Goal: Task Accomplishment & Management: Complete application form

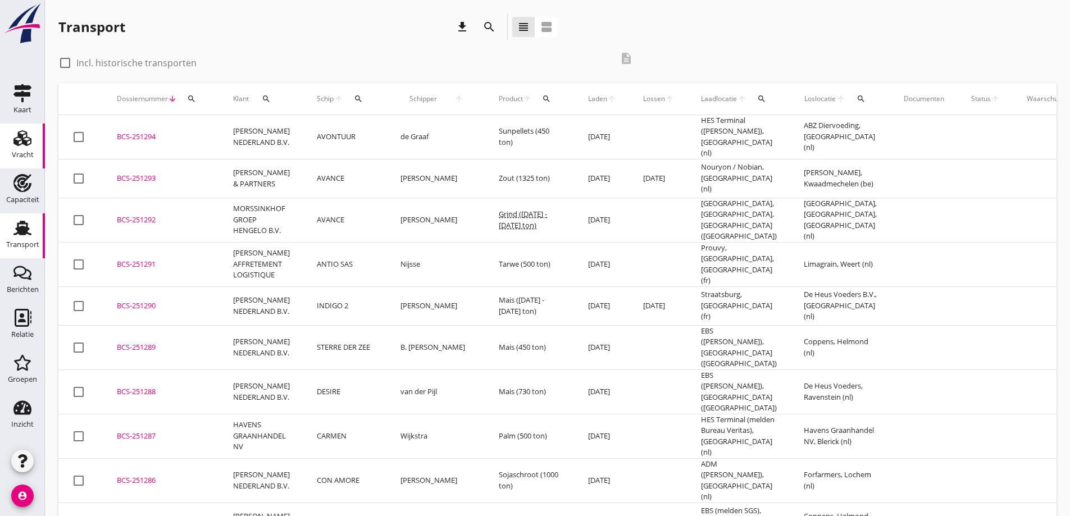
click at [29, 144] on use at bounding box center [22, 138] width 18 height 16
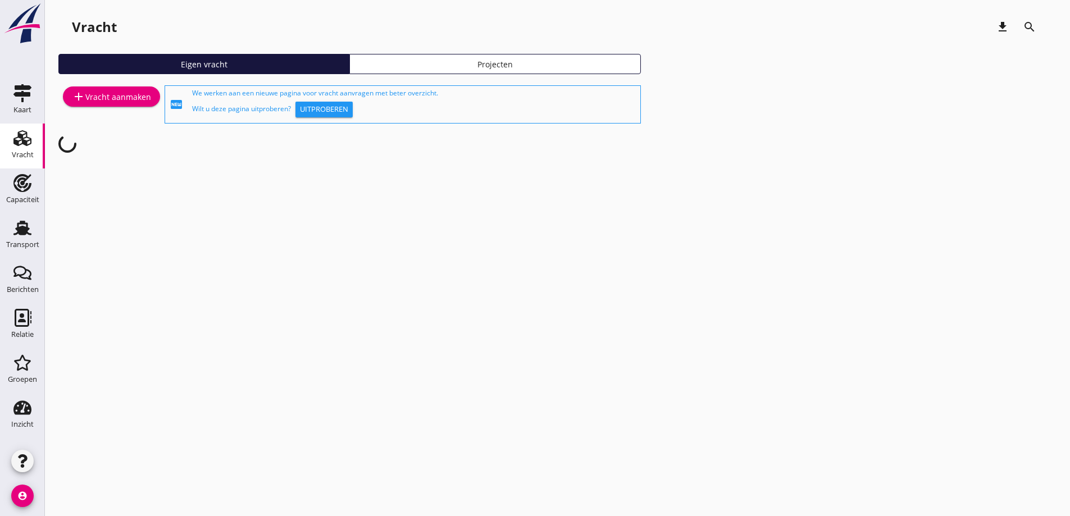
click at [115, 93] on div "add Vracht aanmaken" at bounding box center [111, 96] width 79 height 13
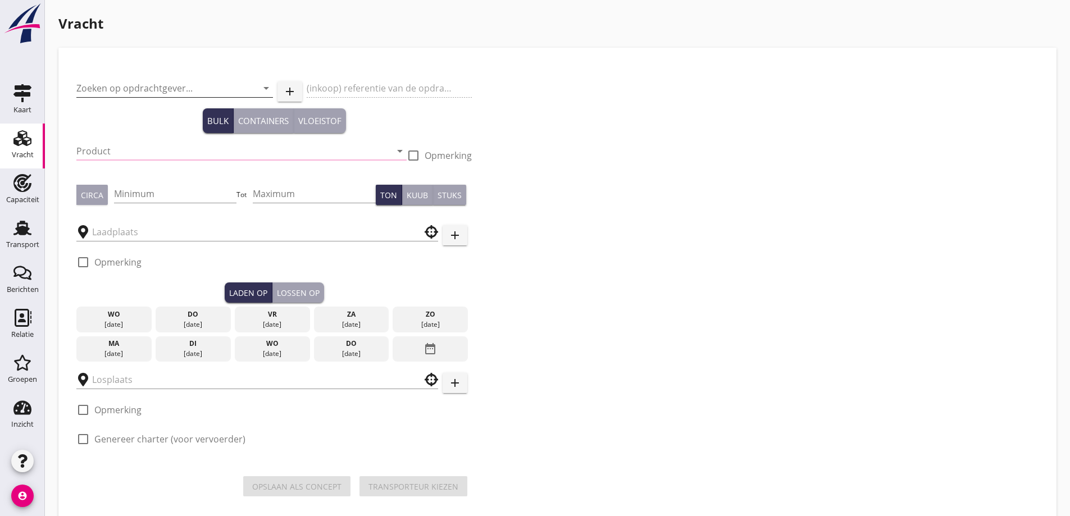
click at [128, 86] on input "Zoeken op opdrachtgever..." at bounding box center [158, 88] width 165 height 18
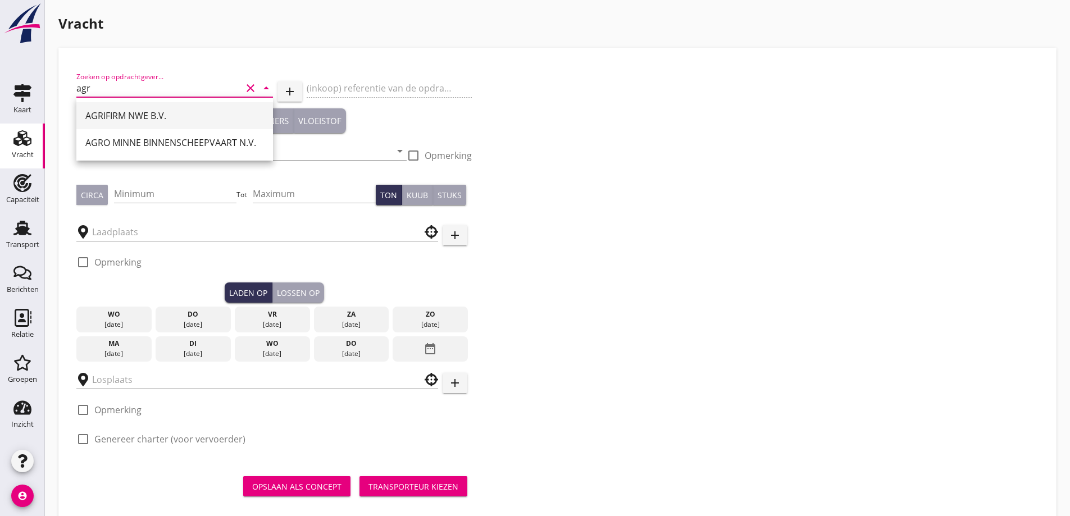
click at [180, 116] on div "AGRIFIRM NWE B.V." at bounding box center [174, 115] width 179 height 13
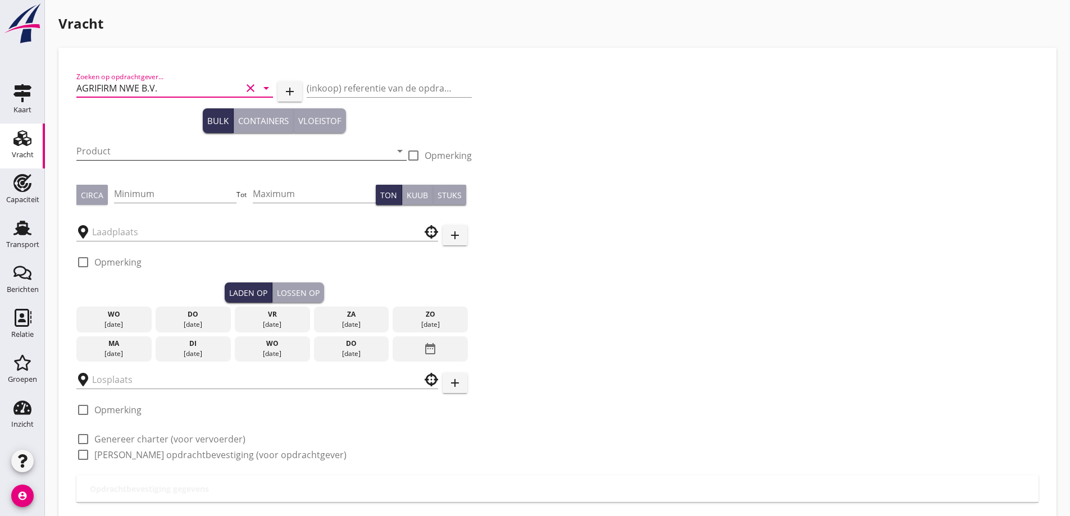
type input "AGRIFIRM NWE B.V."
click at [174, 146] on input "Product" at bounding box center [233, 151] width 315 height 18
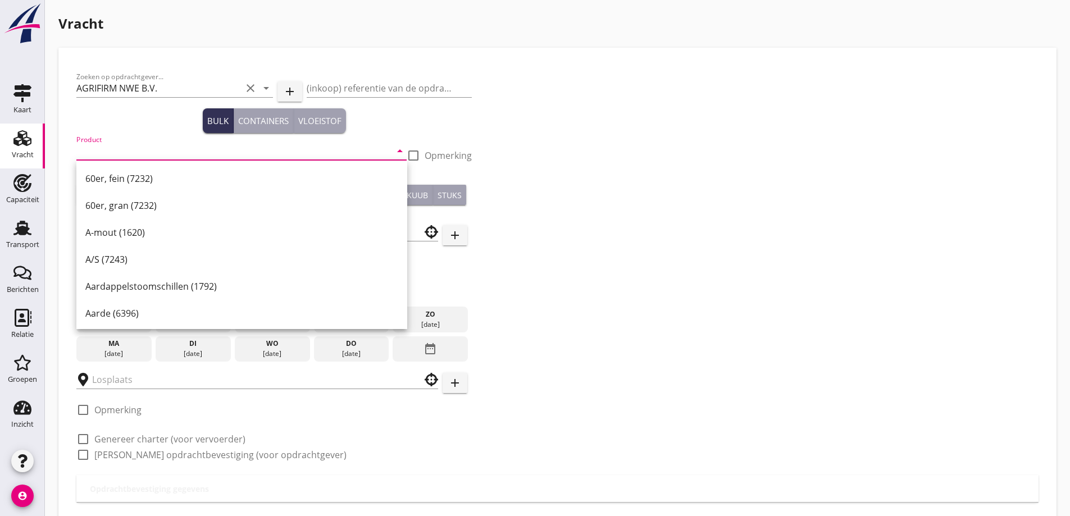
click at [202, 144] on input "Product" at bounding box center [233, 151] width 315 height 18
click at [132, 311] on div "Tarwe (110)" at bounding box center [241, 313] width 313 height 13
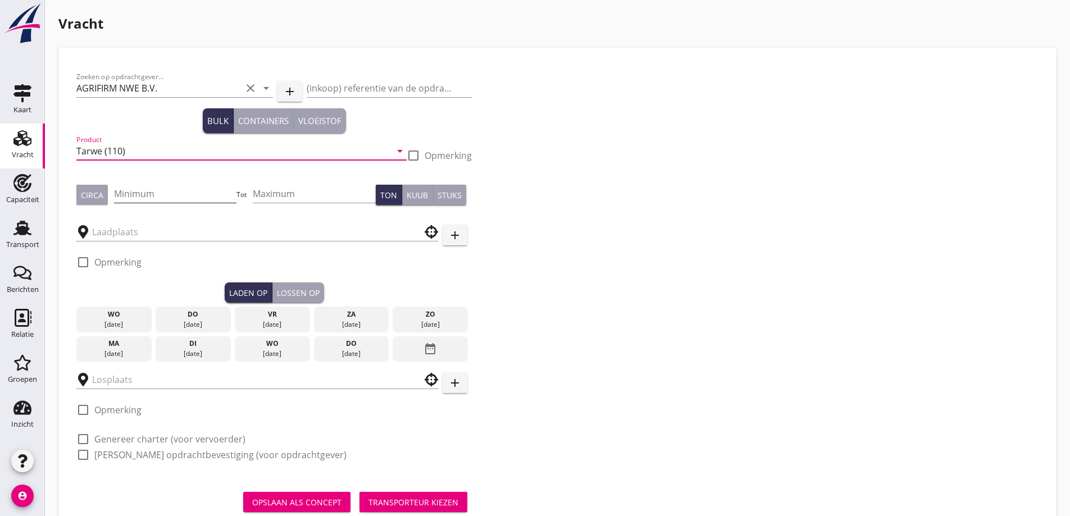
type input "Tarwe (110)"
click at [172, 199] on input "Minimum" at bounding box center [175, 194] width 123 height 18
type input "410"
click at [95, 197] on div "Circa" at bounding box center [92, 195] width 22 height 12
click at [115, 229] on input "text" at bounding box center [249, 232] width 315 height 18
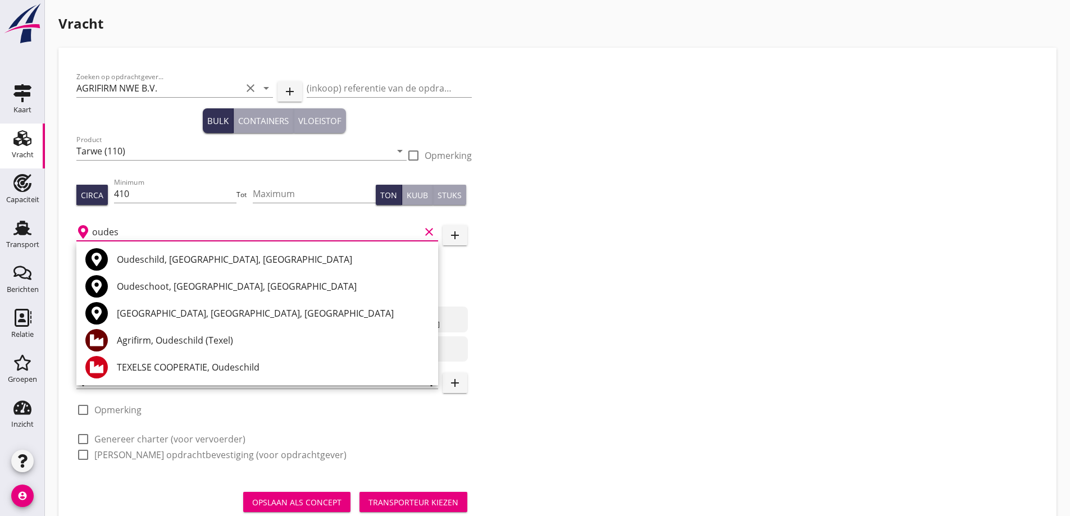
click at [162, 345] on div "Agrifirm, Oudeschild (Texel)" at bounding box center [273, 340] width 312 height 13
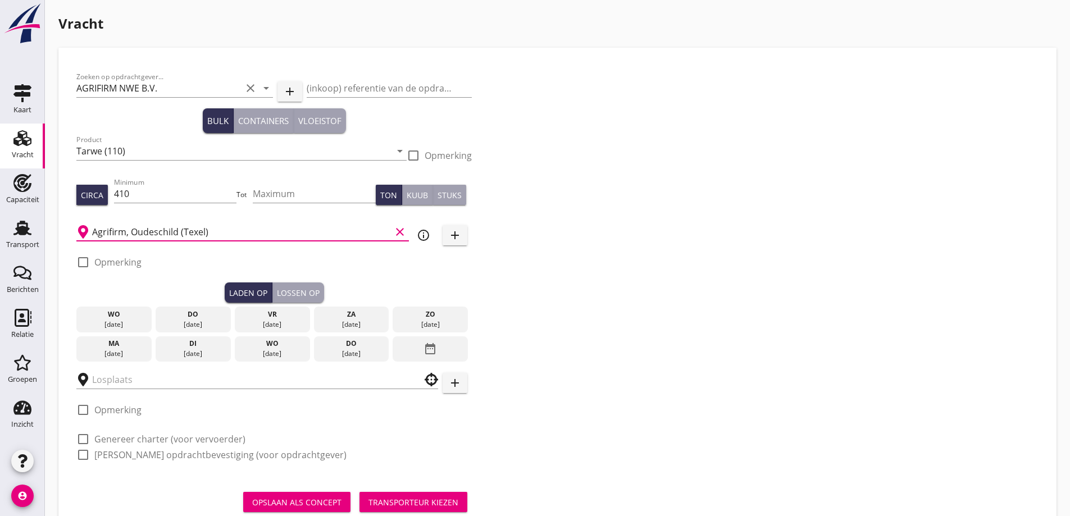
type input "Agrifirm, Oudeschild (Texel)"
click at [120, 265] on label "Opmerking" at bounding box center [117, 262] width 47 height 11
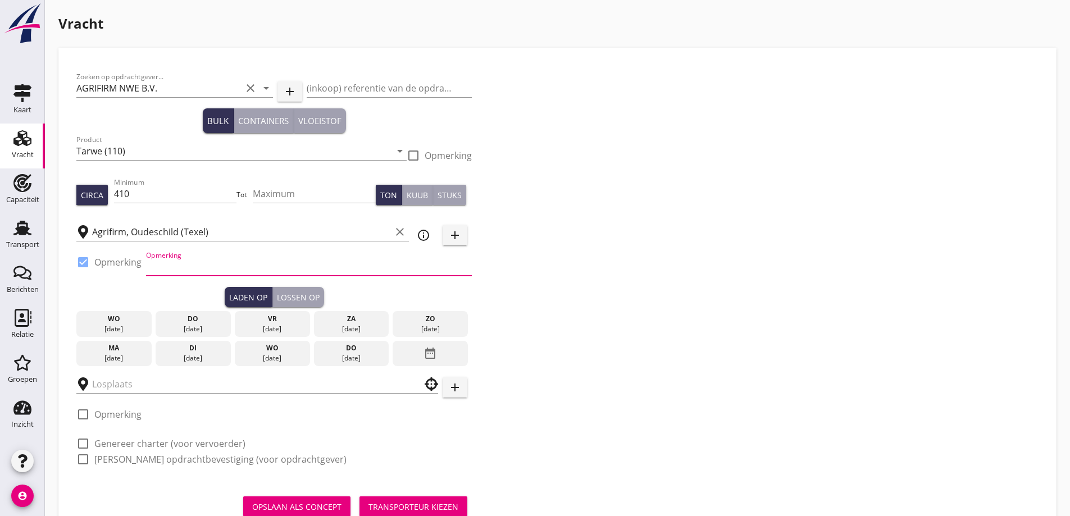
click at [161, 262] on input "Opmerking" at bounding box center [309, 267] width 326 height 18
click at [91, 259] on div at bounding box center [83, 262] width 19 height 19
checkbox input "false"
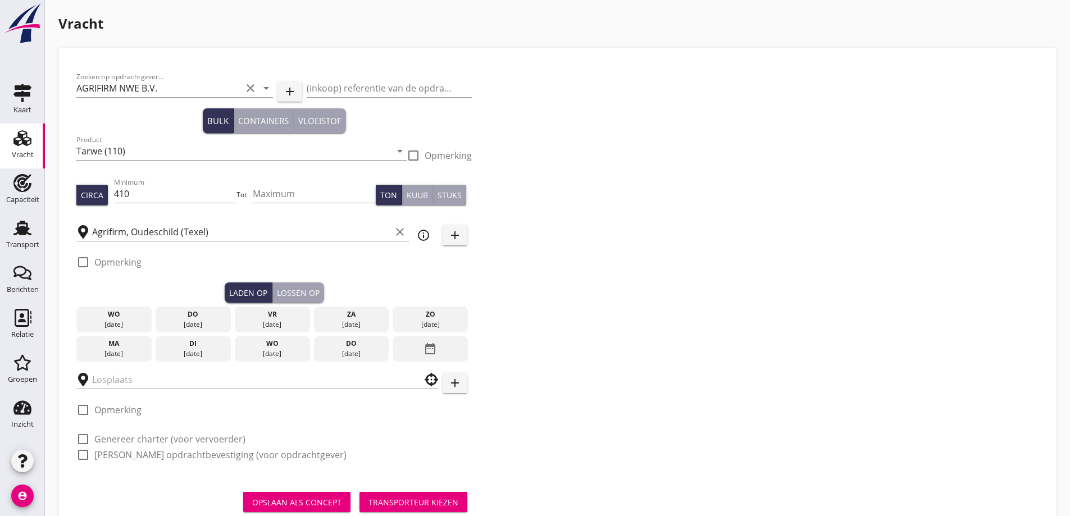
click at [130, 363] on div at bounding box center [257, 379] width 362 height 35
click at [124, 351] on div "[DATE]" at bounding box center [114, 354] width 70 height 10
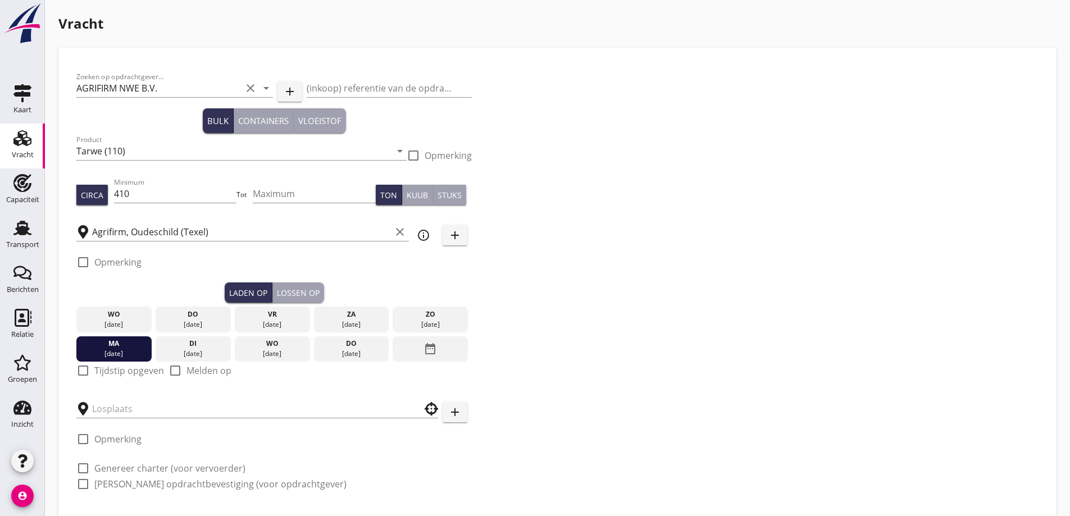
click at [116, 376] on label "Tijdstip opgeven" at bounding box center [129, 370] width 70 height 11
checkbox input "true"
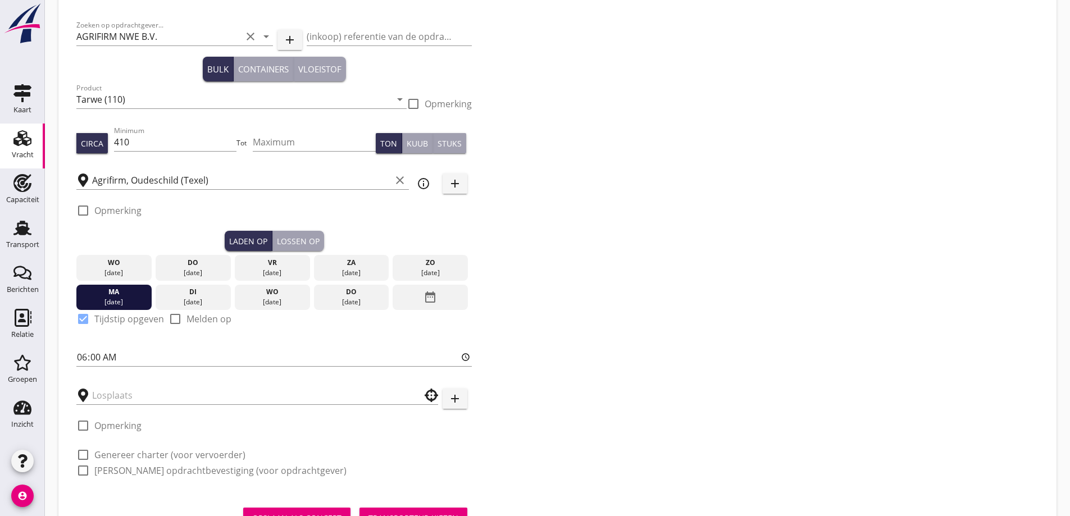
scroll to position [103, 0]
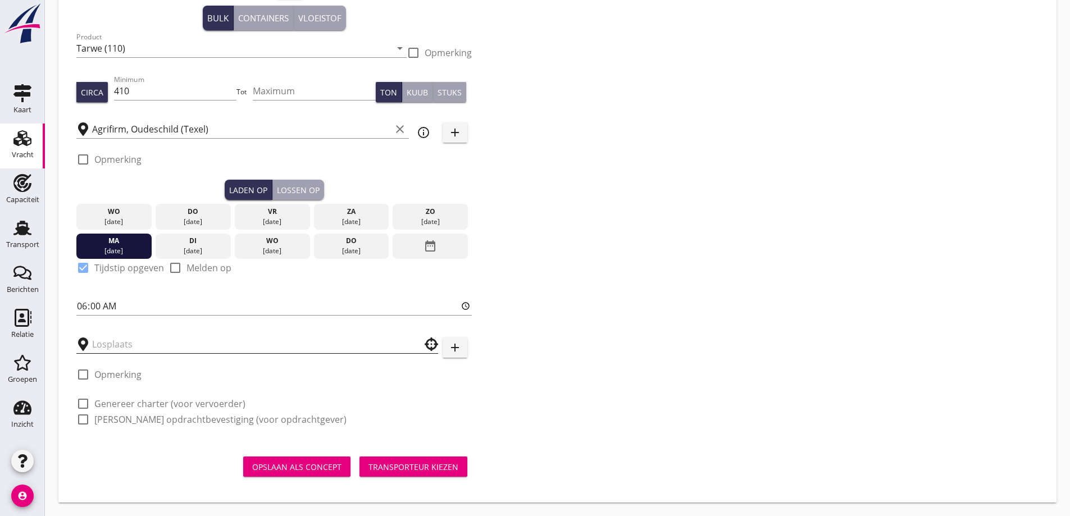
click at [154, 340] on input "text" at bounding box center [249, 344] width 315 height 18
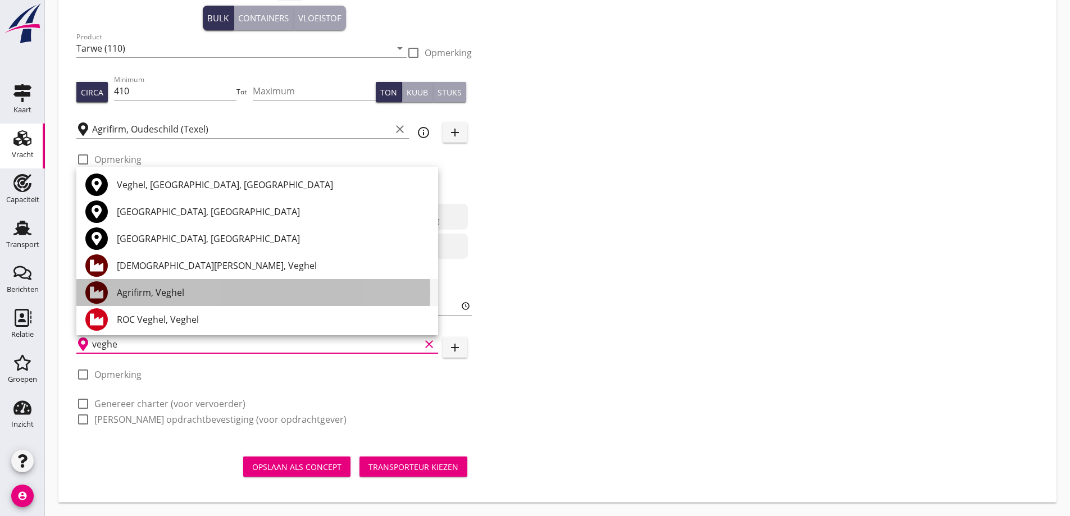
click at [207, 290] on div "Agrifirm, Veghel" at bounding box center [273, 292] width 312 height 13
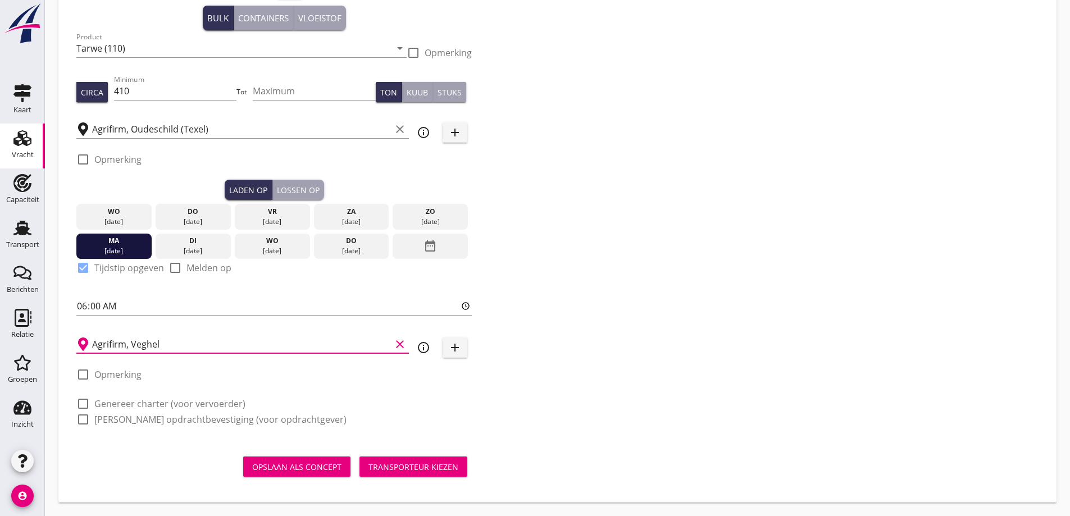
type input "Agrifirm, Veghel"
click at [116, 382] on div "check_box_outline_blank Opmerking" at bounding box center [108, 381] width 65 height 27
click at [116, 380] on label "Opmerking" at bounding box center [117, 374] width 47 height 11
checkbox input "true"
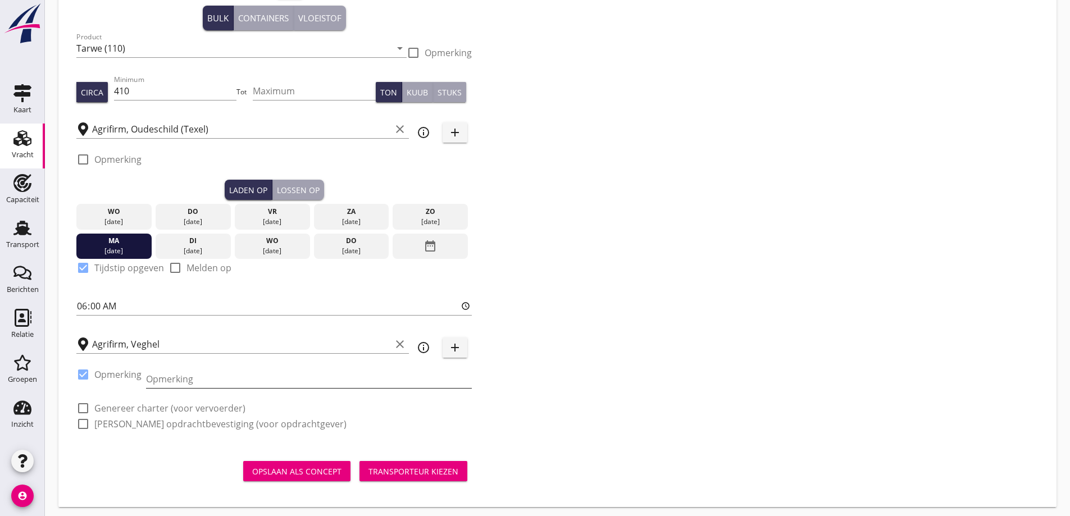
click at [176, 381] on input "Opmerking" at bounding box center [309, 379] width 326 height 18
type input "[PERSON_NAME]"
click at [154, 411] on label "Genereer charter (voor vervoerder)" at bounding box center [169, 408] width 151 height 11
checkbox input "true"
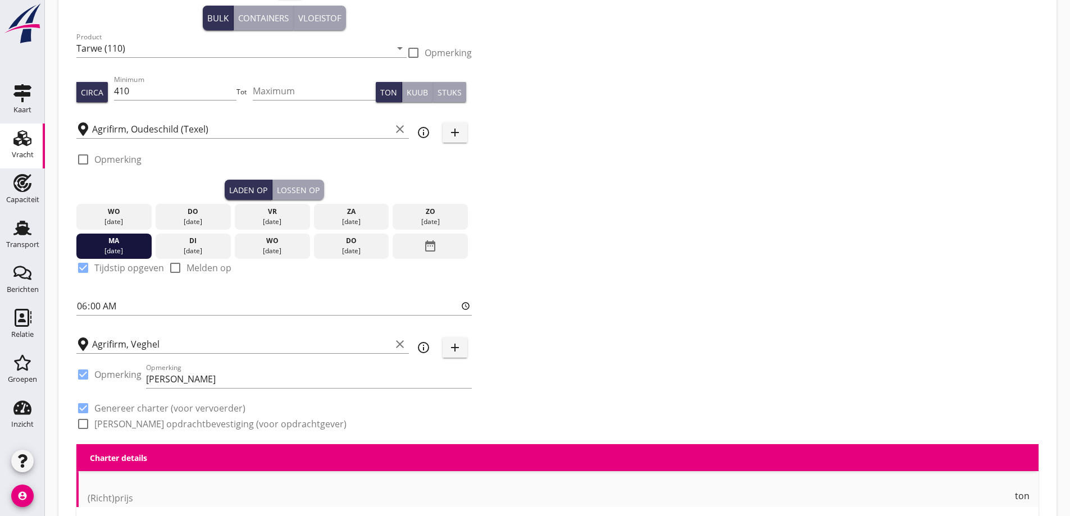
checkbox input "true"
click at [156, 425] on label "[PERSON_NAME] opdrachtbevestiging (voor opdrachtgever)" at bounding box center [220, 423] width 252 height 11
checkbox input "true"
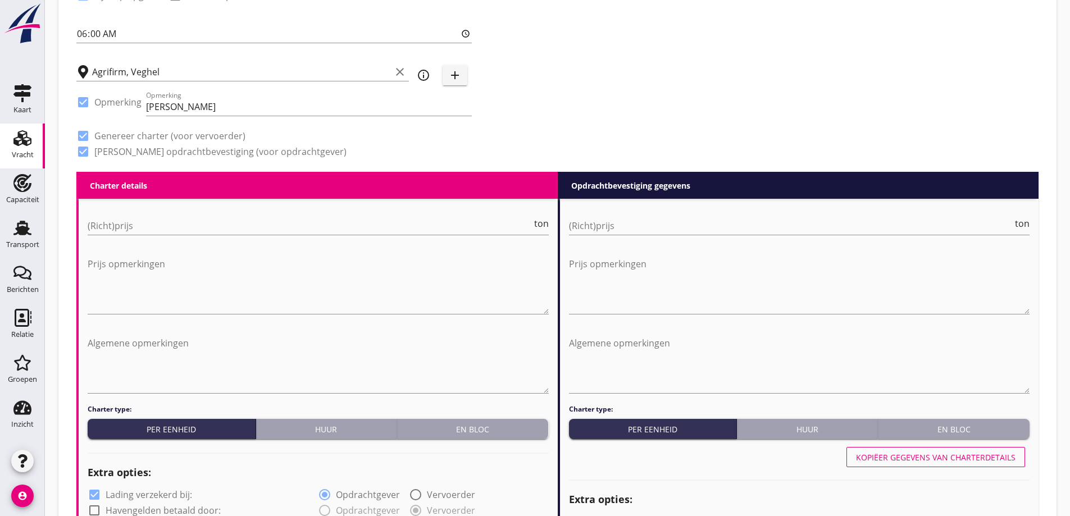
scroll to position [384, 0]
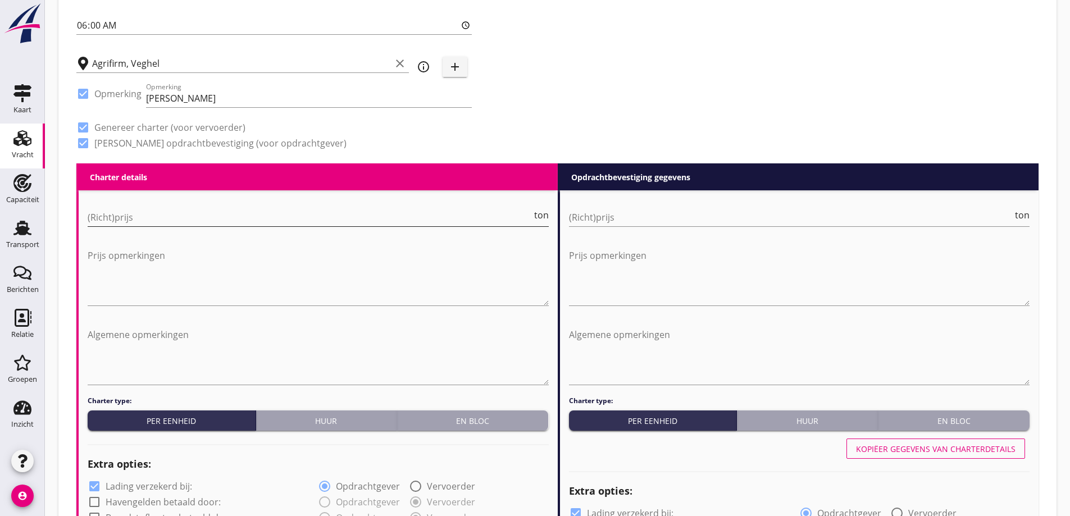
click at [257, 217] on input "(Richt)prijs" at bounding box center [310, 217] width 444 height 18
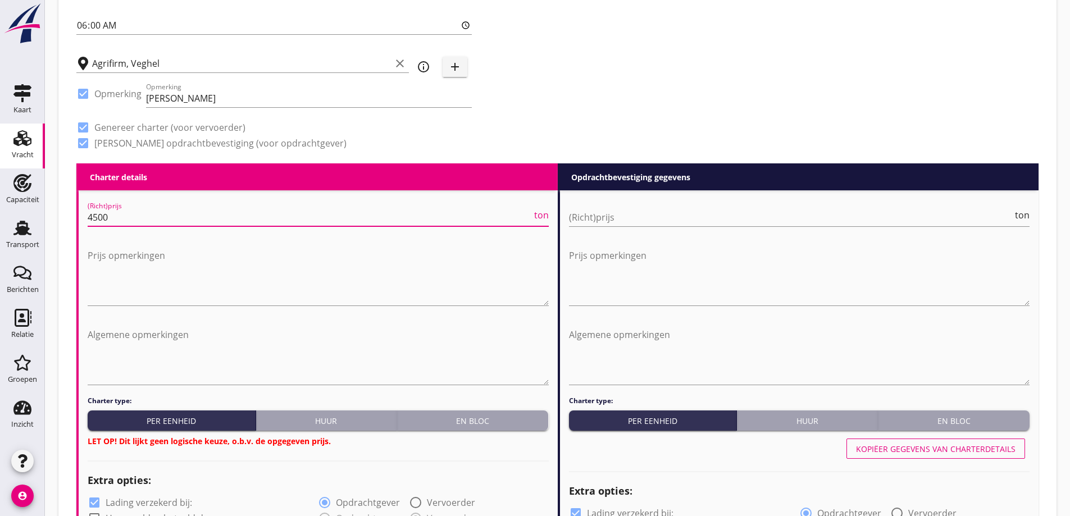
type input "4500"
type textarea "o"
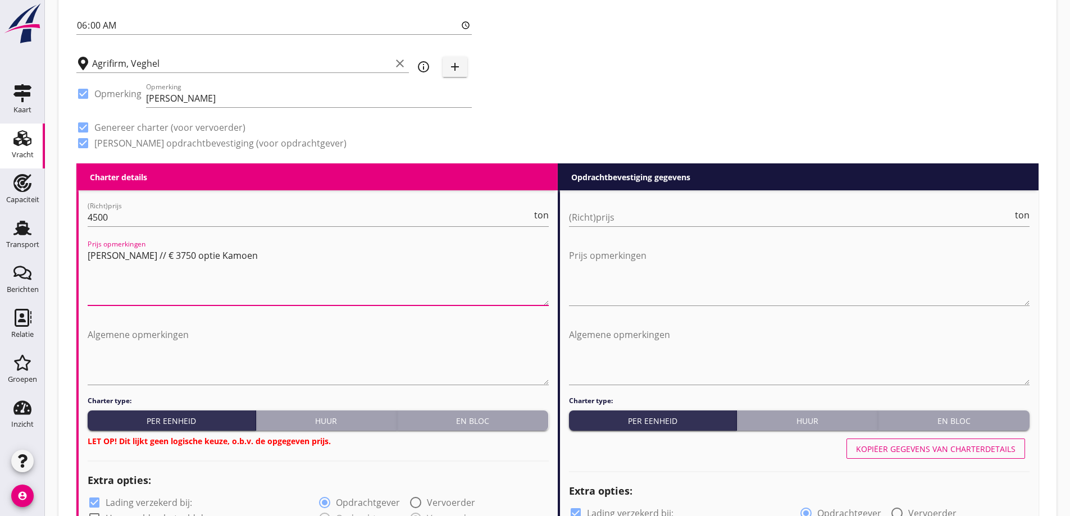
drag, startPoint x: 94, startPoint y: 256, endPoint x: 85, endPoint y: 257, distance: 9.6
click at [282, 258] on textarea "€ 4500 optie Veghel // € 3750 optie Kamoen" at bounding box center [318, 276] width 461 height 59
click at [259, 259] on textarea "€ 4500 optie Veghel // € 3750 optie Kamoen" at bounding box center [318, 276] width 461 height 59
drag, startPoint x: 284, startPoint y: 261, endPoint x: 57, endPoint y: 303, distance: 230.8
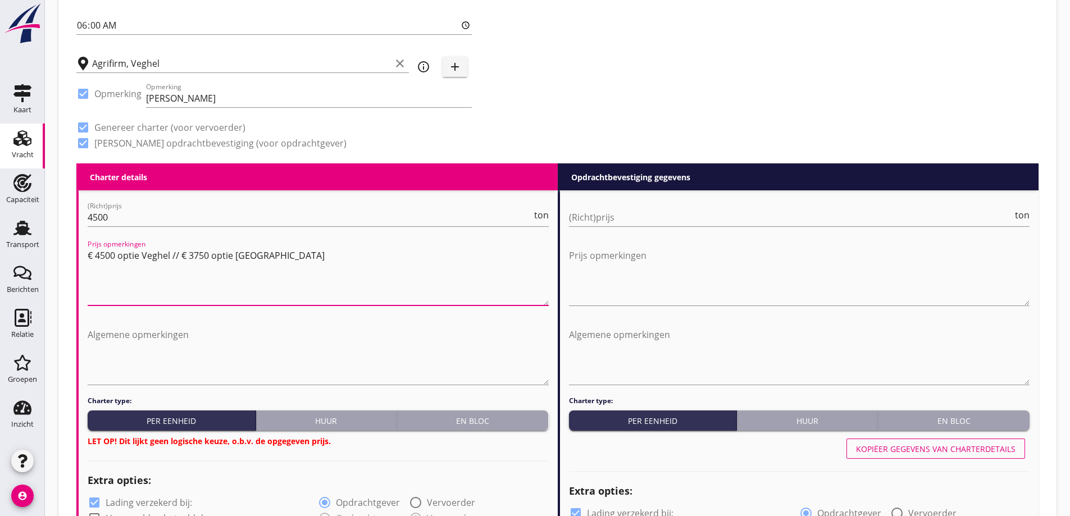
type textarea "€ 4500 optie Veghel // € 3750 optie Kampen"
click at [621, 262] on textarea "Prijs opmerkingen" at bounding box center [799, 276] width 461 height 59
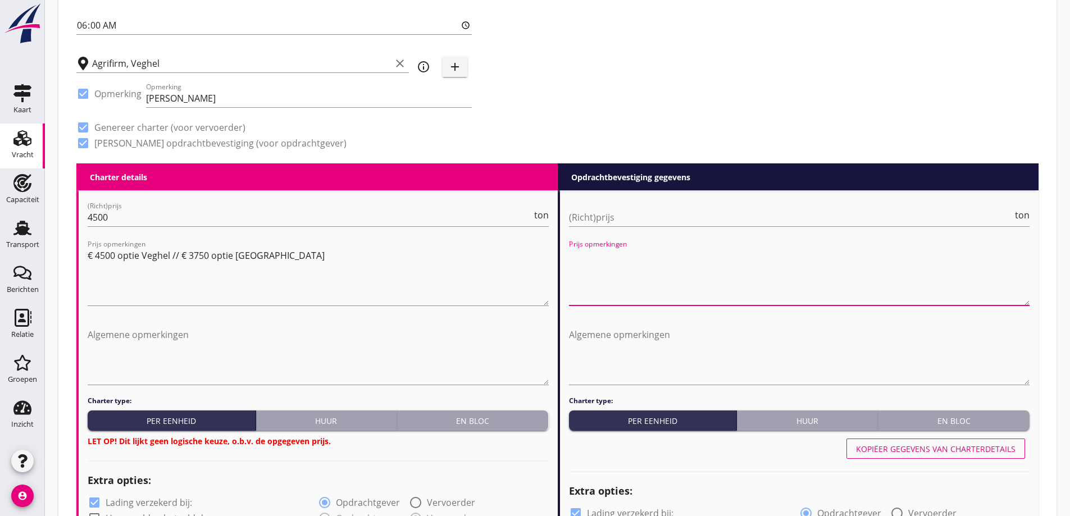
paste textarea "€ 4500 optie Veghel // € 3750 optie Kampen"
type textarea "€ 4500 optie Veghel // € 3750 optie Kampen"
click at [619, 224] on input "(Richt)prijs" at bounding box center [791, 217] width 444 height 18
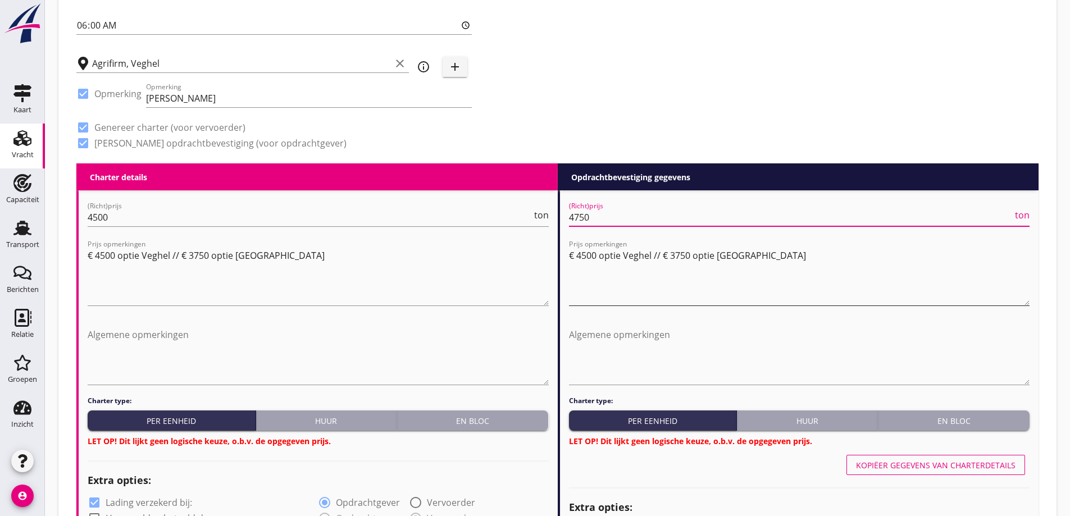
type input "4750"
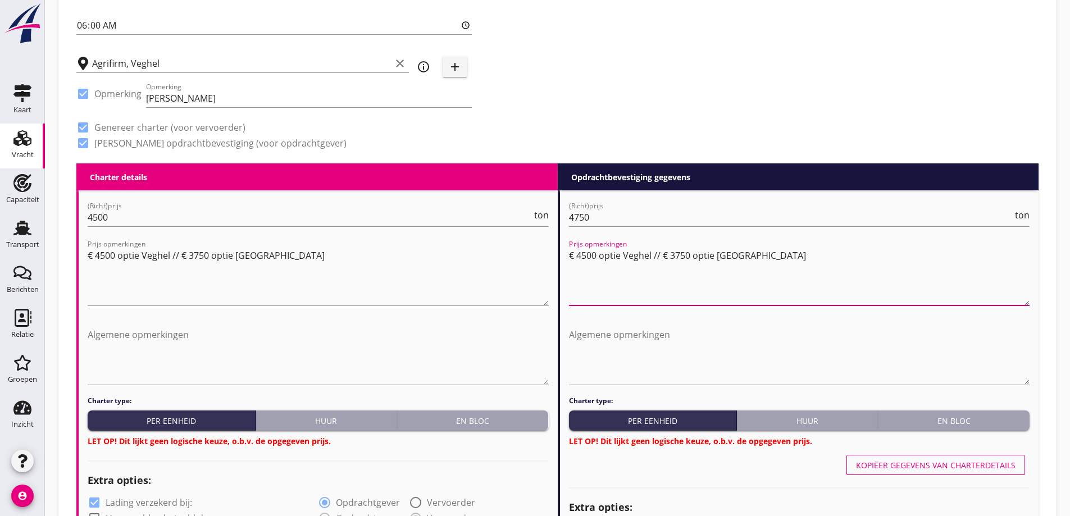
click at [585, 254] on textarea "€ 4500 optie Veghel // € 3750 optie Kampen" at bounding box center [799, 276] width 461 height 59
drag, startPoint x: 591, startPoint y: 256, endPoint x: 580, endPoint y: 256, distance: 11.8
click at [580, 256] on textarea "€ 4500 optie Veghel // € 3750 optie Kampen" at bounding box center [799, 276] width 461 height 59
click at [701, 284] on textarea "€ 4750 optie Veghel // € 4000 optie Kampen" at bounding box center [799, 276] width 461 height 59
type textarea "€ 4750 optie Veghel // € 4000 optie Kampen"
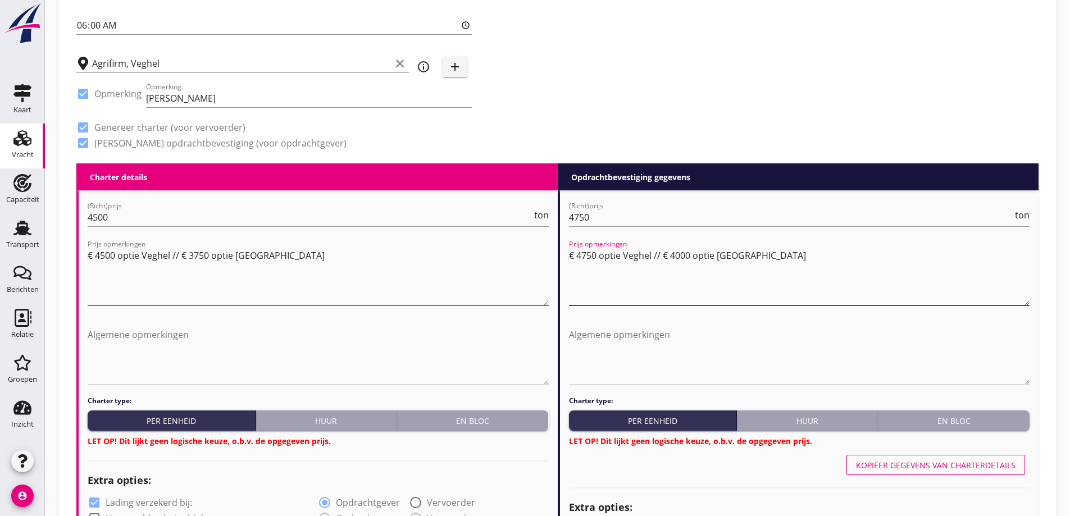
click at [398, 301] on textarea "€ 4500 optie Veghel // € 3750 optie Kampen" at bounding box center [318, 276] width 461 height 59
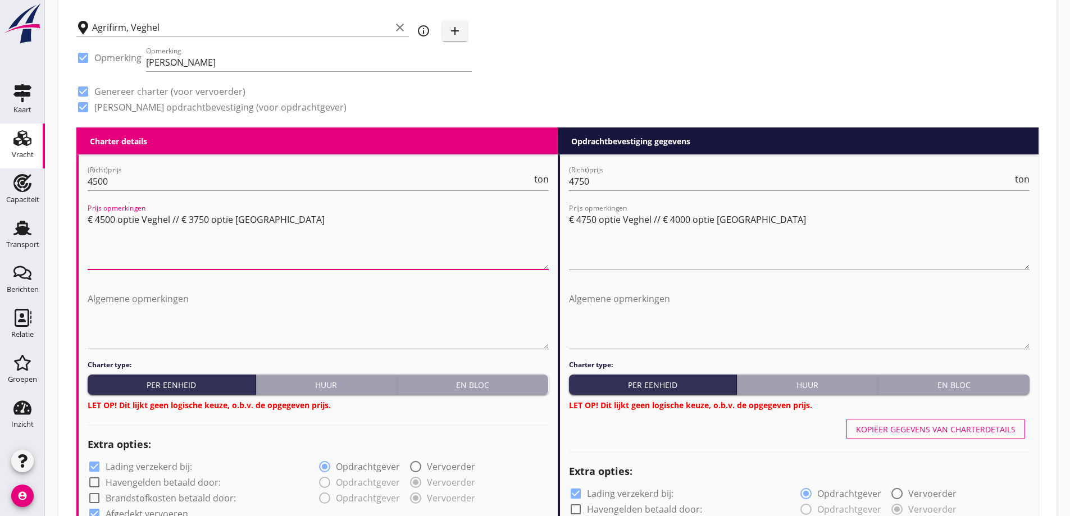
scroll to position [440, 0]
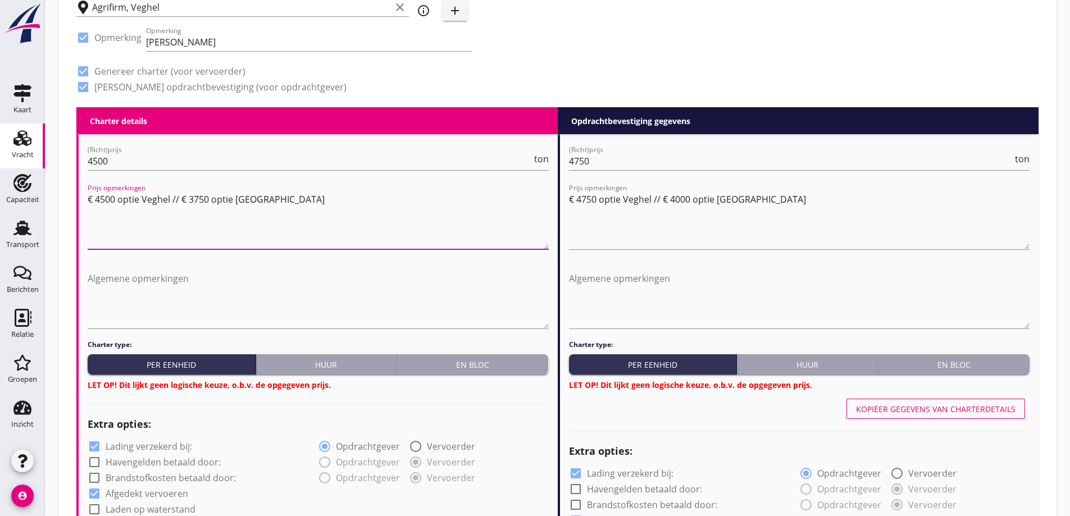
click at [497, 368] on div "En bloc" at bounding box center [473, 365] width 143 height 12
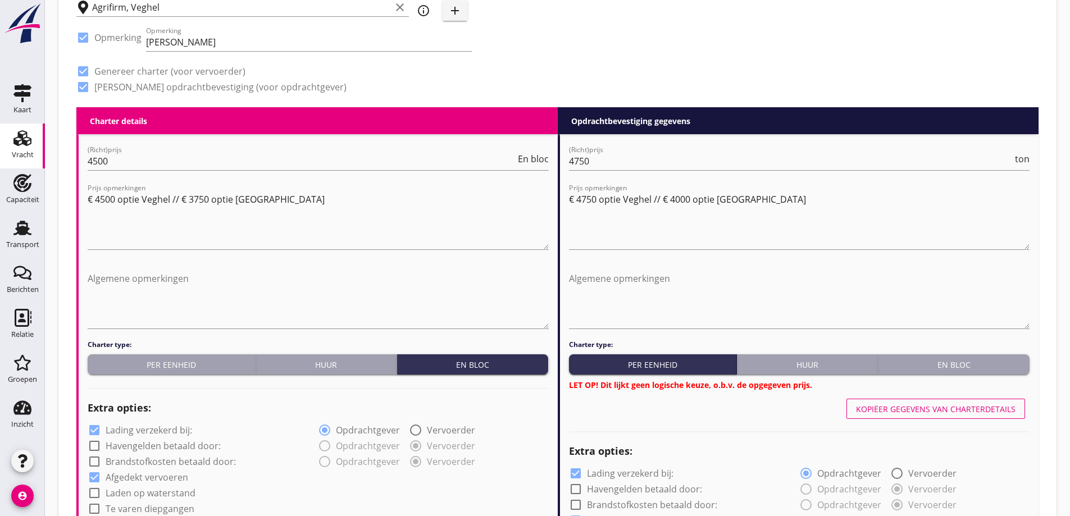
click at [977, 368] on div "En bloc" at bounding box center [953, 365] width 143 height 12
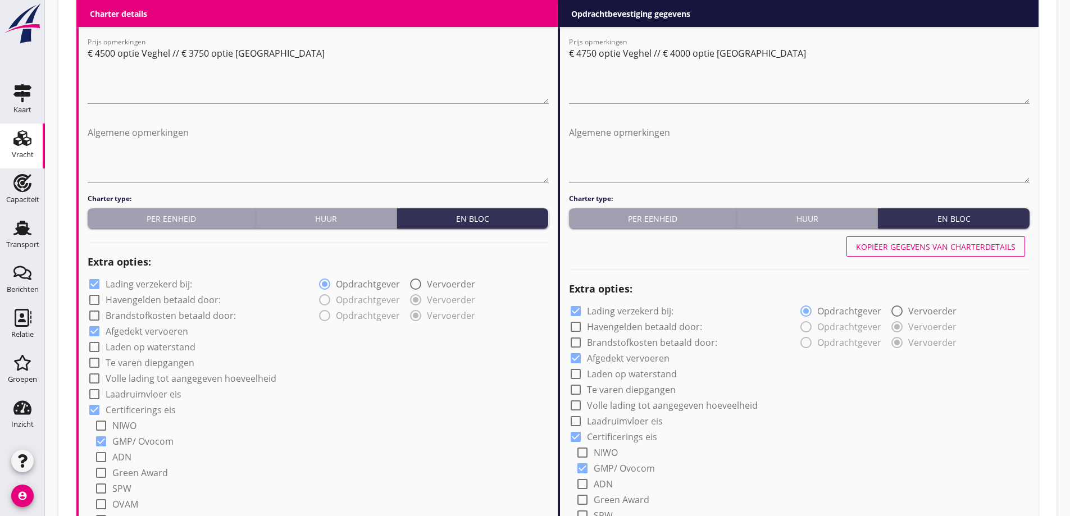
scroll to position [664, 0]
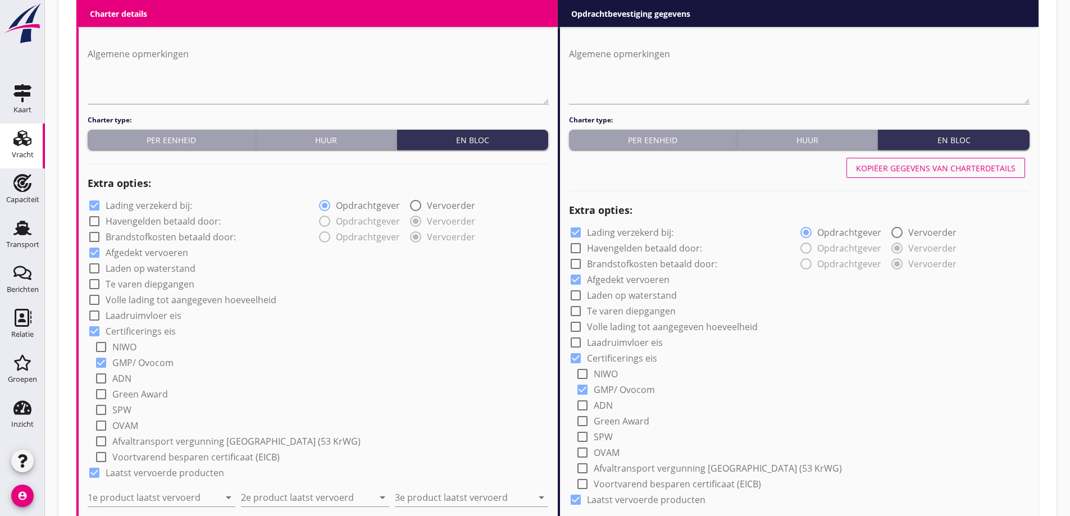
click at [173, 208] on label "Lading verzekerd bij:" at bounding box center [149, 205] width 86 height 11
checkbox input "false"
click at [608, 234] on label "Lading verzekerd bij:" at bounding box center [630, 232] width 86 height 11
checkbox input "false"
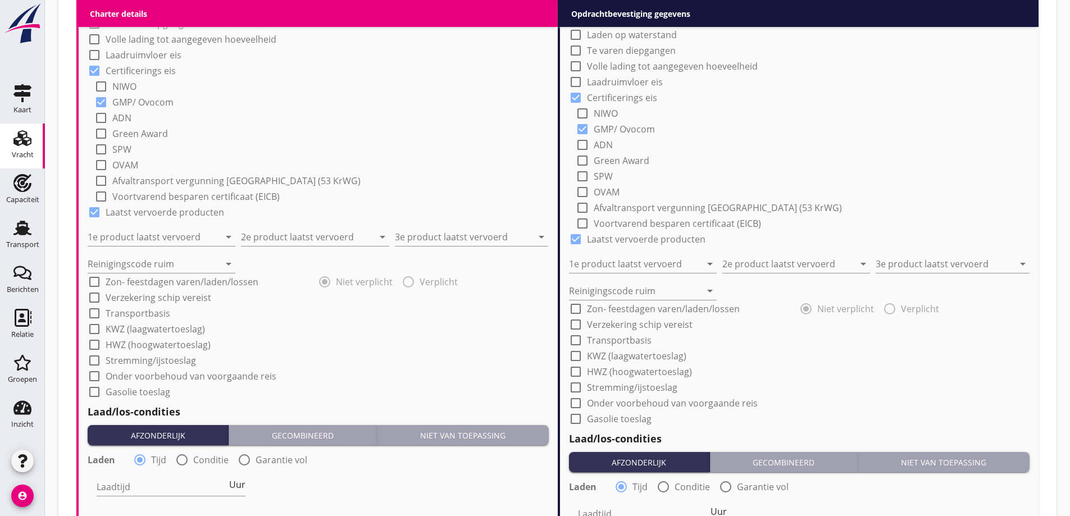
scroll to position [945, 0]
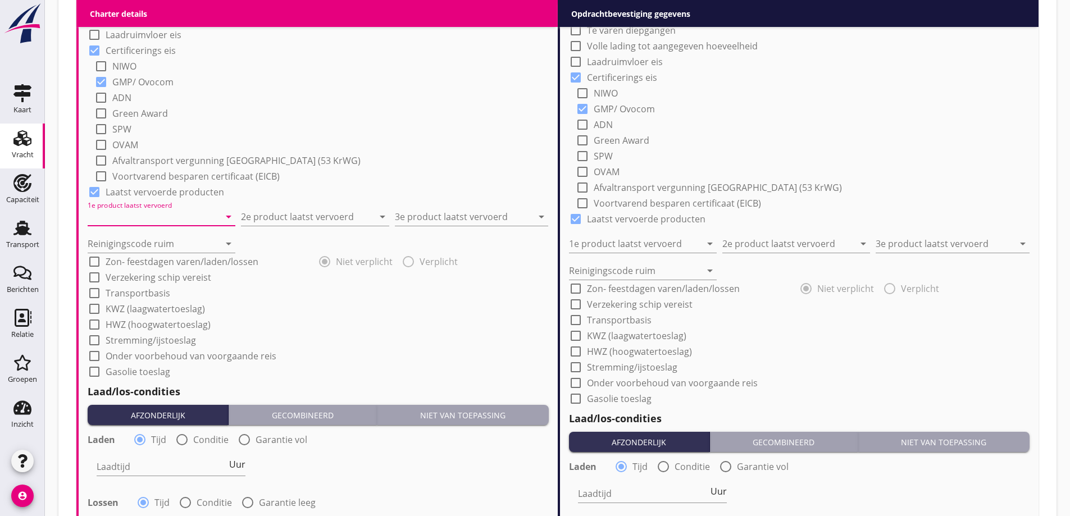
click at [142, 215] on input "1e product laatst vervoerd" at bounding box center [154, 217] width 132 height 18
drag, startPoint x: 158, startPoint y: 238, endPoint x: 264, endPoint y: 188, distance: 117.3
click at [158, 239] on div "Sunpellets (1720)" at bounding box center [162, 244] width 130 height 13
type input "Sunpellets (1720)"
click at [272, 207] on div "2e product laatst vervoerd arrow_drop_down" at bounding box center [315, 213] width 148 height 25
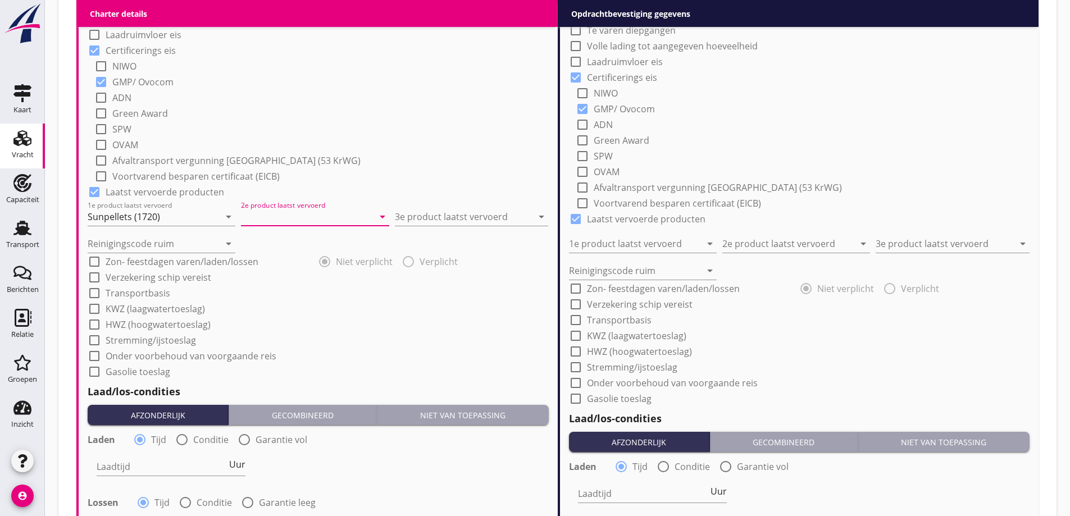
click at [272, 215] on input "2e product laatst vervoerd" at bounding box center [307, 217] width 132 height 18
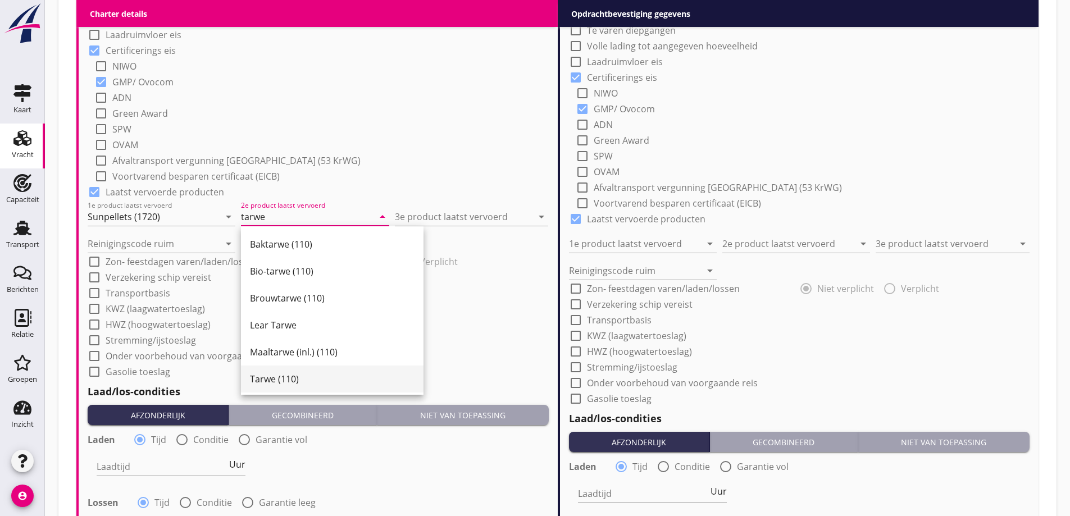
click at [303, 379] on div "Tarwe (110)" at bounding box center [332, 378] width 165 height 13
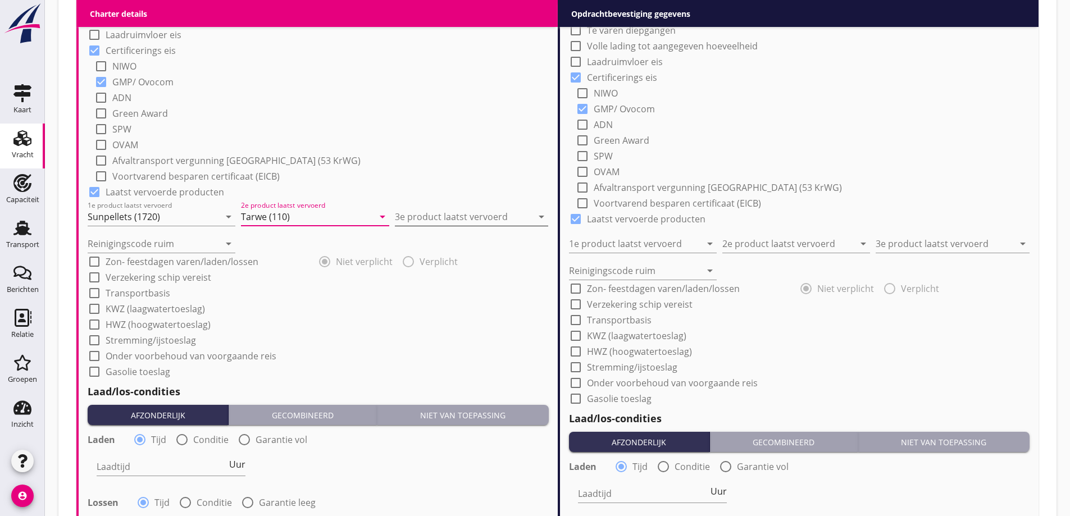
type input "Tarwe (110)"
click at [416, 220] on input "3e product laatst vervoerd" at bounding box center [464, 217] width 138 height 18
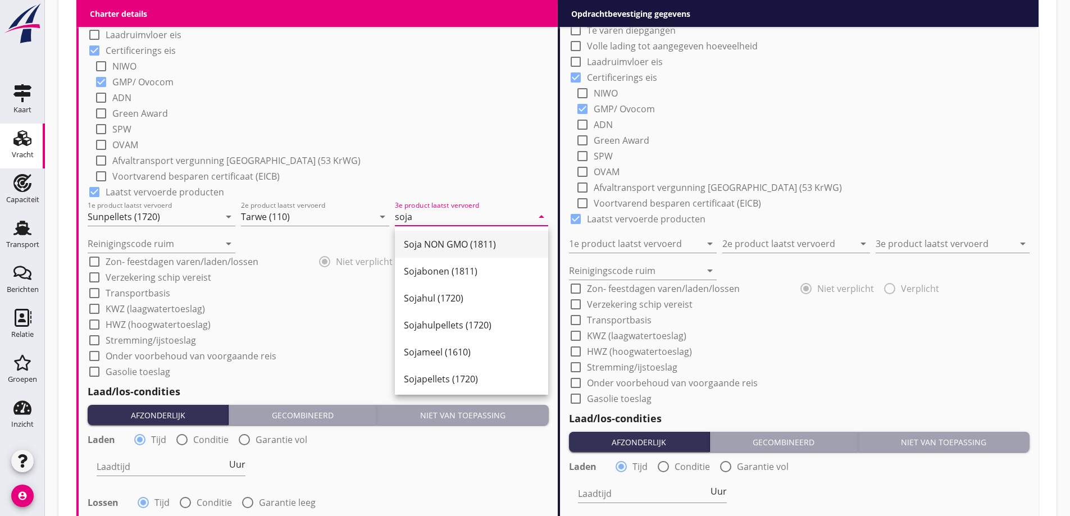
click at [422, 240] on div "Soja NON GMO (1811)" at bounding box center [471, 244] width 135 height 13
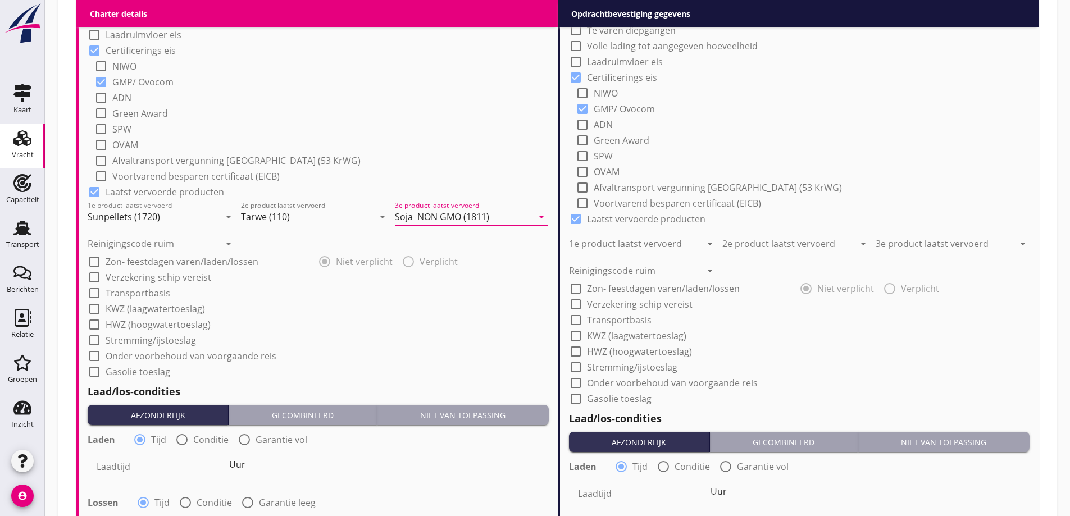
type input "Soja NON GMO (1811)"
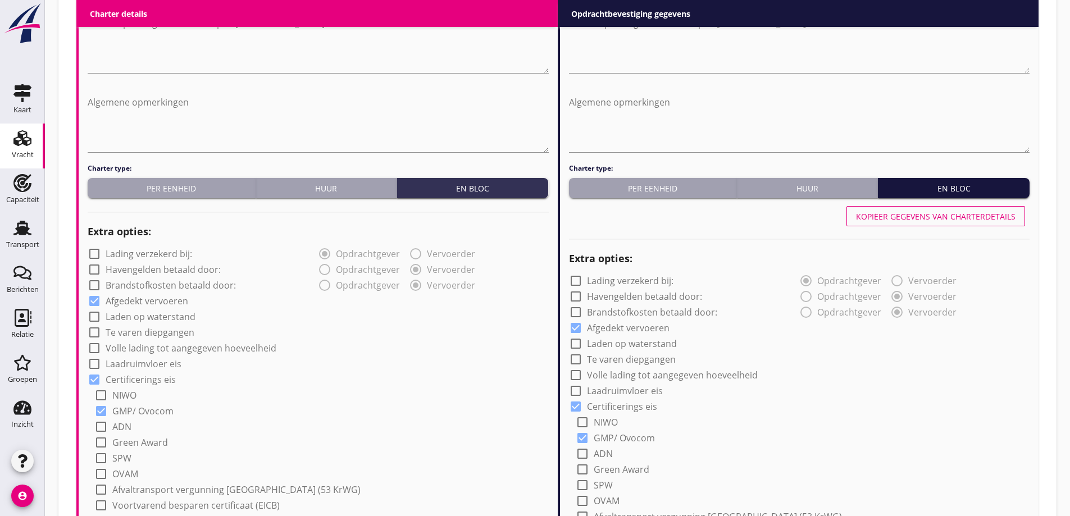
scroll to position [608, 0]
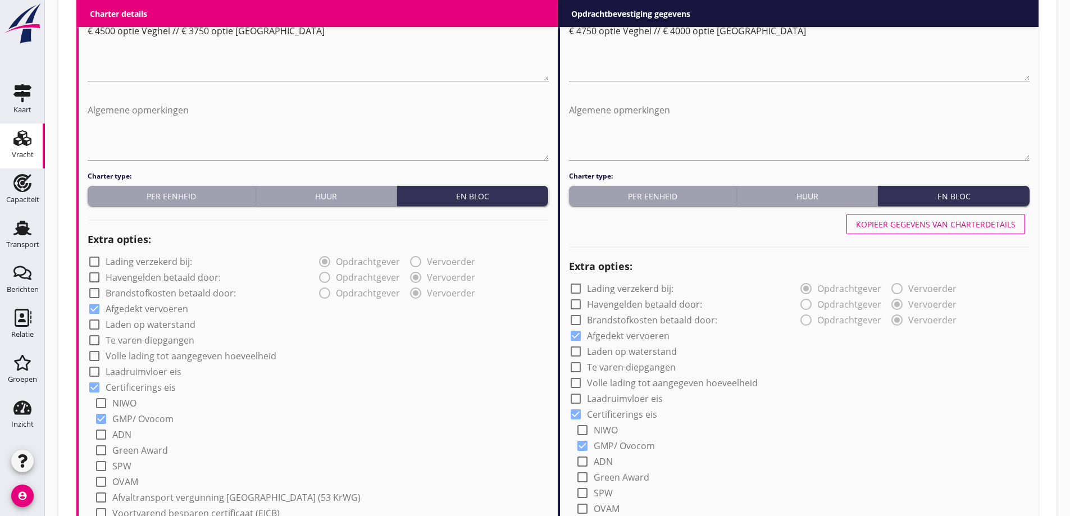
click at [947, 231] on button "Kopiëer gegevens van charterdetails" at bounding box center [935, 224] width 179 height 20
type input "Sunpellets (1720)"
type input "Tarwe (110)"
type input "Soja NON GMO (1811)"
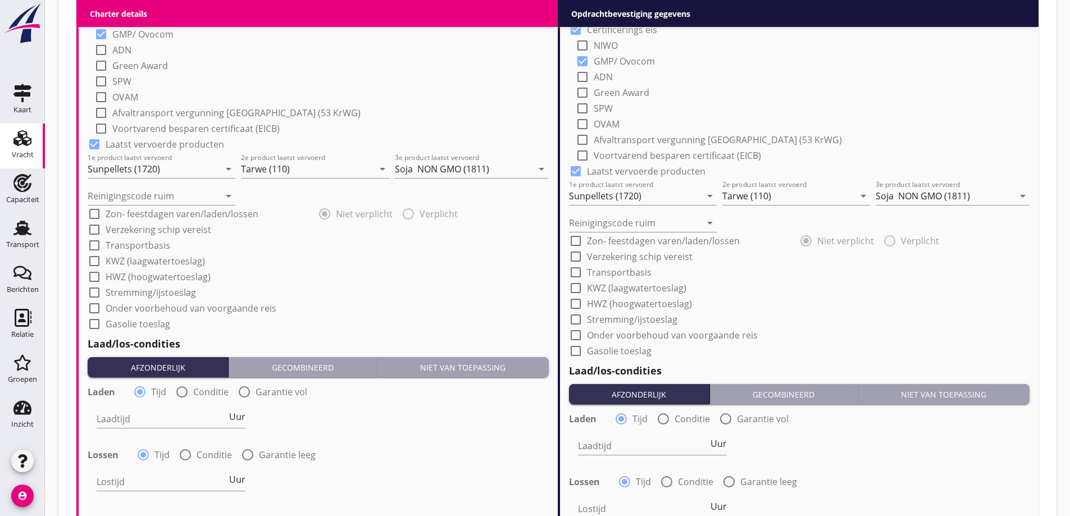
scroll to position [1114, 0]
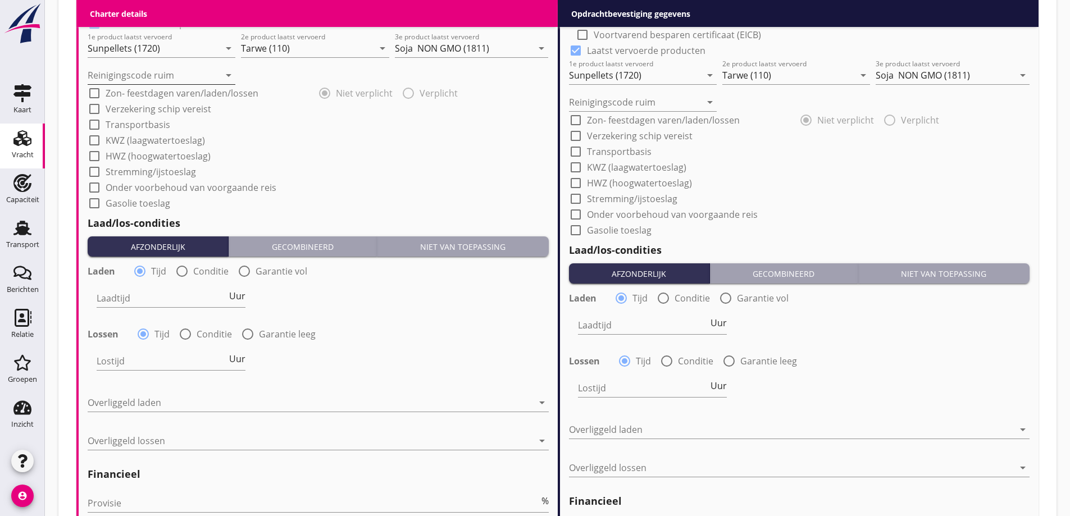
click at [166, 80] on input "Reinigingscode ruim" at bounding box center [154, 75] width 132 height 18
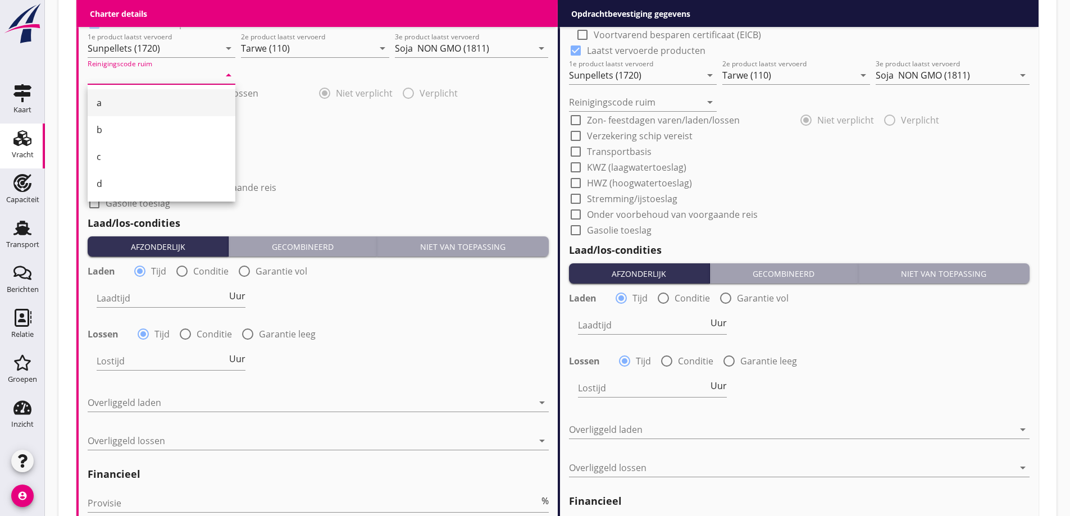
click at [154, 95] on div "a" at bounding box center [162, 102] width 130 height 27
type input "a"
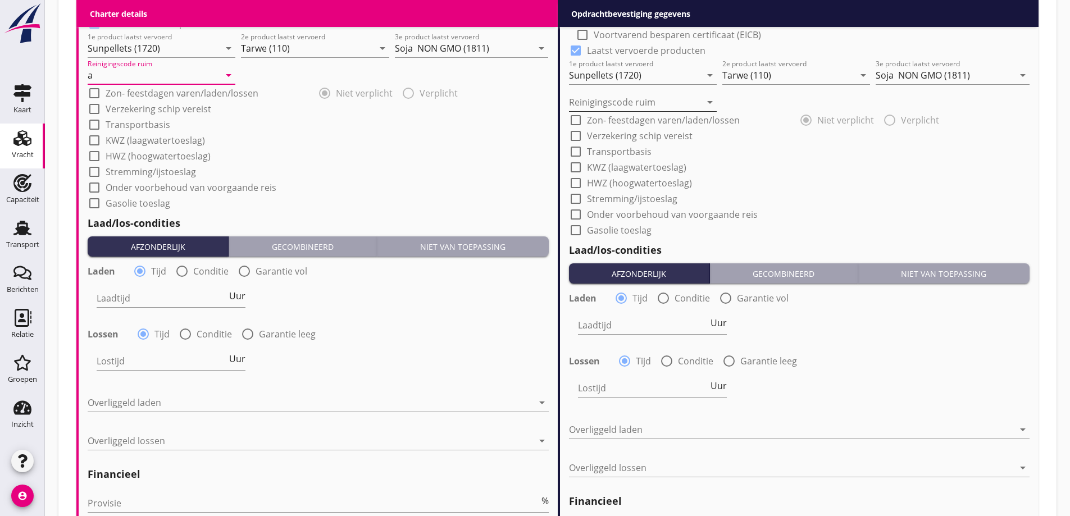
click at [662, 102] on input "Reinigingscode ruim" at bounding box center [635, 102] width 132 height 18
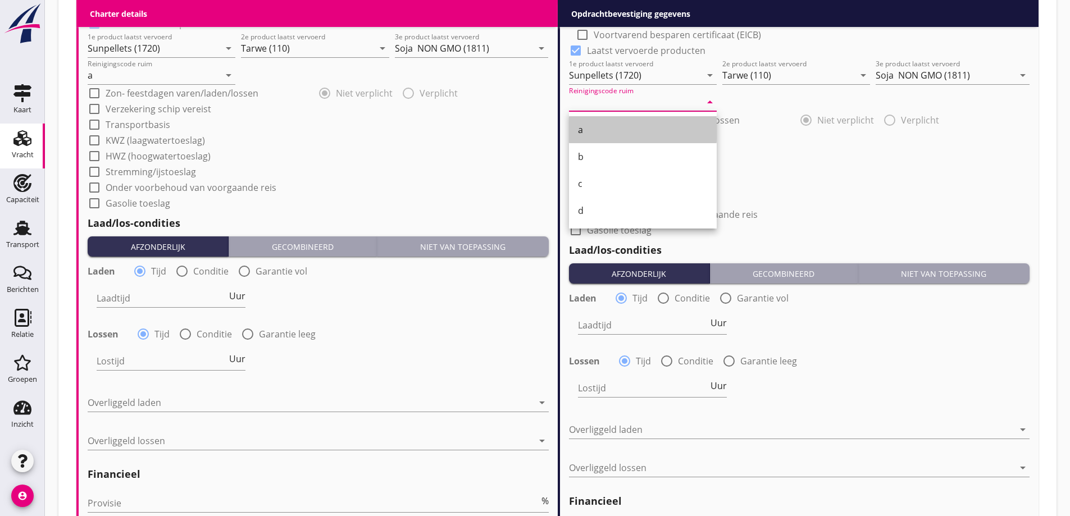
drag, startPoint x: 647, startPoint y: 126, endPoint x: 628, endPoint y: 150, distance: 30.0
click at [646, 126] on div "a" at bounding box center [643, 129] width 130 height 13
type input "a"
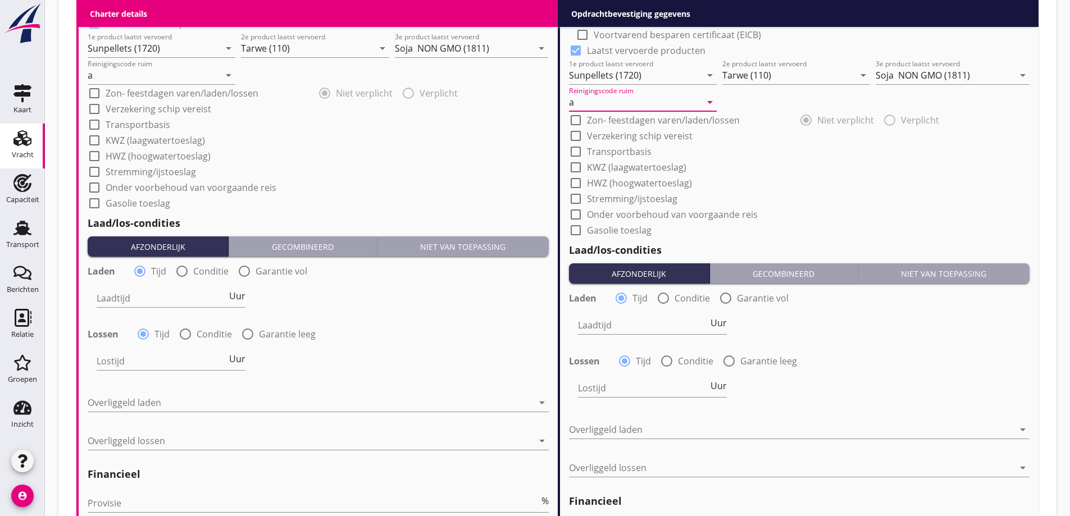
click at [198, 270] on label "Conditie" at bounding box center [210, 271] width 35 height 11
radio input "false"
radio input "true"
click at [212, 332] on label "Conditie" at bounding box center [214, 334] width 35 height 11
radio input "false"
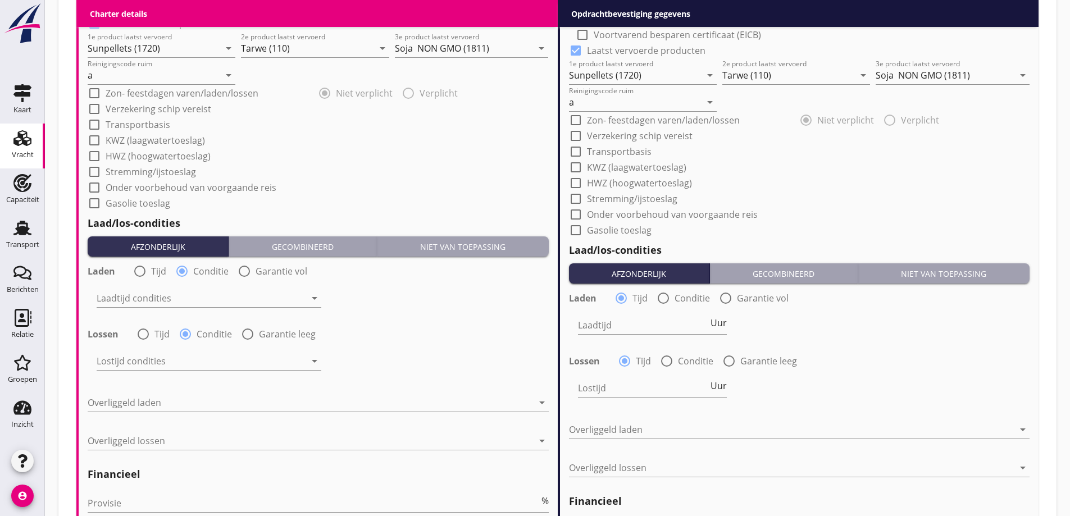
radio input "true"
drag, startPoint x: 207, startPoint y: 399, endPoint x: 203, endPoint y: 418, distance: 19.5
click at [207, 399] on div at bounding box center [310, 403] width 445 height 18
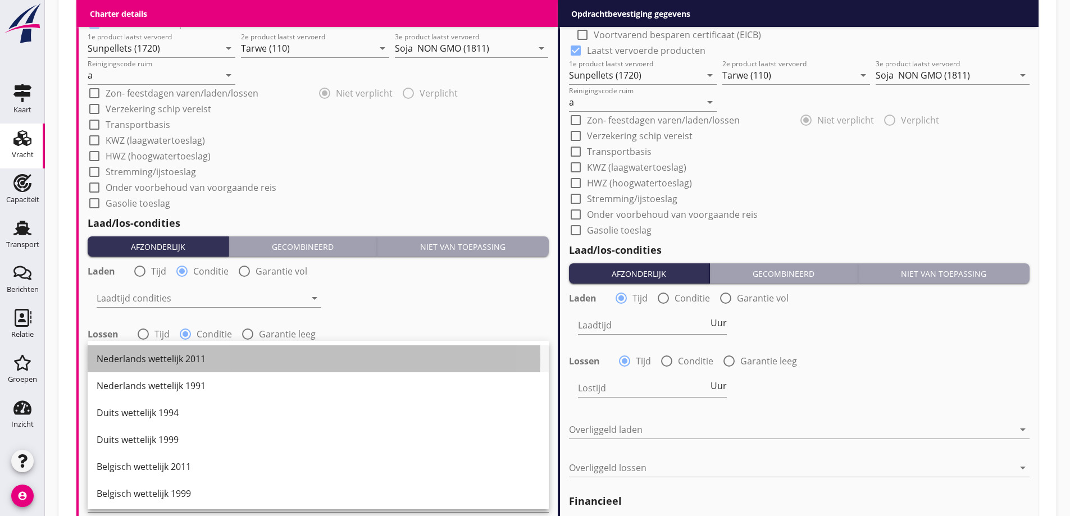
click at [206, 364] on div "Nederlands wettelijk 2011" at bounding box center [318, 358] width 443 height 13
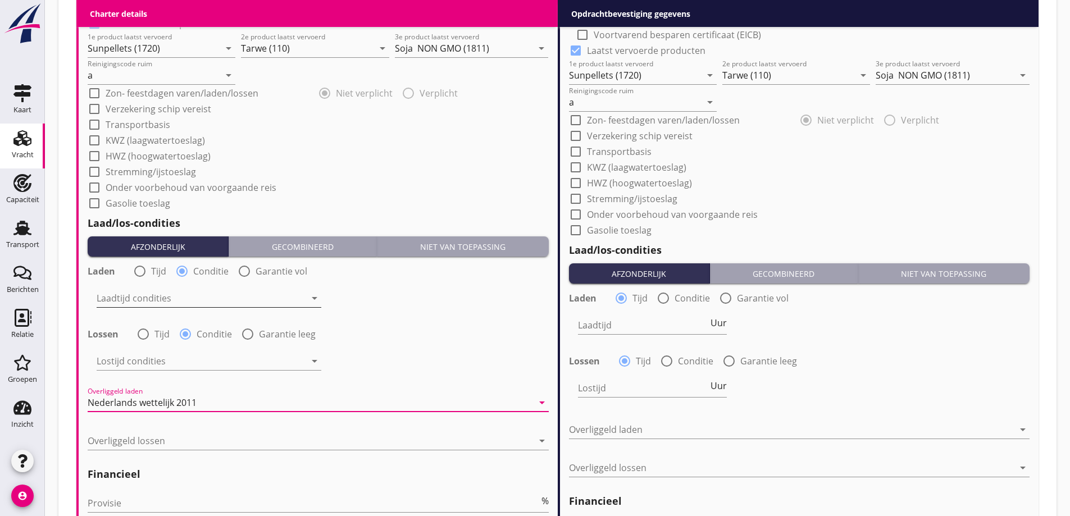
click at [202, 299] on div at bounding box center [201, 298] width 209 height 18
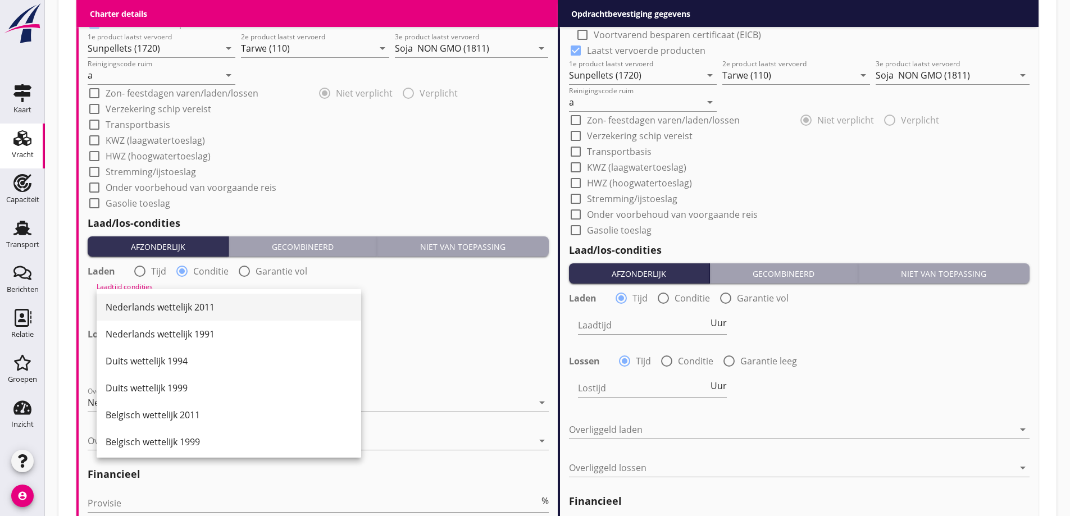
click at [197, 313] on div "Nederlands wettelijk 2011" at bounding box center [229, 306] width 247 height 13
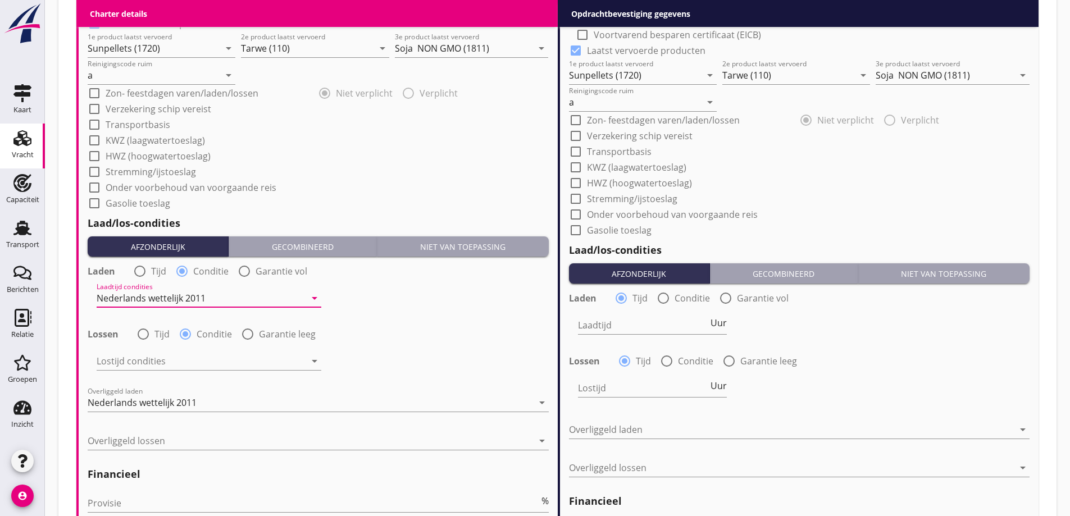
click at [194, 355] on div at bounding box center [201, 361] width 209 height 18
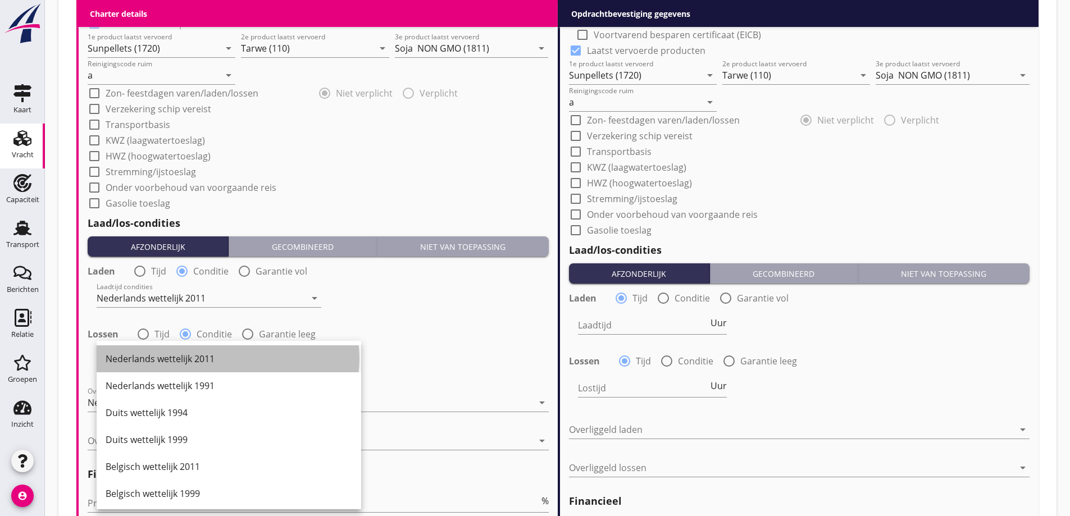
click at [201, 368] on div "Nederlands wettelijk 2011" at bounding box center [229, 358] width 247 height 27
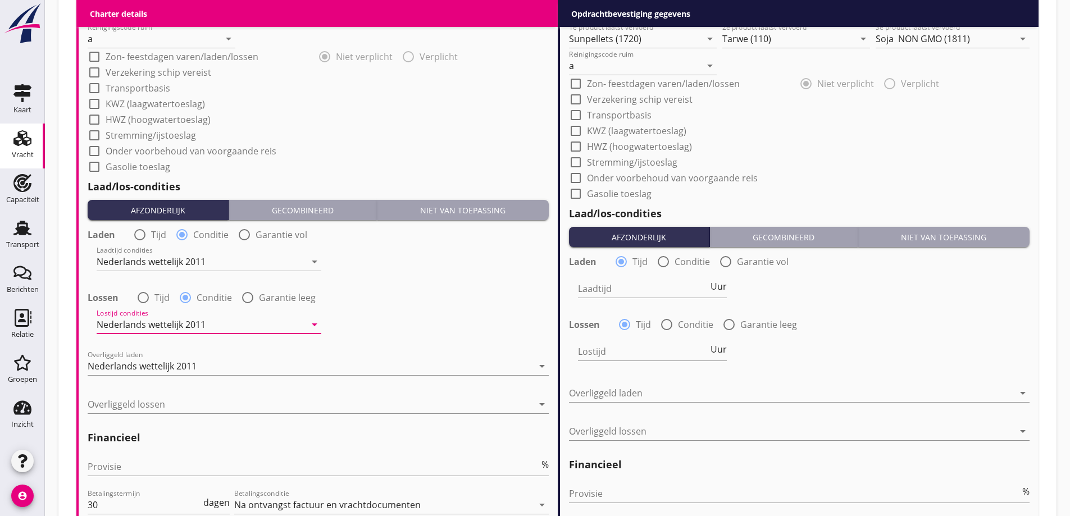
scroll to position [1170, 0]
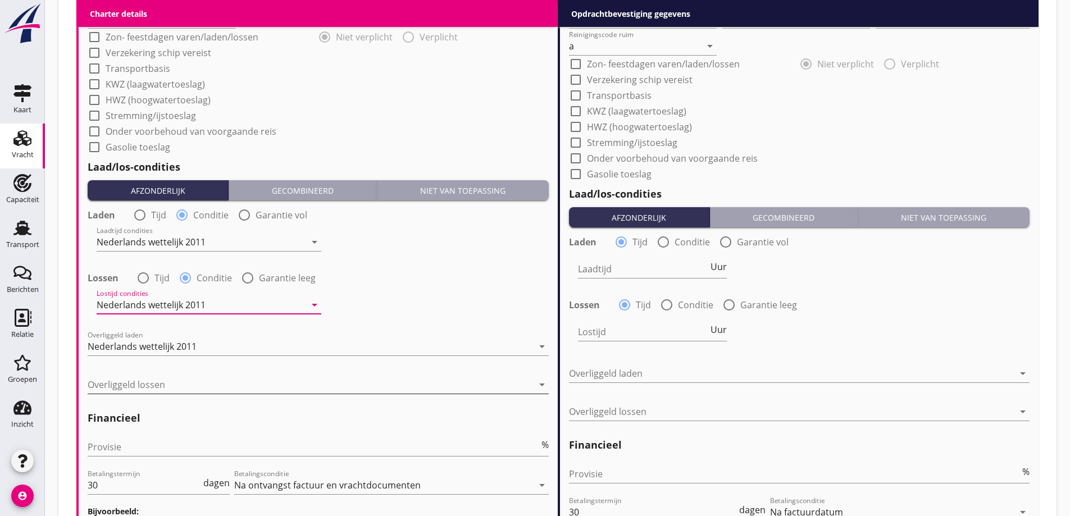
click at [205, 384] on div at bounding box center [310, 385] width 445 height 18
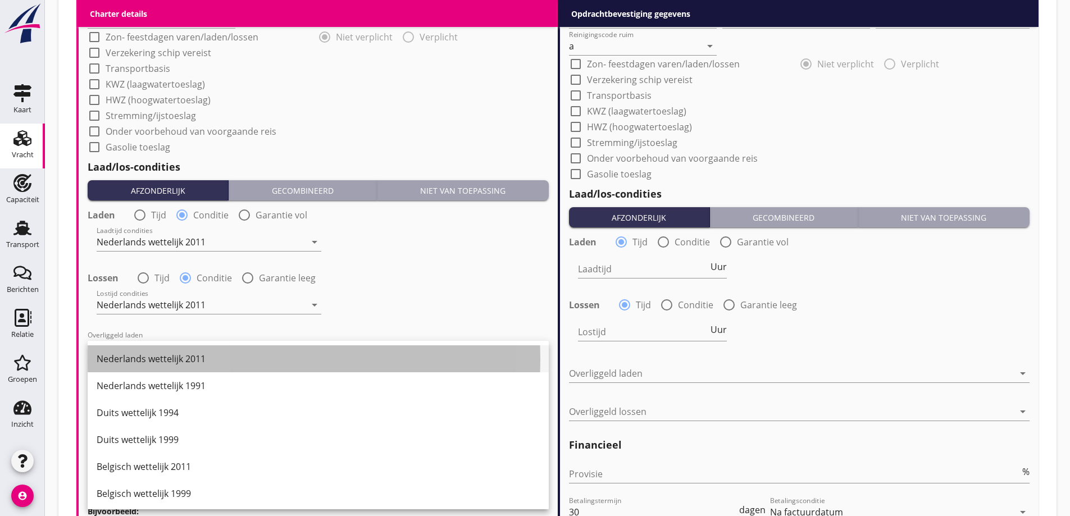
click at [206, 364] on div "Nederlands wettelijk 2011" at bounding box center [318, 358] width 443 height 13
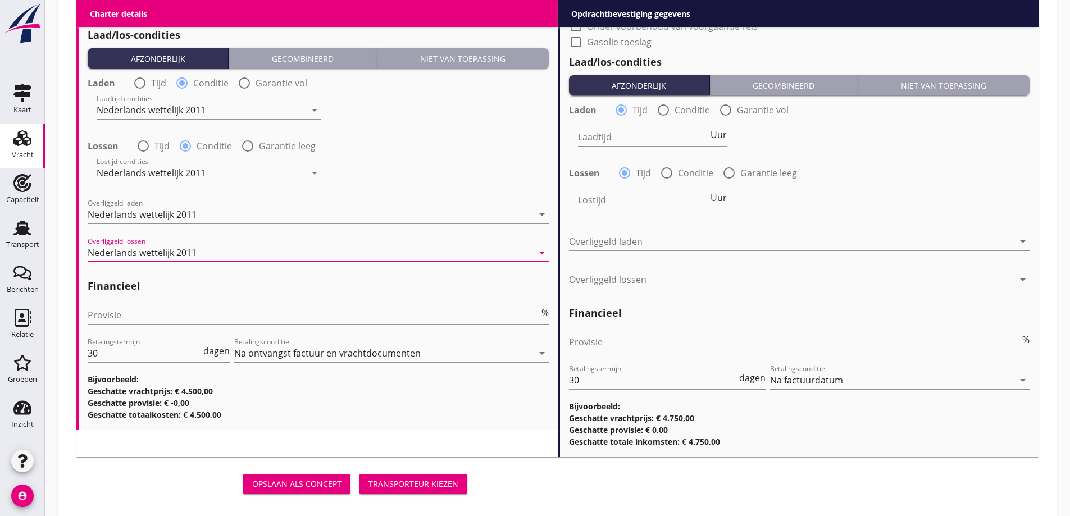
scroll to position [1319, 0]
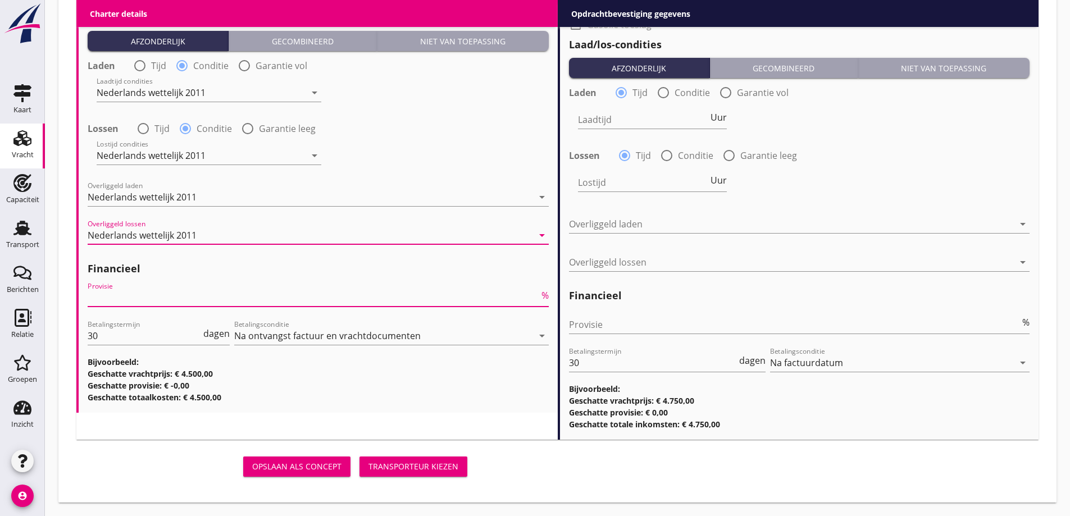
click at [171, 302] on input "Provisie" at bounding box center [314, 298] width 452 height 18
type input "2"
type input "2.5"
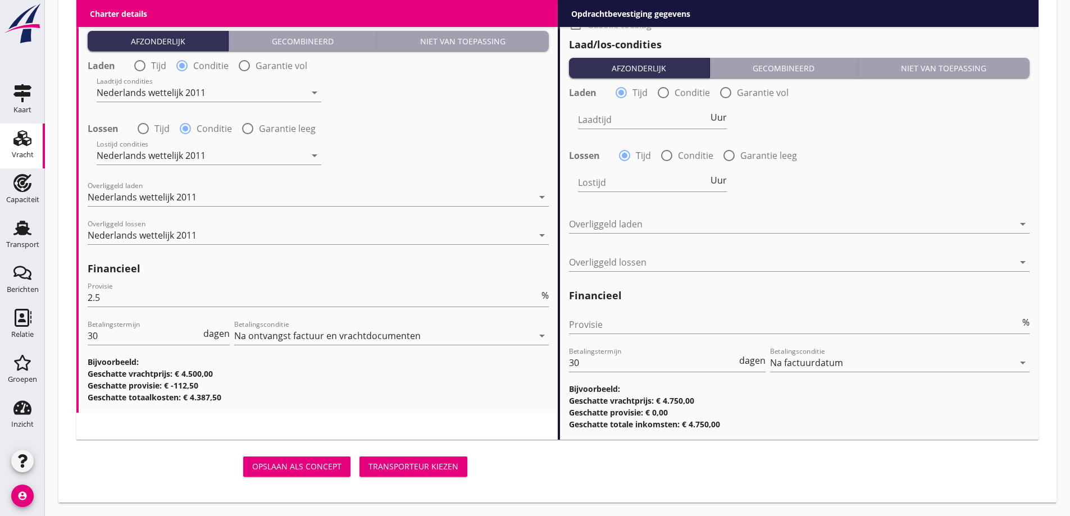
click at [313, 353] on div at bounding box center [391, 352] width 314 height 7
click at [628, 324] on input "Provisie" at bounding box center [795, 325] width 452 height 18
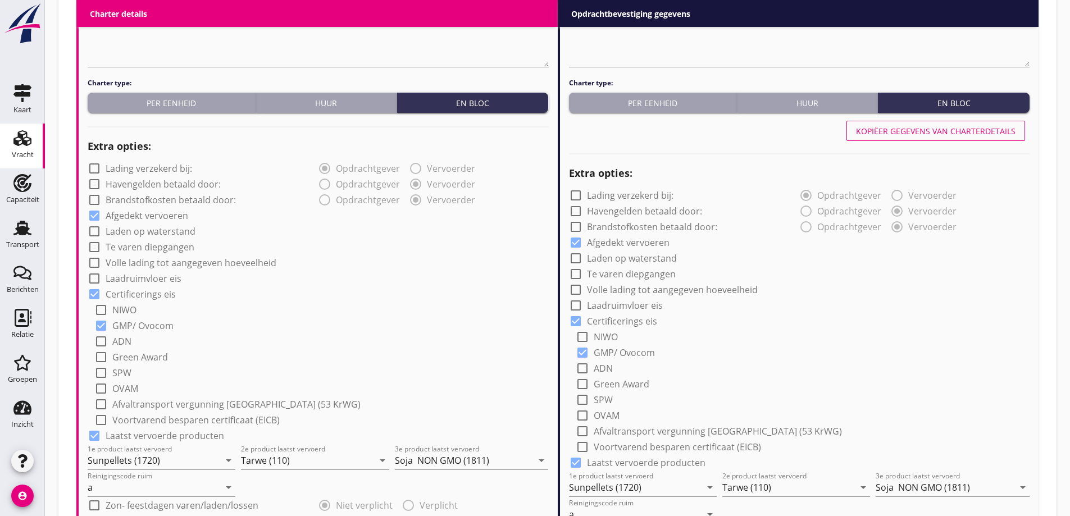
scroll to position [533, 0]
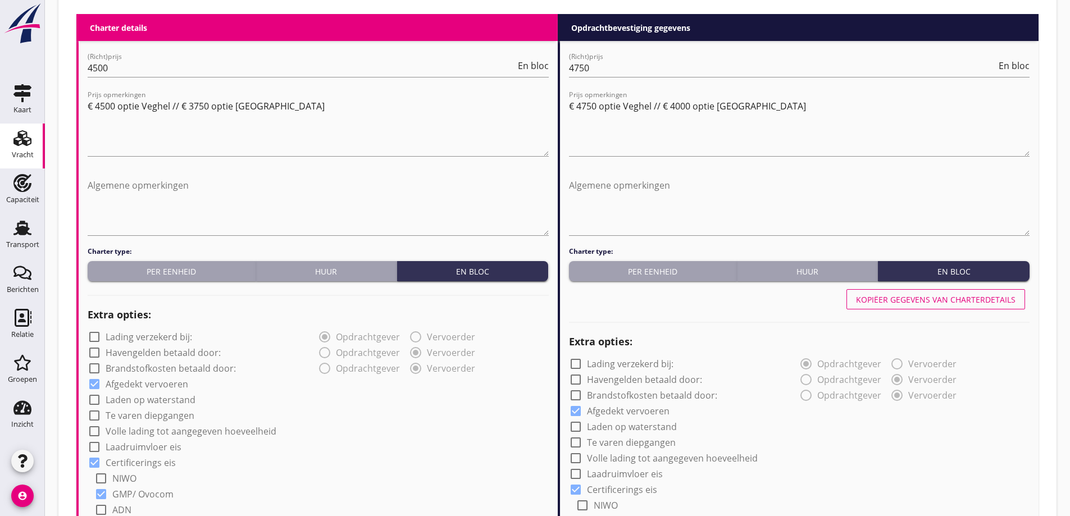
click at [987, 306] on button "Kopiëer gegevens van charterdetails" at bounding box center [935, 299] width 179 height 20
radio input "false"
radio input "true"
radio input "false"
radio input "true"
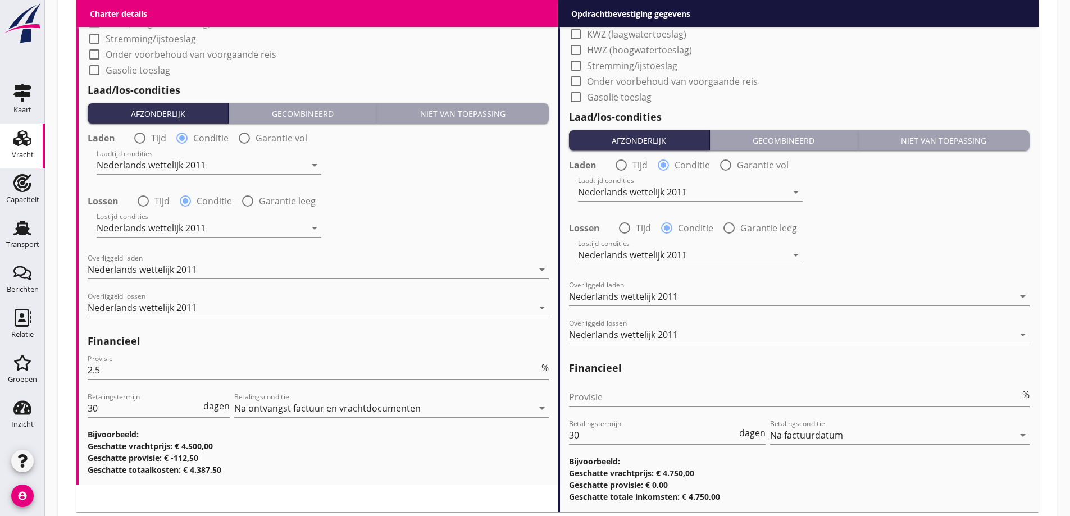
scroll to position [1319, 0]
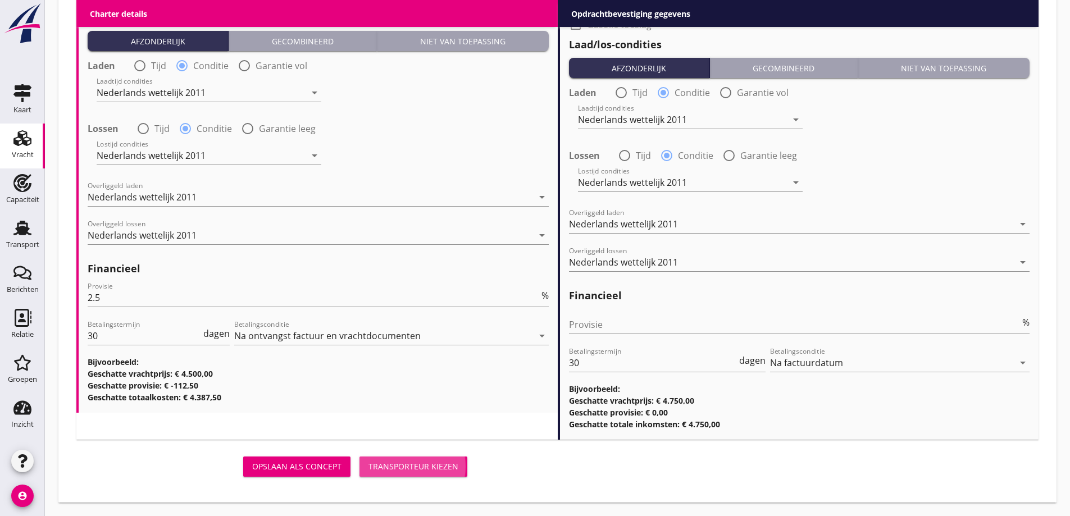
click at [415, 463] on div "Transporteur kiezen" at bounding box center [413, 467] width 90 height 12
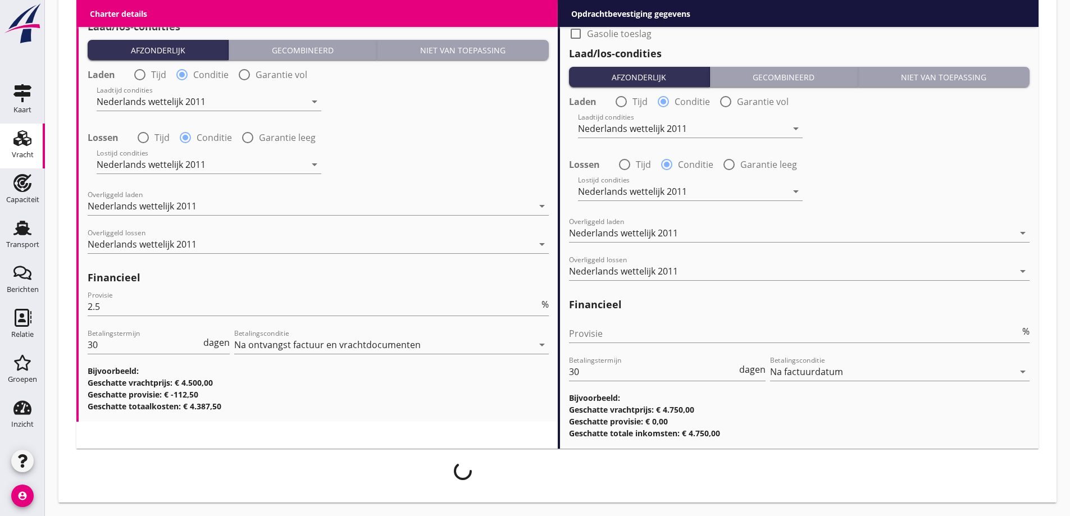
scroll to position [1310, 0]
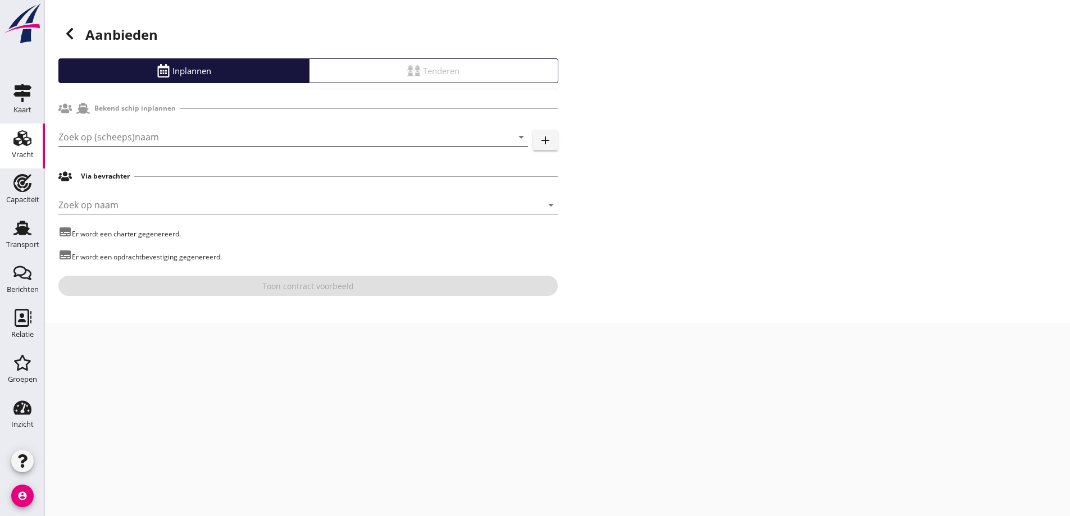
click at [117, 139] on input "Zoek op (scheeps)naam" at bounding box center [277, 137] width 438 height 18
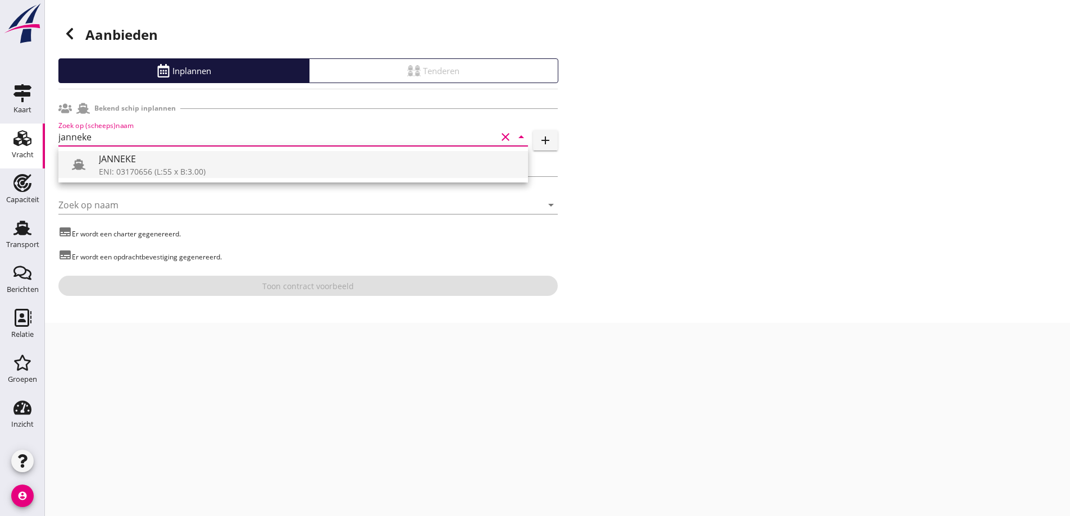
click at [130, 162] on div "JANNEKE" at bounding box center [309, 158] width 420 height 13
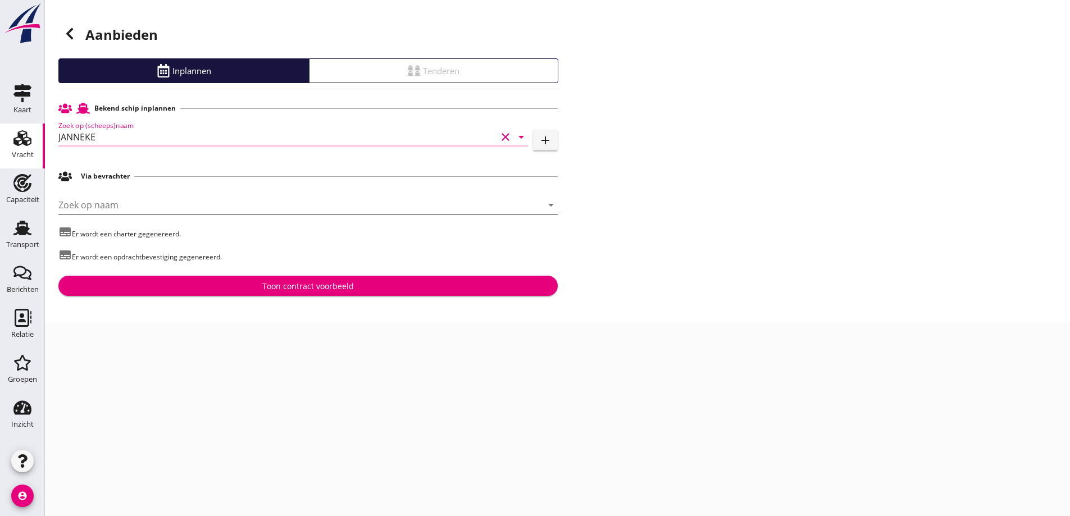
type input "JANNEKE"
click at [133, 202] on input "Zoek op naam" at bounding box center [292, 205] width 468 height 18
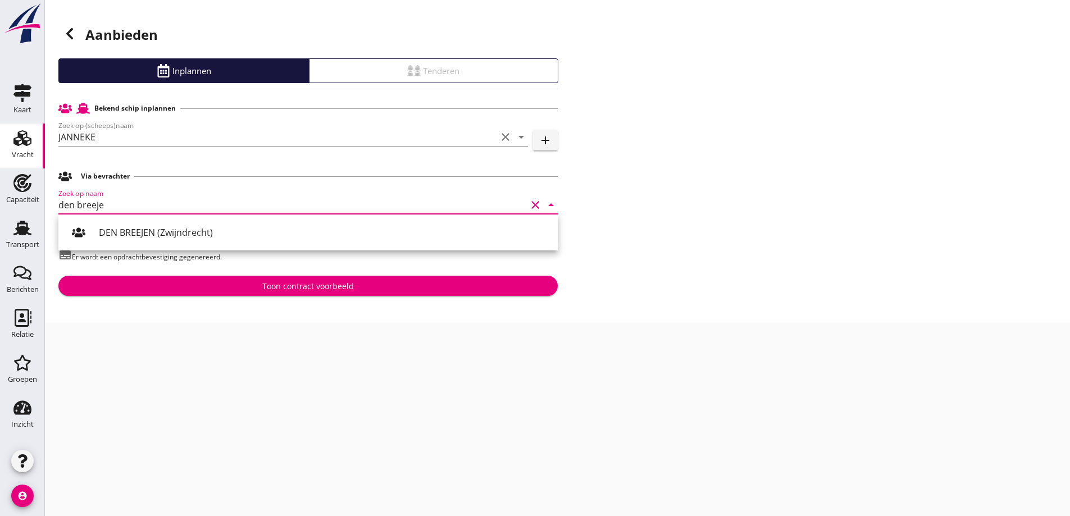
click at [204, 222] on div "DEN BREEJEN (Zwijndrecht)" at bounding box center [324, 232] width 450 height 27
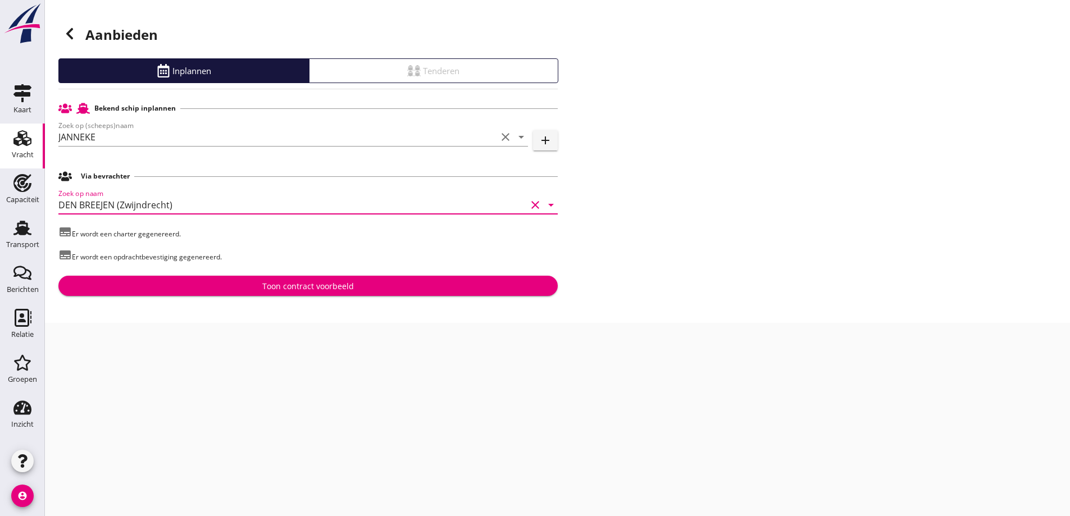
type input "DEN BREEJEN (Zwijndrecht)"
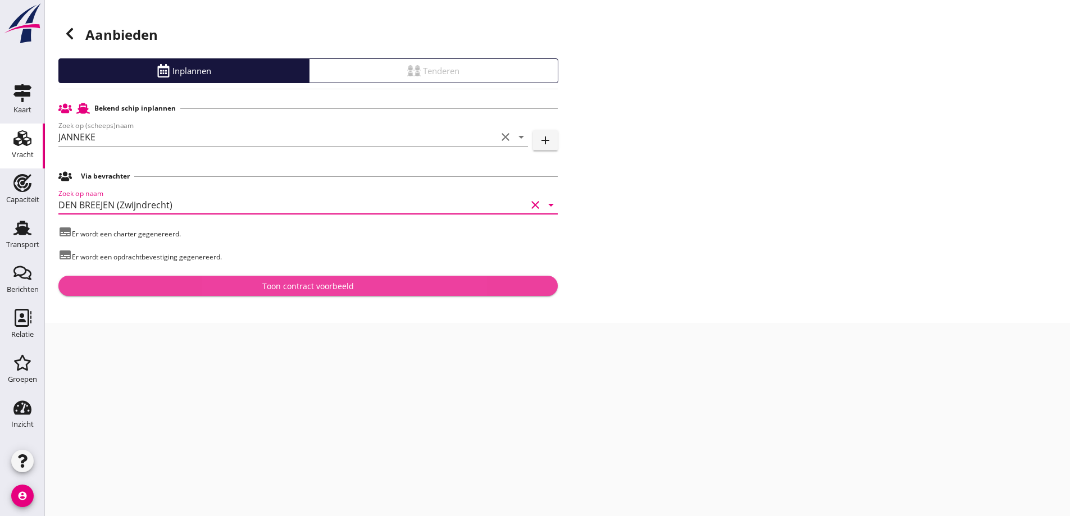
click at [282, 280] on div "Toon contract voorbeeld" at bounding box center [308, 286] width 92 height 12
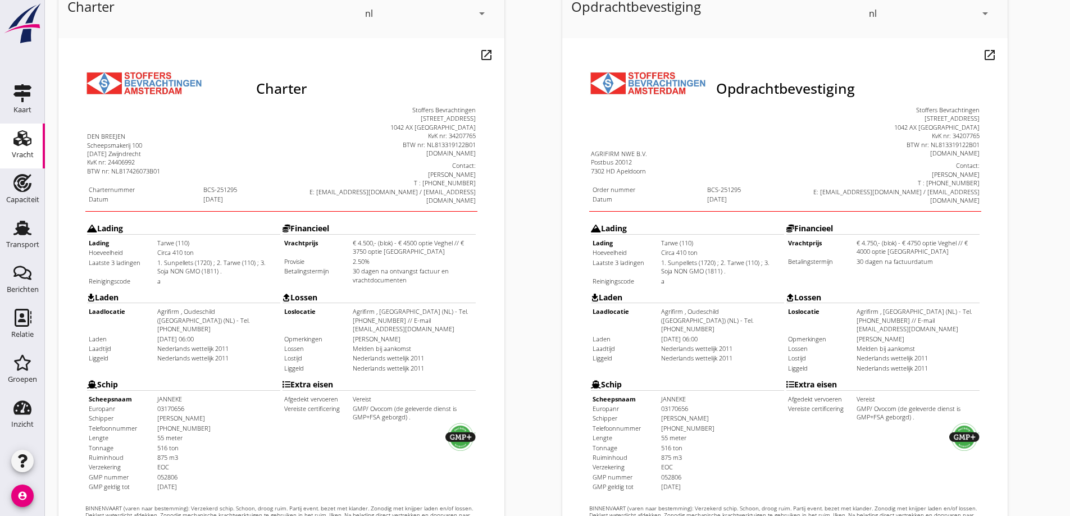
scroll to position [112, 0]
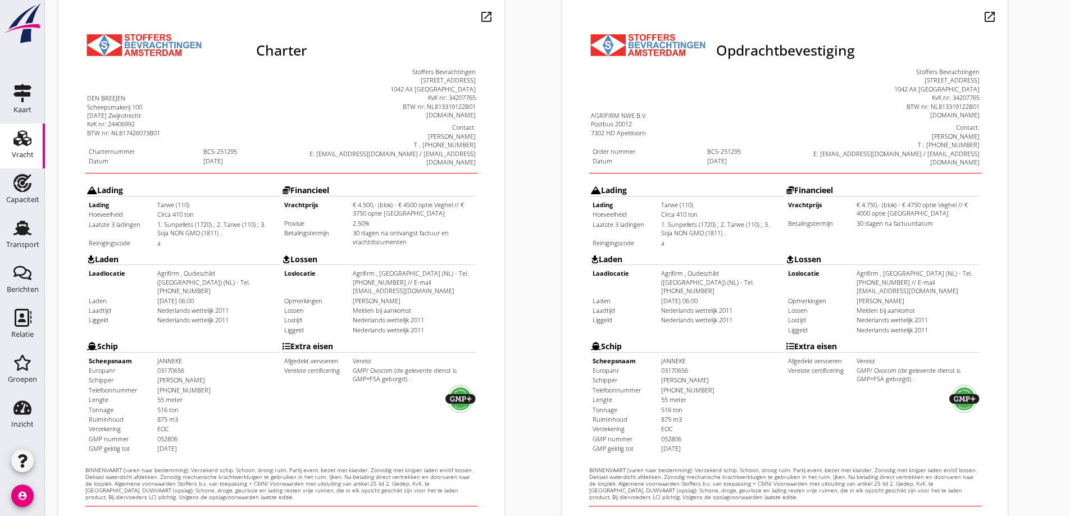
click at [874, 357] on div at bounding box center [859, 372] width 193 height 30
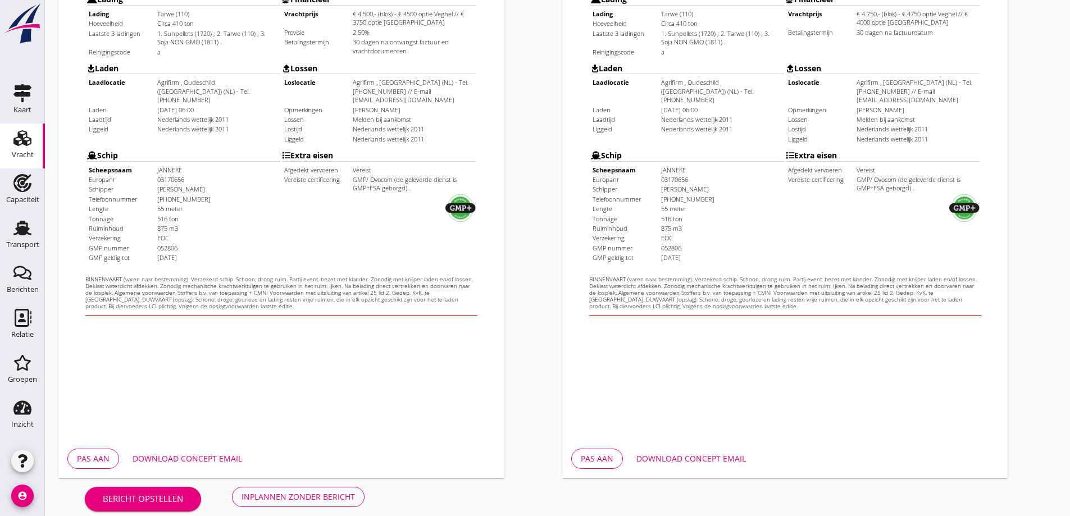
scroll to position [316, 0]
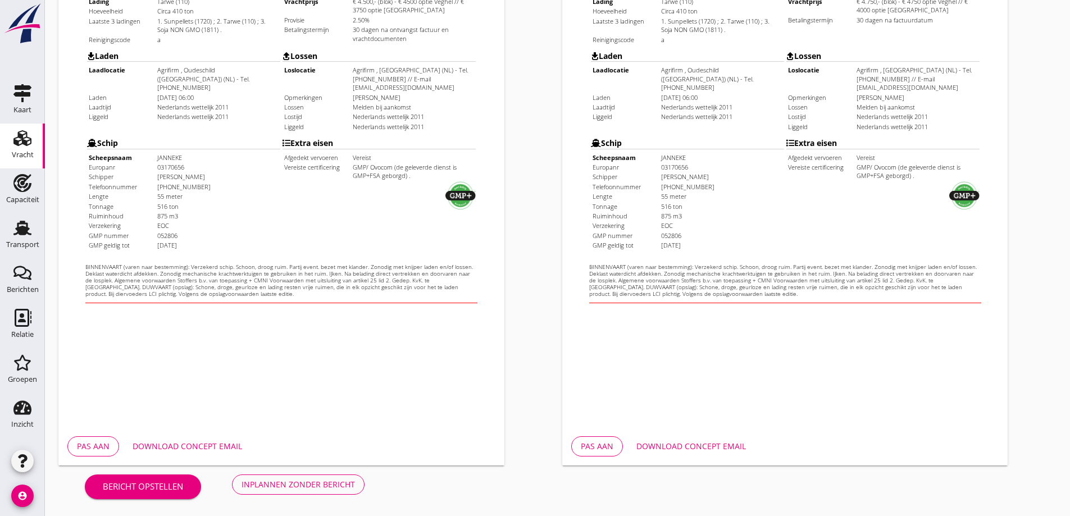
click at [209, 449] on div "Download concept email" at bounding box center [188, 446] width 110 height 12
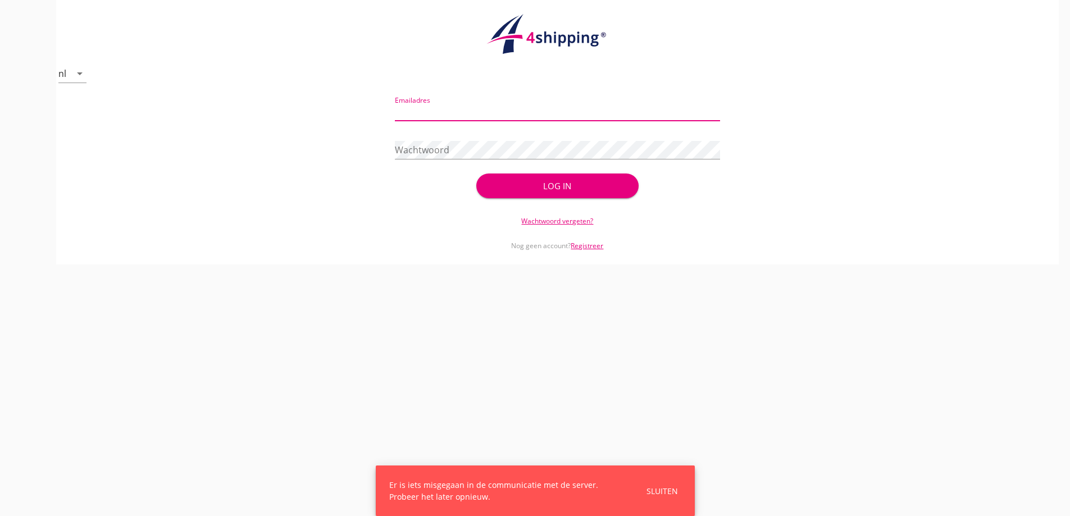
click at [466, 111] on input "Emailadres" at bounding box center [557, 112] width 325 height 18
type input "vanandel@stoffersbevrachtingen.nl"
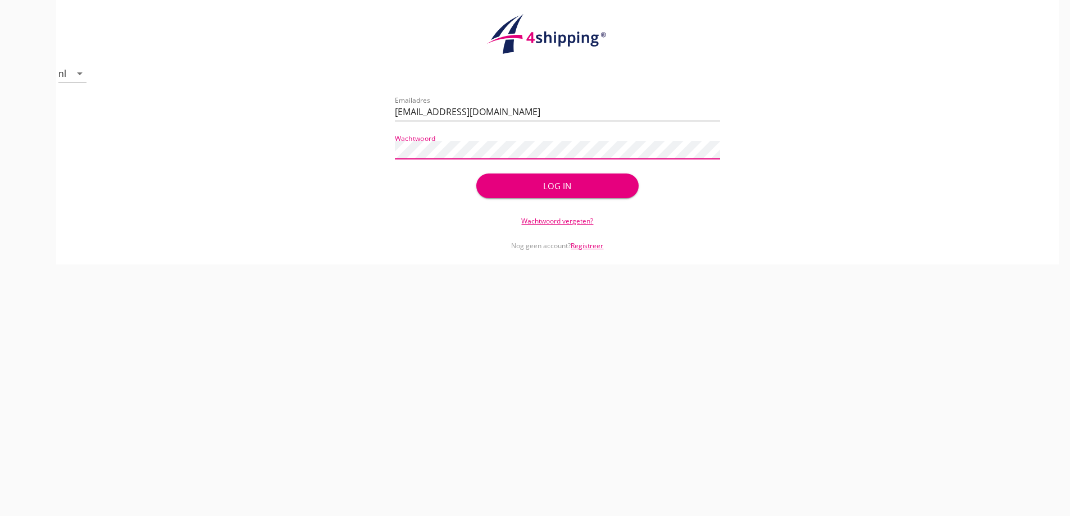
click at [476, 174] on button "Log in" at bounding box center [557, 186] width 162 height 25
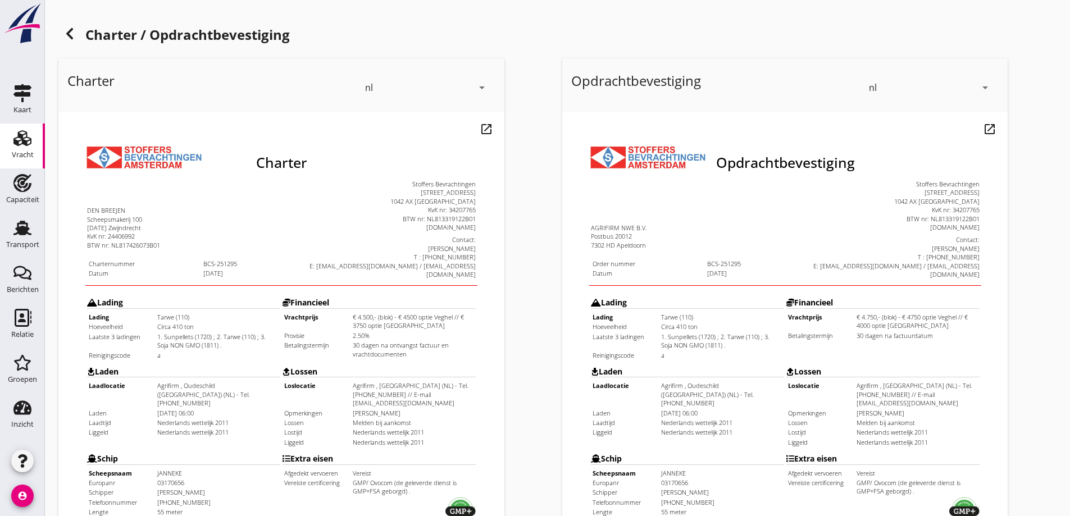
scroll to position [316, 0]
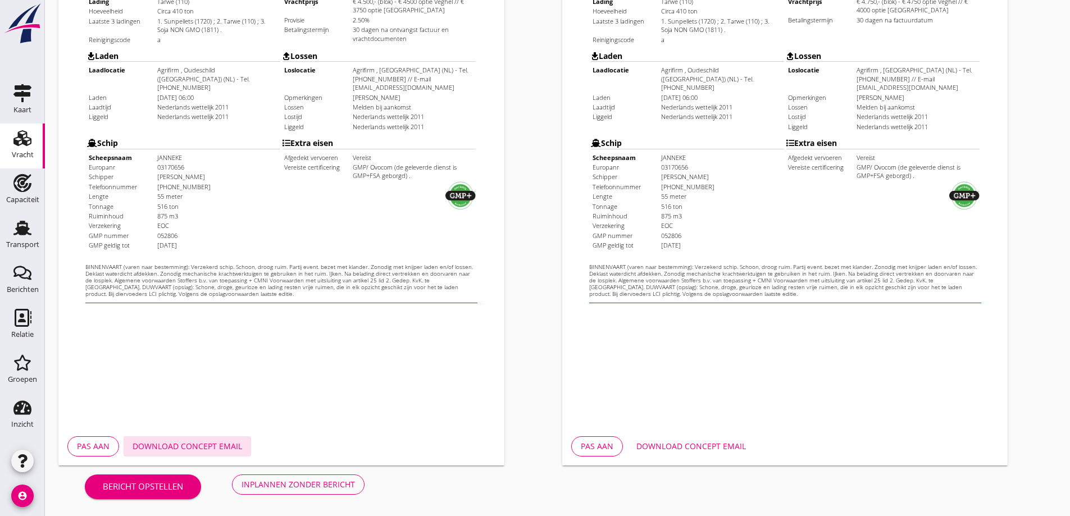
click at [203, 449] on div "Download concept email" at bounding box center [188, 446] width 110 height 12
click at [707, 451] on div "Download concept email" at bounding box center [691, 446] width 110 height 12
click at [735, 454] on button "Download concept email" at bounding box center [690, 446] width 127 height 20
click at [733, 449] on div "Download concept email" at bounding box center [691, 446] width 110 height 12
click at [700, 445] on div "Download concept email" at bounding box center [691, 446] width 110 height 12
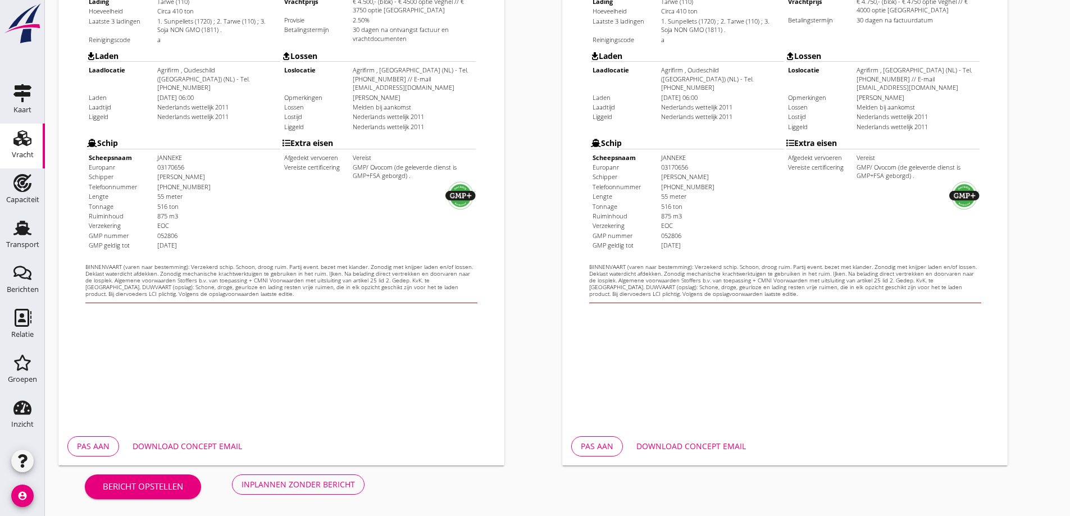
click at [1023, 139] on div "Opdrachtbevestiging nl arrow_drop_down open_in_new Pas aan Download concept ema…" at bounding box center [810, 104] width 504 height 732
click at [294, 480] on div "Inplannen zonder bericht" at bounding box center [298, 485] width 113 height 12
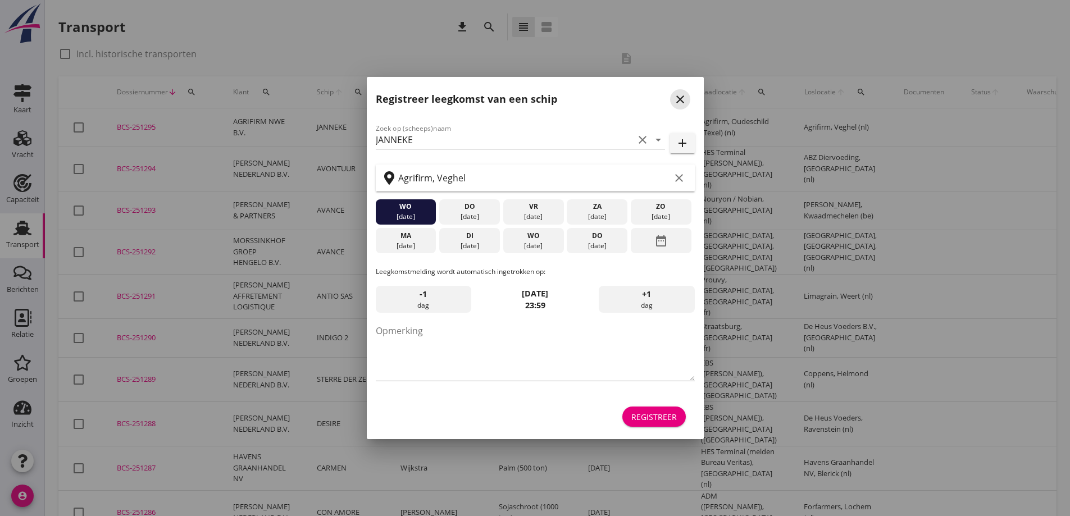
click at [680, 99] on icon "close" at bounding box center [679, 99] width 13 height 13
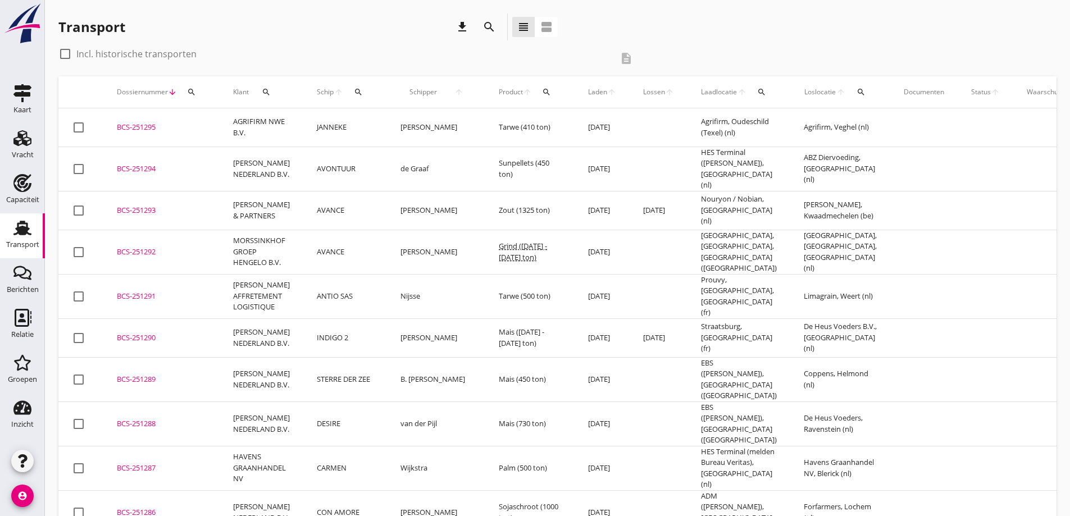
click at [148, 128] on div "BCS-251295" at bounding box center [161, 127] width 89 height 11
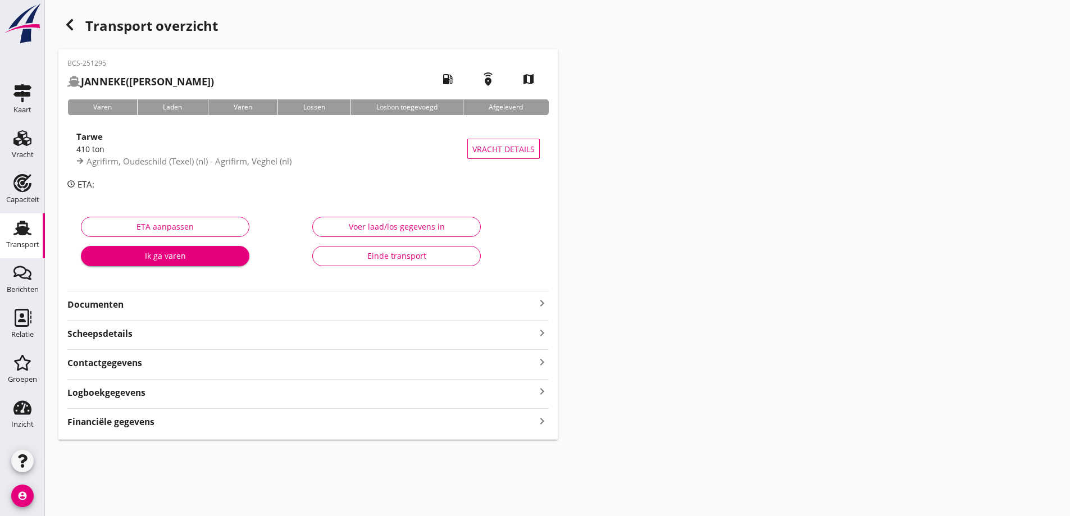
click at [177, 309] on strong "Documenten" at bounding box center [301, 304] width 468 height 13
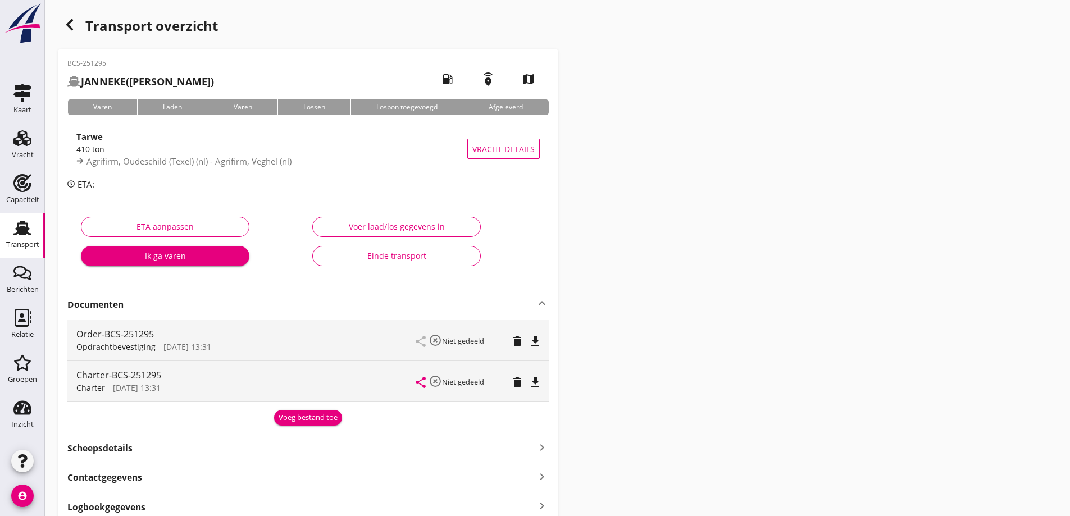
click at [313, 416] on div "Voeg bestand toe" at bounding box center [308, 417] width 59 height 11
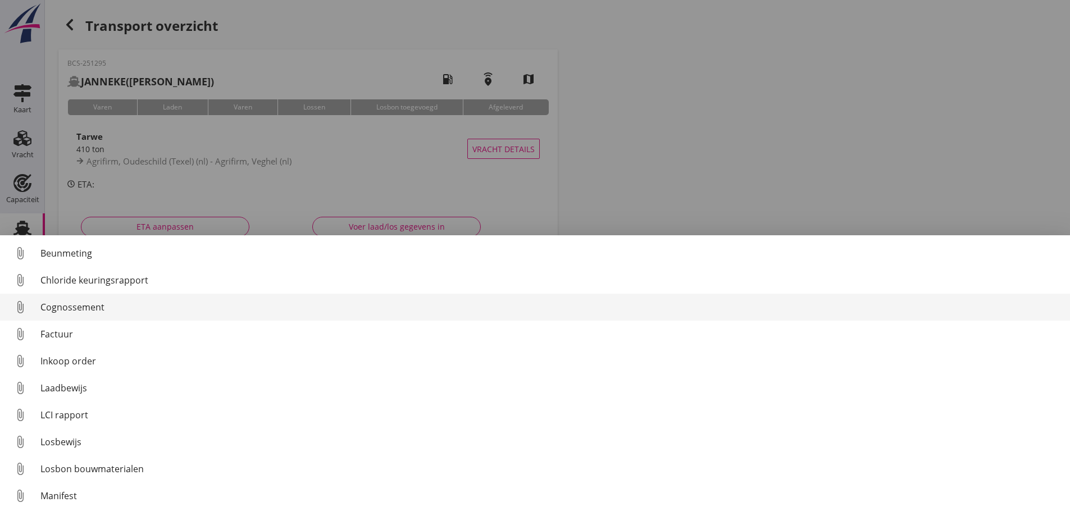
click at [93, 313] on div "Cognossement" at bounding box center [550, 306] width 1021 height 13
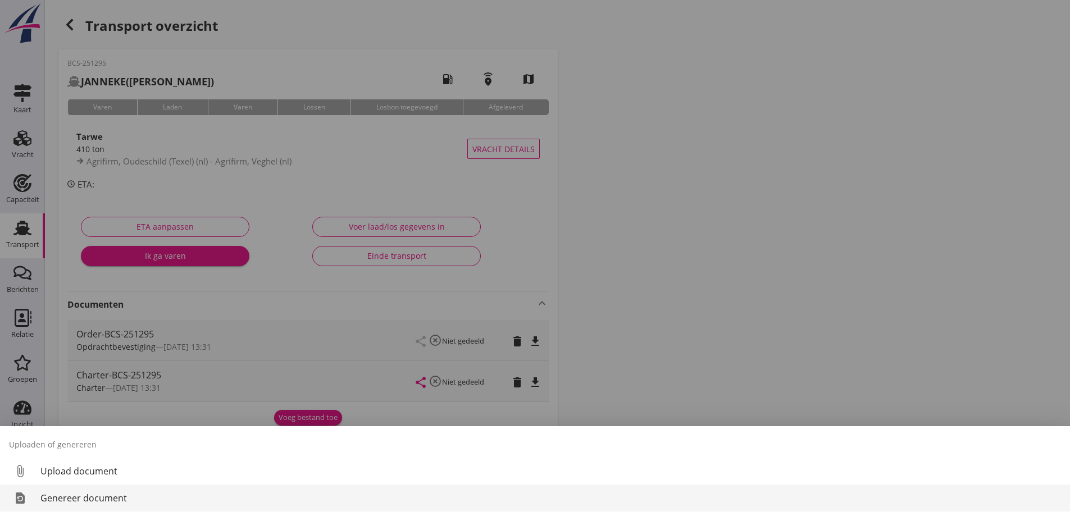
click at [58, 496] on div "Genereer document" at bounding box center [550, 497] width 1021 height 13
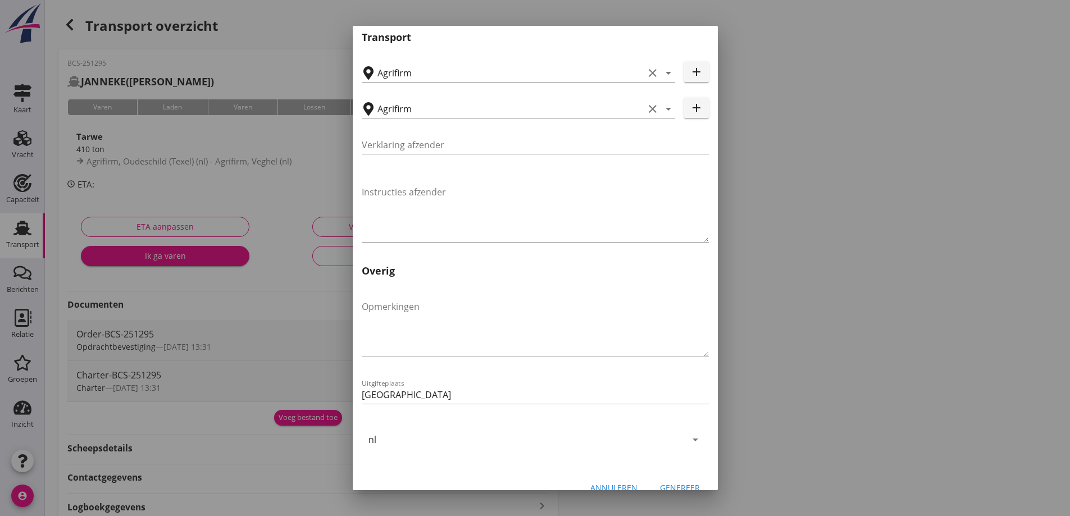
scroll to position [336, 0]
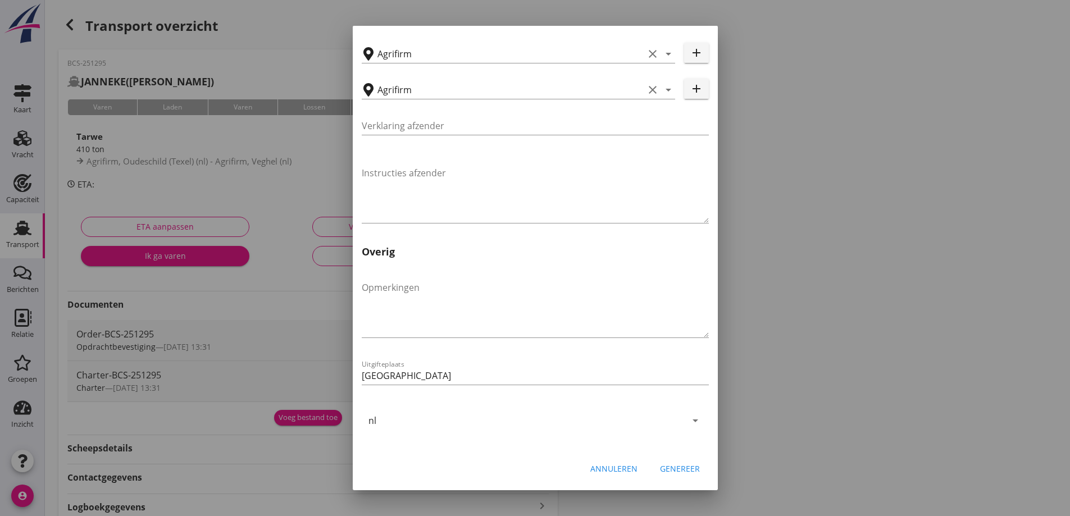
click at [684, 463] on div "Genereer" at bounding box center [680, 469] width 40 height 12
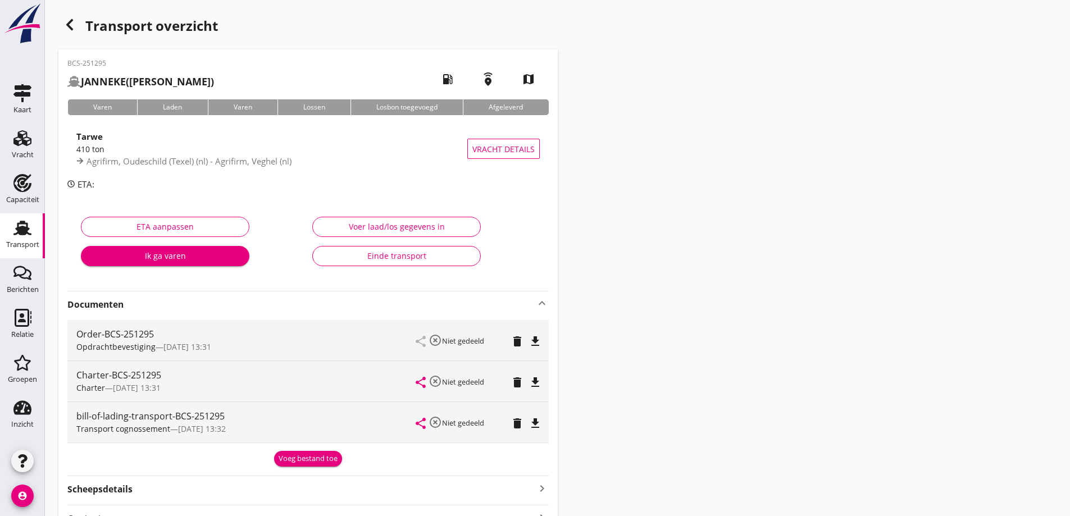
click at [644, 139] on div "Transport overzicht BCS-251295 JANNEKE (Van Noort) local_gas_station emergency_…" at bounding box center [557, 304] width 1025 height 609
click at [543, 418] on div "bill-of-lading-transport-BCS-251295 Transport cognossement — 20/08 13:32 share …" at bounding box center [307, 422] width 481 height 40
click at [534, 422] on icon "file_download" at bounding box center [535, 423] width 13 height 13
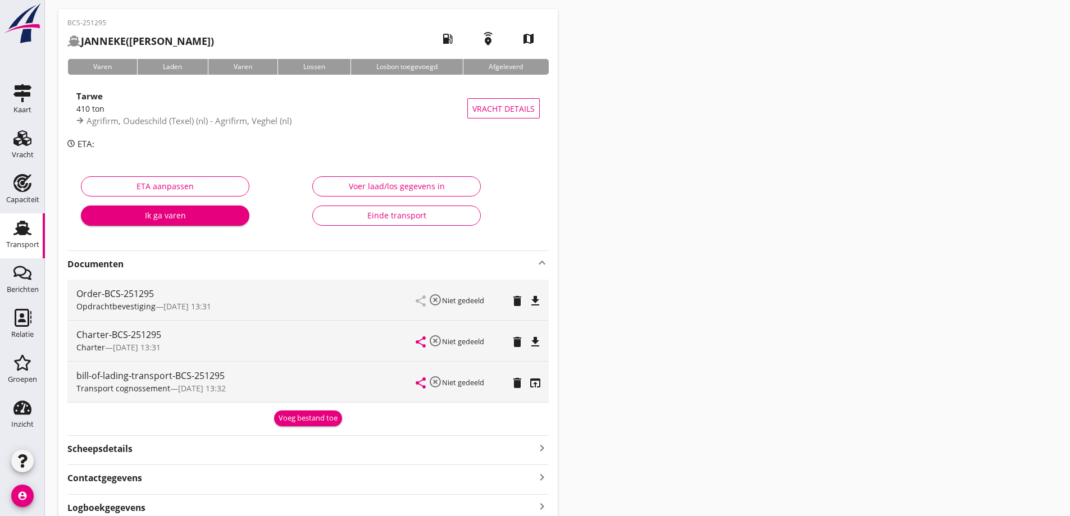
scroll to position [120, 0]
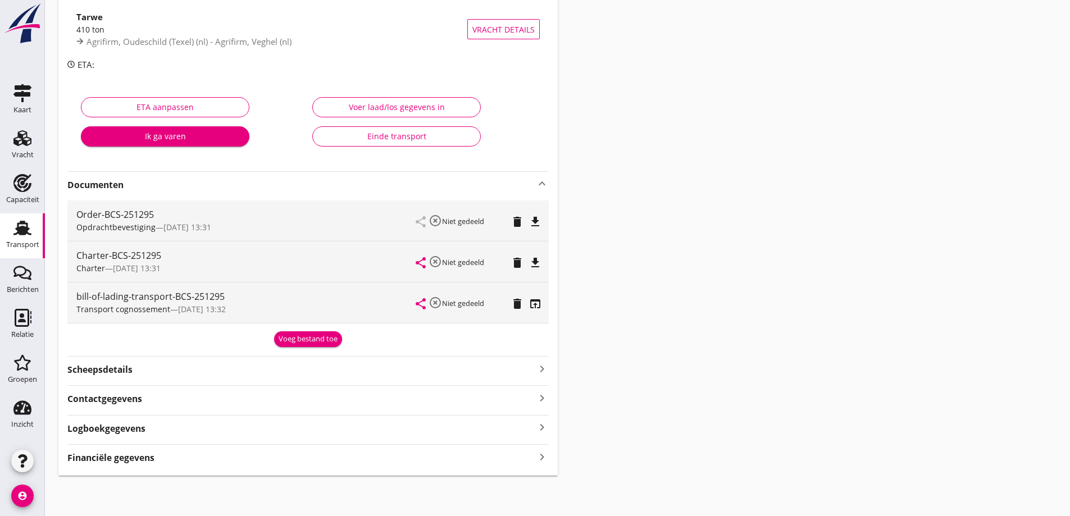
click at [250, 450] on div "Financiële gegevens keyboard_arrow_right" at bounding box center [307, 456] width 481 height 15
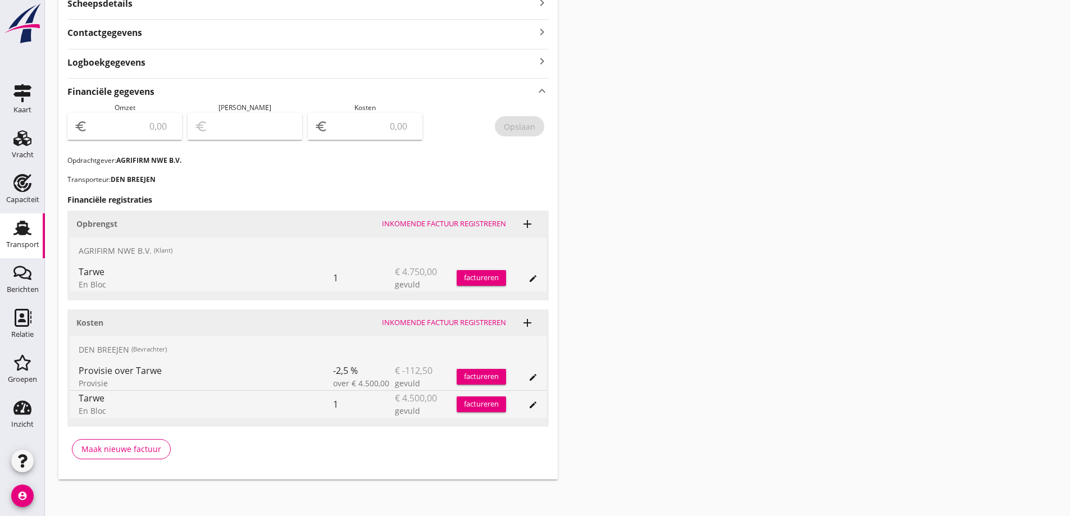
scroll to position [490, 0]
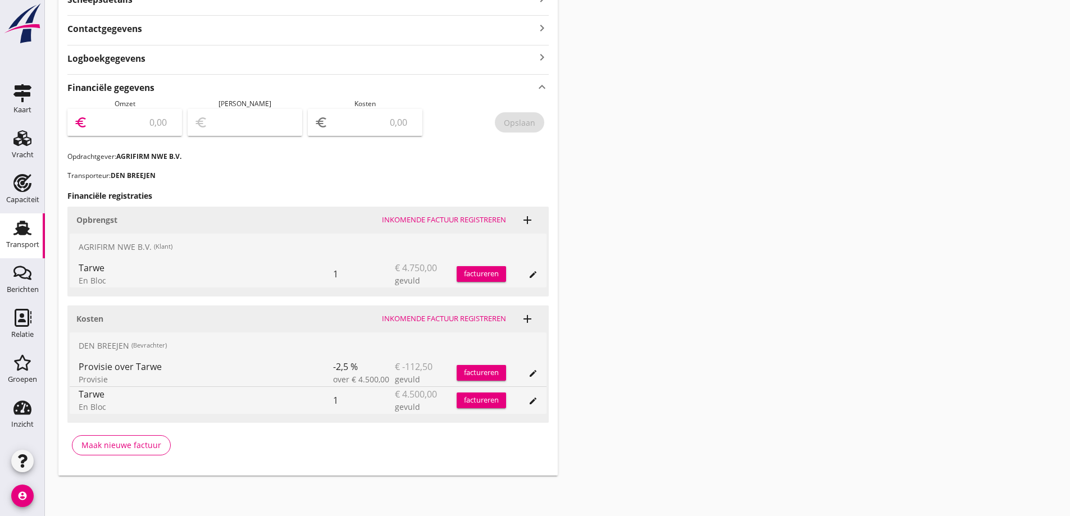
click at [157, 114] on input "number" at bounding box center [132, 122] width 85 height 18
type input "7"
type input "4750"
click at [394, 121] on input "number" at bounding box center [372, 122] width 85 height 18
type input "4746.00"
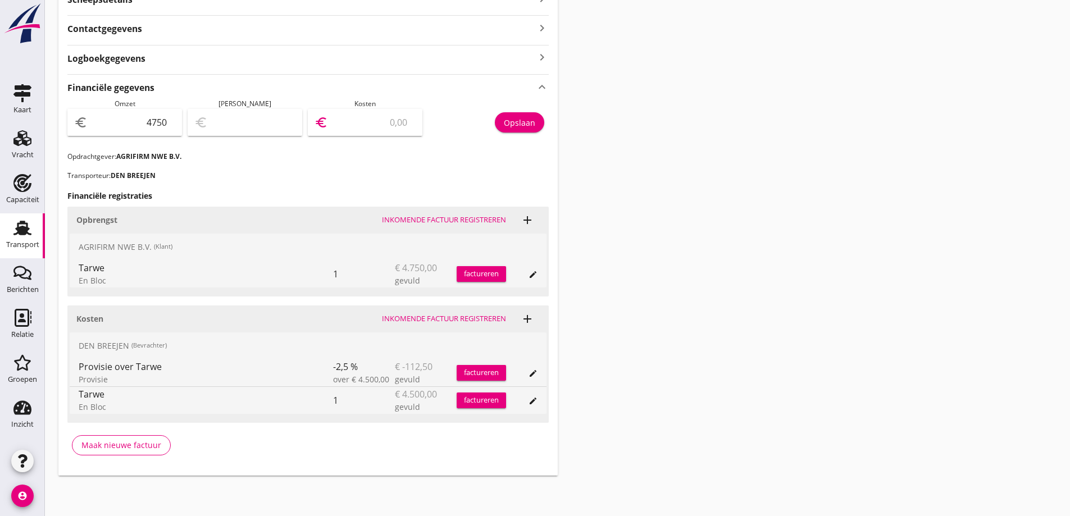
type input "4"
type input "4707.00"
type input "43"
type input "4312.00"
type input "438"
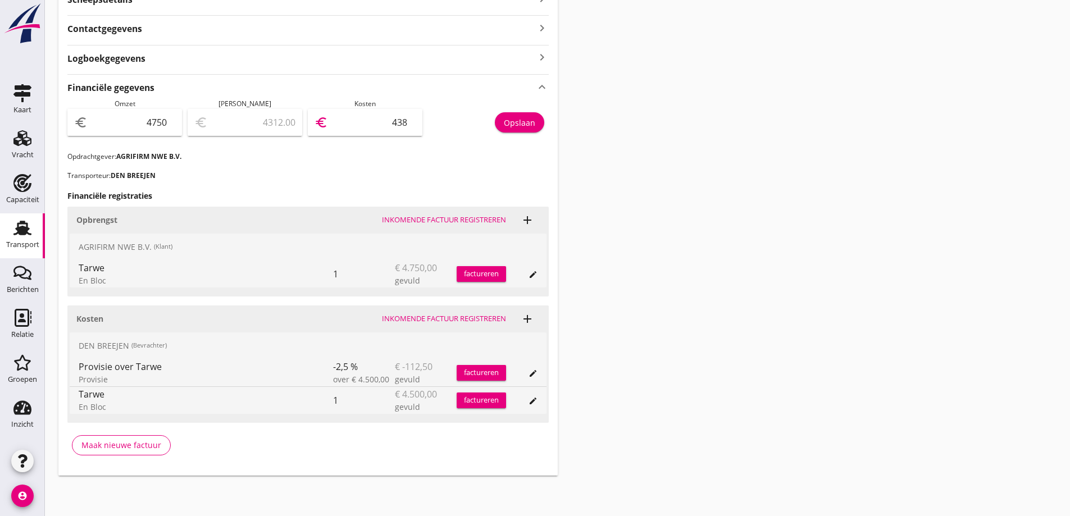
type input "363.00"
type input "4387"
type input "362.50"
type input "4387.50"
click at [386, 173] on p "Transporteur: DEN BREEJEN" at bounding box center [307, 176] width 481 height 10
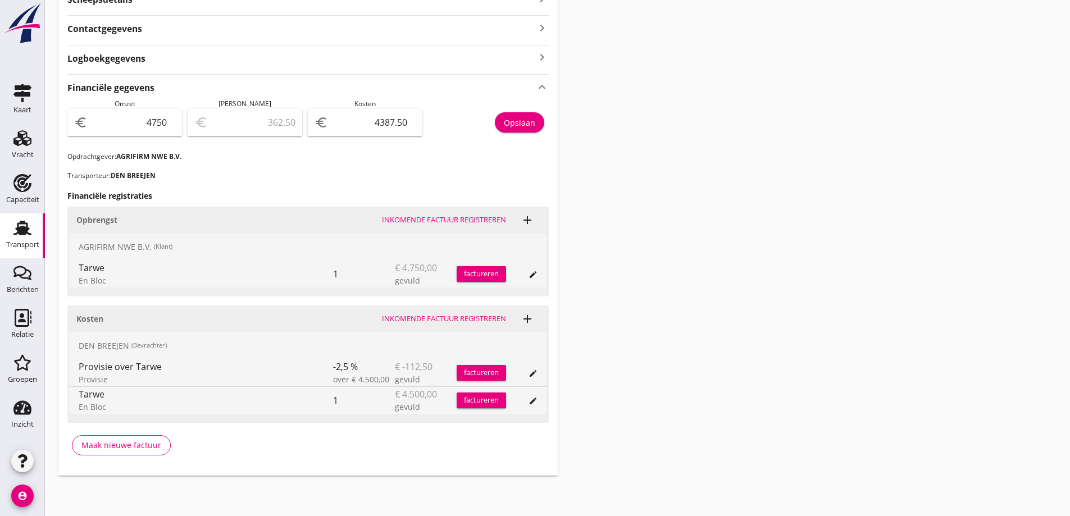
click at [522, 129] on button "Opslaan" at bounding box center [519, 122] width 49 height 20
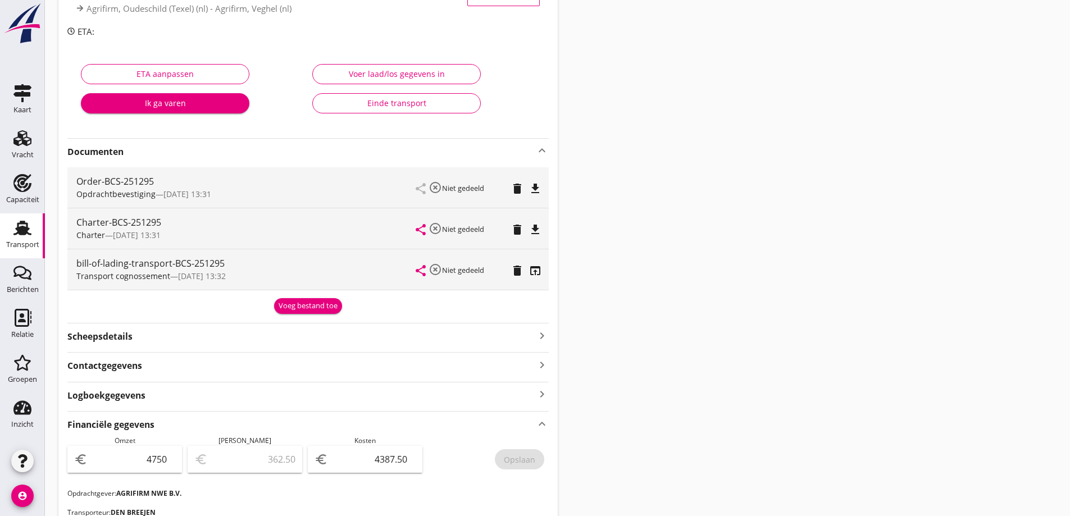
scroll to position [0, 0]
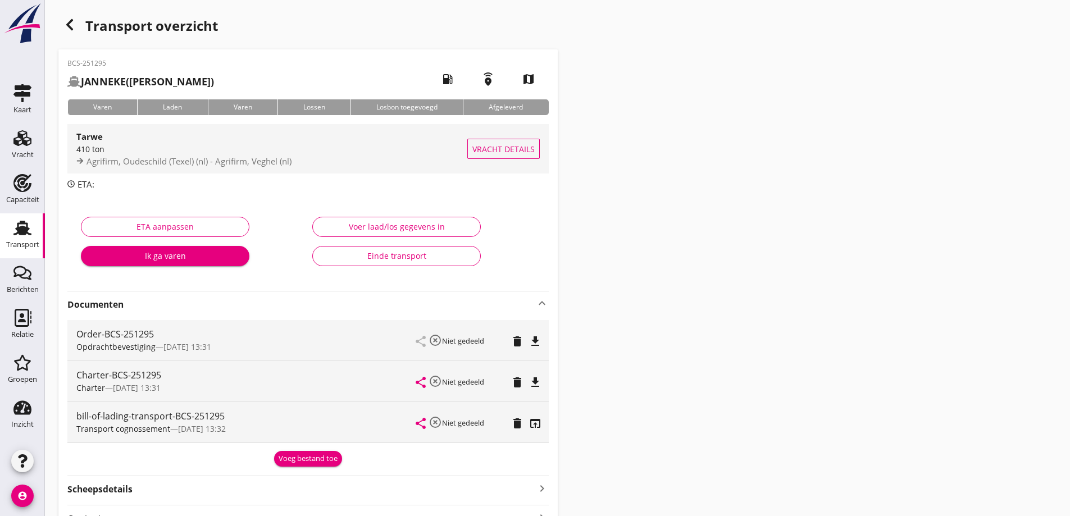
click at [511, 158] on button "Vracht details" at bounding box center [503, 149] width 72 height 20
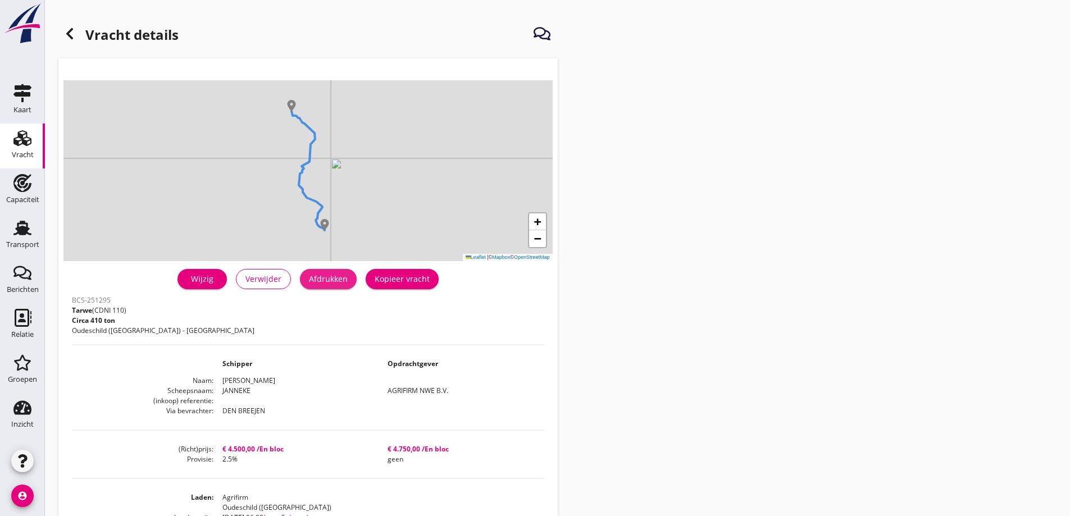
click at [350, 281] on button "Afdrukken" at bounding box center [328, 279] width 57 height 20
click at [206, 276] on div "Wijzig" at bounding box center [201, 279] width 31 height 12
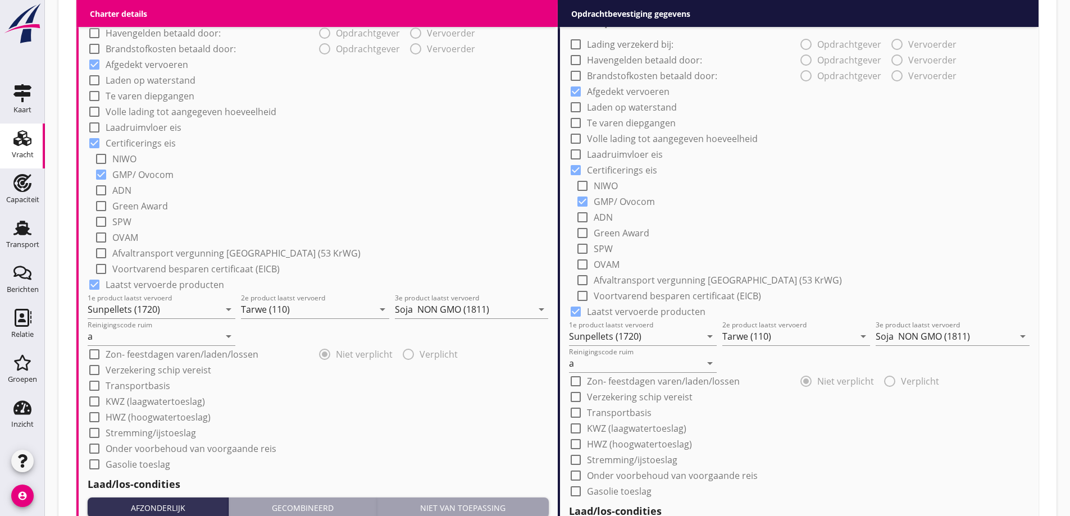
scroll to position [836, 0]
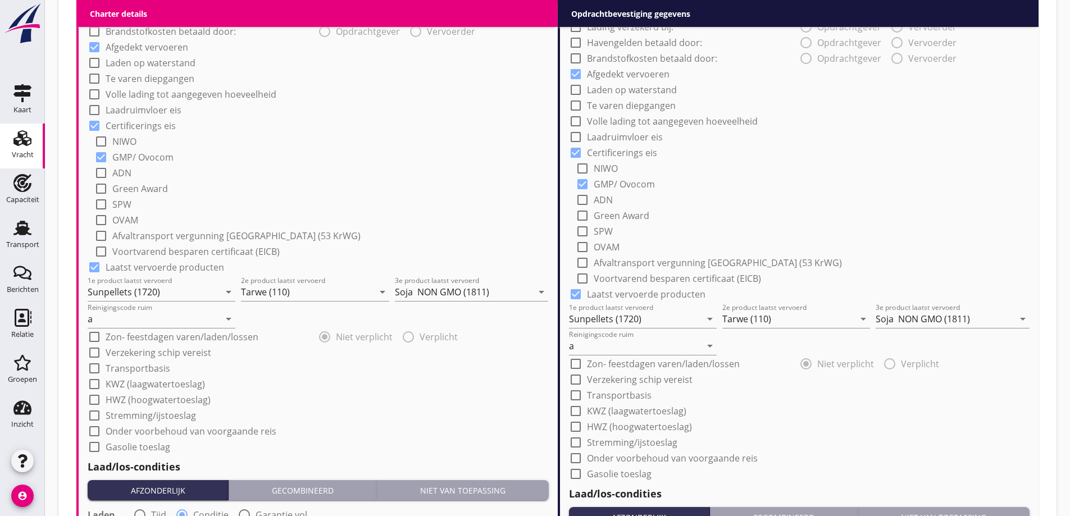
click at [165, 430] on label "Onder voorbehoud van voorgaande reis" at bounding box center [191, 431] width 171 height 11
checkbox input "true"
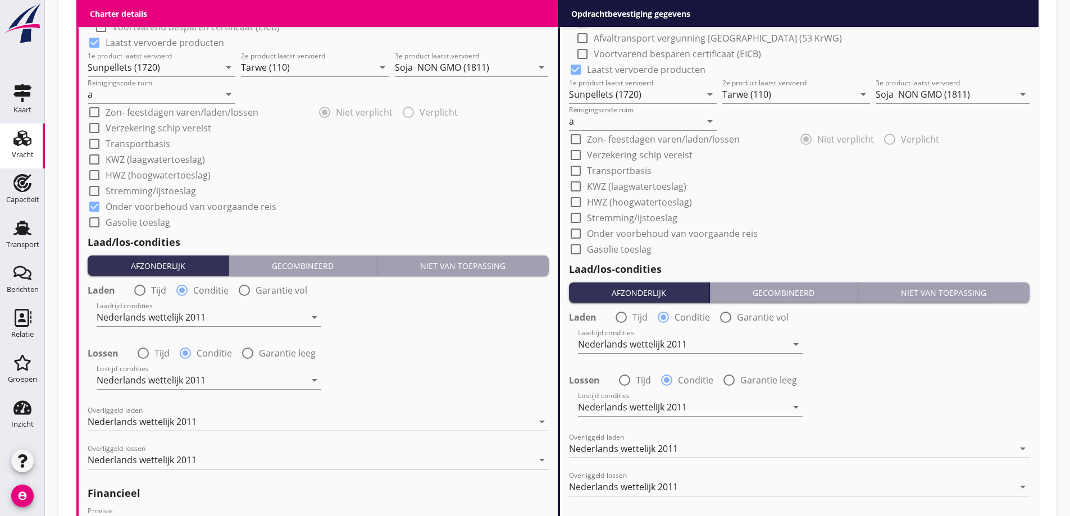
scroll to position [1285, 0]
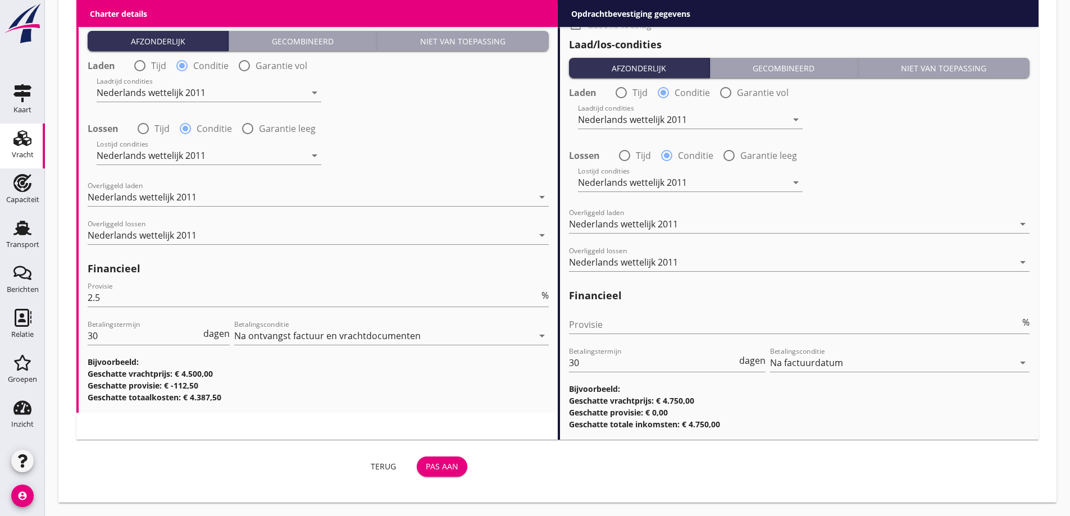
click at [444, 466] on div "Pas aan" at bounding box center [442, 467] width 33 height 12
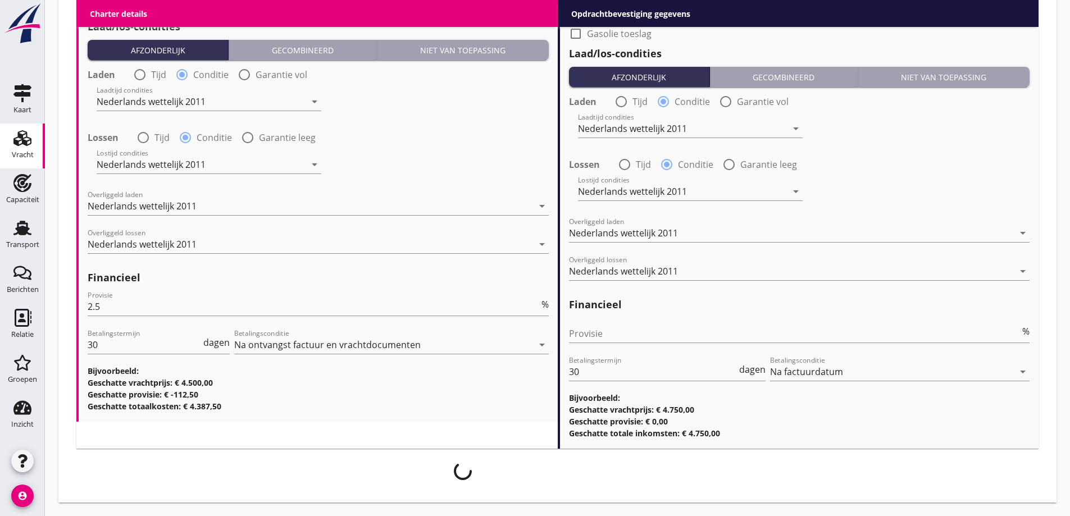
scroll to position [1276, 0]
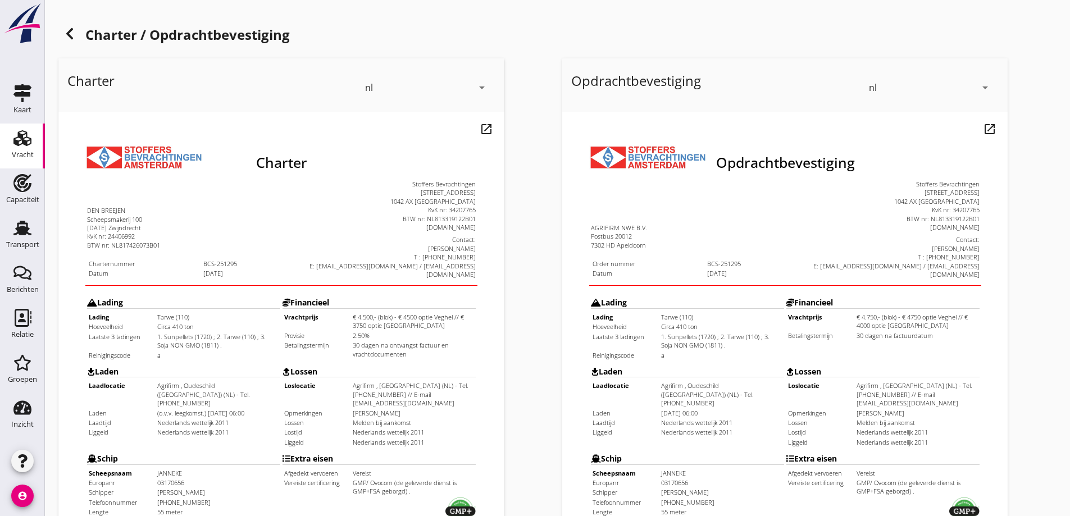
click at [484, 132] on icon "open_in_new" at bounding box center [486, 128] width 13 height 13
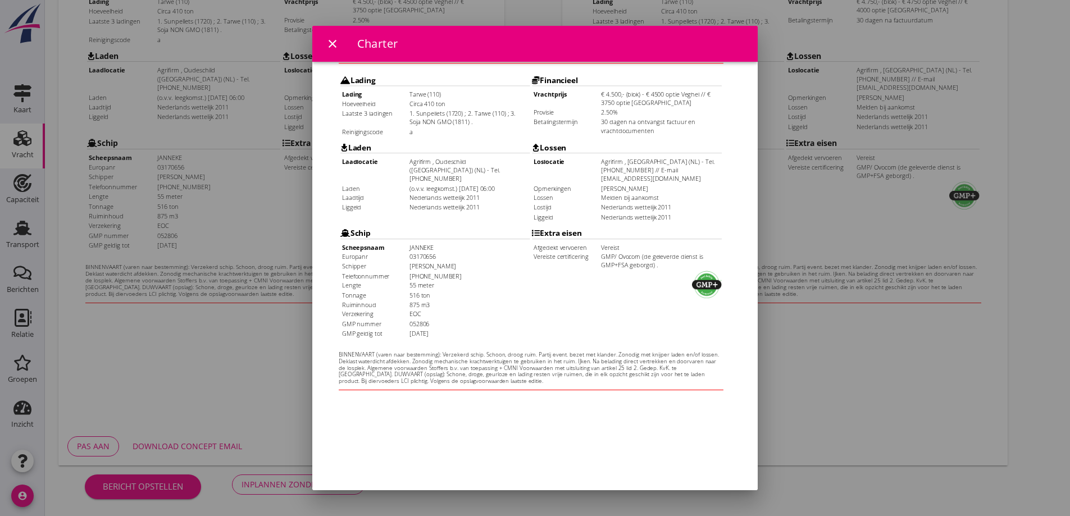
scroll to position [213, 0]
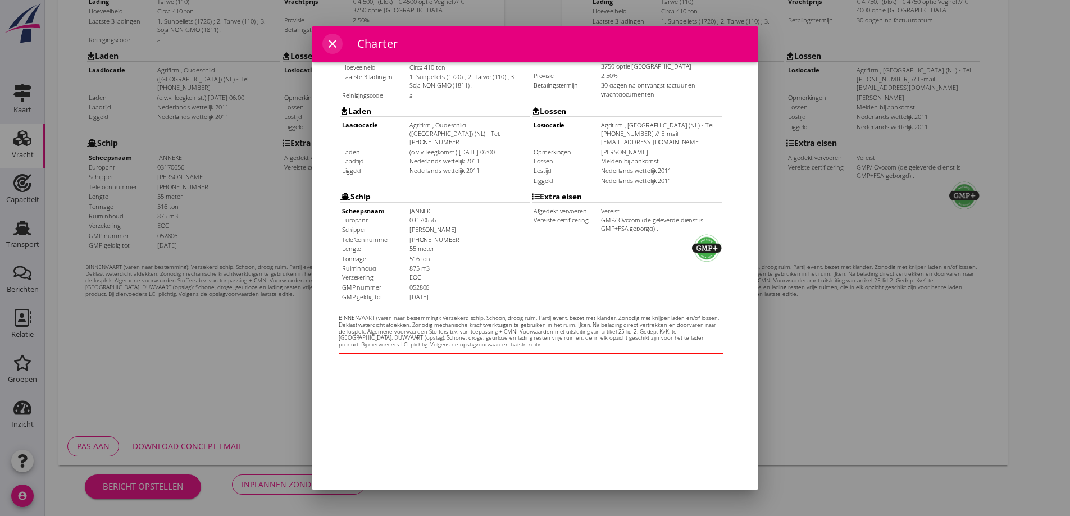
drag, startPoint x: 331, startPoint y: 42, endPoint x: 334, endPoint y: 62, distance: 21.0
click at [331, 42] on icon "close" at bounding box center [332, 43] width 13 height 13
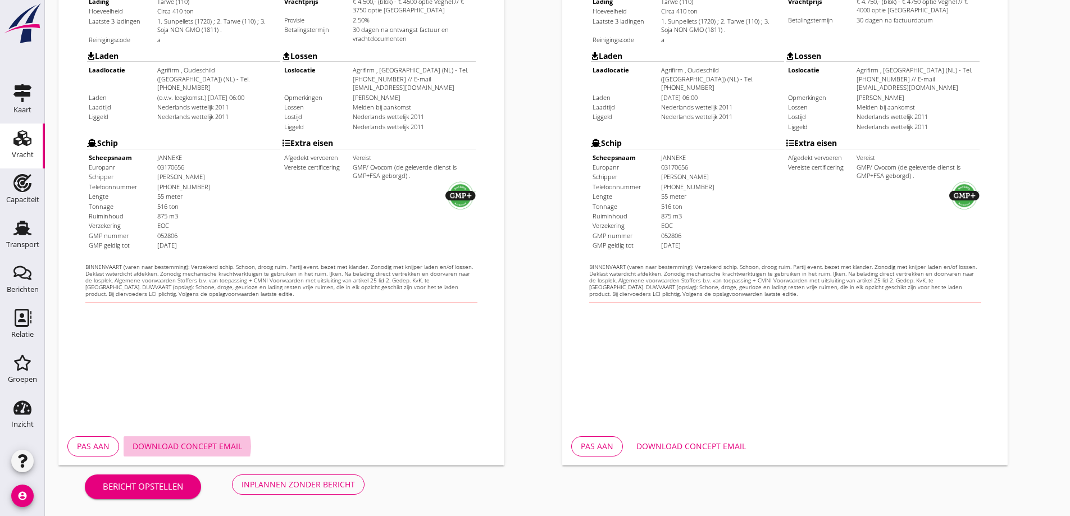
click at [208, 452] on div "Download concept email" at bounding box center [188, 446] width 110 height 12
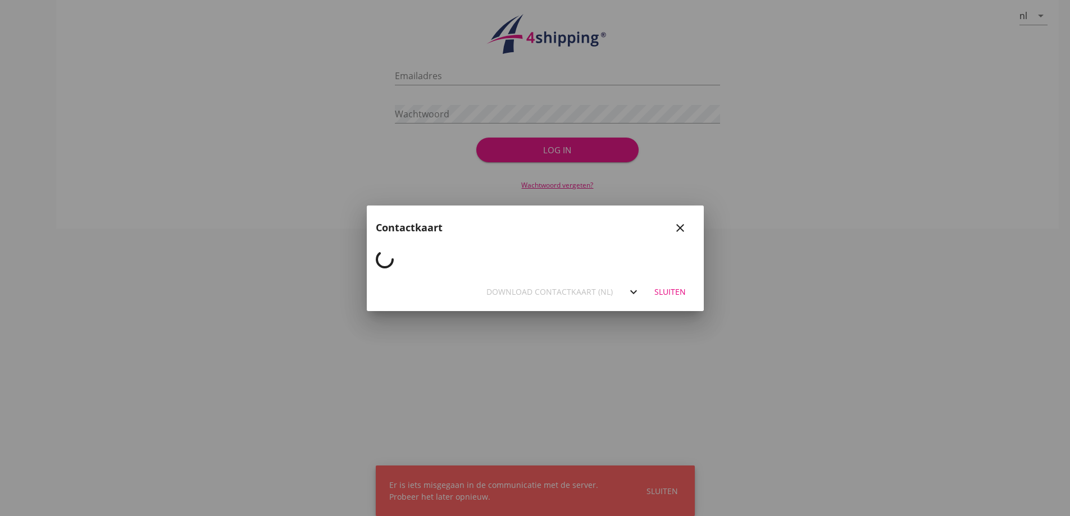
click at [458, 276] on div "Download contactkaart (nl) expand_more Sluiten" at bounding box center [535, 292] width 337 height 38
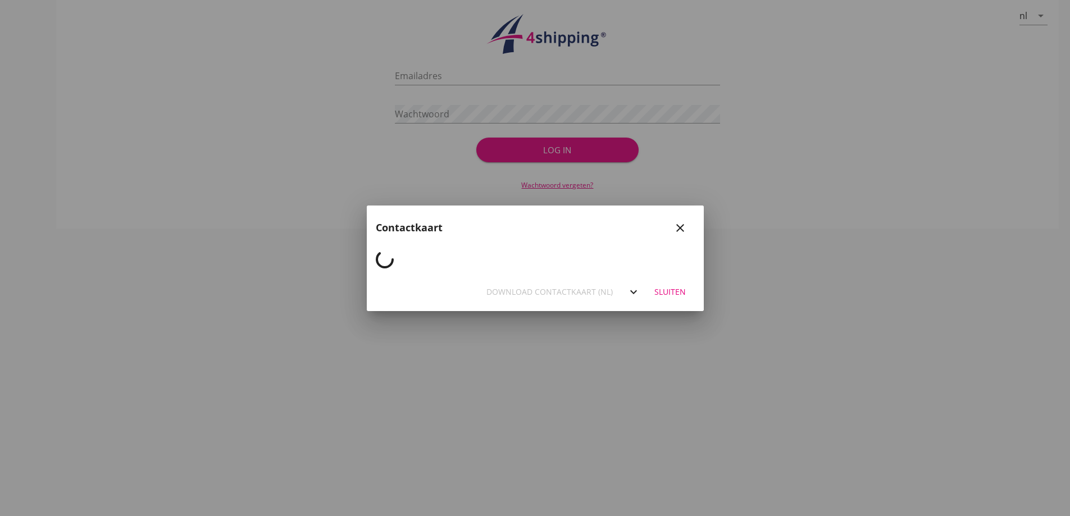
click at [673, 230] on icon "close" at bounding box center [679, 227] width 13 height 13
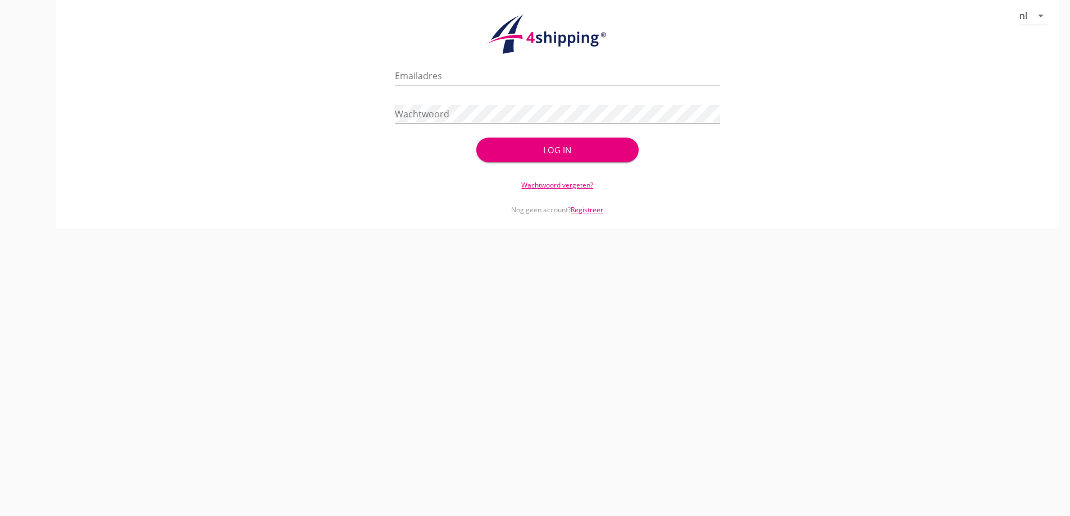
click at [433, 76] on input "Emailadres" at bounding box center [557, 76] width 325 height 18
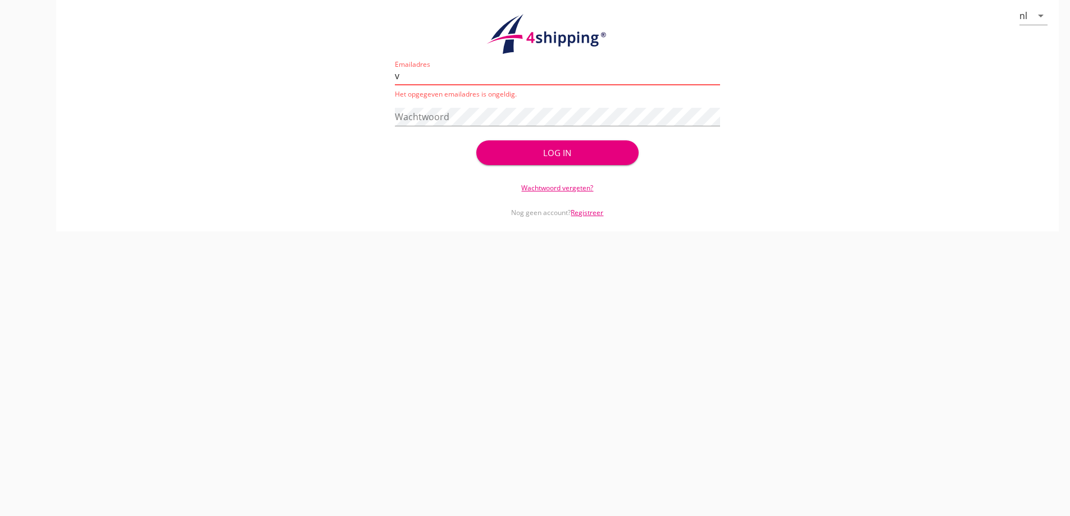
click at [421, 79] on input "v" at bounding box center [557, 76] width 325 height 18
type input "[EMAIL_ADDRESS][DOMAIN_NAME]"
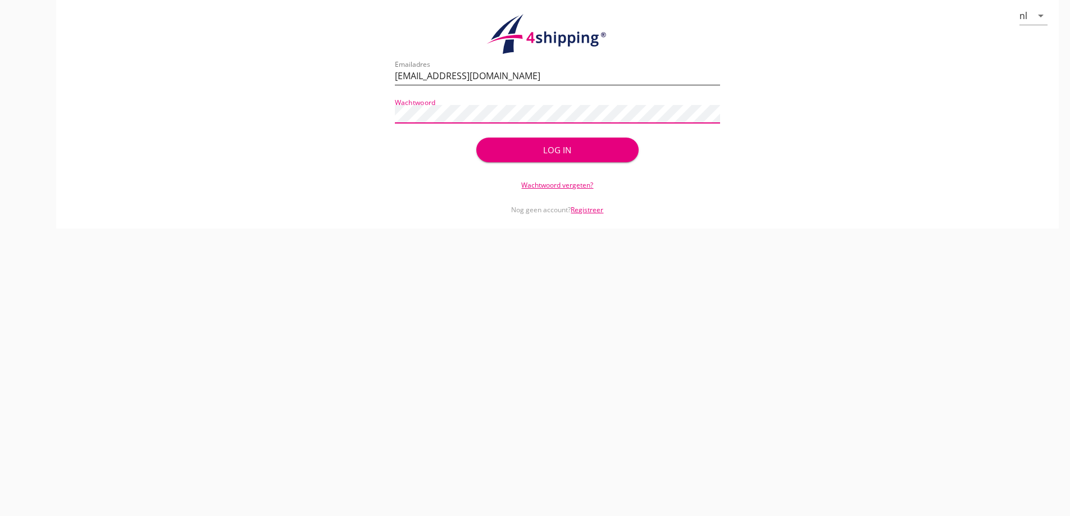
click at [476, 138] on button "Log in" at bounding box center [557, 150] width 162 height 25
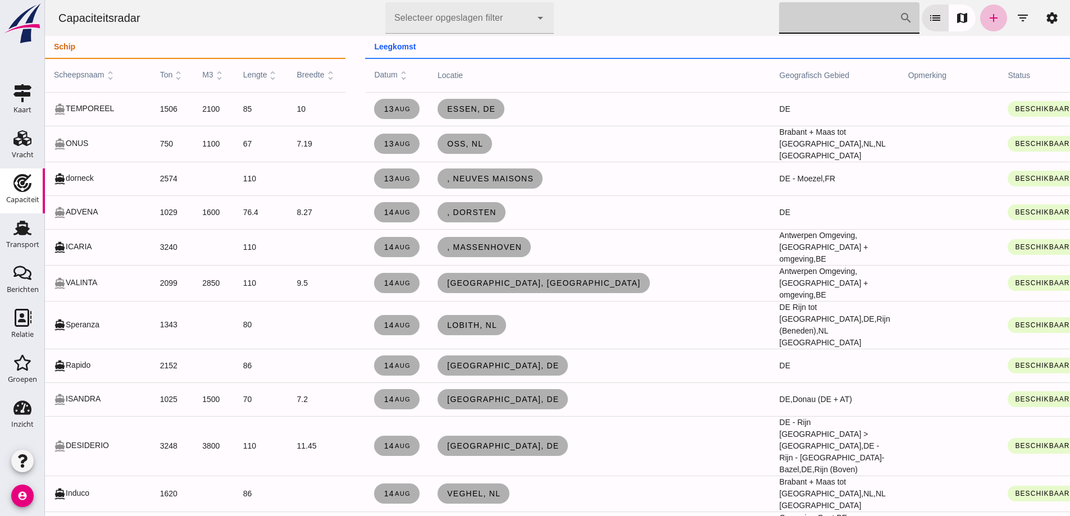
click input "[PERSON_NAME] op scheepsnaam"
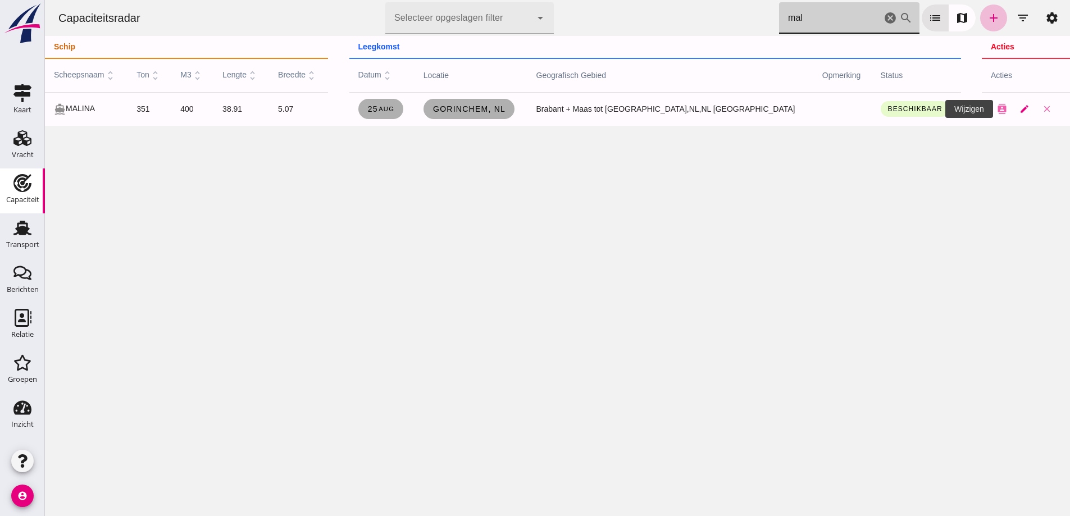
type input "mal"
click at [1019, 111] on icon "edit" at bounding box center [1024, 109] width 10 height 10
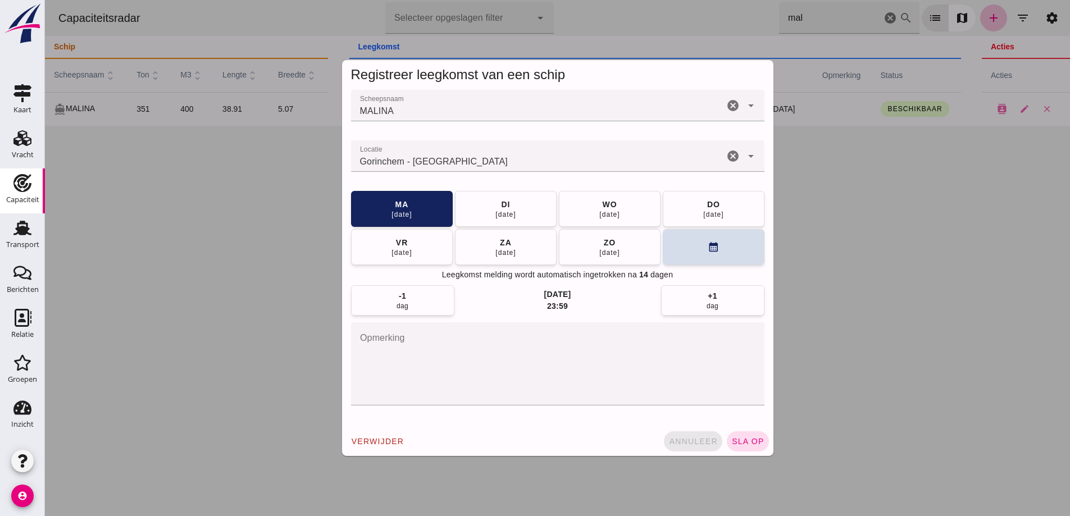
click span "annuleer"
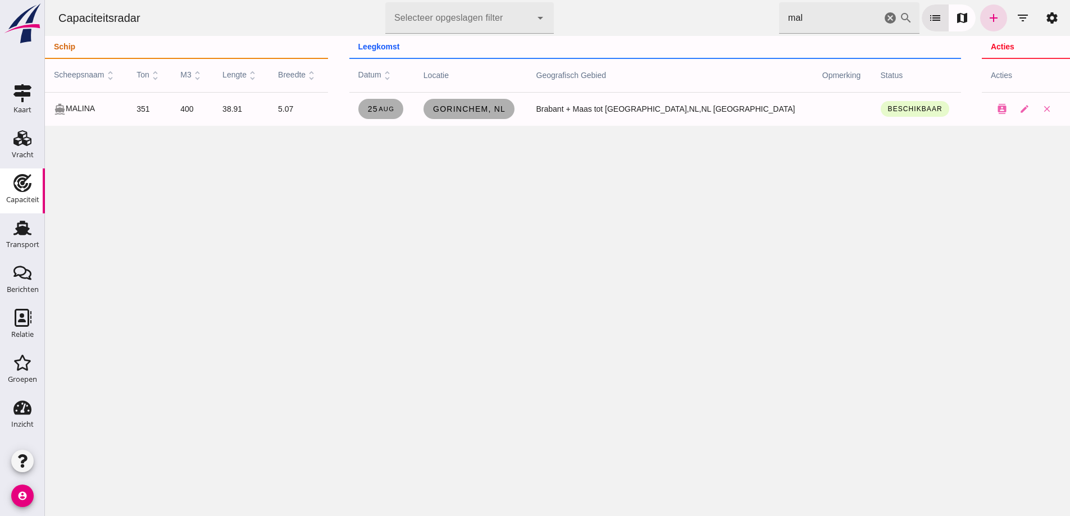
click div "directions_boat MALINA"
click at [22, 332] on div "Relatie" at bounding box center [22, 334] width 22 height 7
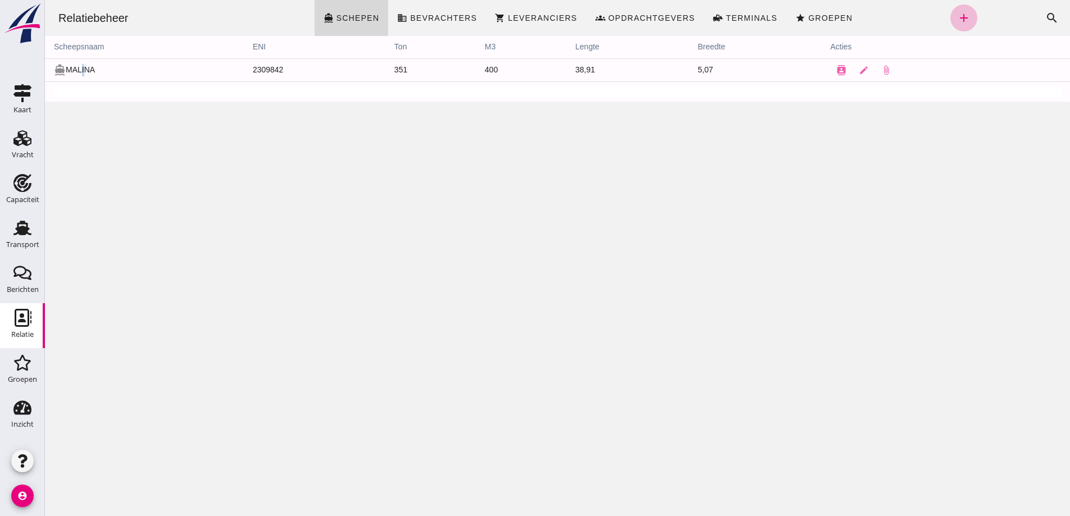
click at [82, 72] on td "directions_boat MALINA" at bounding box center [144, 69] width 199 height 23
click link "edit"
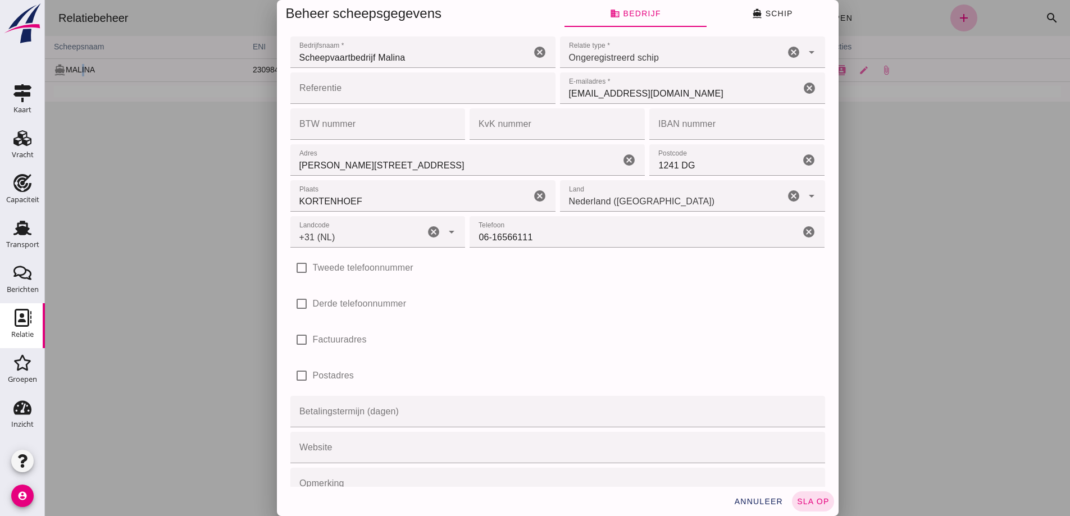
type input "+31 (NL)"
click button "directions_boat Schip"
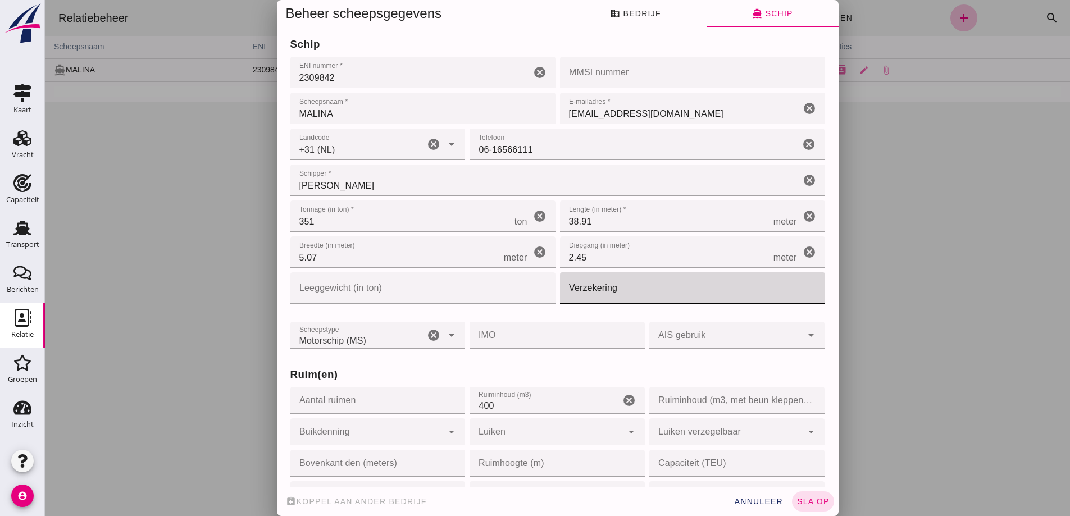
click input "Verzekering"
type input "e"
type input "EOC"
click span "sla op"
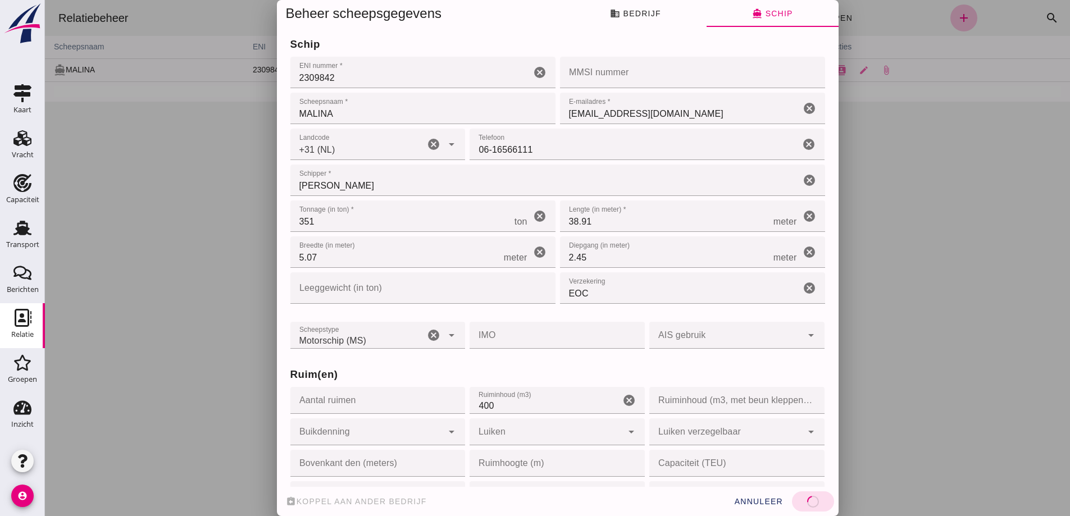
type input "02309842"
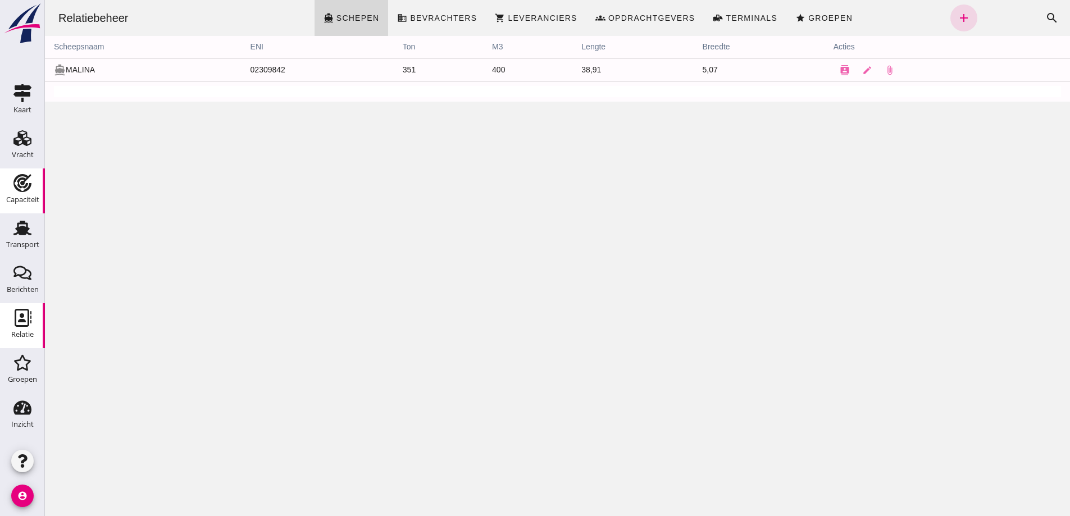
click at [7, 198] on div "Capaciteit" at bounding box center [22, 199] width 33 height 7
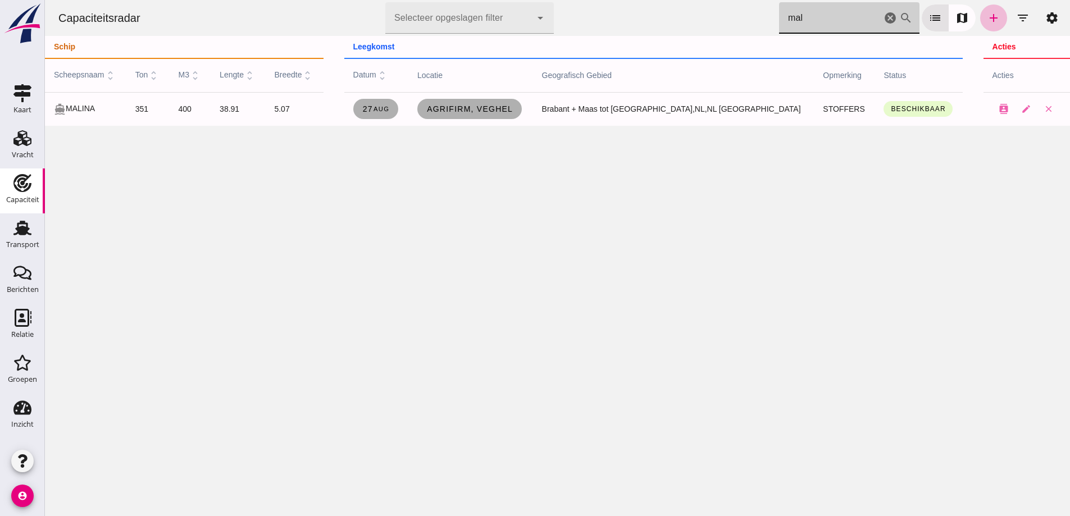
click input "mal"
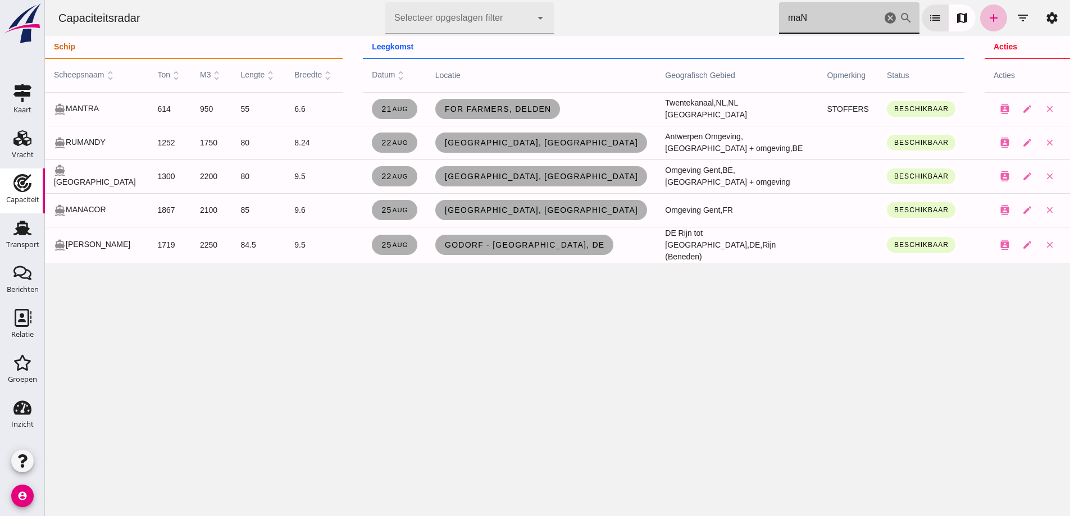
click input "maN"
type input "maN"
drag, startPoint x: 829, startPoint y: 25, endPoint x: 758, endPoint y: 23, distance: 70.8
click div "Capaciteitsradar Selecteer opgeslagen filter Selecteer opgeslagen filter cancel…"
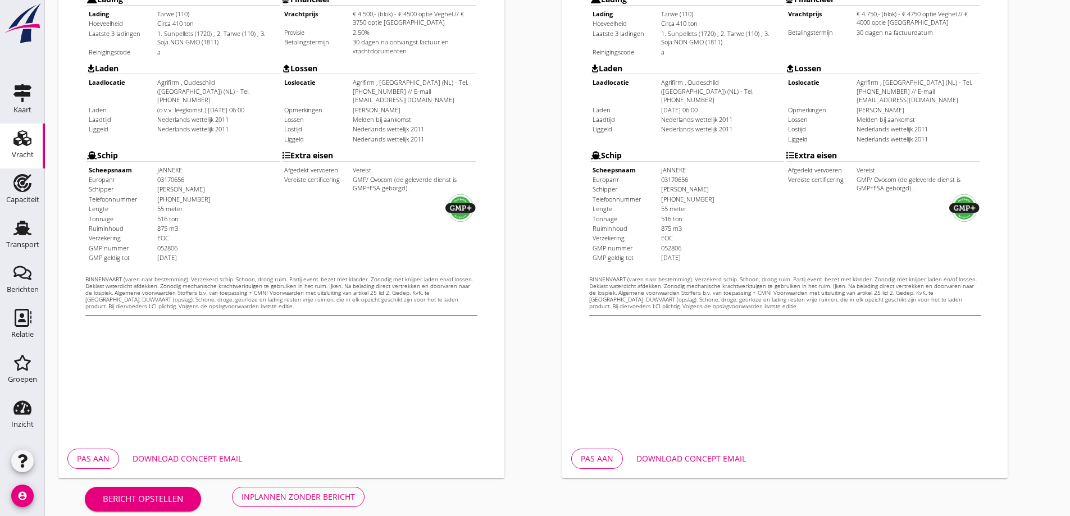
scroll to position [316, 0]
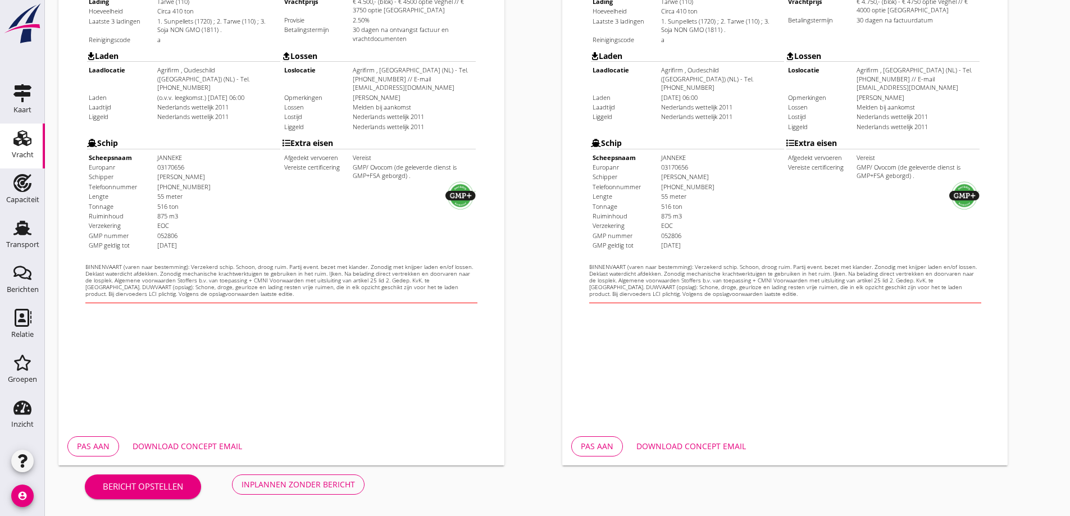
click at [284, 483] on div "Inplannen zonder bericht" at bounding box center [298, 485] width 113 height 12
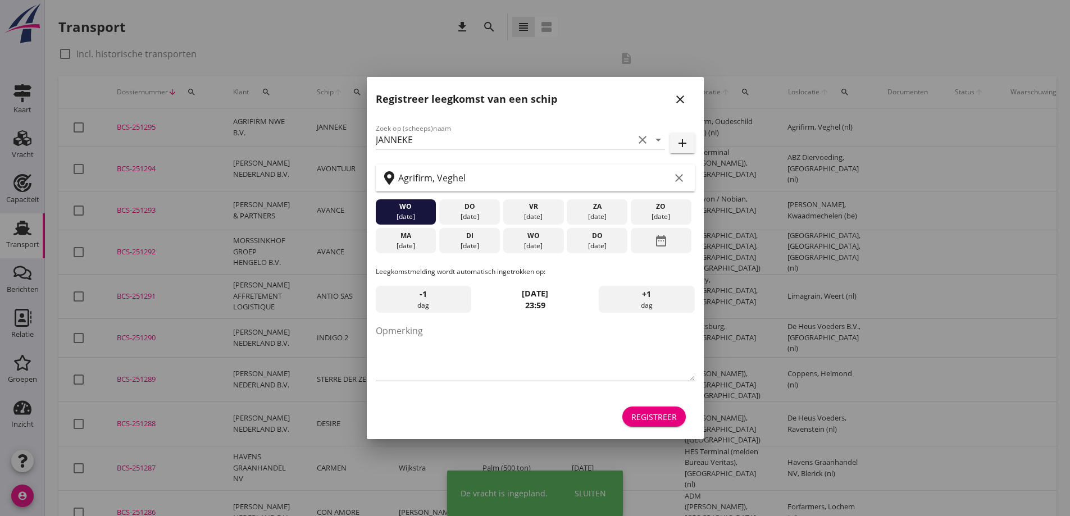
click at [685, 100] on icon "close" at bounding box center [679, 99] width 13 height 13
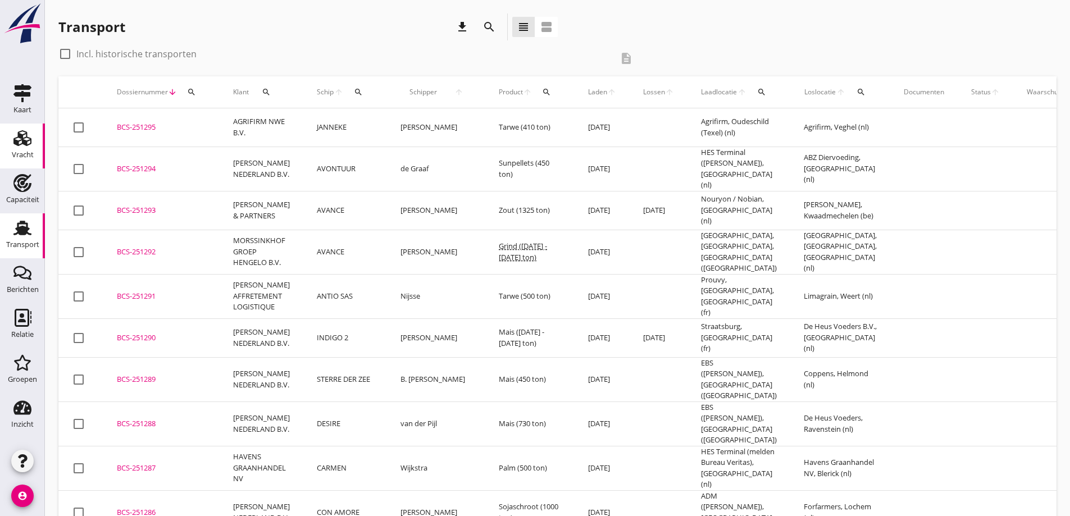
click at [33, 156] on div "Vracht" at bounding box center [23, 154] width 22 height 7
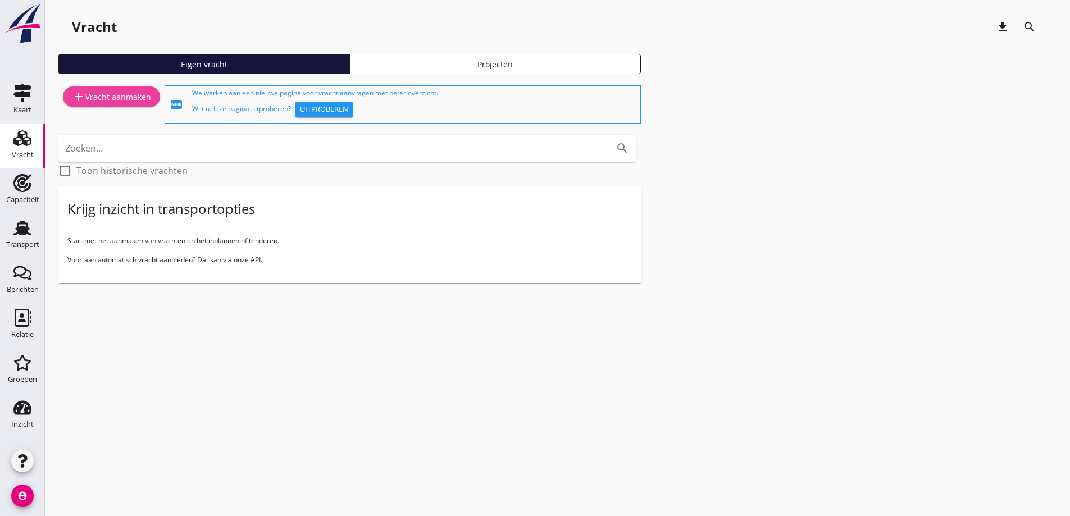
click at [119, 99] on div "add Vracht aanmaken" at bounding box center [111, 96] width 79 height 13
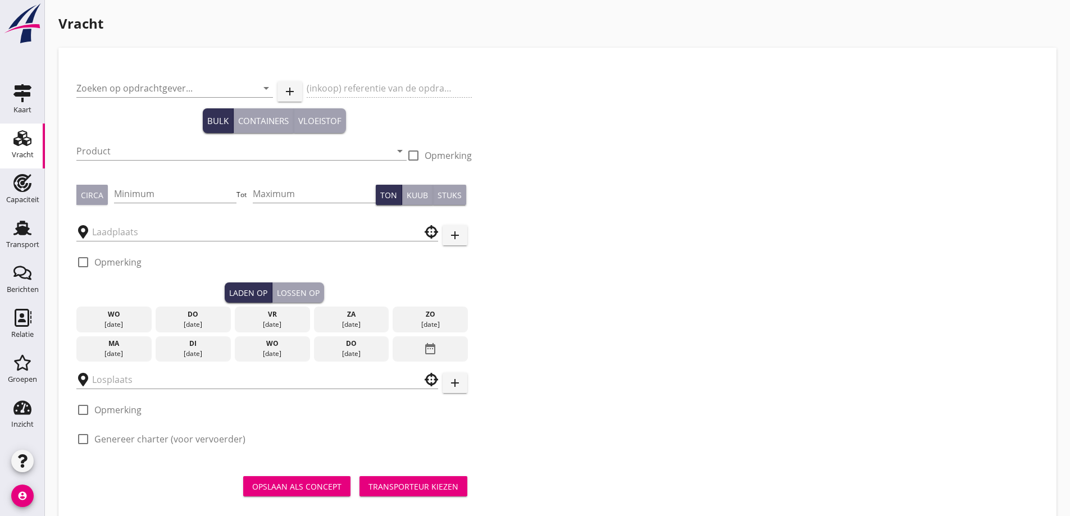
click at [125, 76] on div "Zoeken op opdrachtgever... arrow_drop_down" at bounding box center [174, 90] width 197 height 36
click at [103, 88] on input "Zoeken op opdrachtgever..." at bounding box center [158, 88] width 165 height 18
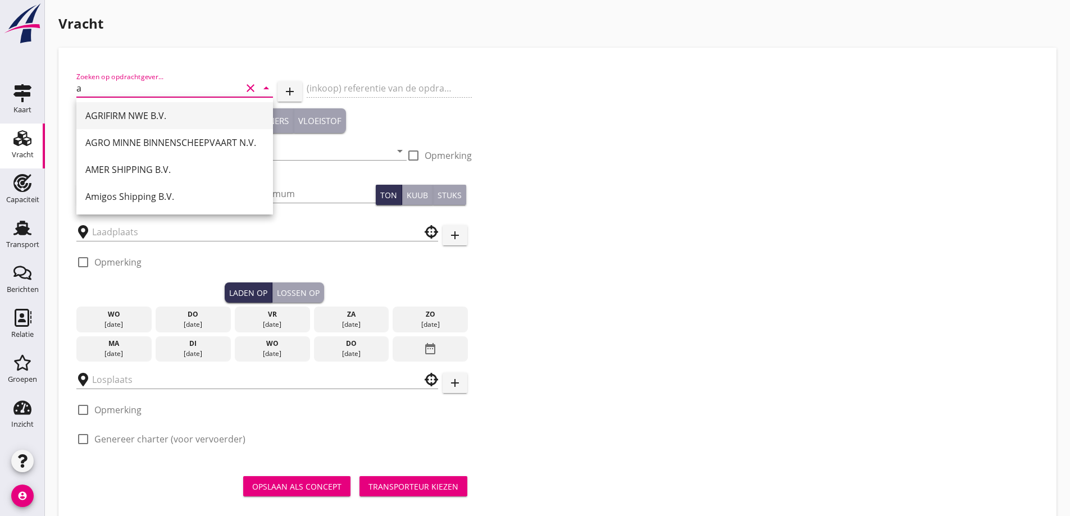
click at [108, 106] on div "AGRIFIRM NWE B.V." at bounding box center [174, 115] width 179 height 27
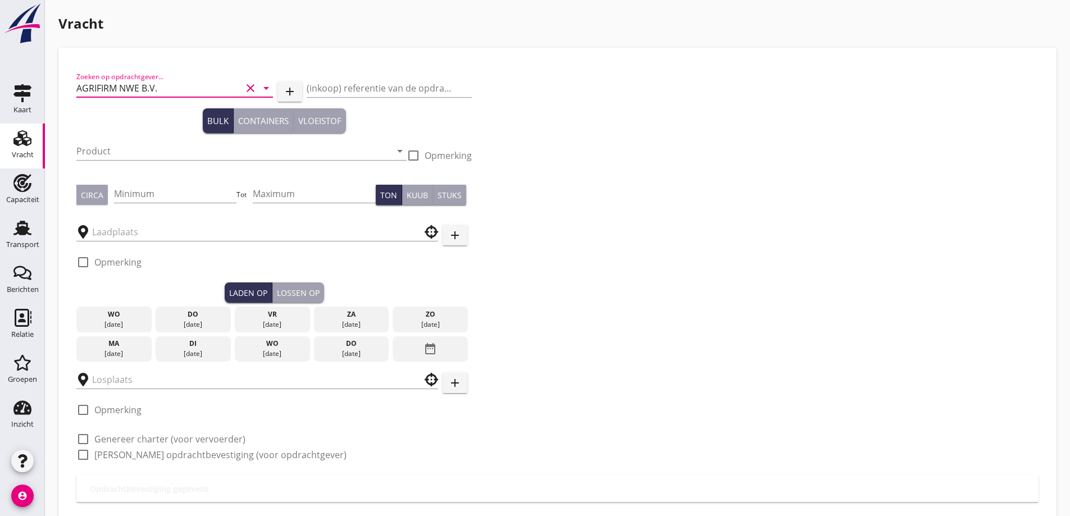
type input "AGRIFIRM NWE B.V."
click at [125, 140] on div "Product arrow_drop_down" at bounding box center [241, 153] width 330 height 36
click at [127, 147] on input "Product" at bounding box center [233, 151] width 315 height 18
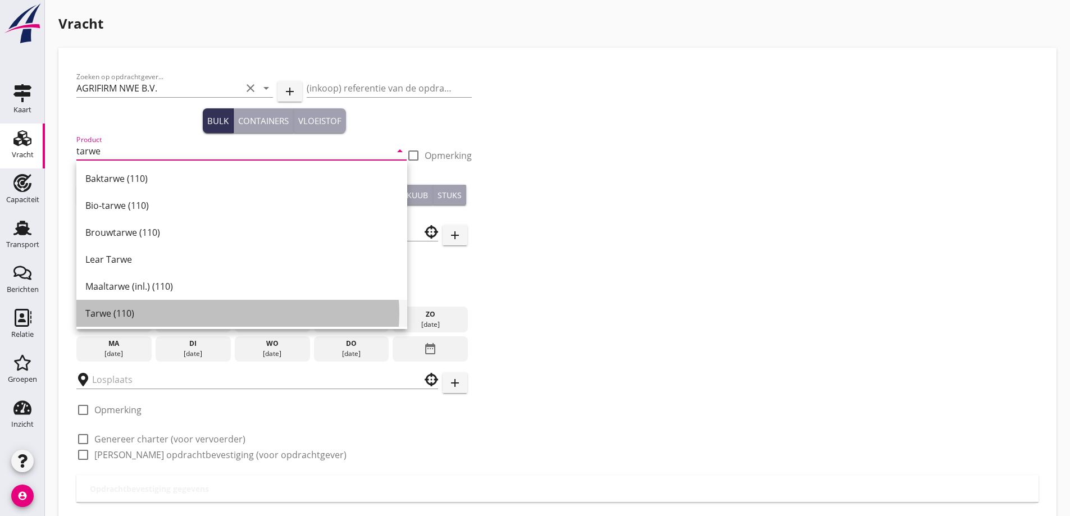
click at [135, 313] on div "Tarwe (110)" at bounding box center [241, 313] width 313 height 13
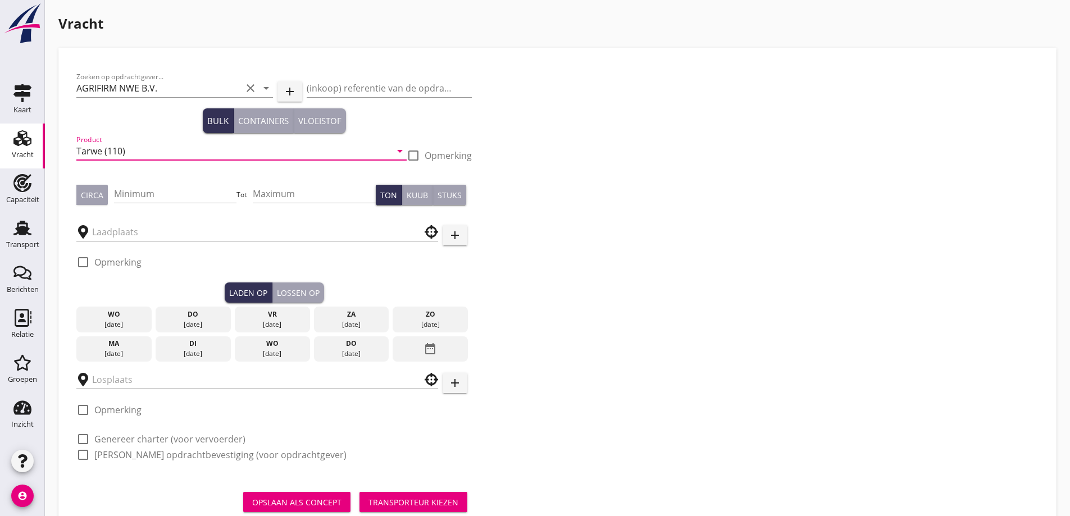
type input "Tarwe (110)"
click at [103, 197] on button "Circa" at bounding box center [91, 195] width 31 height 20
click at [150, 194] on input "Minimum" at bounding box center [175, 194] width 123 height 18
type input "280"
click at [201, 241] on div at bounding box center [257, 232] width 362 height 18
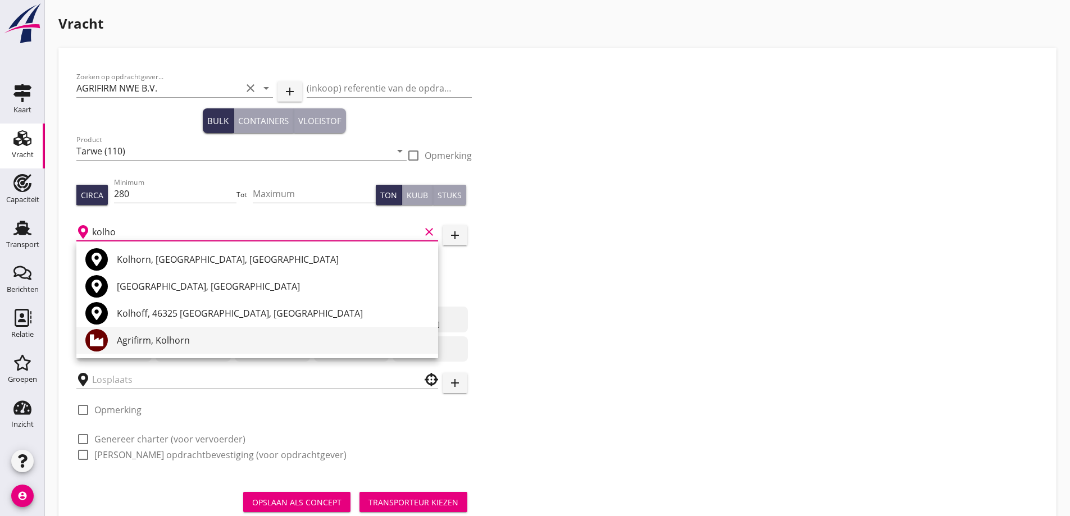
click at [180, 347] on div "Agrifirm, Kolhorn" at bounding box center [273, 340] width 312 height 27
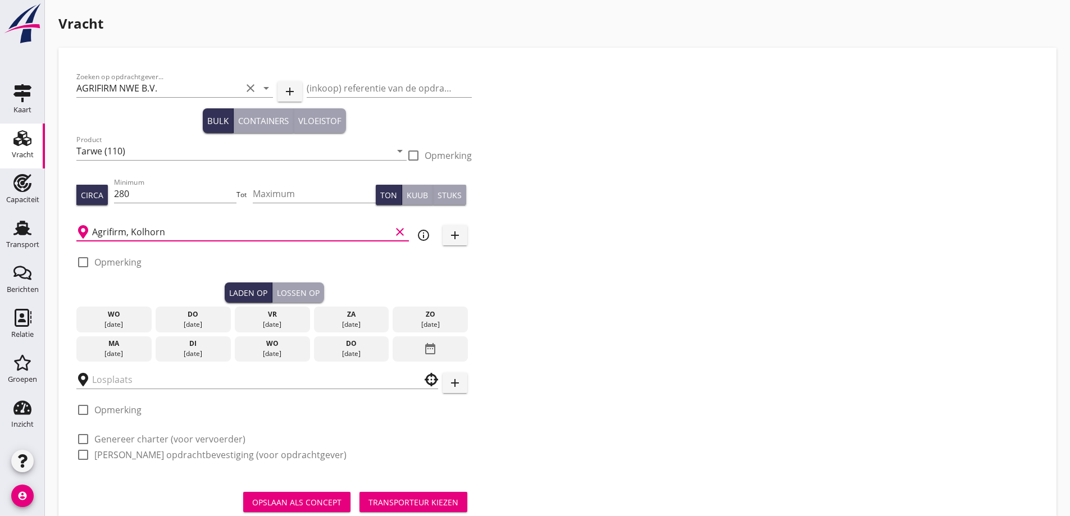
type input "Agrifirm, Kolhorn"
click at [269, 345] on div "wo" at bounding box center [273, 344] width 70 height 10
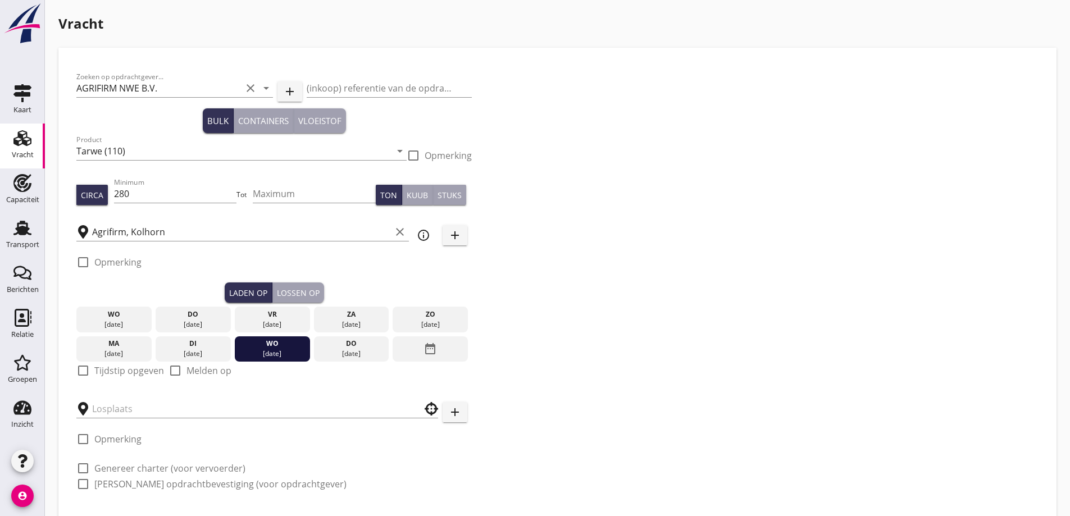
click at [138, 347] on div "ma" at bounding box center [114, 344] width 70 height 10
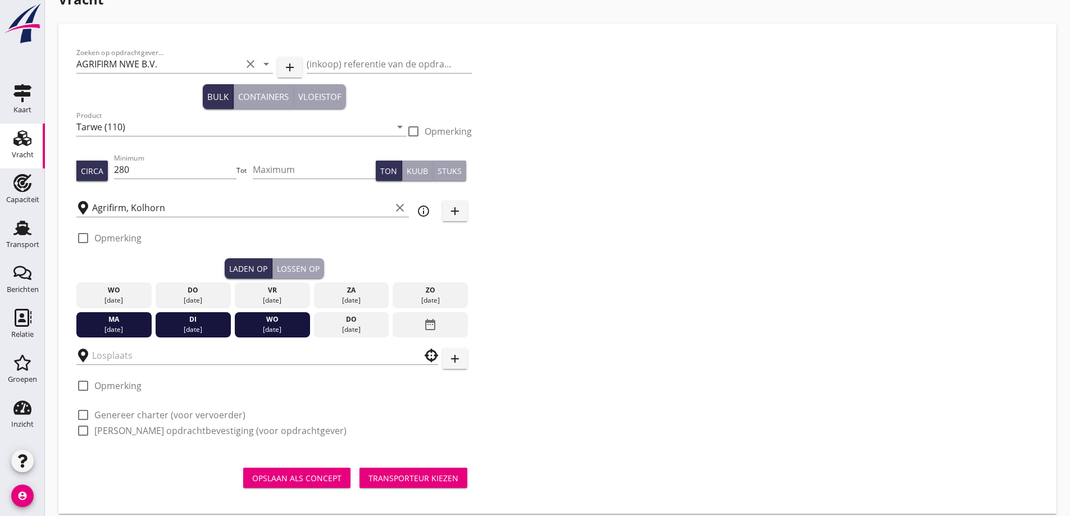
scroll to position [35, 0]
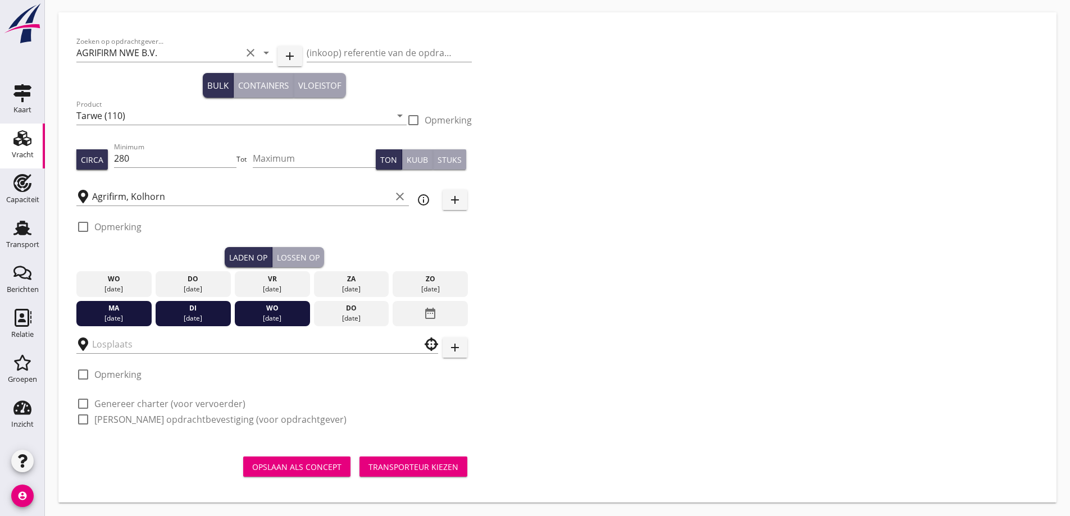
drag, startPoint x: 198, startPoint y: 317, endPoint x: 230, endPoint y: 312, distance: 32.3
click at [198, 316] on div "[DATE]" at bounding box center [193, 318] width 70 height 10
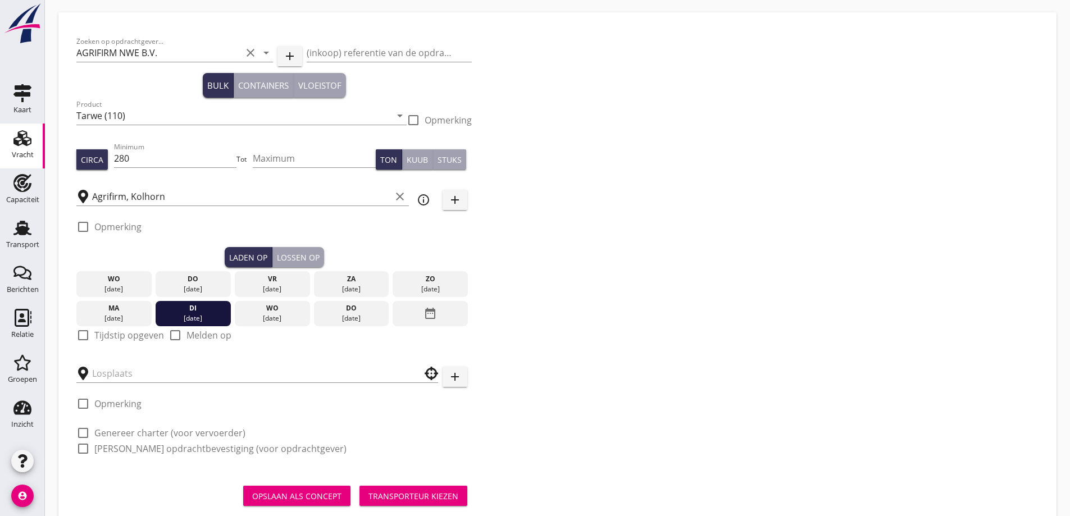
click at [253, 317] on div "[DATE]" at bounding box center [273, 318] width 70 height 10
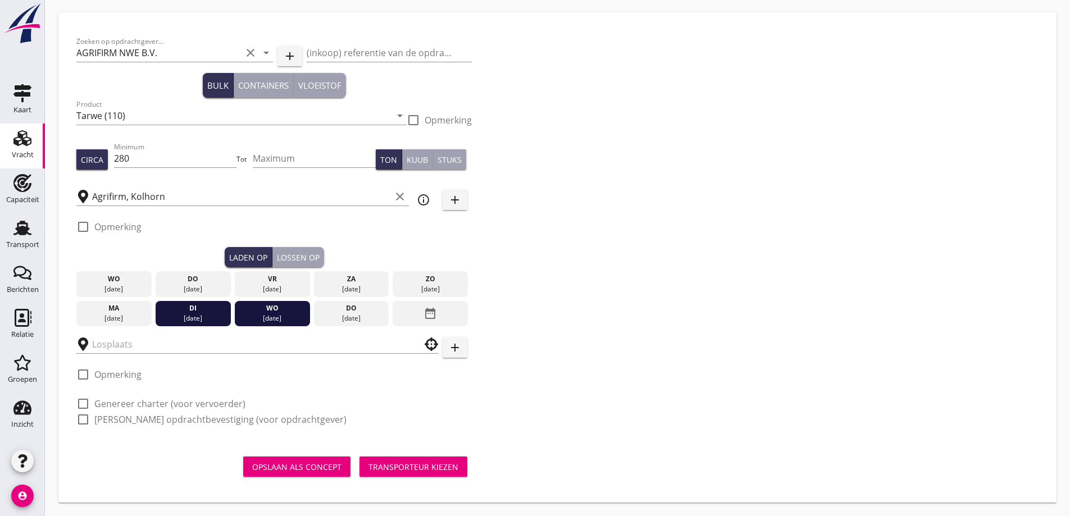
click at [181, 314] on div "[DATE]" at bounding box center [193, 318] width 70 height 10
click at [122, 315] on div "[DATE]" at bounding box center [114, 318] width 70 height 10
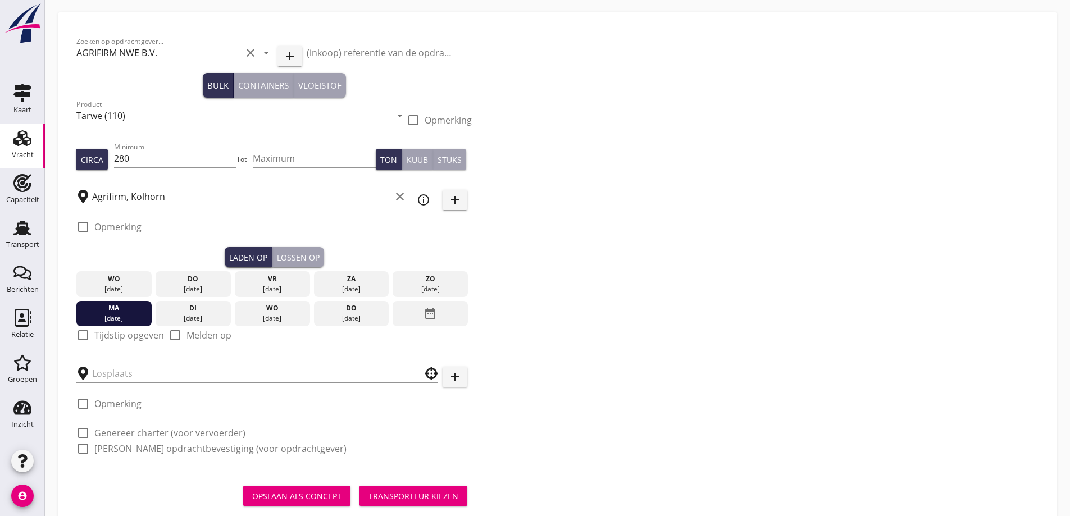
click at [115, 339] on label "Tijdstip opgeven" at bounding box center [129, 335] width 70 height 11
checkbox input "true"
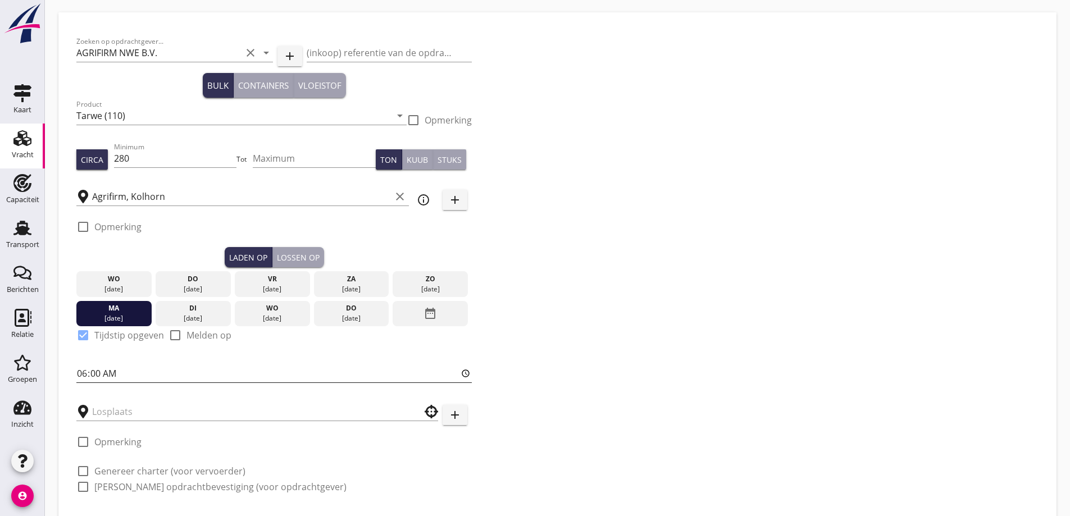
click at [112, 375] on input "06:00" at bounding box center [273, 374] width 395 height 18
click at [581, 351] on div "Zoeken op opdrachtgever... AGRIFIRM NWE B.V. clear arrow_drop_down add (inkoop)…" at bounding box center [557, 268] width 971 height 477
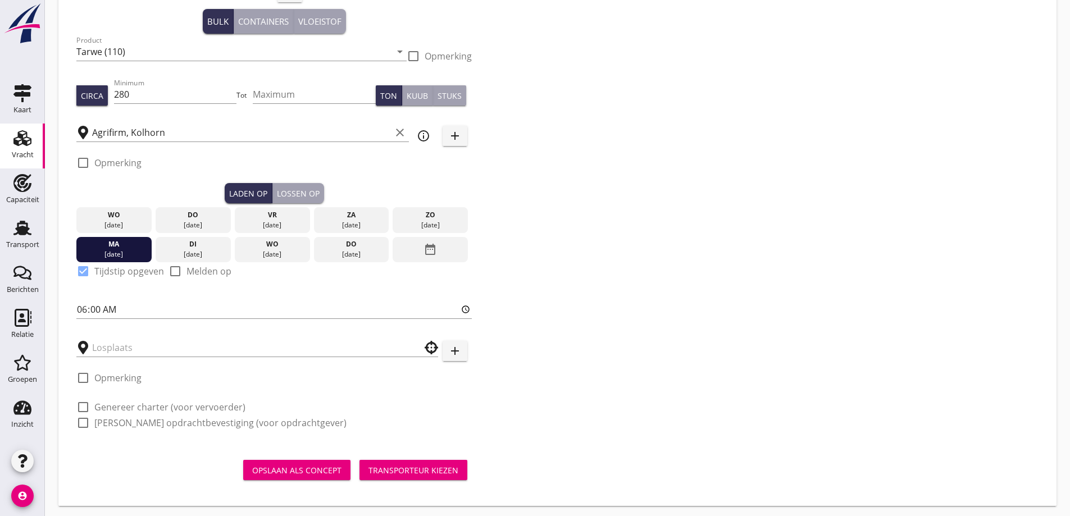
scroll to position [103, 0]
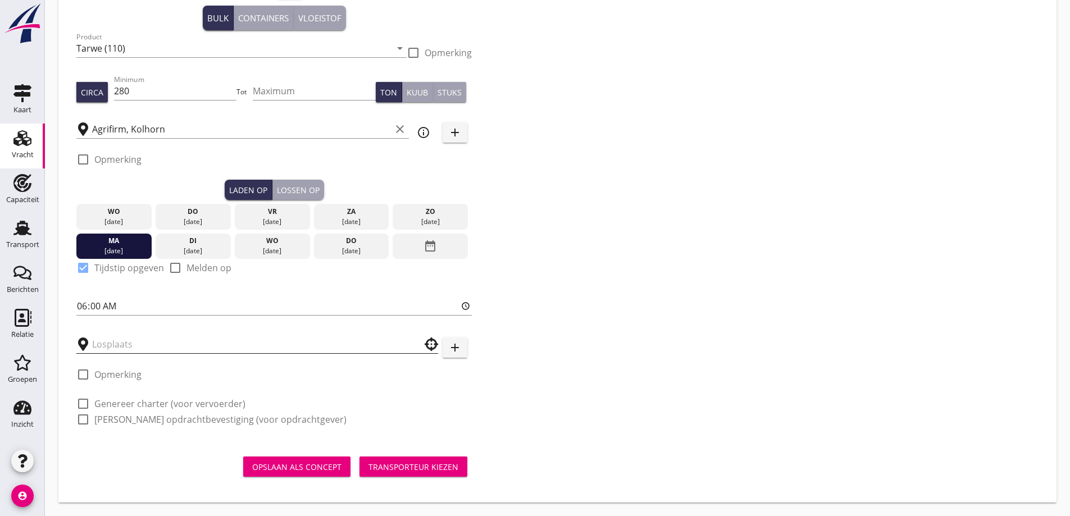
click at [177, 349] on input "text" at bounding box center [249, 344] width 315 height 18
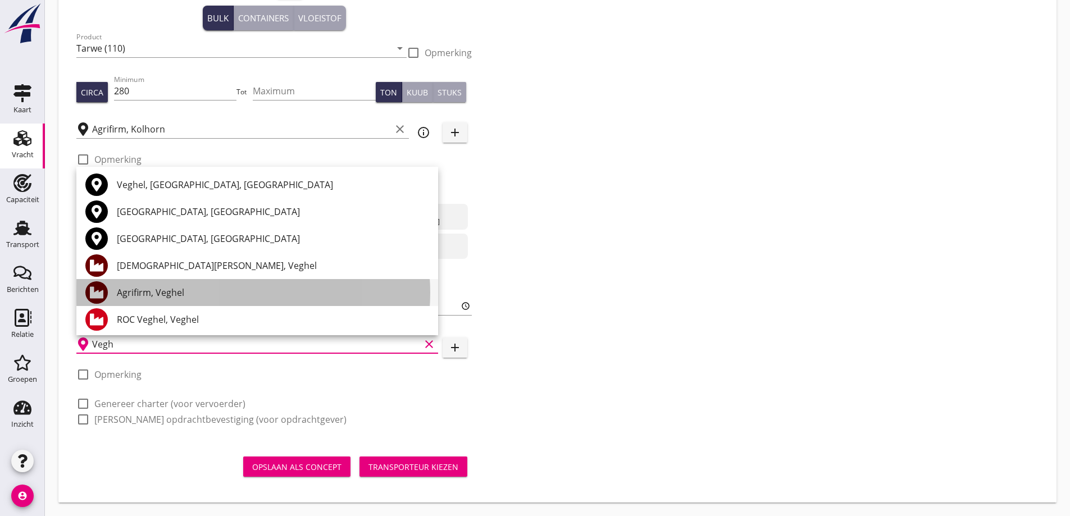
click at [173, 294] on div "Agrifirm, Veghel" at bounding box center [273, 292] width 312 height 13
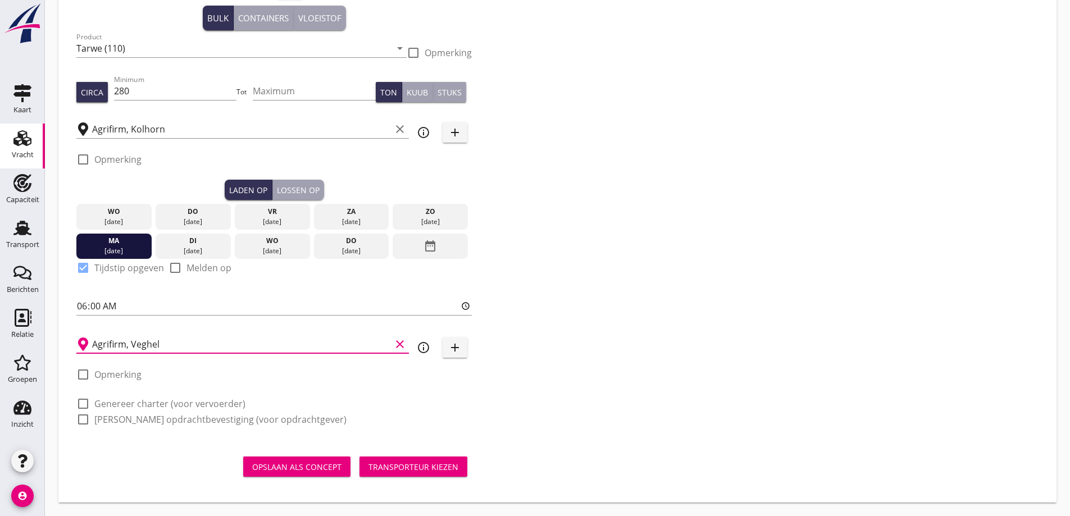
type input "Agrifirm, Veghel"
click at [127, 375] on label "Opmerking" at bounding box center [117, 374] width 47 height 11
checkbox input "true"
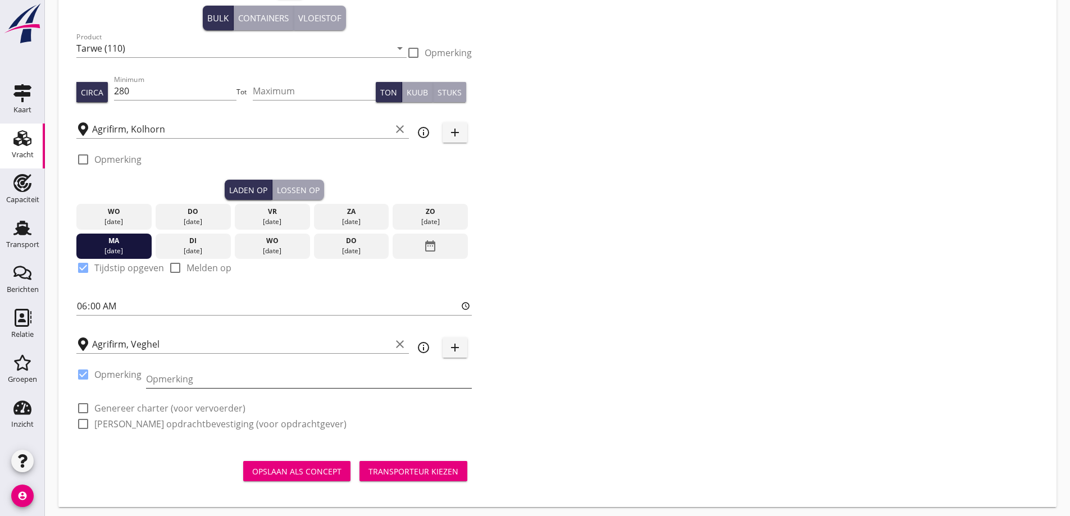
click at [179, 379] on input "Opmerking" at bounding box center [309, 379] width 326 height 18
type input "Optie Kampen"
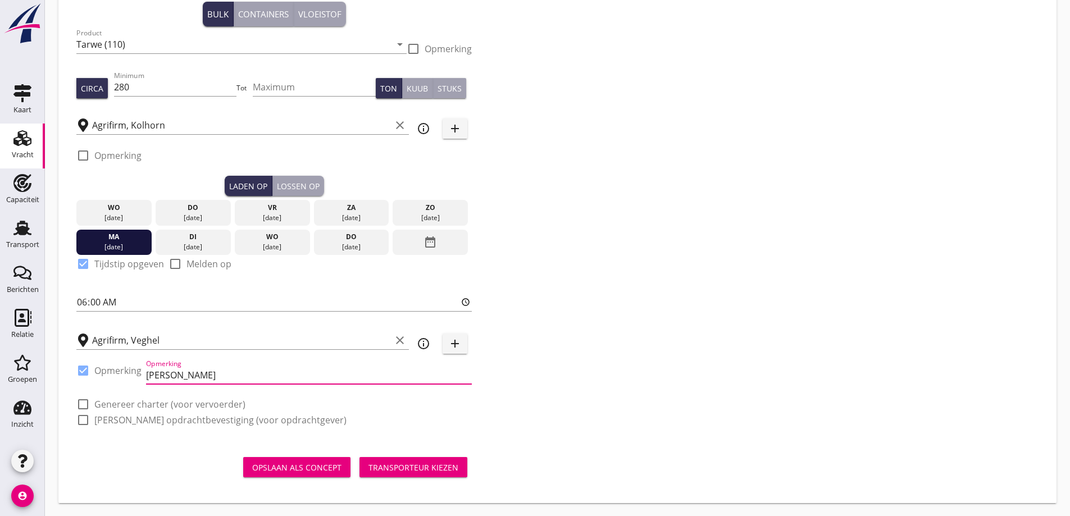
scroll to position [107, 0]
drag, startPoint x: 143, startPoint y: 404, endPoint x: 151, endPoint y: 424, distance: 21.0
click at [145, 407] on label "Genereer charter (voor vervoerder)" at bounding box center [169, 403] width 151 height 11
checkbox input "true"
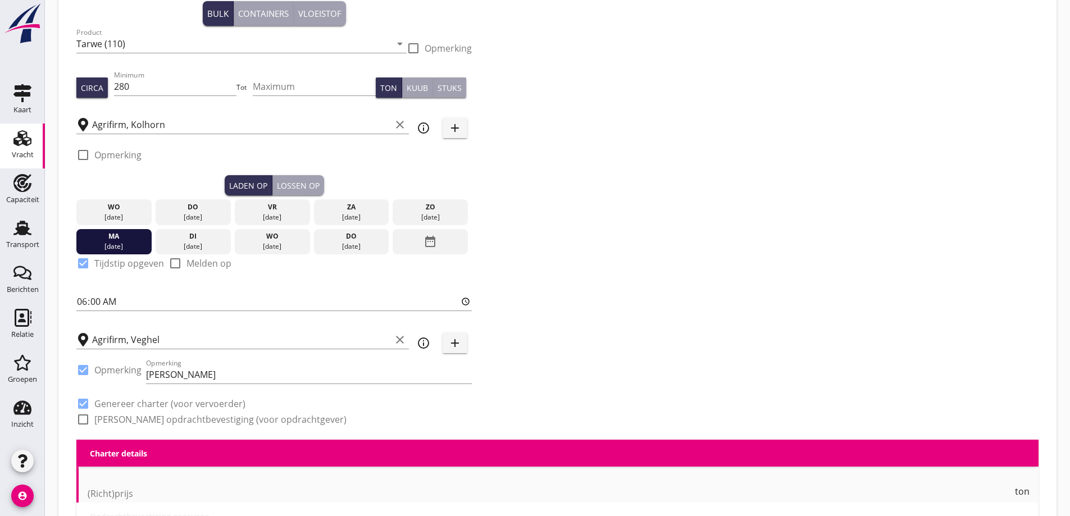
click at [151, 424] on label "Genereer opdrachtbevestiging (voor opdrachtgever)" at bounding box center [220, 419] width 252 height 11
checkbox input "true"
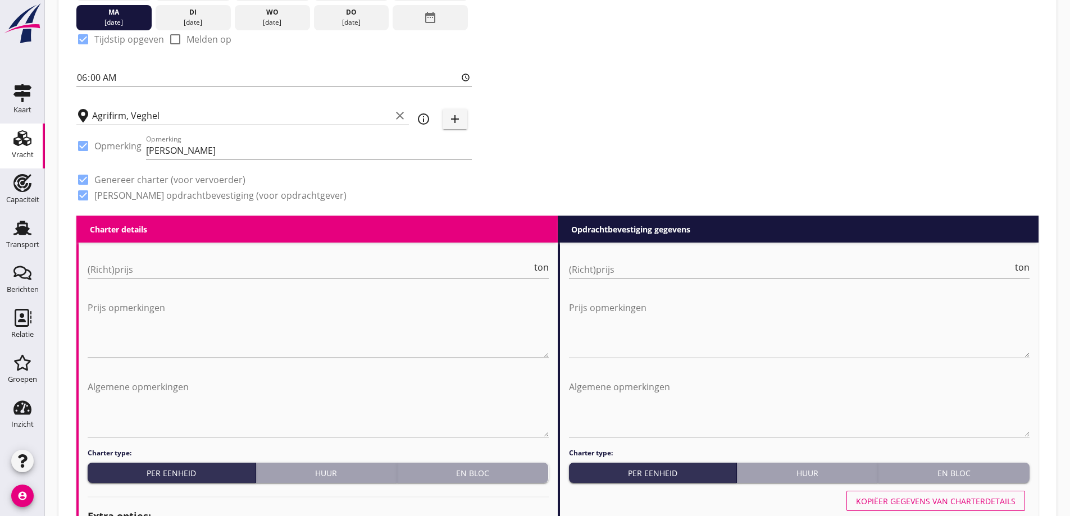
scroll to position [332, 0]
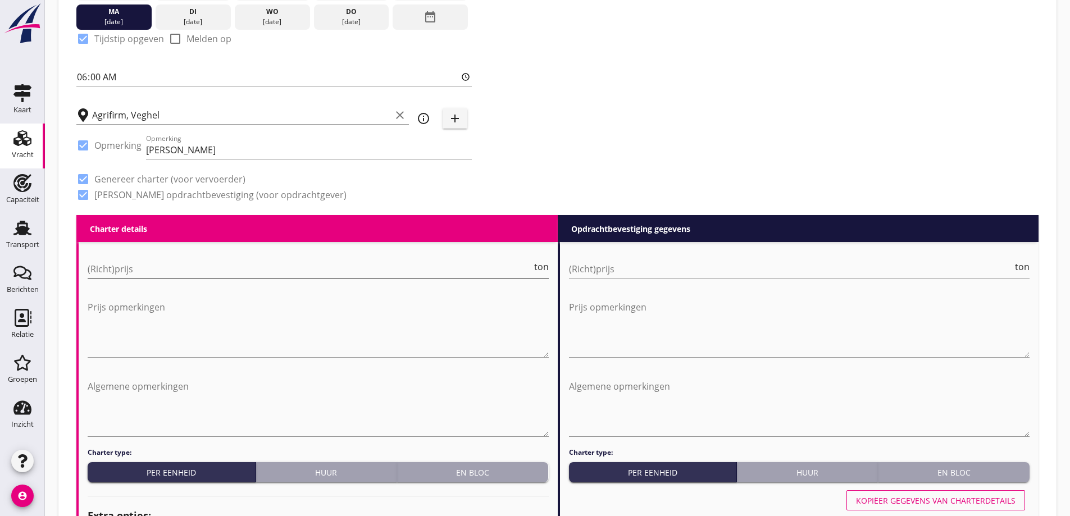
click at [155, 262] on input "(Richt)prijs" at bounding box center [310, 269] width 444 height 18
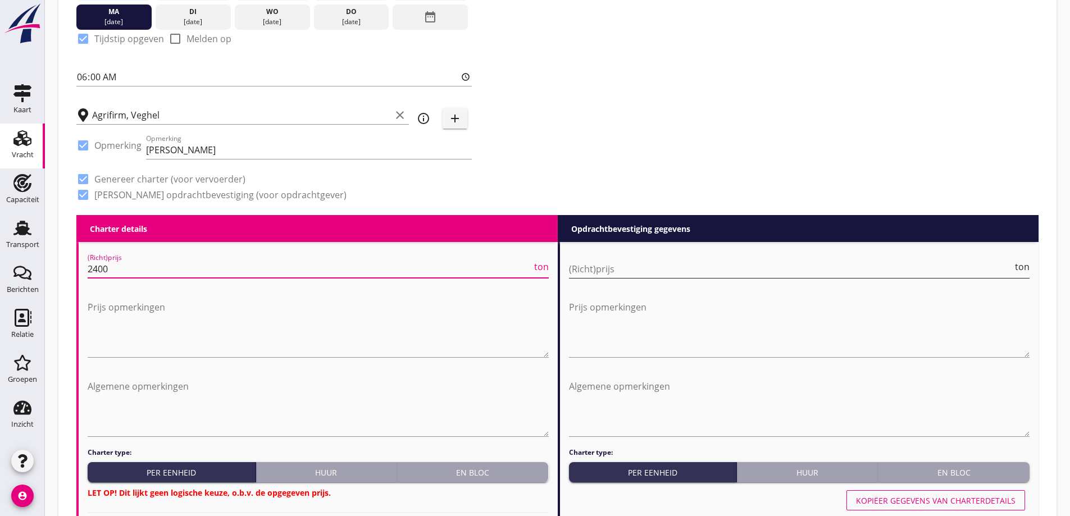
type input "2400"
click at [687, 271] on input "(Richt)prijs" at bounding box center [791, 269] width 444 height 18
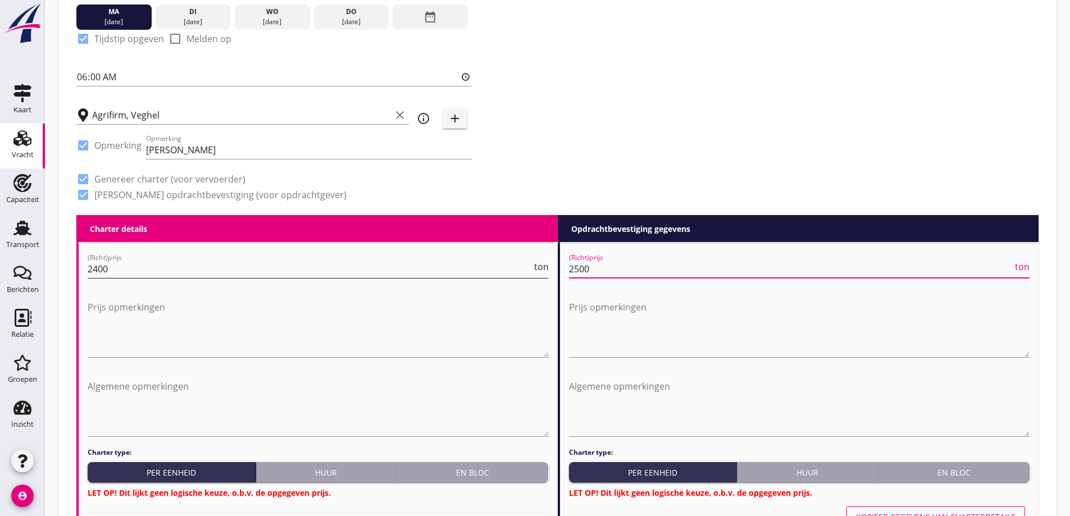
type input "2500"
click at [546, 271] on span "ton" at bounding box center [541, 266] width 15 height 9
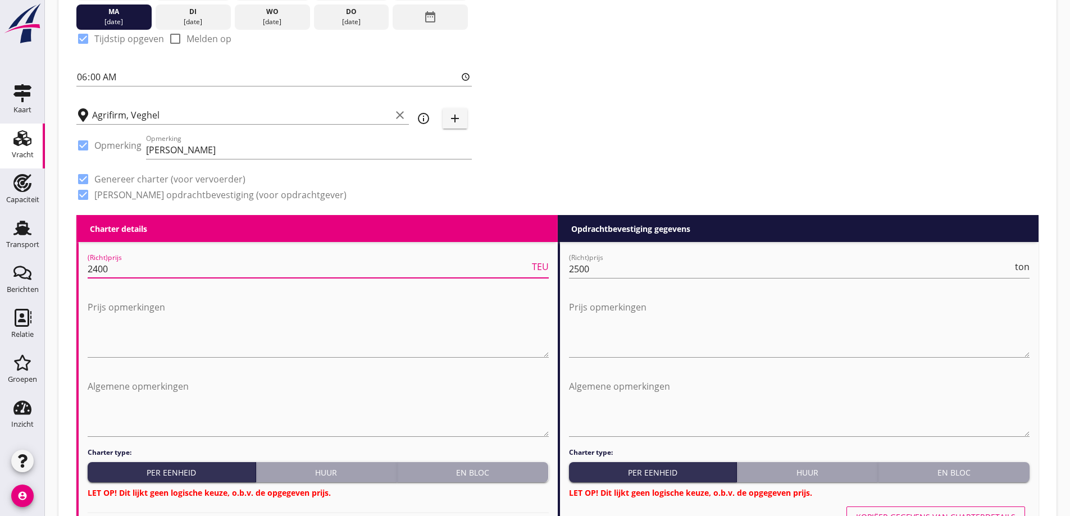
click at [539, 270] on span "TEU" at bounding box center [540, 266] width 17 height 9
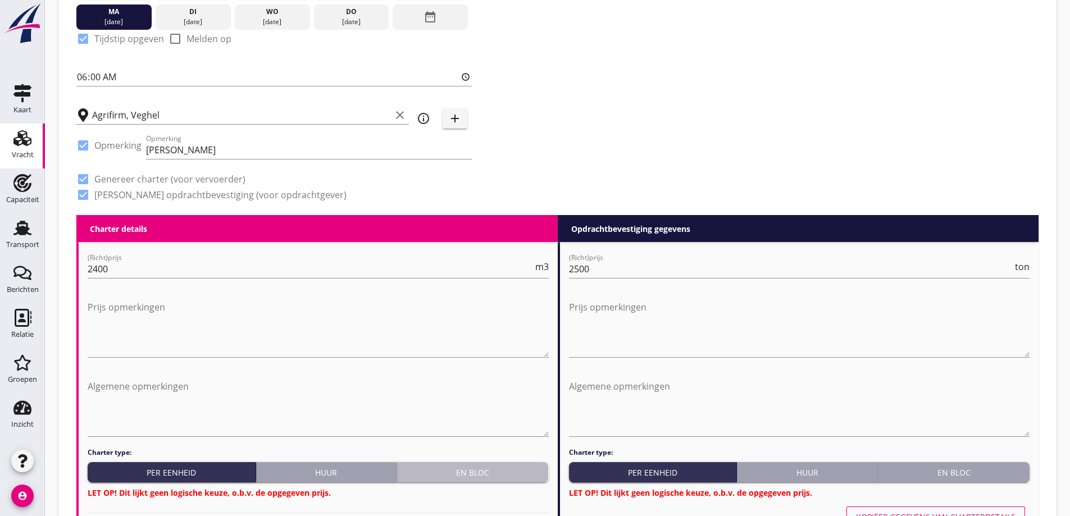
click at [507, 467] on div "En bloc" at bounding box center [473, 473] width 143 height 12
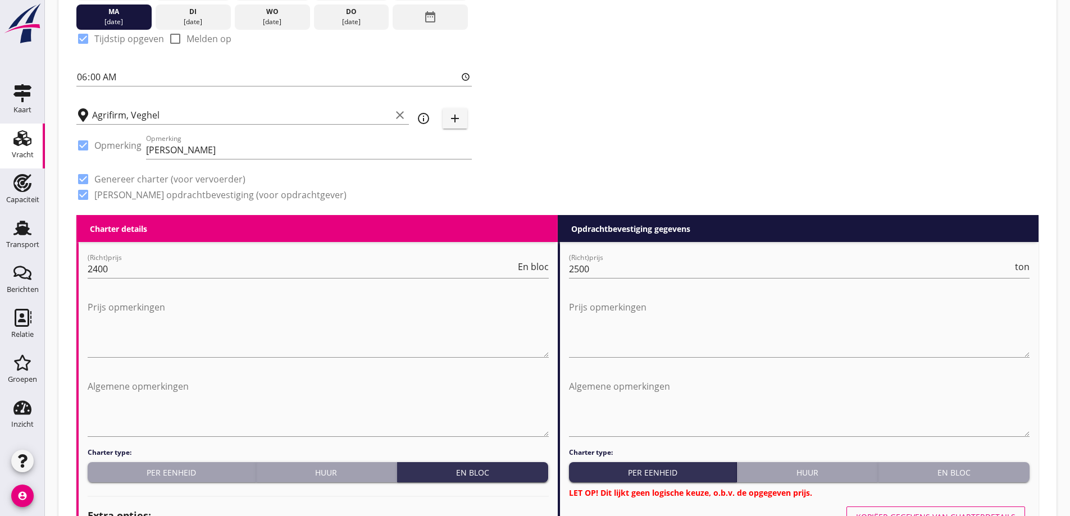
click at [925, 471] on div "En bloc" at bounding box center [953, 473] width 143 height 12
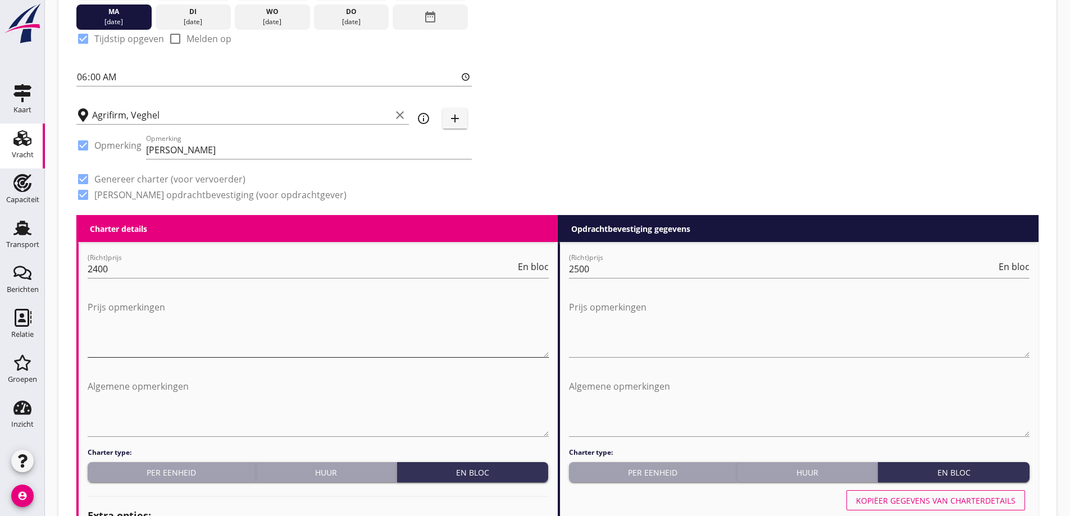
click at [259, 334] on textarea "Prijs opmerkingen" at bounding box center [318, 327] width 461 height 59
type textarea "O"
drag, startPoint x: 291, startPoint y: 311, endPoint x: 52, endPoint y: 306, distance: 239.9
type textarea "€ 2400 optie Veghel / € 2200 optie Kampen"
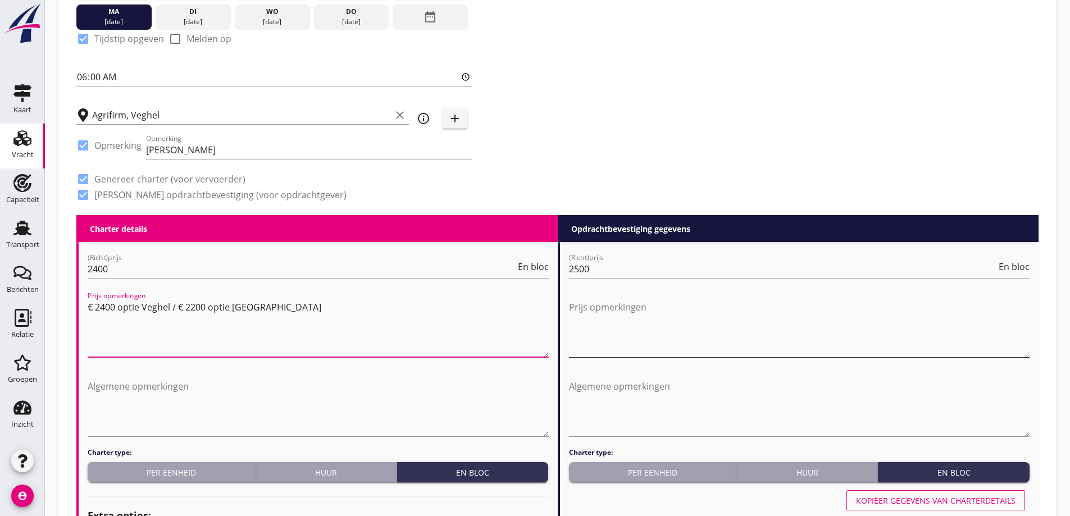
click at [650, 319] on textarea "Prijs opmerkingen" at bounding box center [799, 327] width 461 height 59
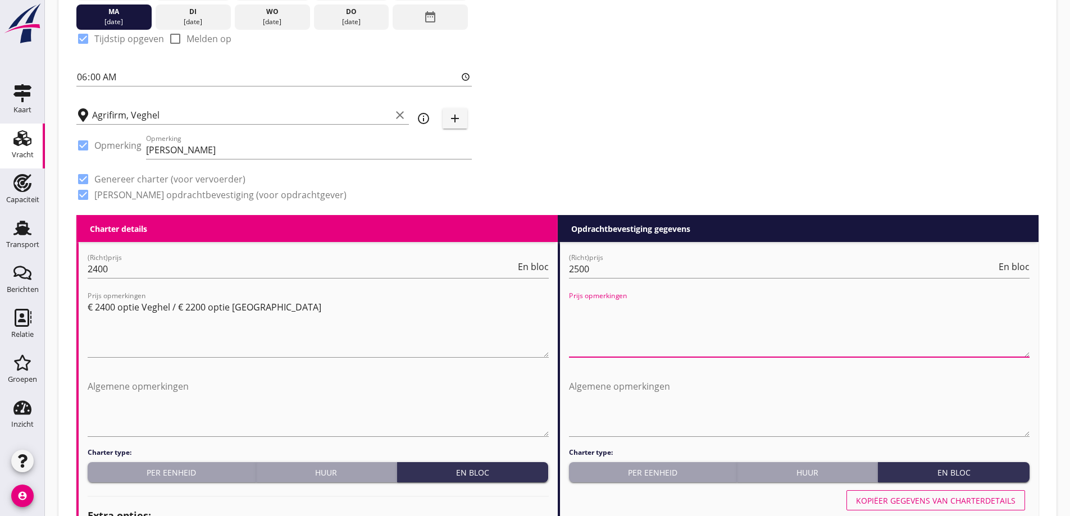
paste textarea "€ 2400 optie Veghel / € 2200 optie Kampen"
click at [588, 309] on textarea "€ 2400 optie Veghel / € 2200 optie Kampen" at bounding box center [799, 327] width 461 height 59
drag, startPoint x: 677, startPoint y: 306, endPoint x: 691, endPoint y: 304, distance: 14.1
click at [677, 305] on textarea "€ 2500 optie Veghel / € 2200 optie Kampen" at bounding box center [799, 327] width 461 height 59
type textarea "€ 2500 optie Veghel / € 2300 optie Kampen"
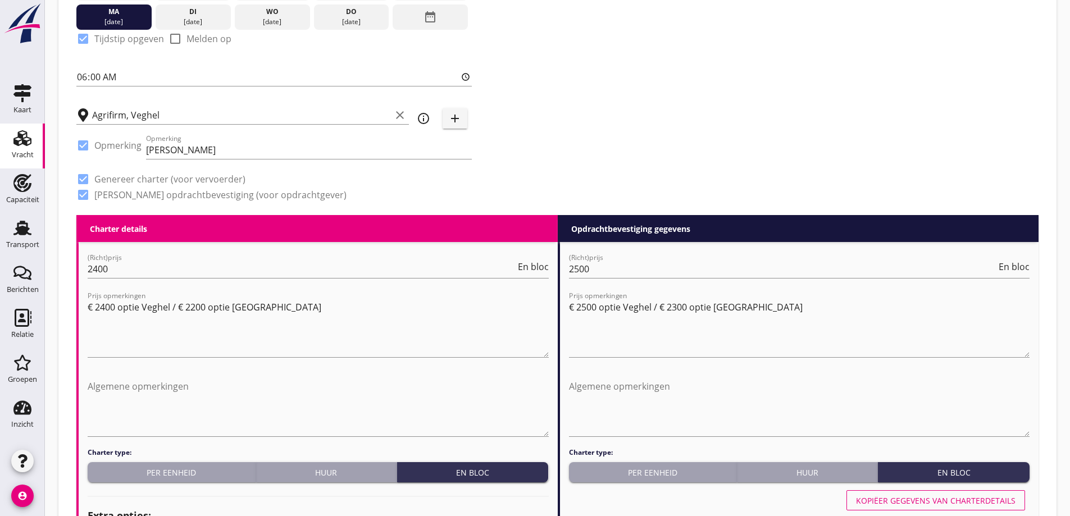
click at [731, 358] on div "Prijs opmerkingen € 2500 optie Veghel / € 2300 optie Kampen" at bounding box center [799, 333] width 461 height 70
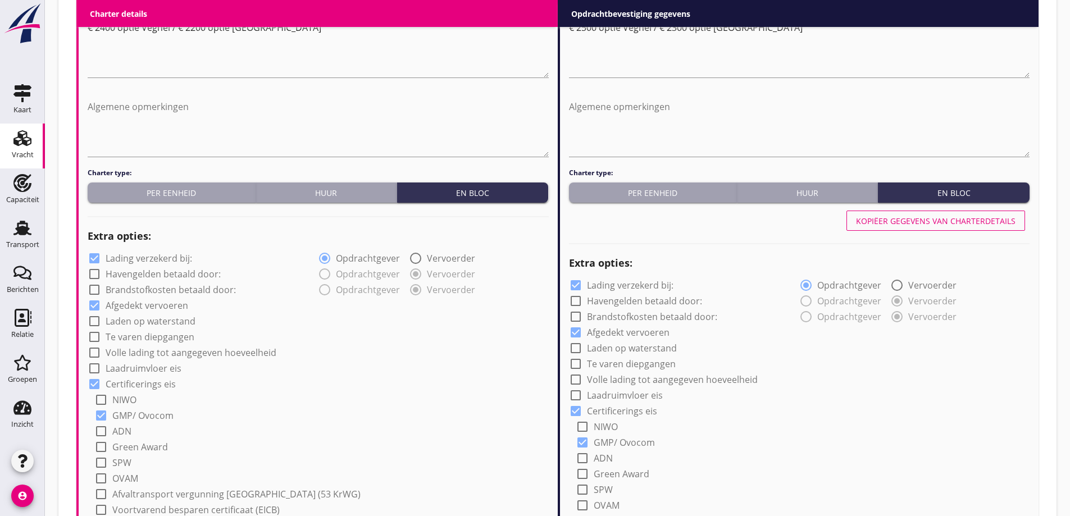
scroll to position [613, 0]
click at [152, 262] on label "Lading verzekerd bij:" at bounding box center [149, 257] width 86 height 11
checkbox input "false"
click at [582, 283] on div at bounding box center [575, 284] width 19 height 19
checkbox input "false"
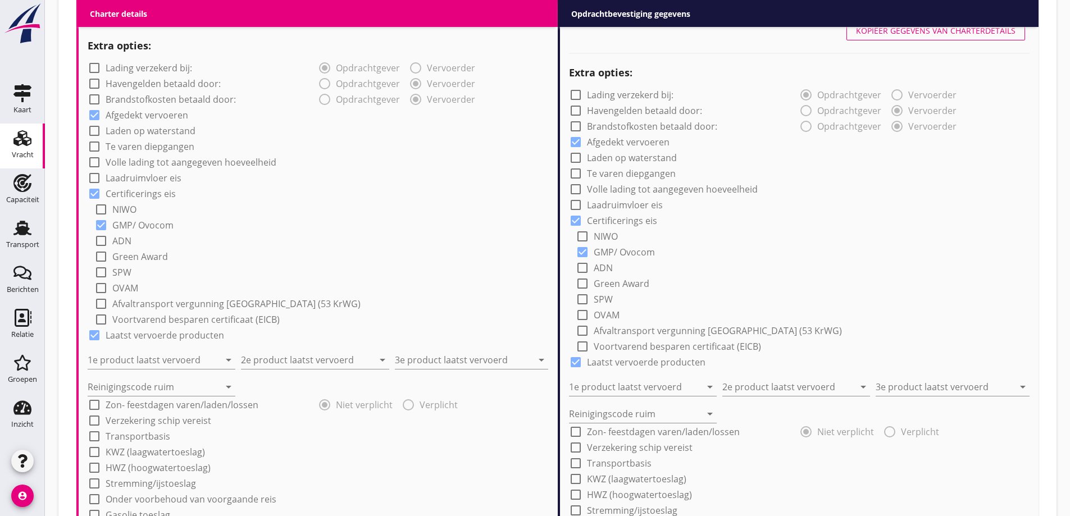
scroll to position [837, 0]
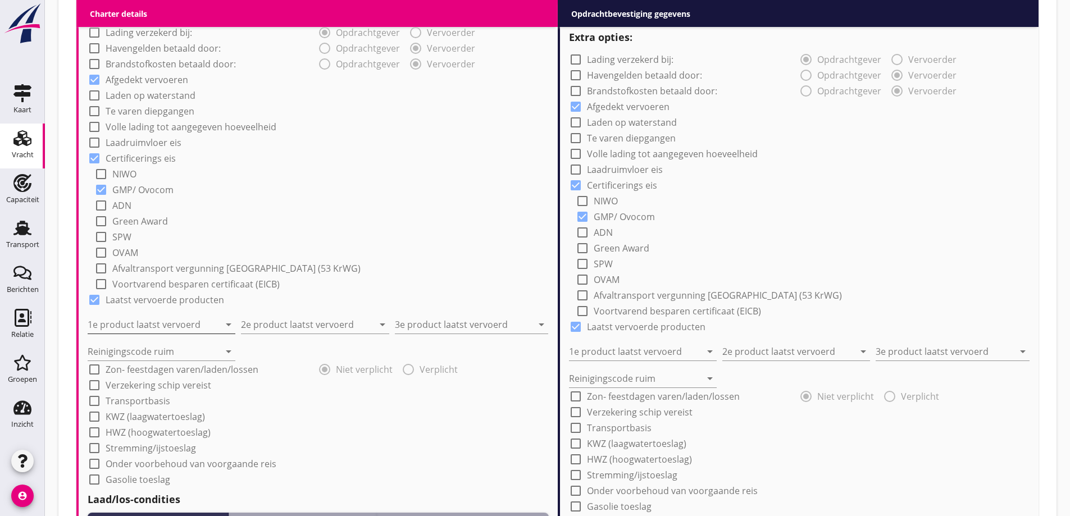
click at [139, 325] on input "1e product laatst vervoerd" at bounding box center [154, 325] width 132 height 18
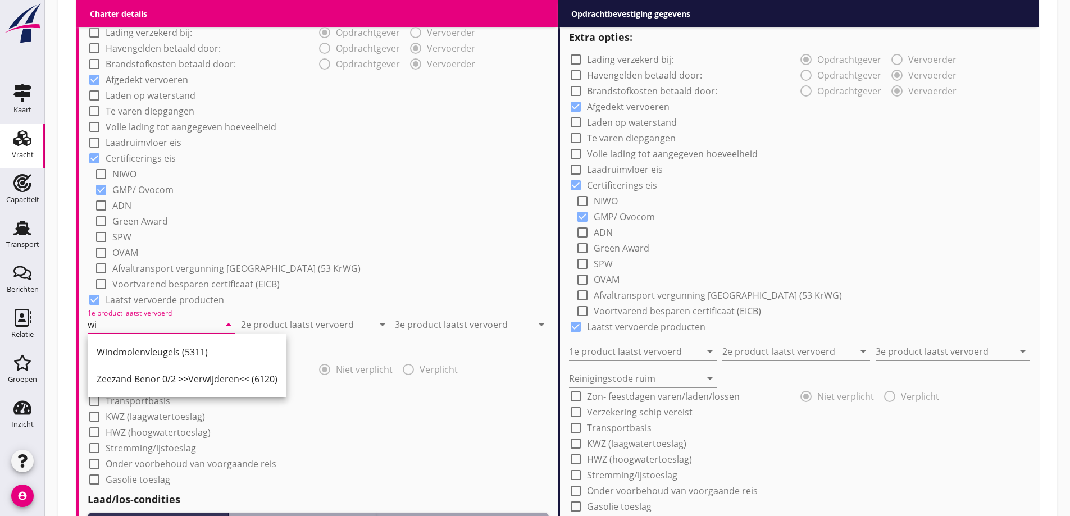
type input "w"
drag, startPoint x: 136, startPoint y: 326, endPoint x: 266, endPoint y: 321, distance: 129.8
click at [59, 318] on div "Zoeken op opdrachtgever... AGRIFIRM NWE B.V. clear arrow_drop_down add (inkoop)…" at bounding box center [557, 97] width 998 height 1774
type input "Witzand"
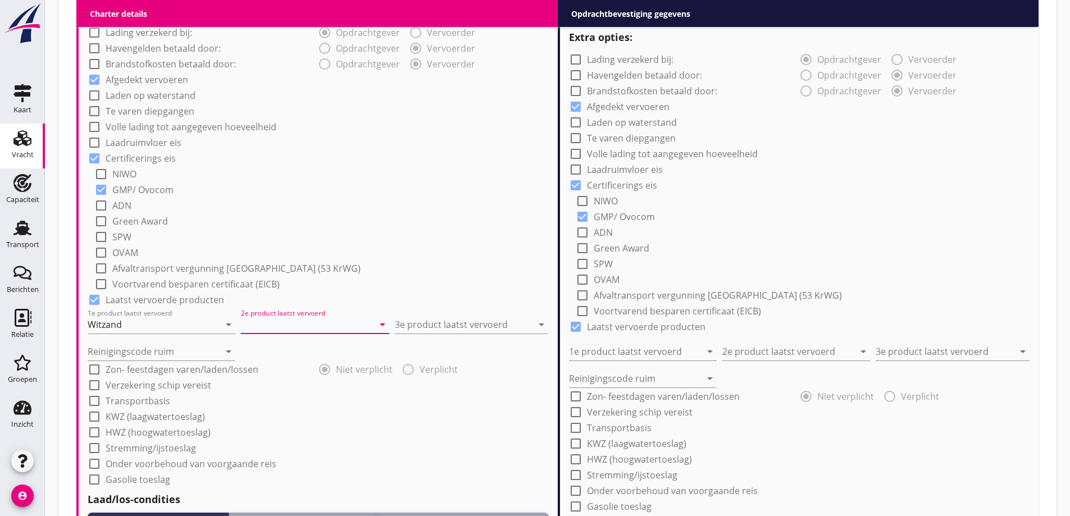
click at [307, 324] on input "2e product laatst vervoerd" at bounding box center [307, 325] width 132 height 18
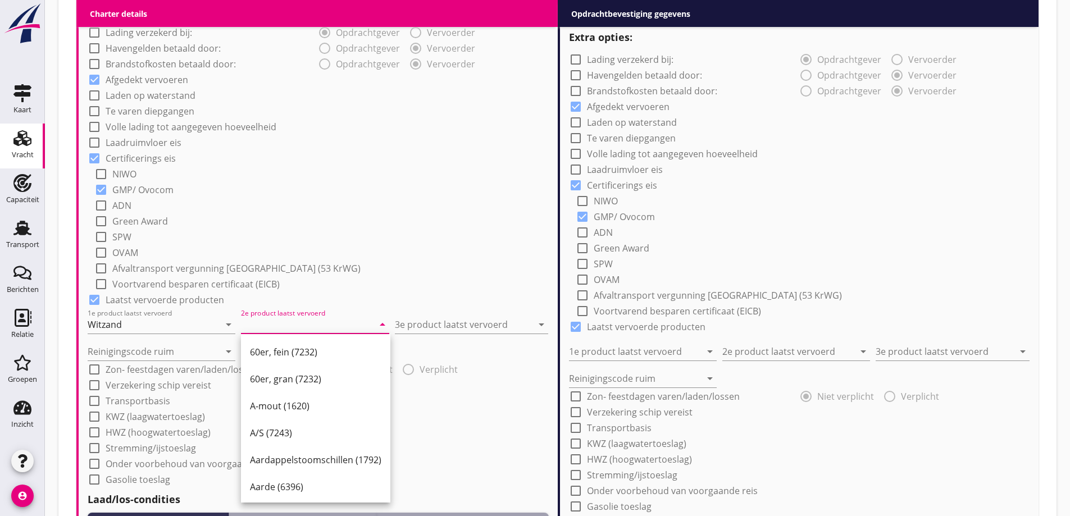
paste input "€ 2400 optie Veghel / € 2200 optie Kampen"
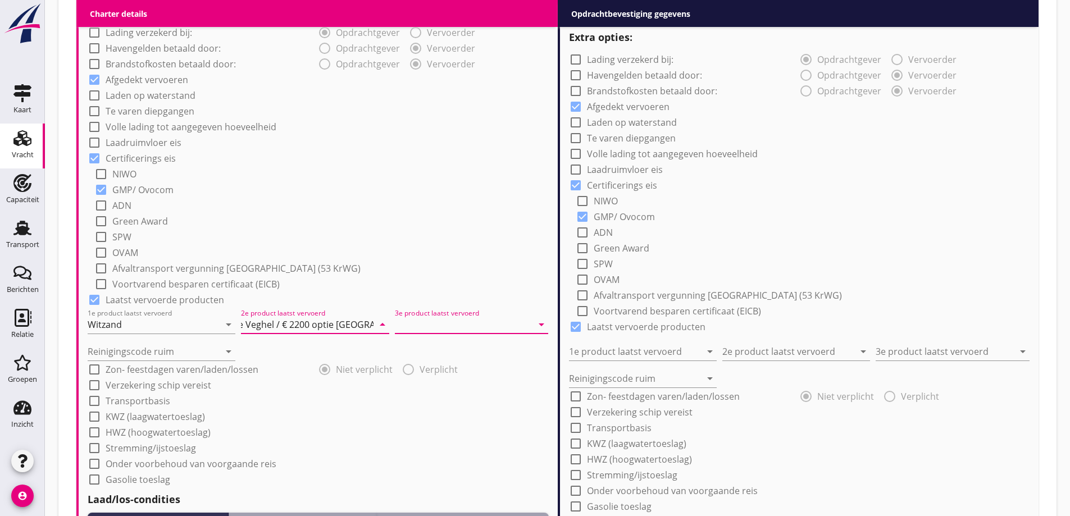
click at [427, 327] on input "3e product laatst vervoerd" at bounding box center [464, 325] width 138 height 18
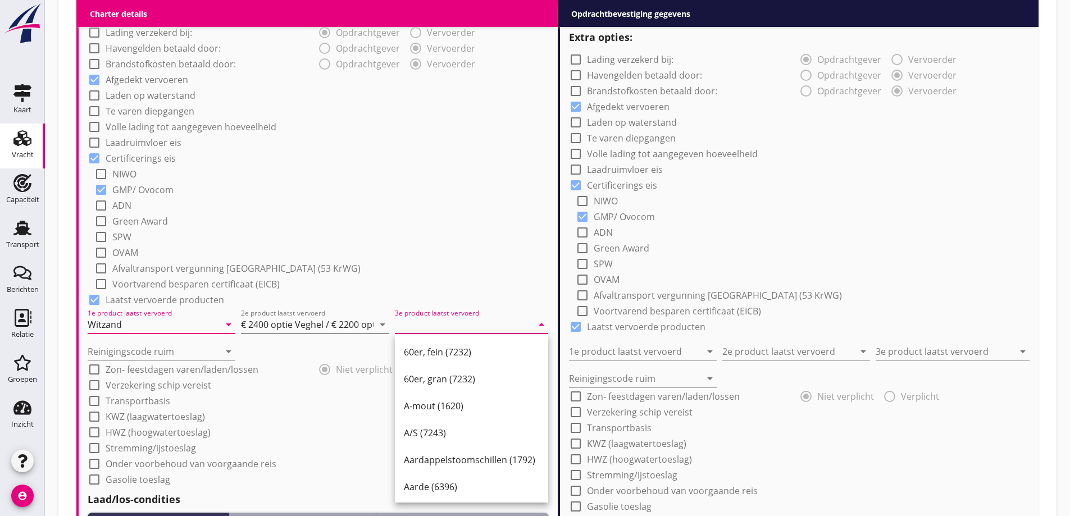
click at [276, 327] on input "€ 2400 optie Veghel / € 2200 optie Kampen" at bounding box center [307, 325] width 132 height 18
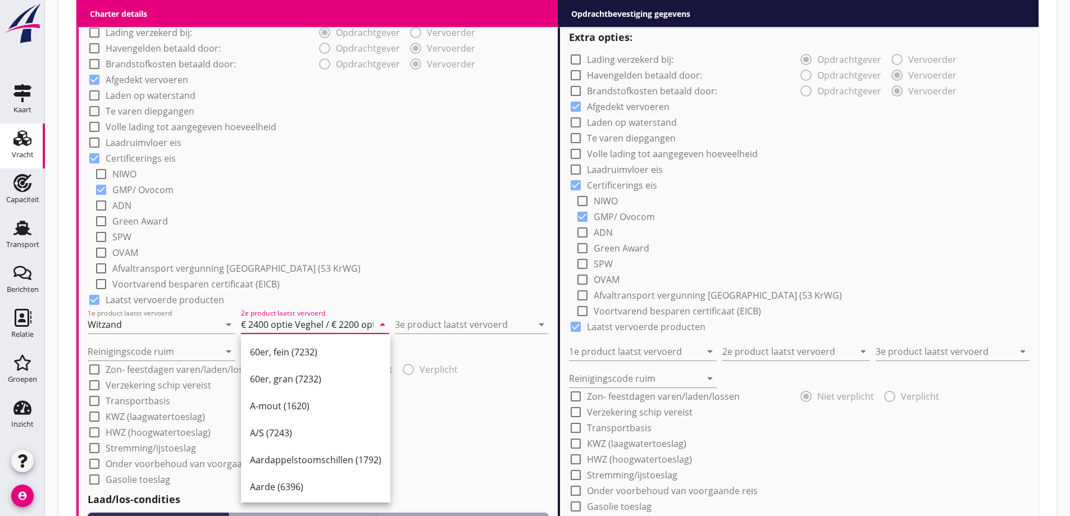
paste input "Witzand"
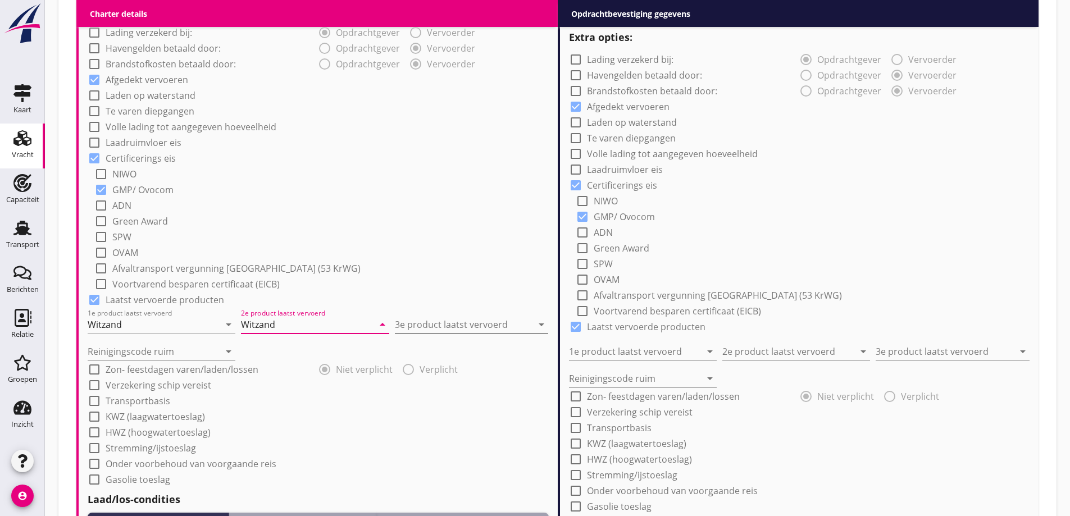
type input "Witzand"
click at [429, 329] on input "3e product laatst vervoerd" at bounding box center [464, 325] width 138 height 18
paste input "Witzand"
type input "Witzand"
click at [199, 349] on input "Reinigingscode ruim" at bounding box center [154, 352] width 132 height 18
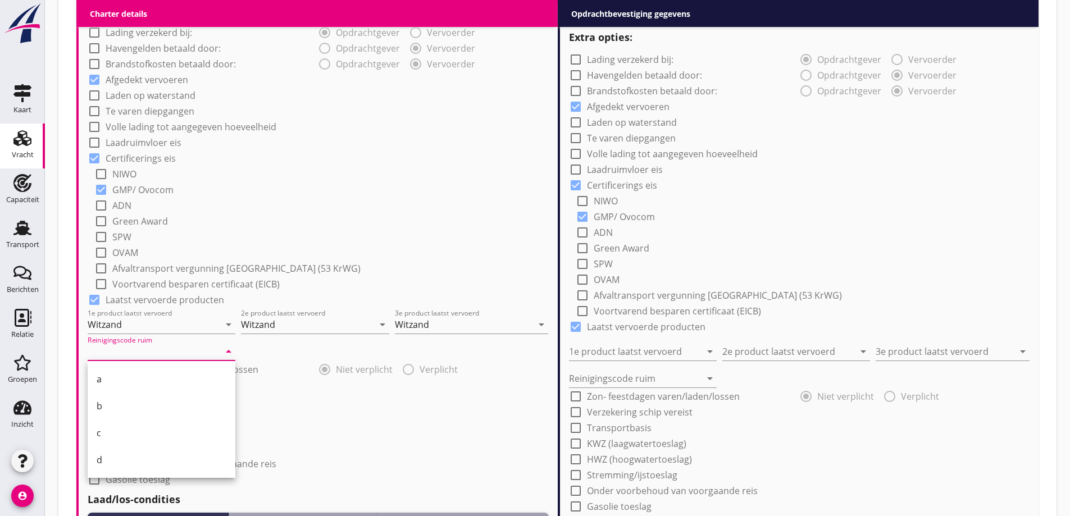
click at [167, 375] on div "a" at bounding box center [162, 378] width 130 height 13
type input "a"
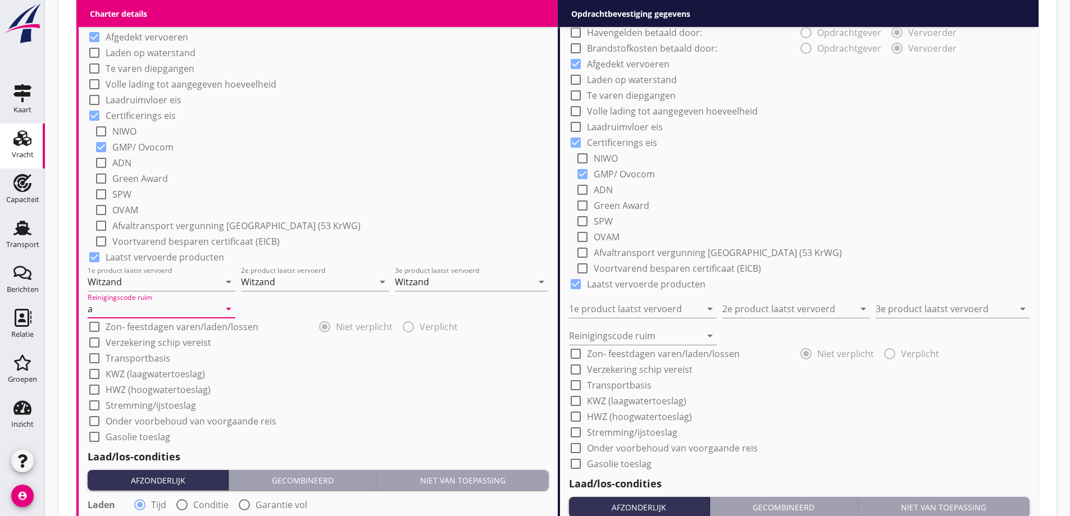
scroll to position [1006, 0]
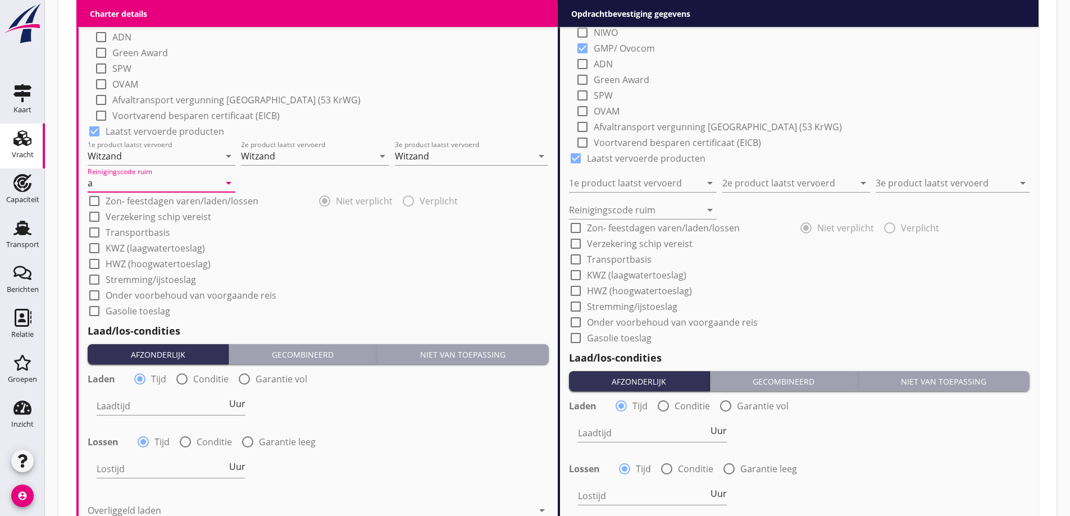
click at [197, 378] on label "Conditie" at bounding box center [210, 378] width 35 height 11
radio input "false"
radio input "true"
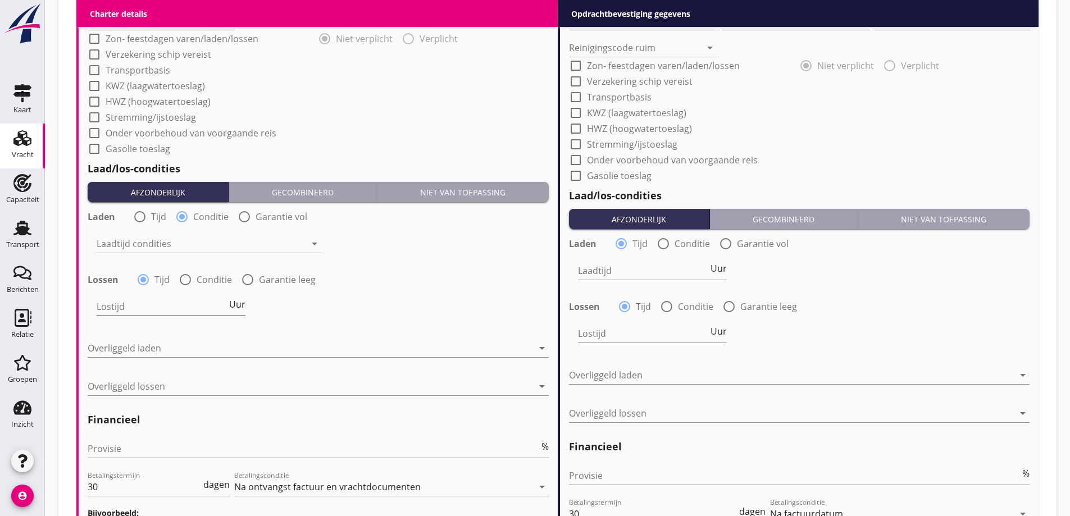
scroll to position [1174, 0]
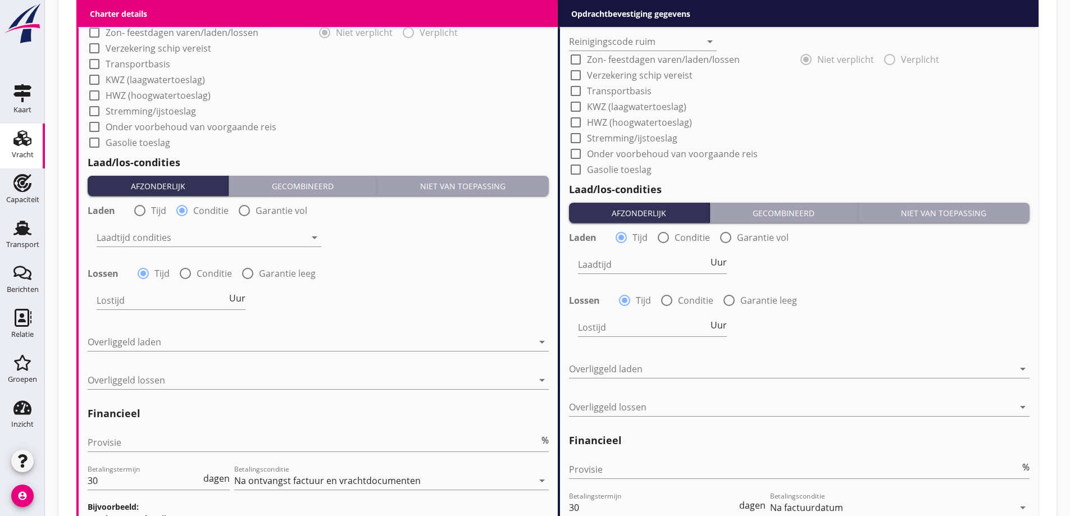
click at [189, 279] on div at bounding box center [185, 273] width 19 height 19
radio input "false"
radio input "true"
click at [176, 242] on div at bounding box center [201, 238] width 209 height 18
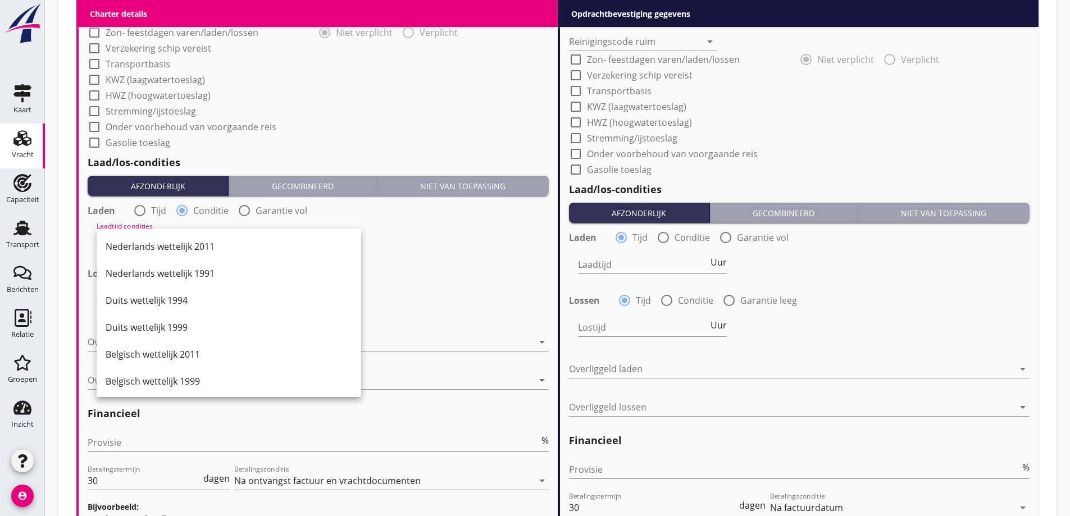
click at [179, 257] on div "Nederlands wettelijk 2011" at bounding box center [229, 246] width 247 height 27
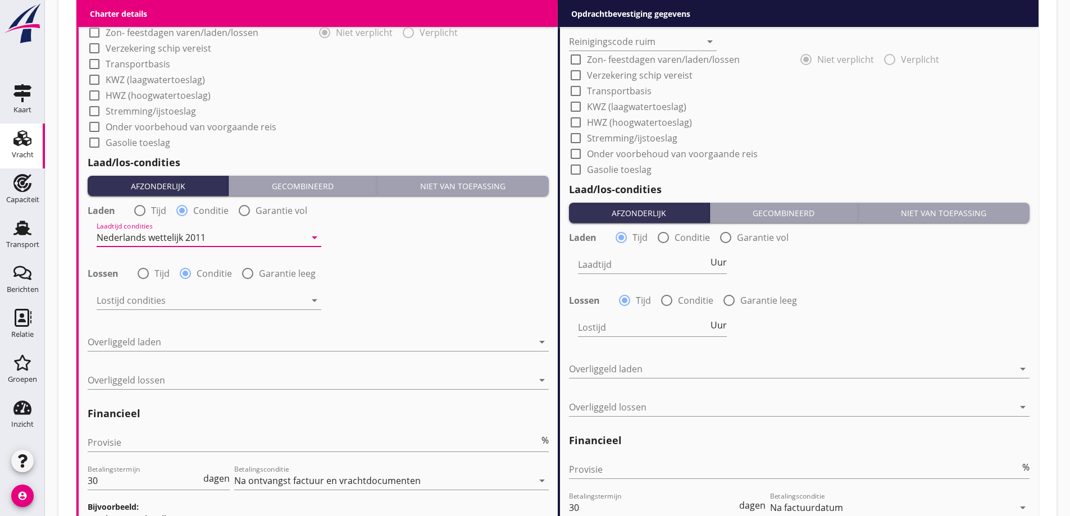
click at [190, 302] on div at bounding box center [201, 300] width 209 height 18
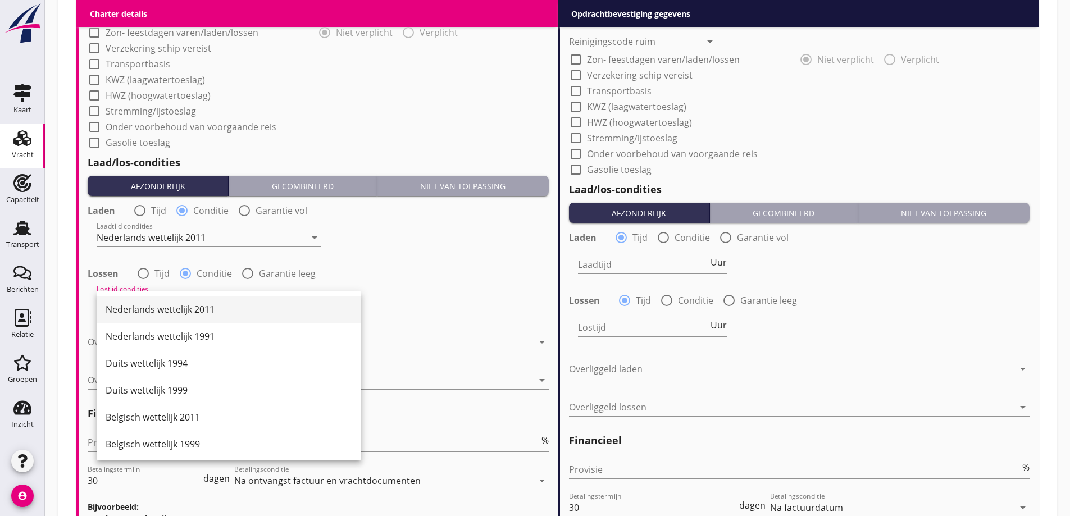
click at [189, 315] on div "Nederlands wettelijk 2011" at bounding box center [229, 309] width 247 height 13
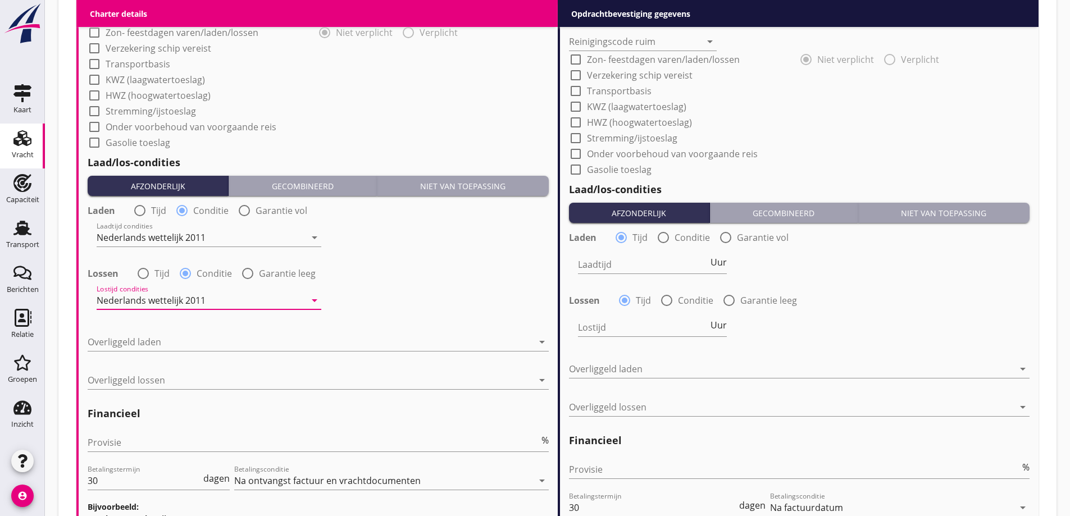
click at [202, 343] on div at bounding box center [310, 342] width 445 height 18
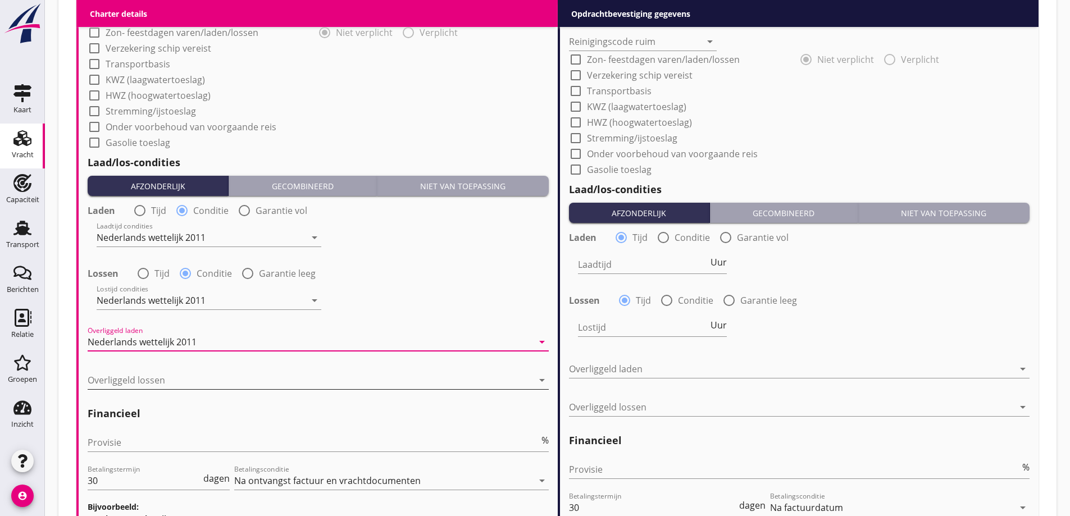
click at [190, 381] on div at bounding box center [310, 380] width 445 height 18
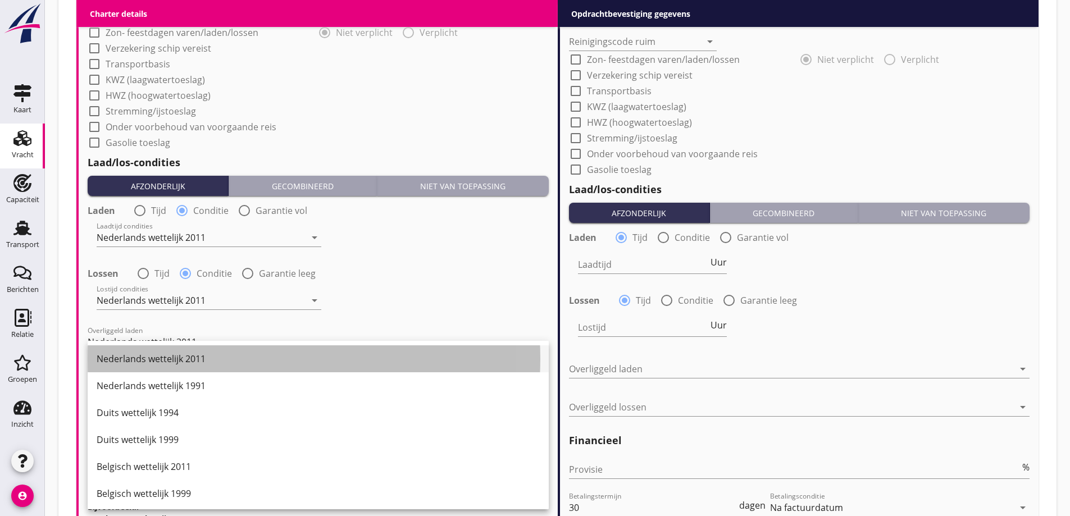
click at [183, 358] on div "Nederlands wettelijk 2011" at bounding box center [318, 358] width 443 height 13
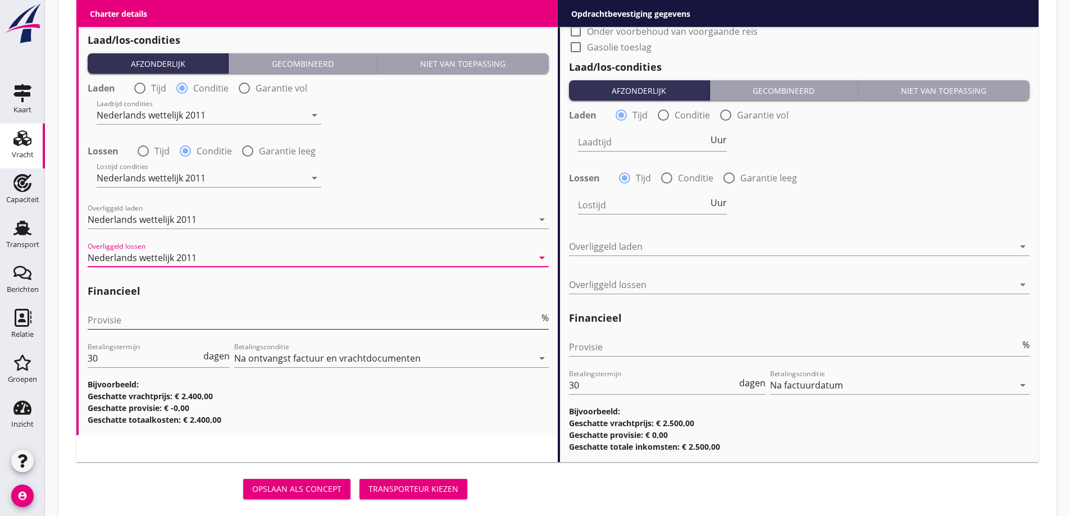
scroll to position [1319, 0]
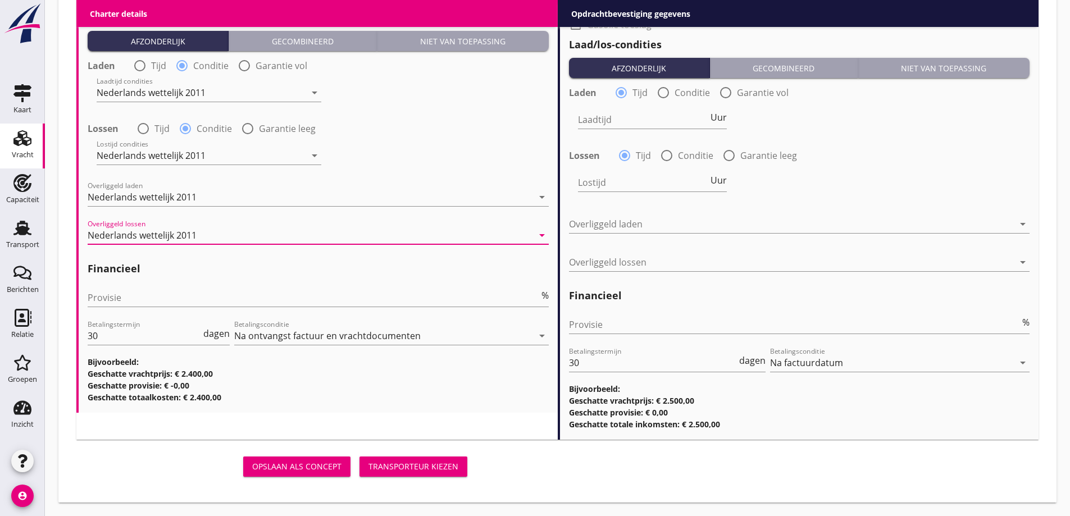
click at [134, 288] on div "Provisie %" at bounding box center [318, 300] width 461 height 36
click at [137, 291] on input "Provisie" at bounding box center [314, 298] width 452 height 18
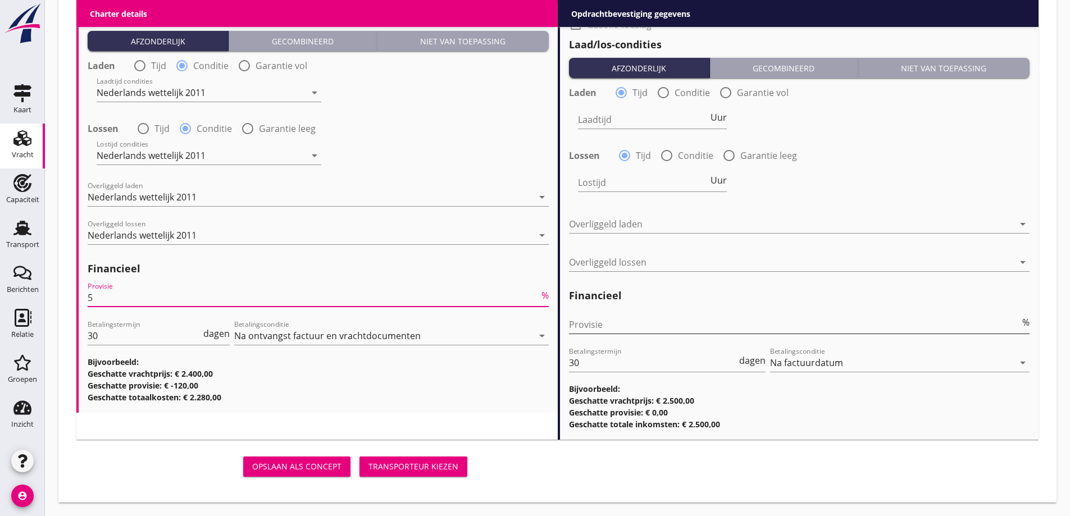
type input "5"
click at [594, 316] on input "Provisie" at bounding box center [795, 325] width 452 height 18
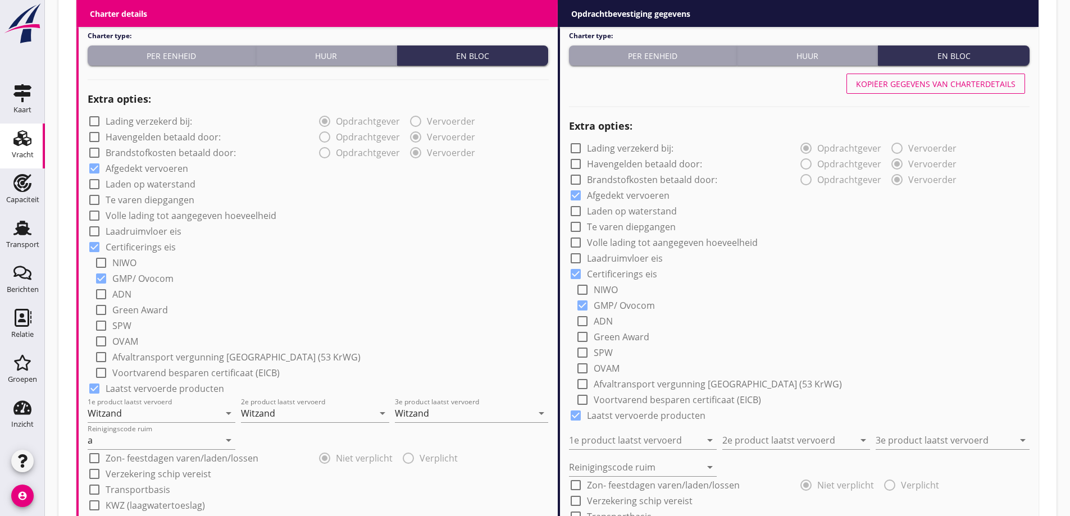
scroll to position [645, 0]
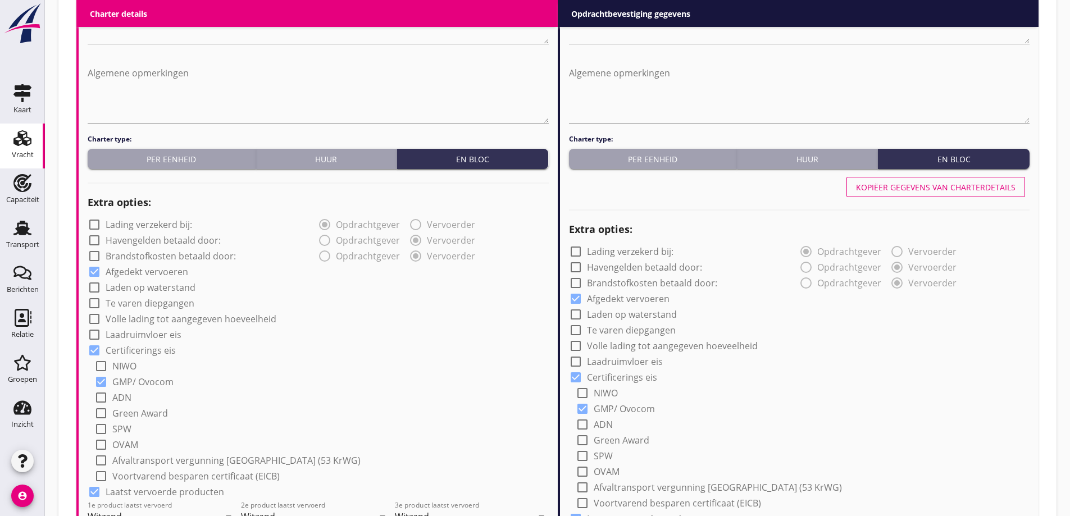
click at [935, 190] on div "Kopiëer gegevens van charterdetails" at bounding box center [936, 187] width 160 height 12
type input "Witzand"
type input "a"
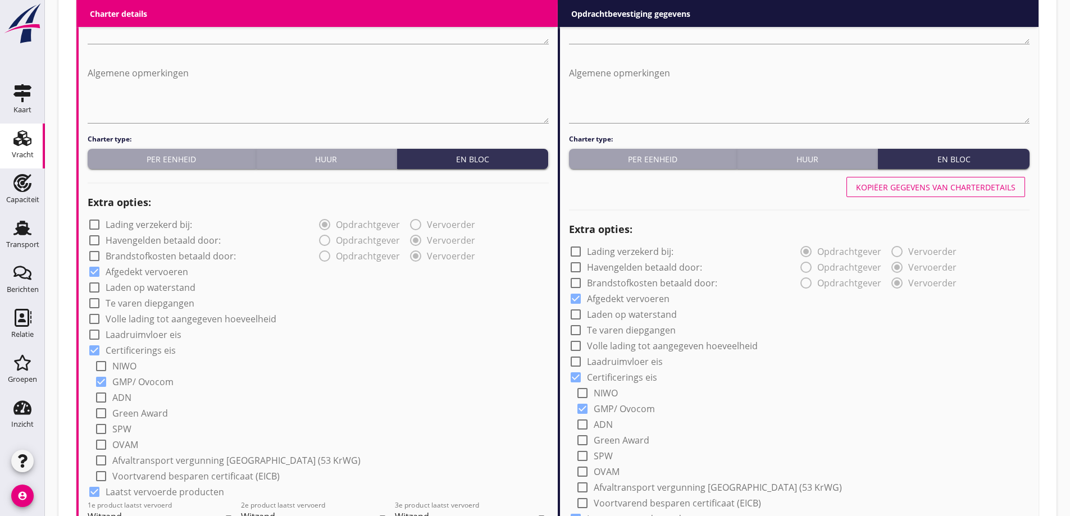
radio input "false"
radio input "true"
radio input "false"
radio input "true"
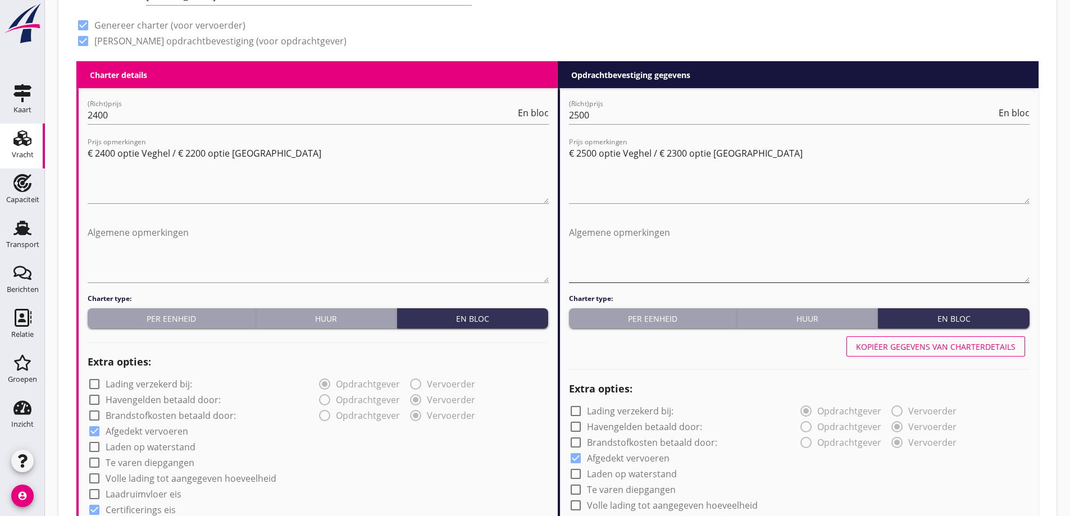
scroll to position [421, 0]
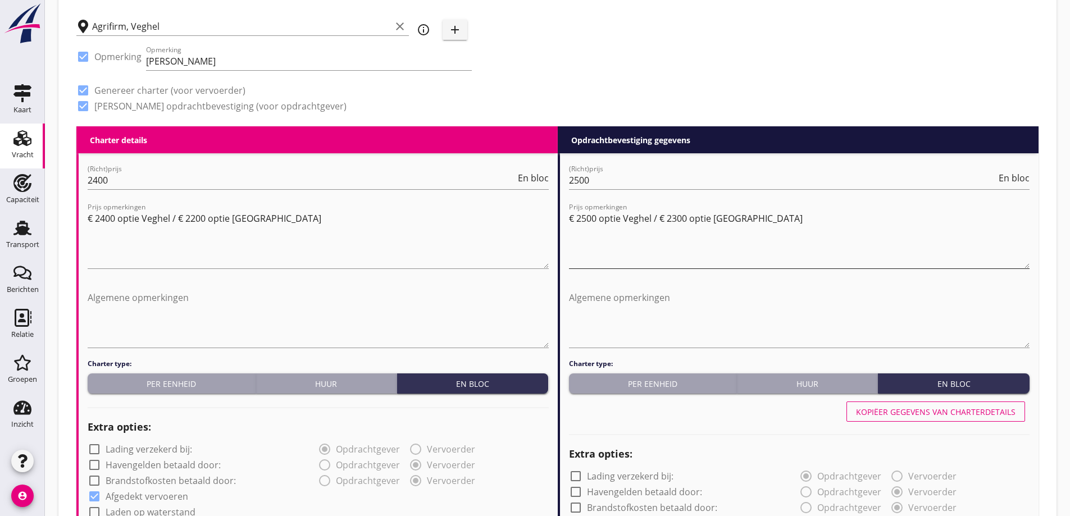
click at [809, 261] on textarea "€ 2500 optie Veghel / € 2300 optie Kampen" at bounding box center [799, 238] width 461 height 59
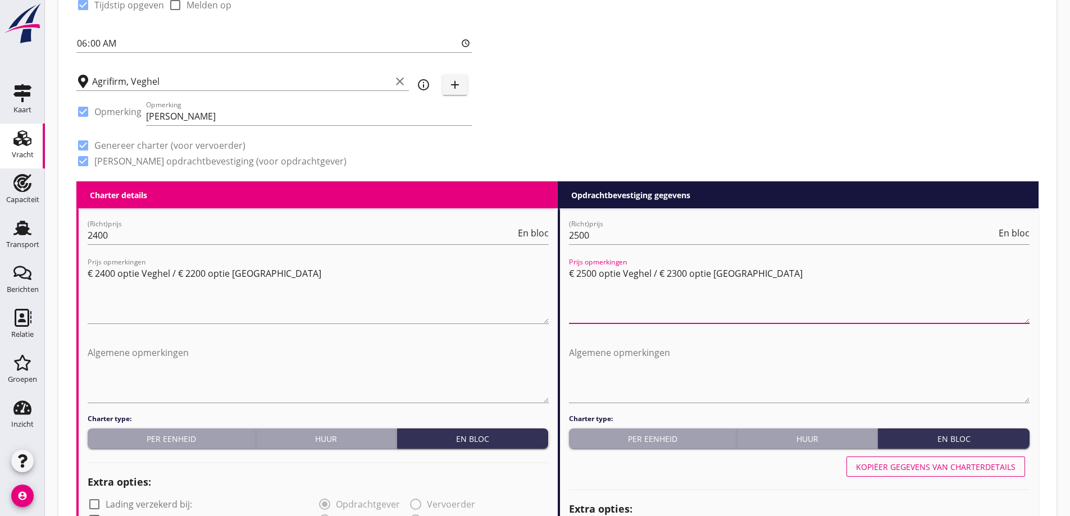
scroll to position [365, 0]
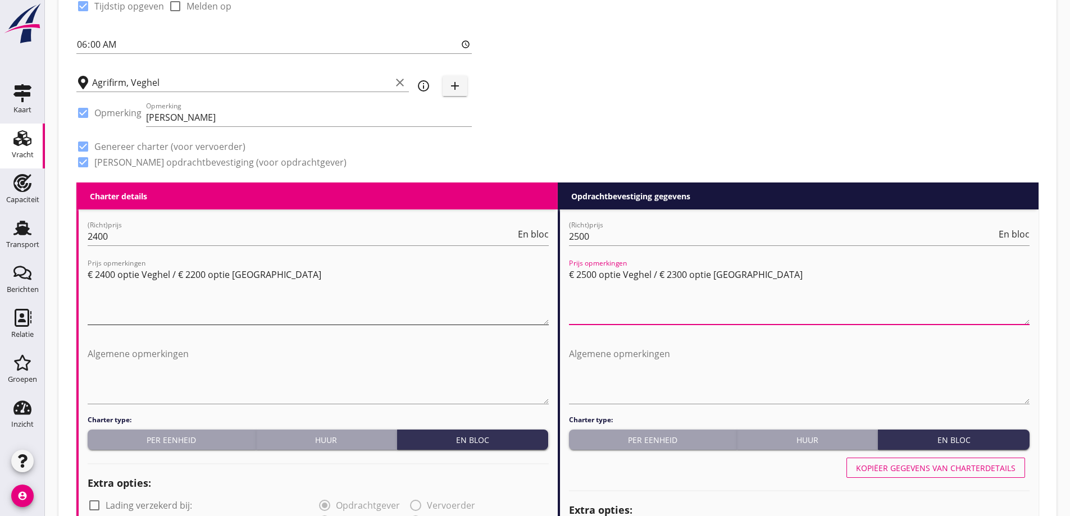
click at [197, 284] on textarea "€ 2400 optie Veghel / € 2200 optie Kampen" at bounding box center [318, 295] width 461 height 59
click at [788, 297] on textarea "€ 2500 optie Veghel / € 2300 optie Kampen" at bounding box center [799, 295] width 461 height 59
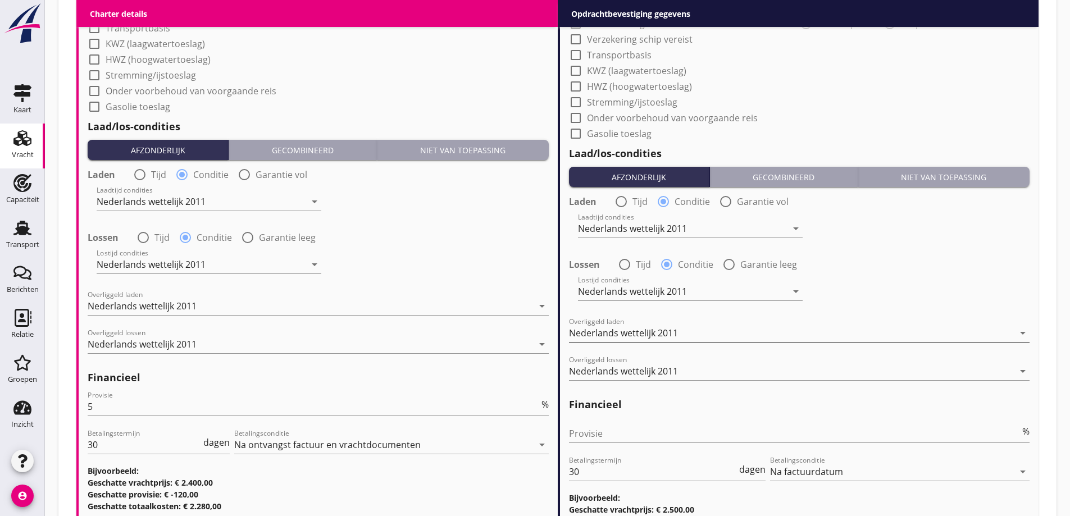
scroll to position [1319, 0]
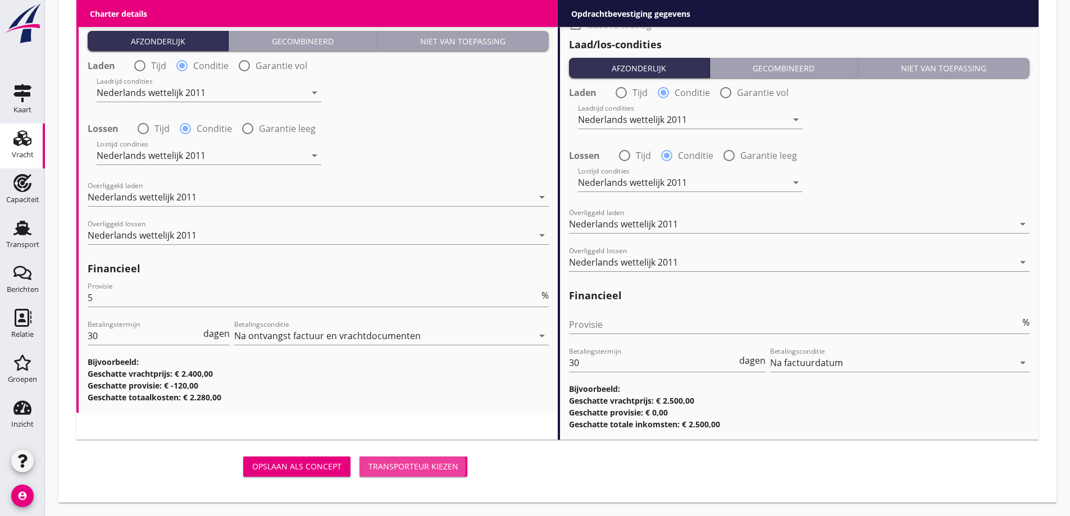
click at [440, 466] on div "Transporteur kiezen" at bounding box center [413, 467] width 90 height 12
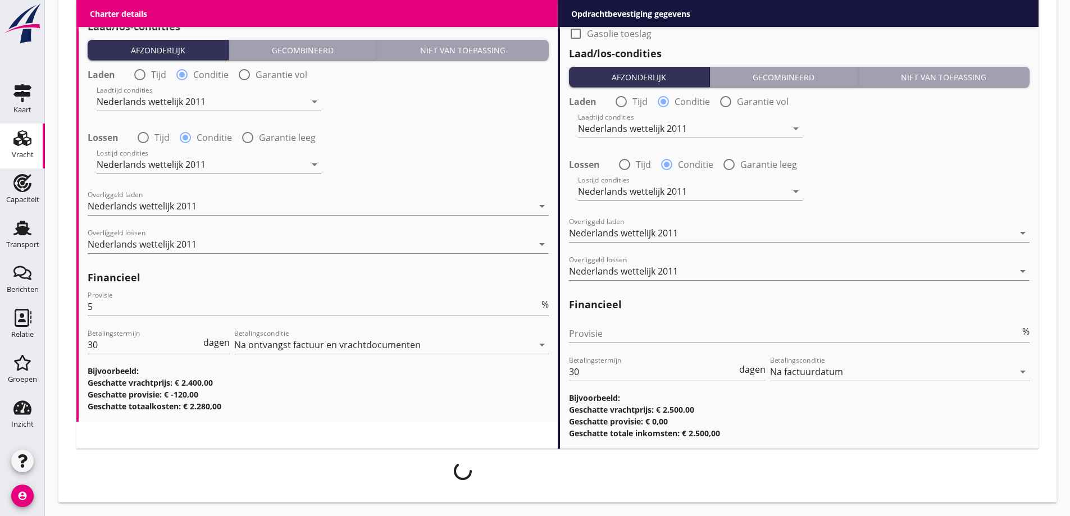
scroll to position [1310, 0]
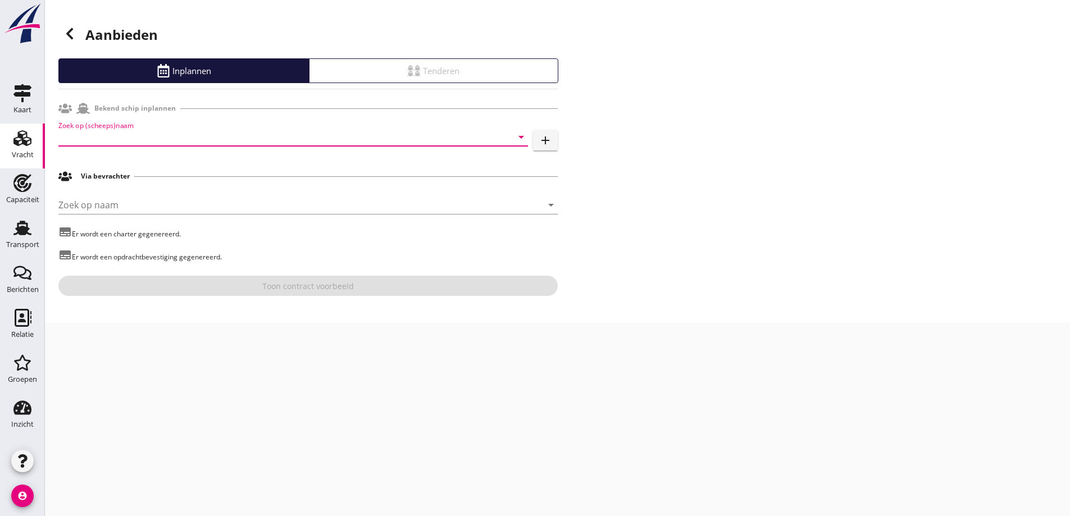
drag, startPoint x: 373, startPoint y: 134, endPoint x: 371, endPoint y: 120, distance: 14.8
click at [373, 135] on input "Zoek op (scheeps)naam" at bounding box center [277, 137] width 438 height 18
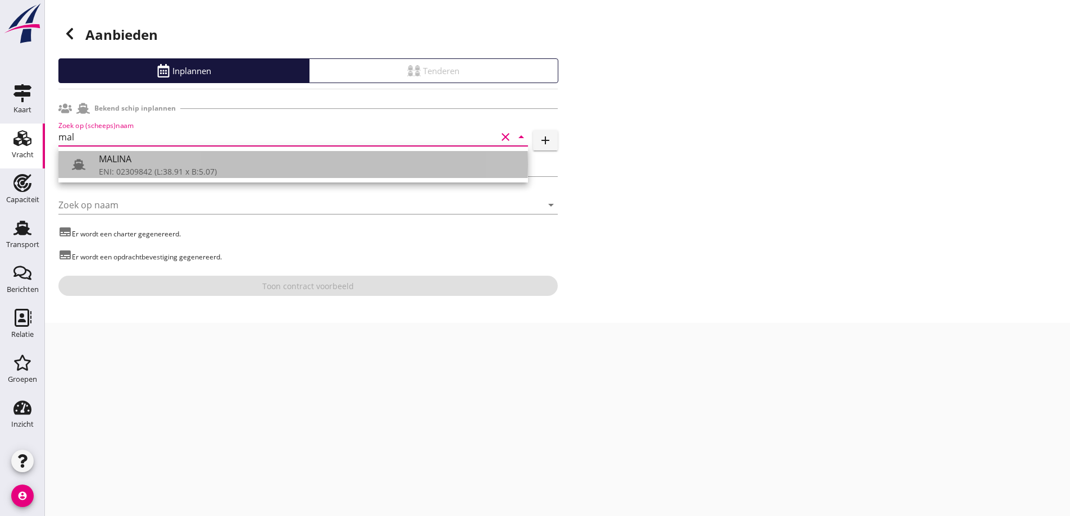
click at [201, 162] on div "MALINA" at bounding box center [309, 158] width 420 height 13
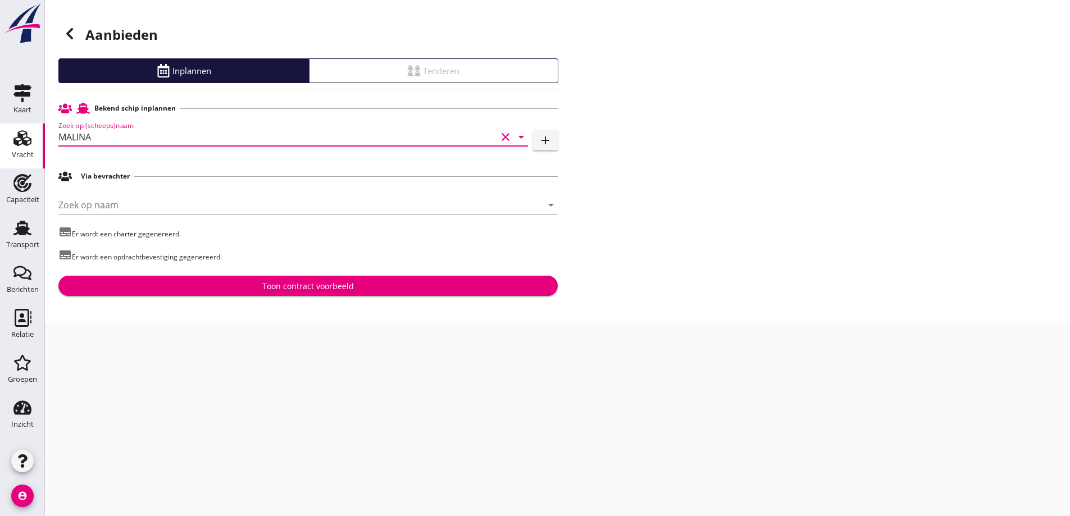
type input "MALINA"
drag, startPoint x: 200, startPoint y: 161, endPoint x: 151, endPoint y: 208, distance: 68.3
click at [151, 208] on input "Zoek op naam" at bounding box center [292, 205] width 468 height 18
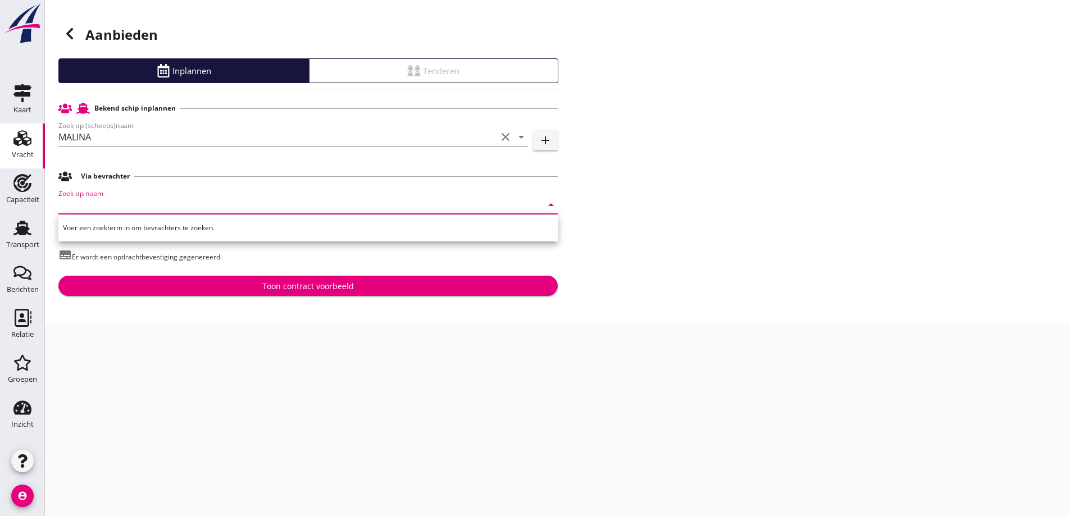
drag, startPoint x: 800, startPoint y: 272, endPoint x: 702, endPoint y: 289, distance: 99.2
click at [800, 273] on div "Aanbieden Inplannen Tenderen Bekend schip inplannen Zoek op (scheeps)naam MALIN…" at bounding box center [557, 161] width 1025 height 323
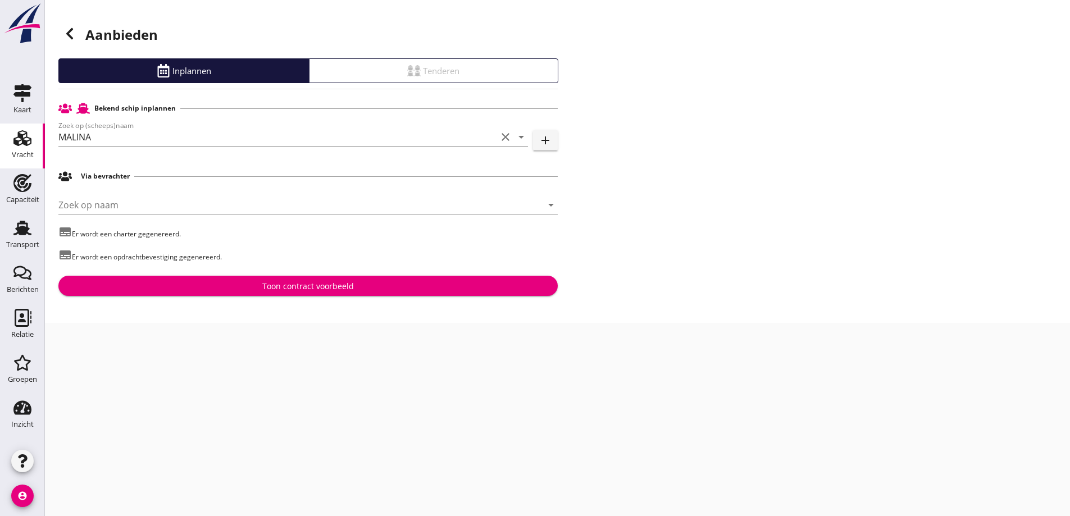
click at [413, 298] on div "Aanbieden Inplannen Tenderen Bekend schip inplannen Zoek op (scheeps)naam MALIN…" at bounding box center [557, 161] width 1025 height 323
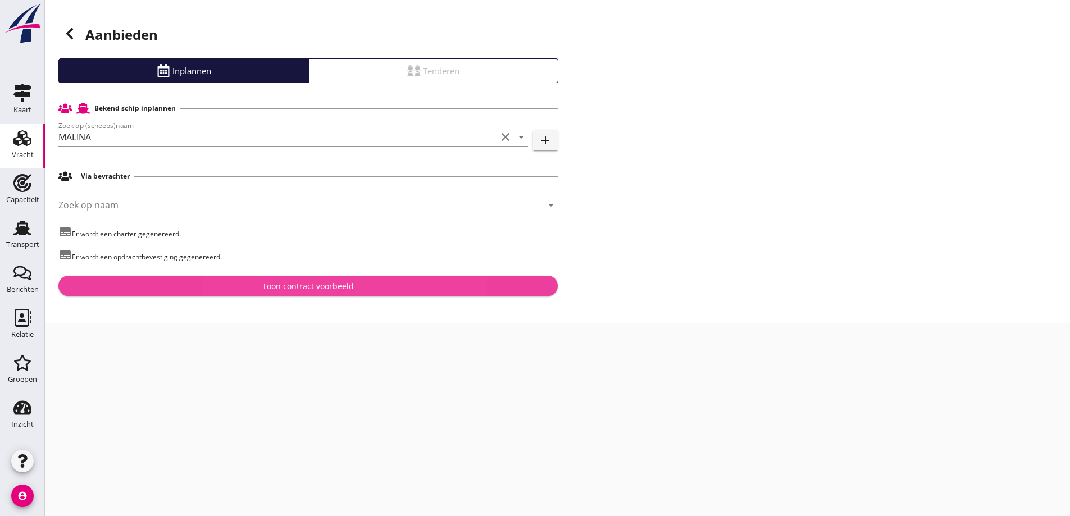
click at [408, 291] on div "Toon contract voorbeeld" at bounding box center [307, 286] width 481 height 12
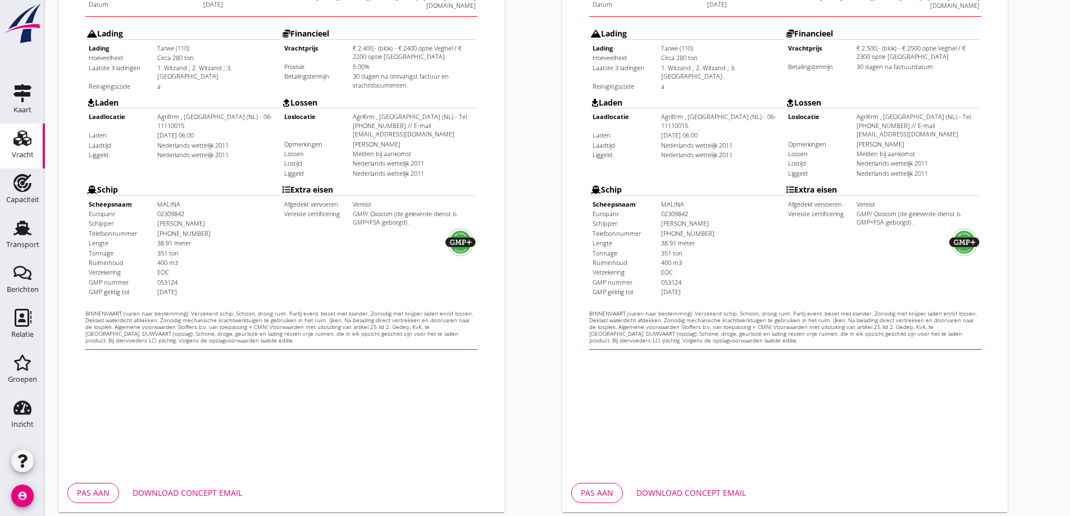
scroll to position [316, 0]
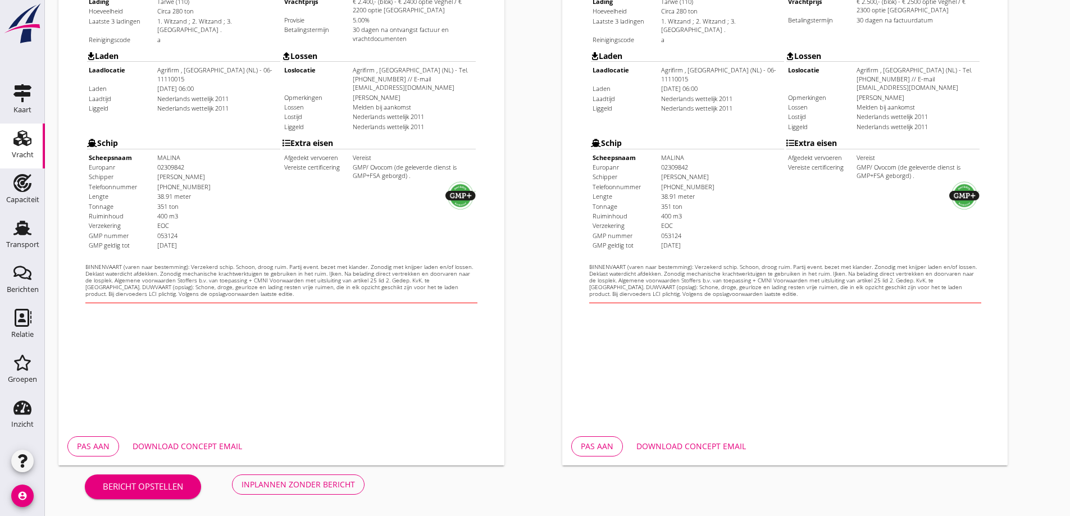
click at [226, 451] on div "Download concept email" at bounding box center [188, 446] width 110 height 12
click at [697, 448] on div "Download concept email" at bounding box center [691, 446] width 110 height 12
click at [324, 483] on div "Inplannen zonder bericht" at bounding box center [298, 485] width 113 height 12
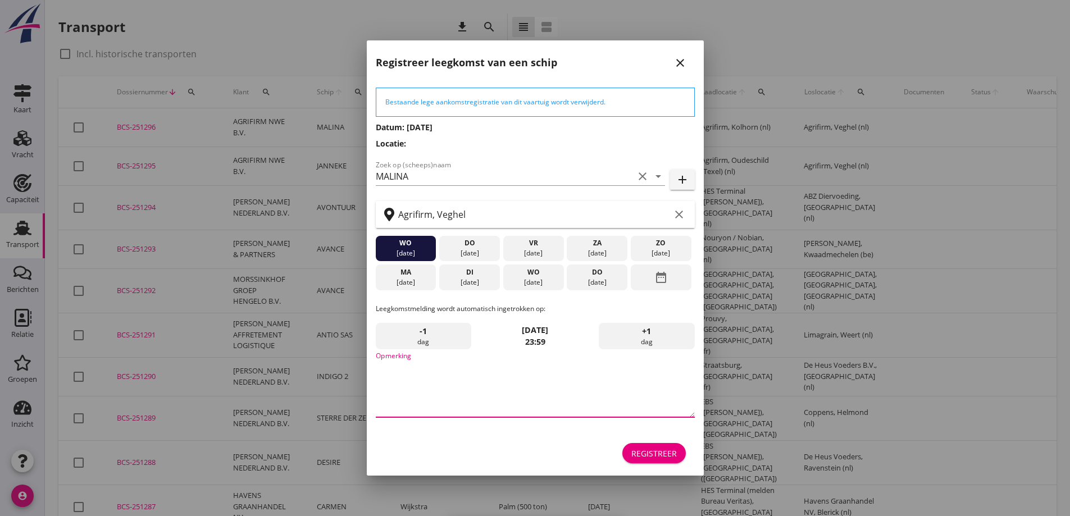
click at [480, 369] on textarea "Opmerking" at bounding box center [535, 387] width 319 height 59
type textarea "s"
type textarea "STOFFERS"
click at [522, 279] on div "[DATE]" at bounding box center [532, 282] width 55 height 10
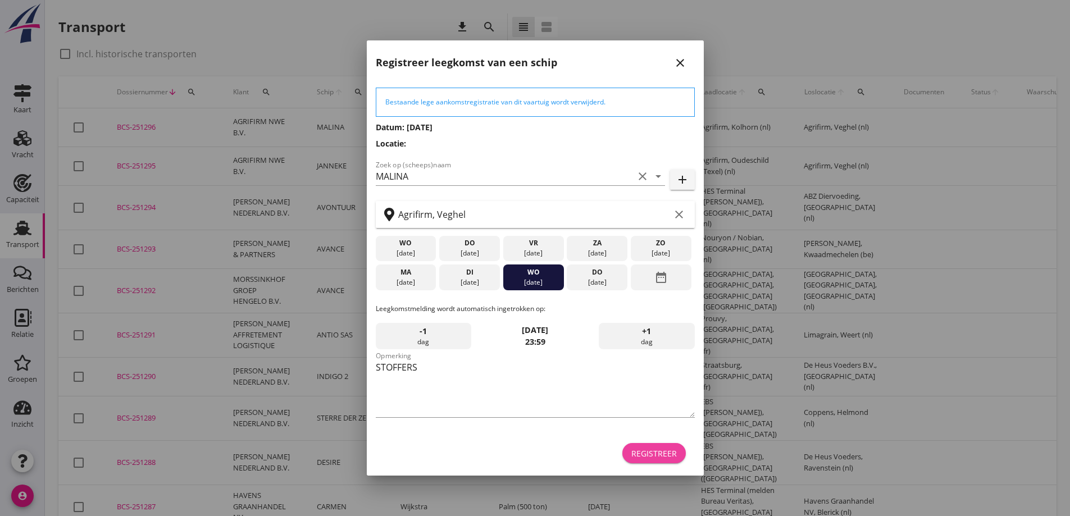
click at [655, 458] on div "Registreer" at bounding box center [653, 454] width 45 height 12
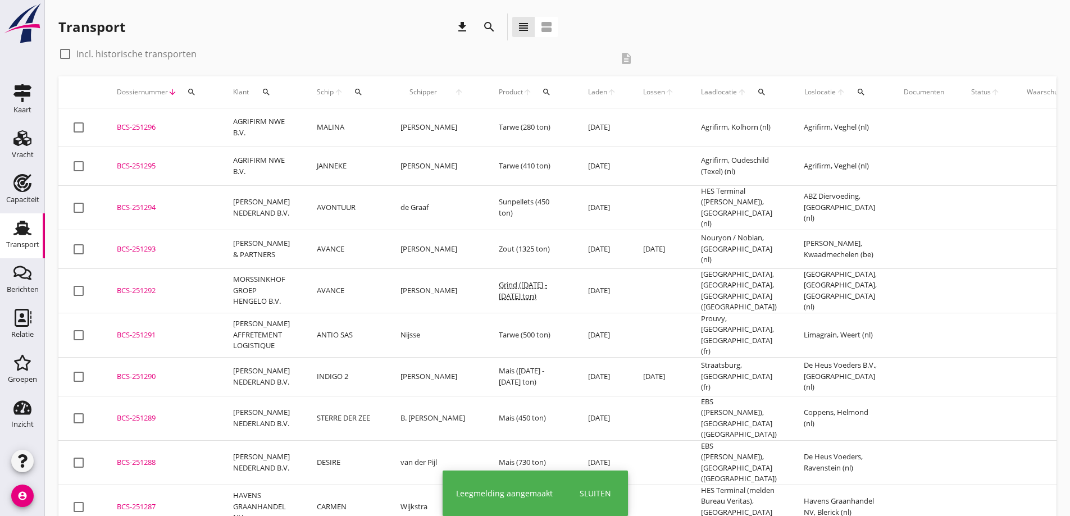
click at [176, 126] on div "BCS-251296" at bounding box center [161, 127] width 89 height 11
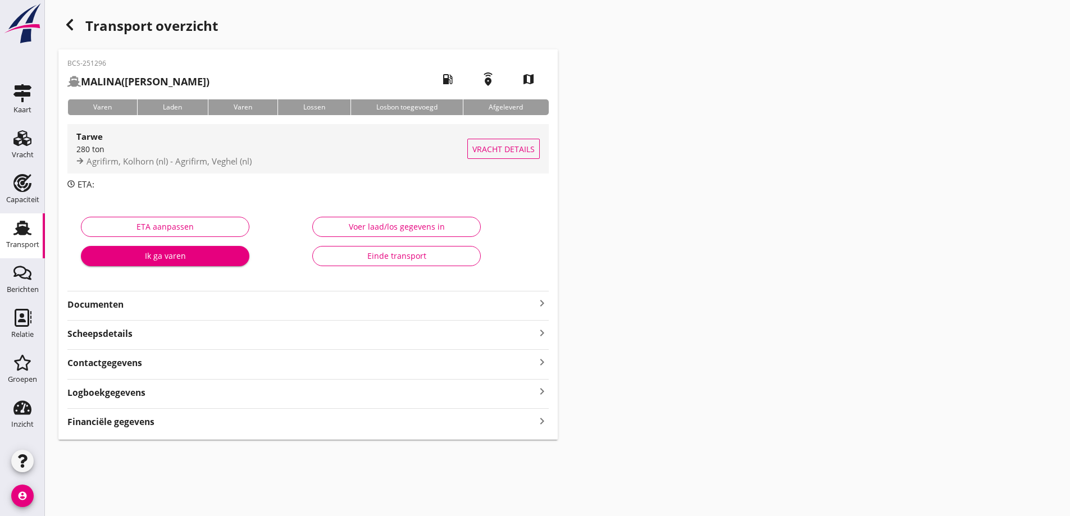
click at [513, 152] on span "Vracht details" at bounding box center [503, 149] width 62 height 12
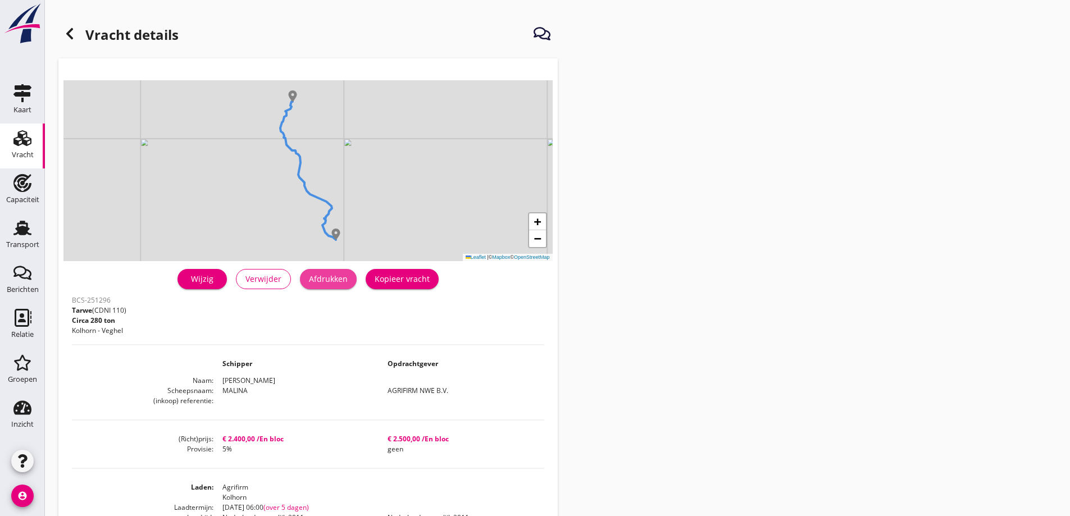
click at [330, 282] on div "Afdrukken" at bounding box center [328, 279] width 39 height 12
click at [73, 37] on icon at bounding box center [69, 33] width 13 height 13
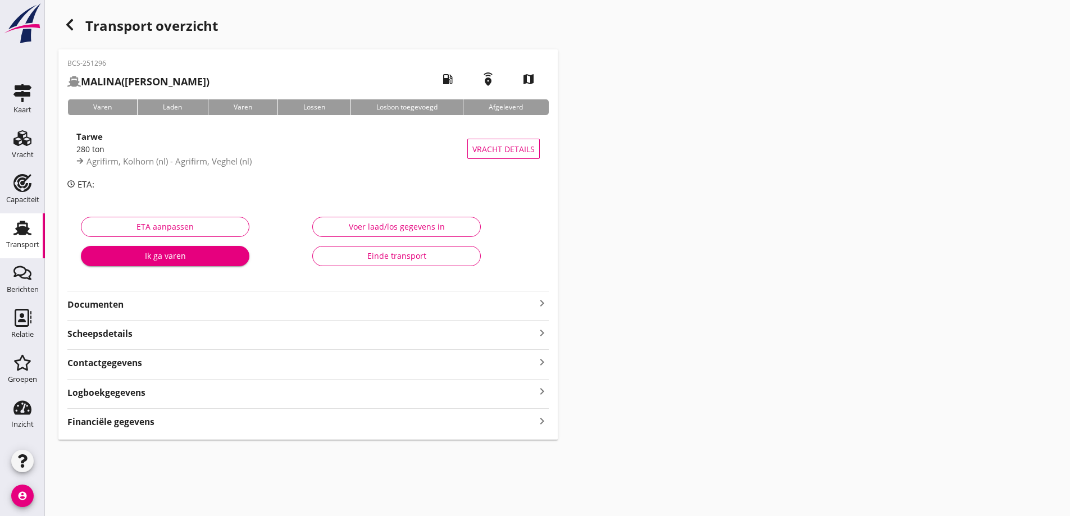
click at [235, 304] on strong "Documenten" at bounding box center [301, 304] width 468 height 13
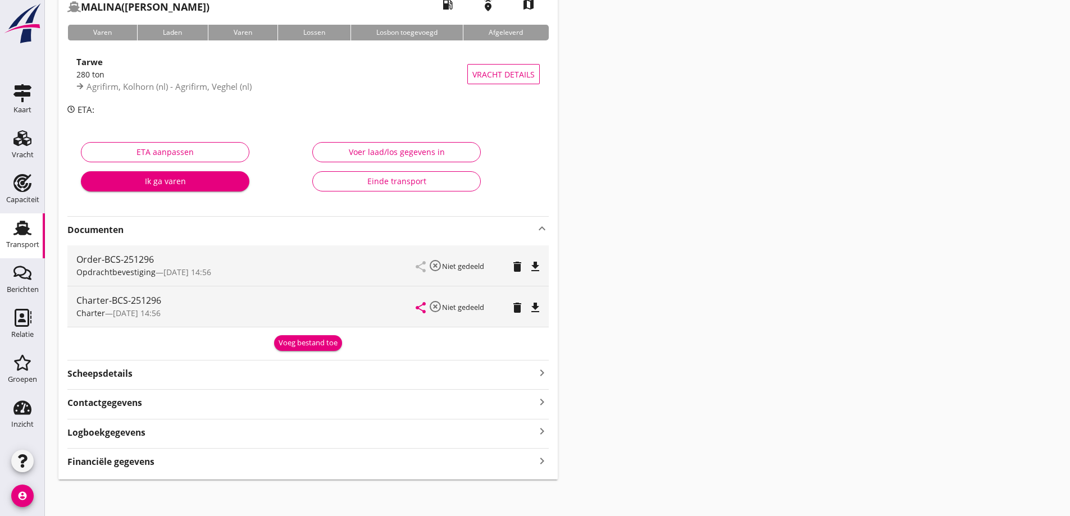
scroll to position [79, 0]
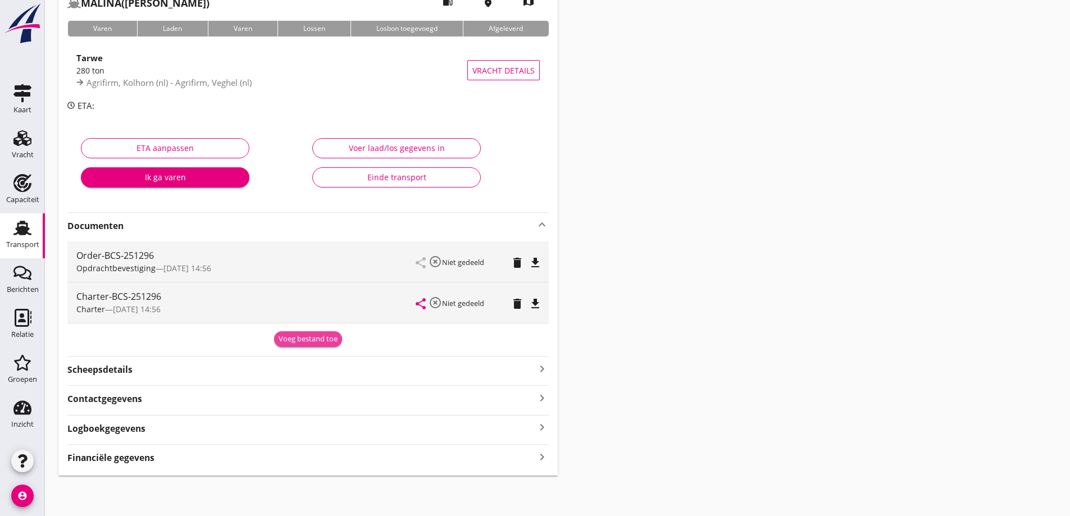
click at [331, 346] on button "Voeg bestand toe" at bounding box center [308, 339] width 68 height 16
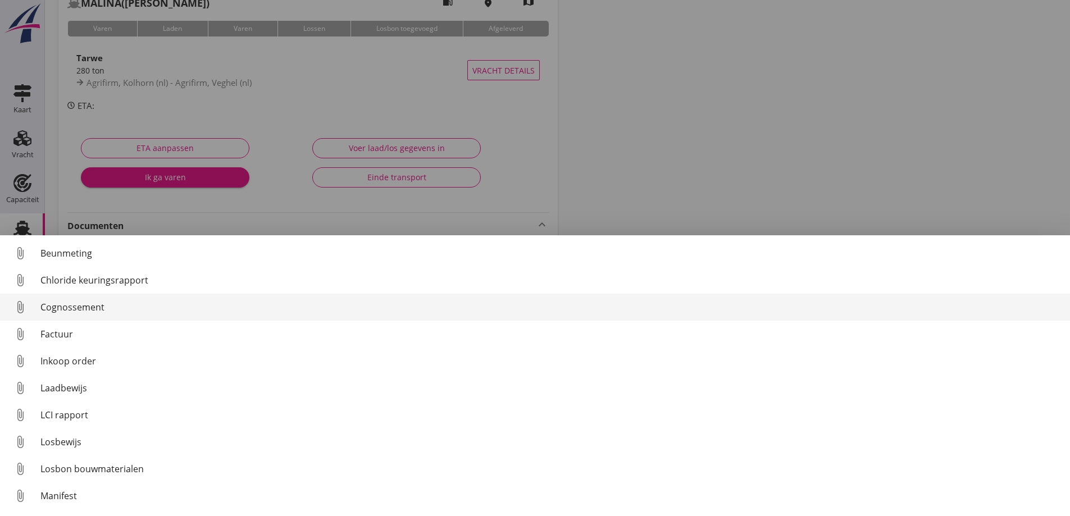
click at [61, 310] on div "Cognossement" at bounding box center [550, 306] width 1021 height 13
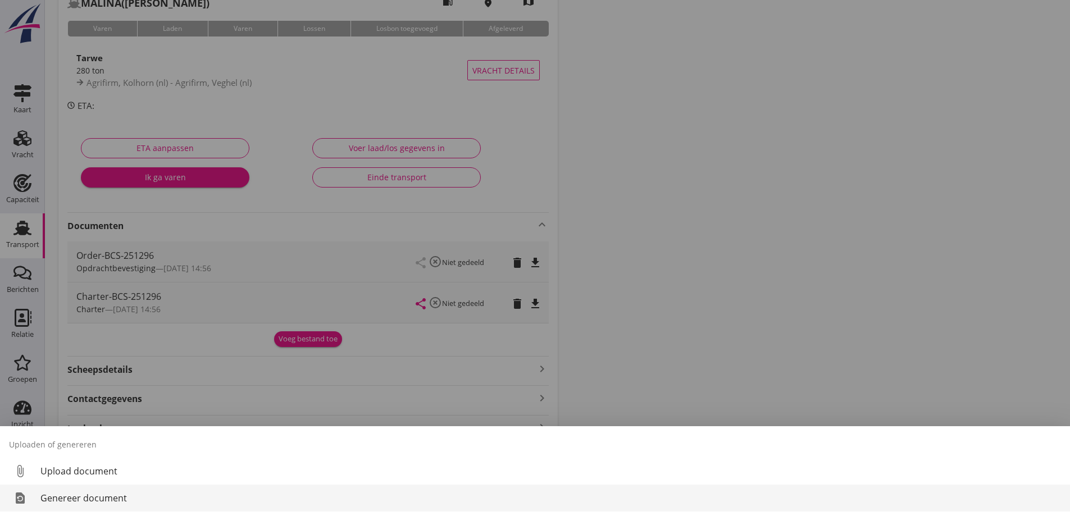
click at [85, 501] on div "Genereer document" at bounding box center [550, 497] width 1021 height 13
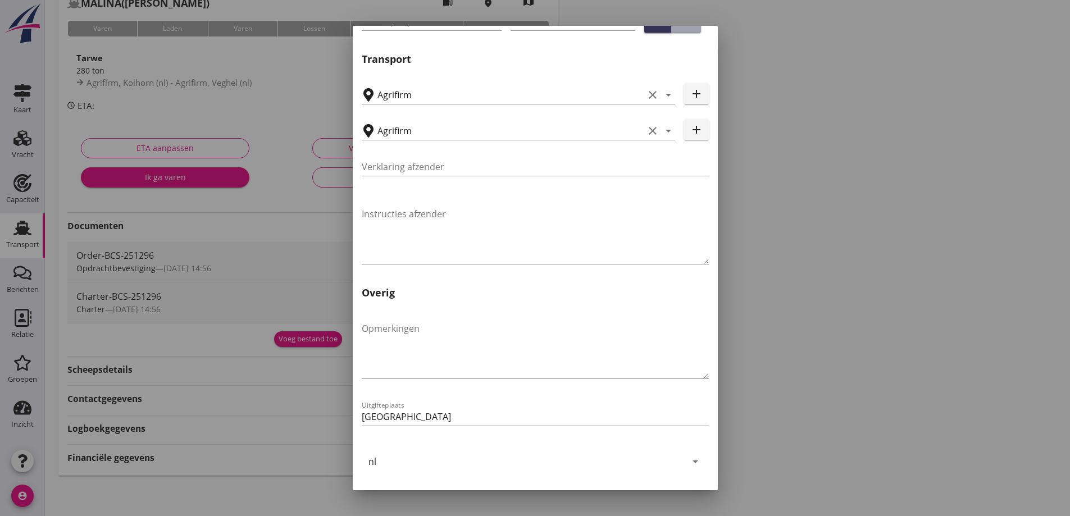
scroll to position [336, 0]
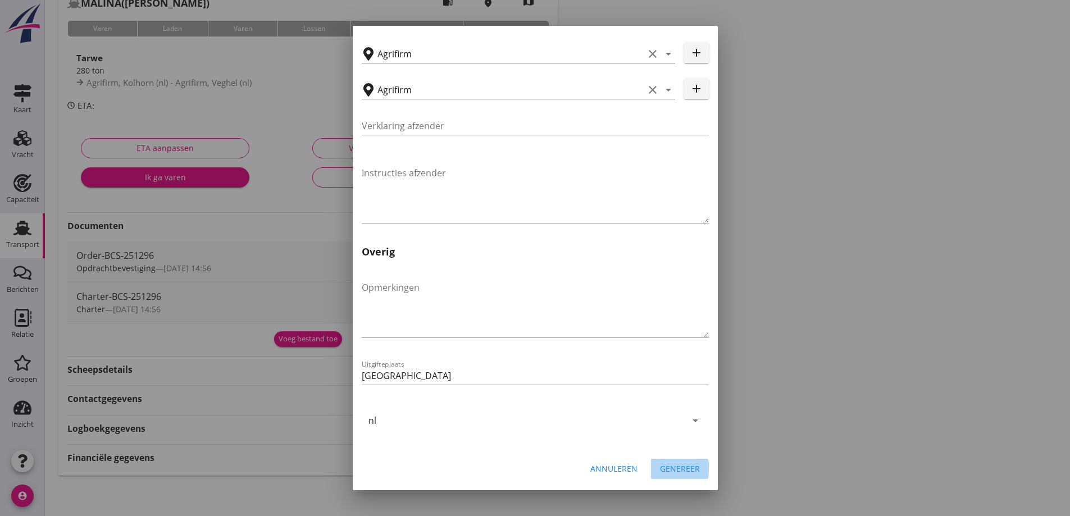
click at [678, 466] on div "Genereer" at bounding box center [680, 469] width 40 height 12
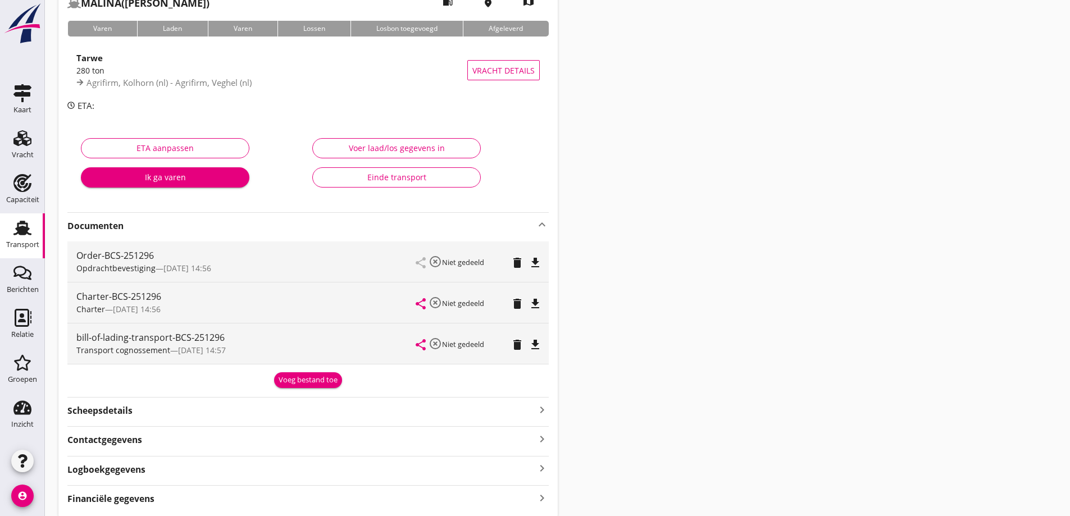
click at [534, 347] on icon "file_download" at bounding box center [535, 344] width 13 height 13
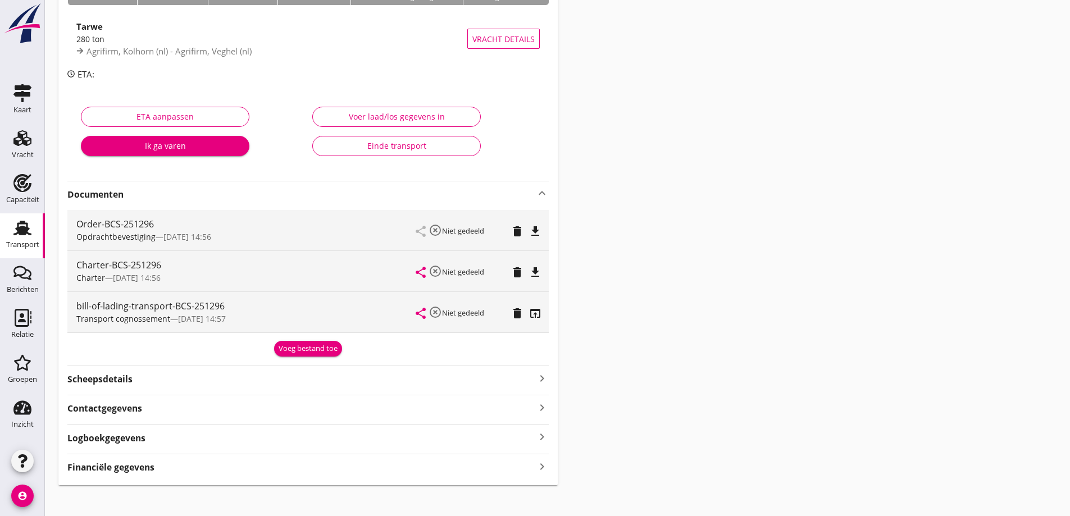
scroll to position [120, 0]
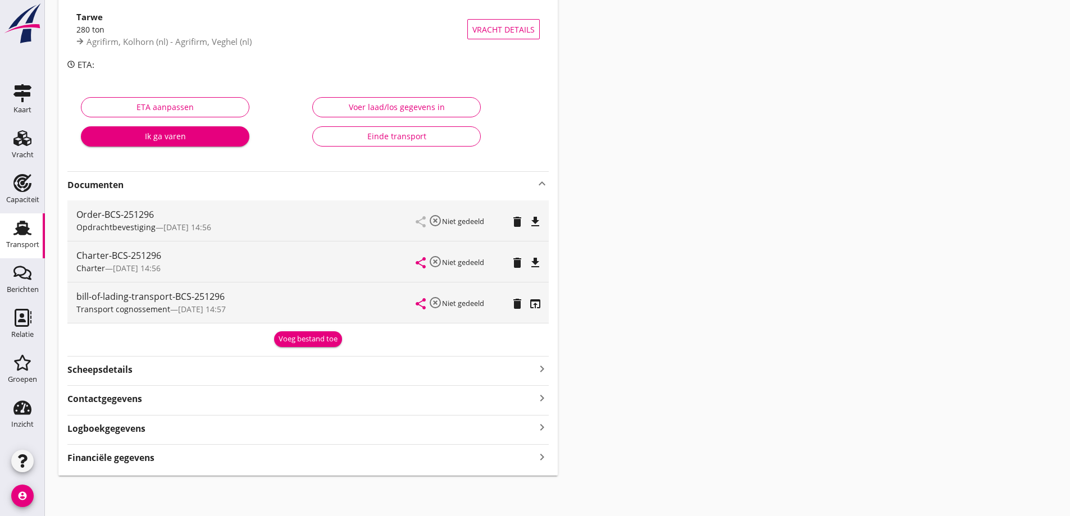
click at [150, 470] on div "BCS-251296 MALINA (B. de Cocq) local_gas_station emergency_share map Varen Lade…" at bounding box center [307, 203] width 499 height 546
click at [146, 462] on strong "Financiële gegevens" at bounding box center [110, 458] width 87 height 13
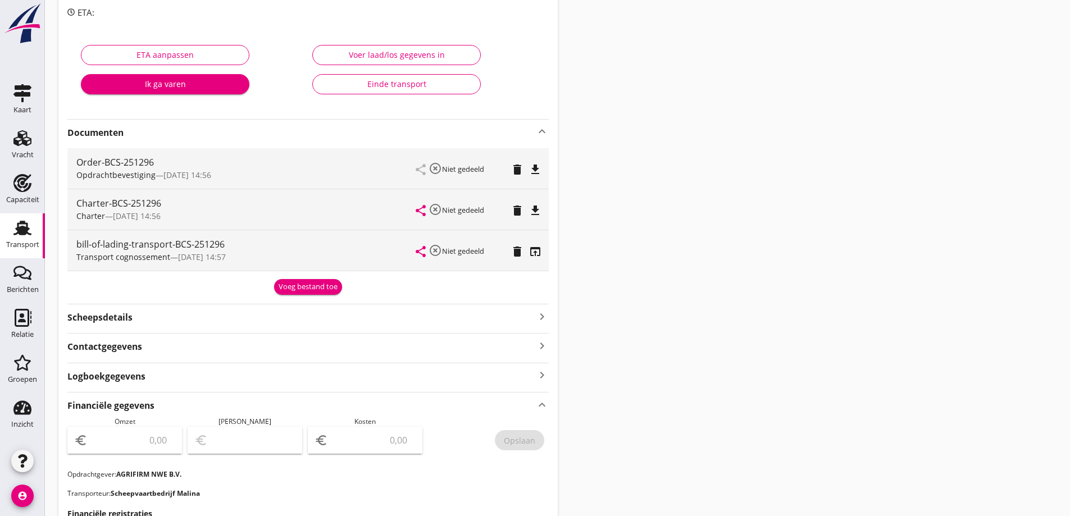
scroll to position [288, 0]
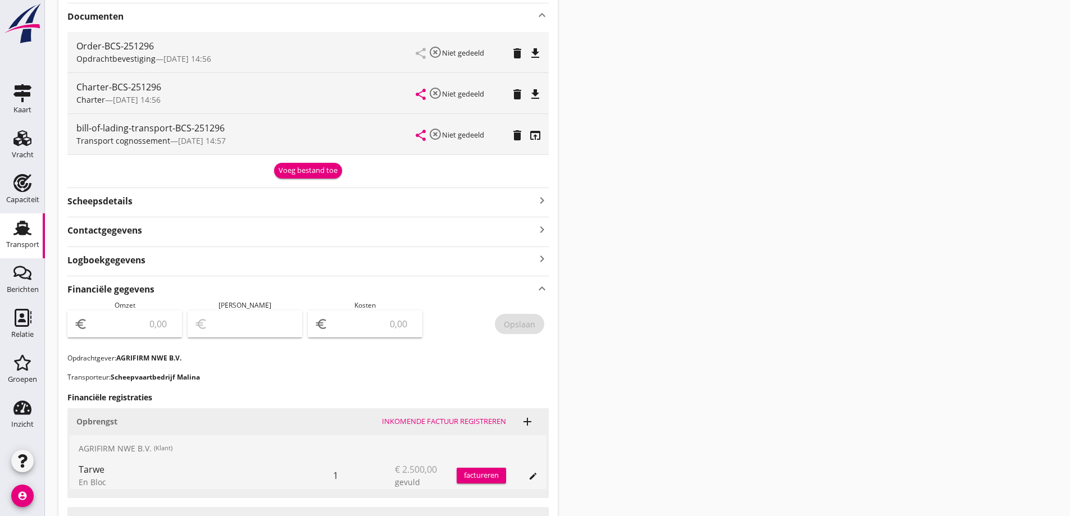
click at [149, 331] on input "number" at bounding box center [132, 324] width 85 height 18
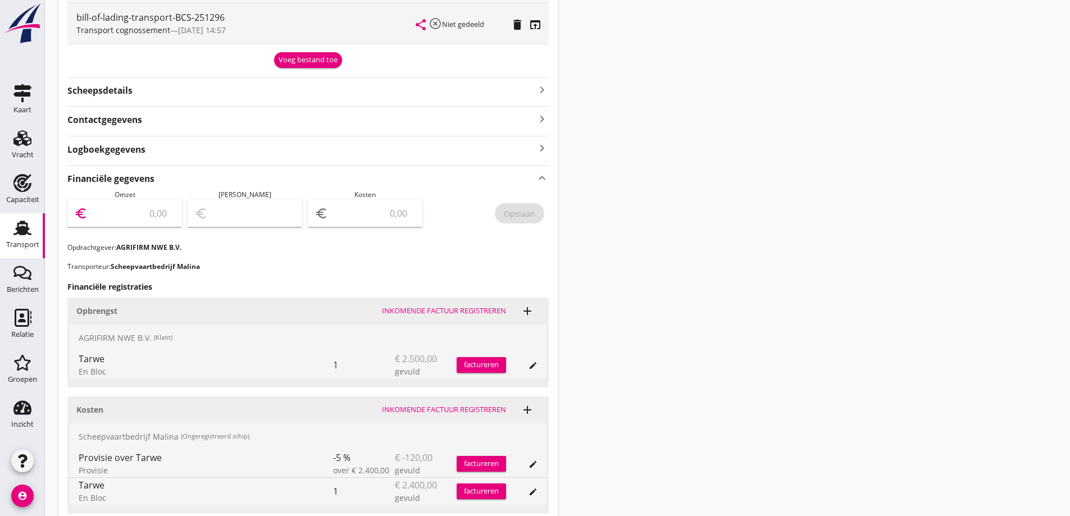
scroll to position [400, 0]
click at [375, 214] on input "number" at bounding box center [372, 212] width 85 height 18
click at [154, 208] on input "number" at bounding box center [132, 212] width 85 height 18
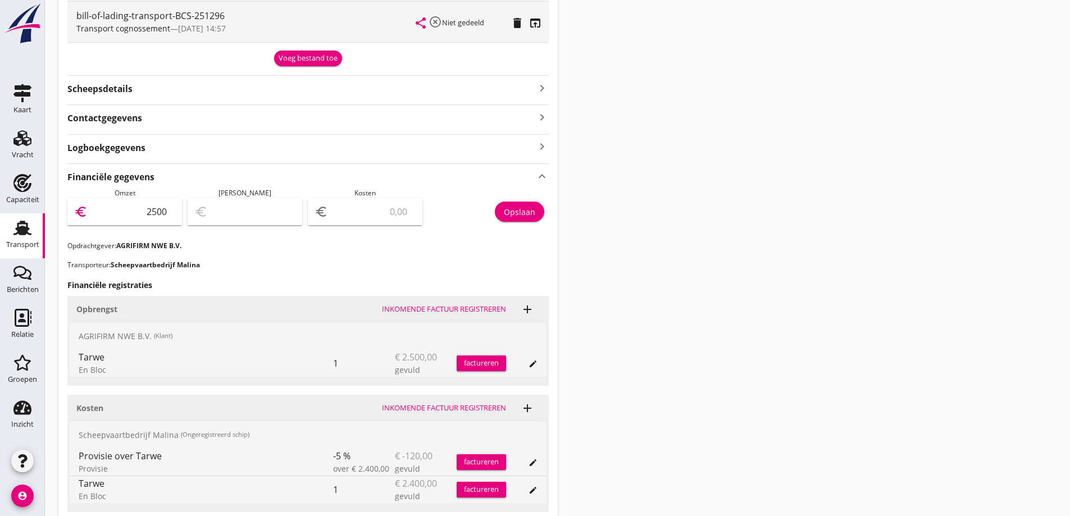
type input "2500"
click at [396, 223] on div "euro" at bounding box center [365, 211] width 115 height 27
type input "2498.00"
type input "2"
type input "2478.00"
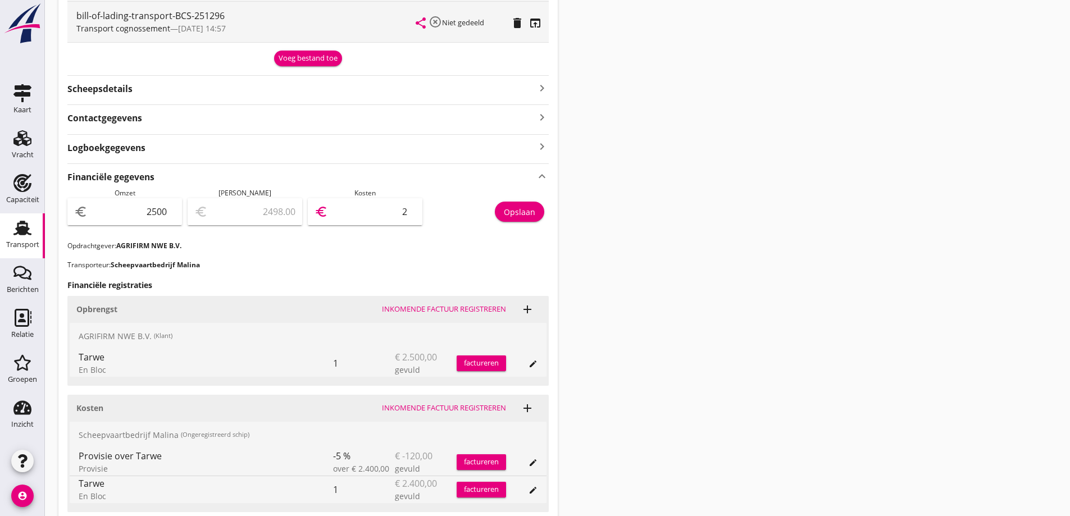
type input "22"
type input "2272.00"
type input "228"
type input "220.00"
type input "2280"
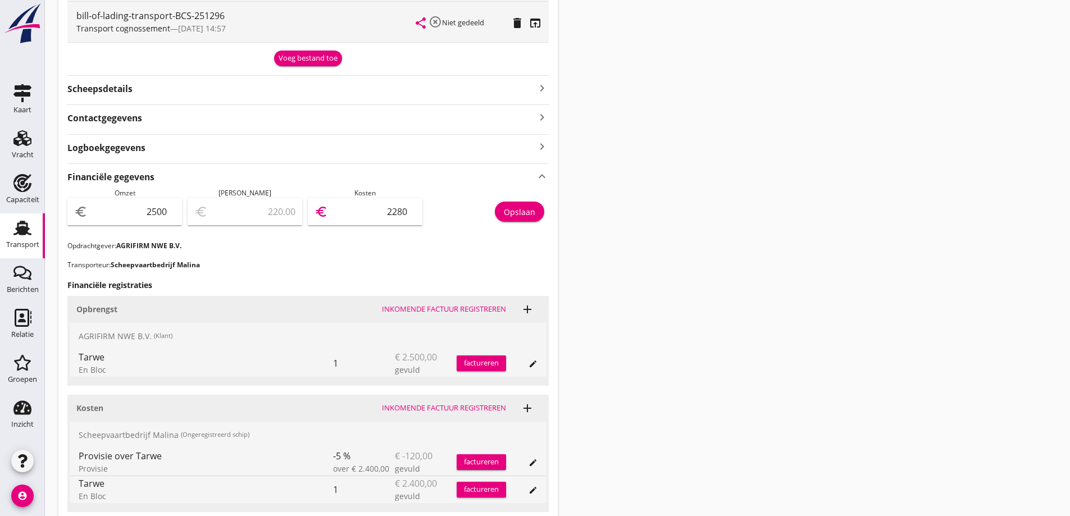
click at [418, 258] on div "Financiële gegevens keyboard_arrow_up Omzet euro 2500 Marge euro 220.00 Kosten …" at bounding box center [307, 358] width 481 height 390
click at [536, 210] on button "Opslaan" at bounding box center [519, 212] width 49 height 20
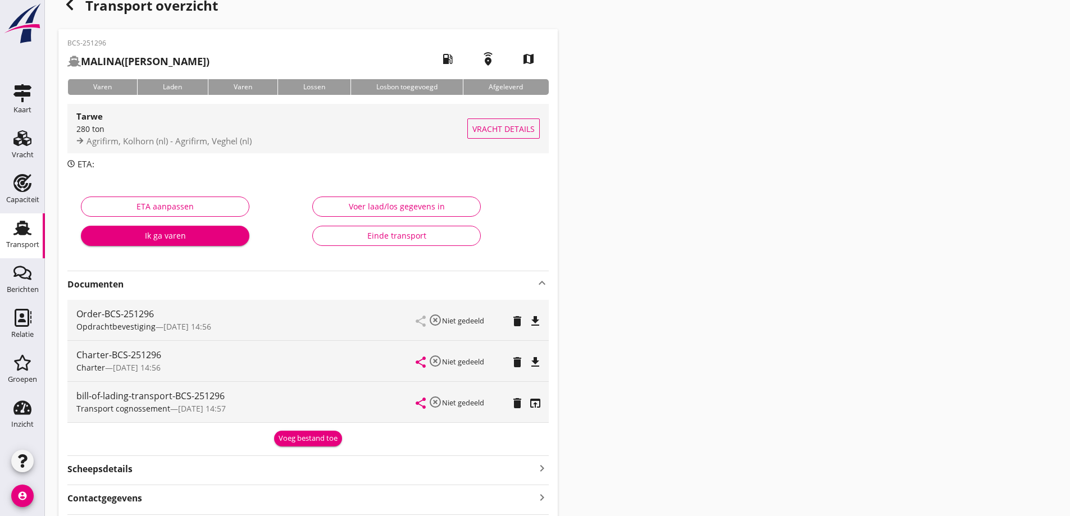
scroll to position [0, 0]
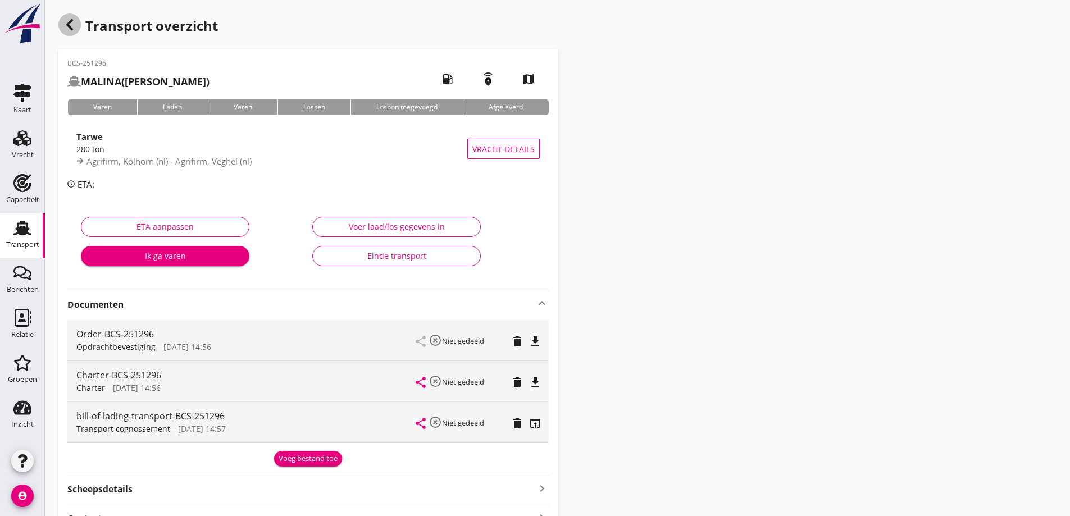
click at [79, 29] on div "button" at bounding box center [69, 24] width 22 height 22
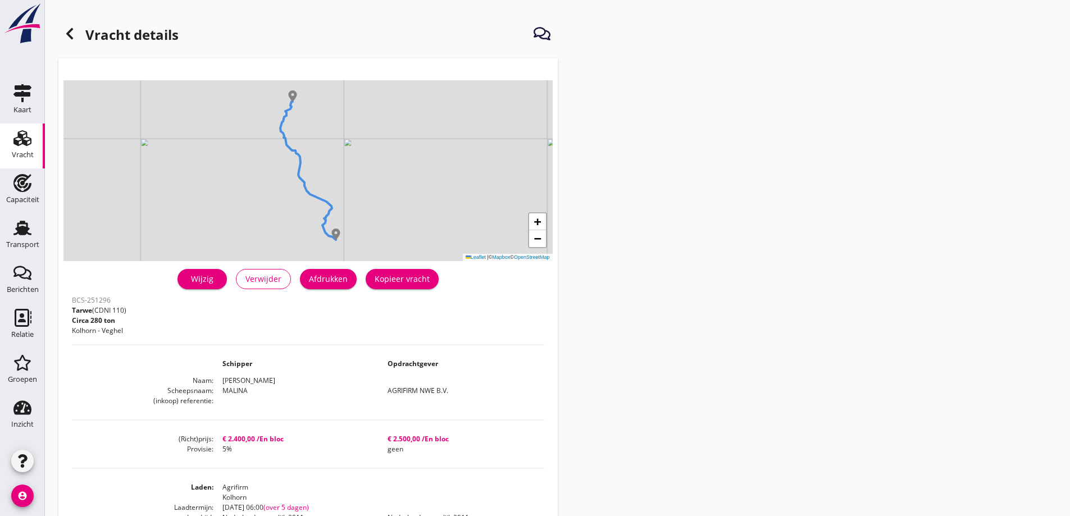
click at [200, 282] on div "Wijzig" at bounding box center [201, 279] width 31 height 12
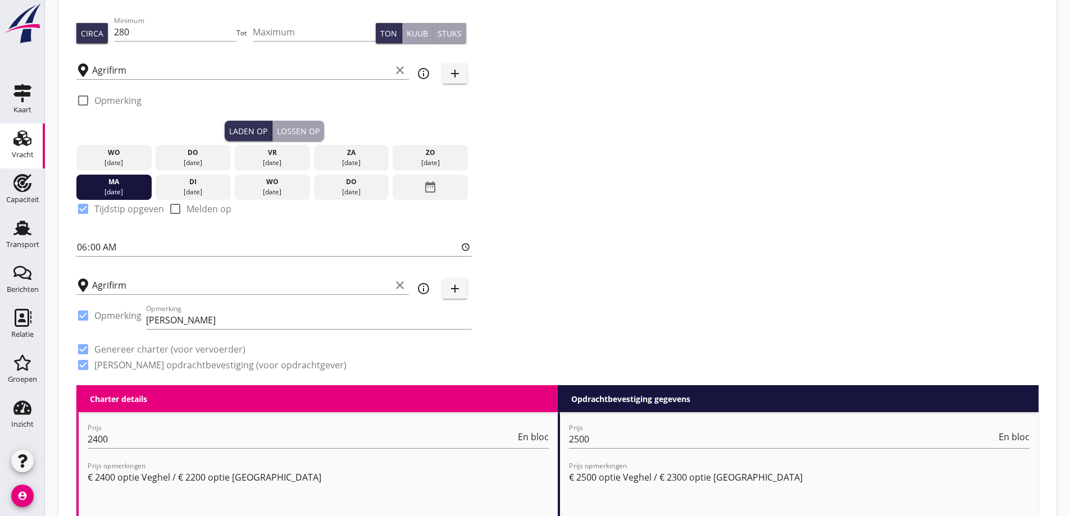
scroll to position [225, 0]
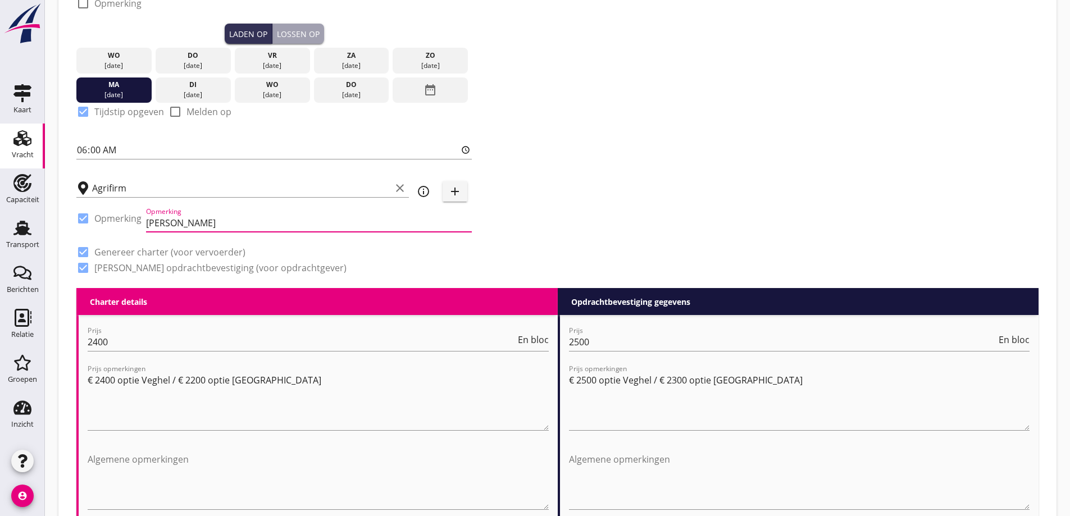
click at [202, 225] on input "Optie Kampen" at bounding box center [309, 223] width 326 height 18
click at [227, 229] on input "Optie Kampen" at bounding box center [309, 223] width 326 height 18
paste input "038 332 1616"
drag, startPoint x: 230, startPoint y: 222, endPoint x: 283, endPoint y: 233, distance: 53.9
click at [230, 222] on input "Optie Kampen 038 332 1616" at bounding box center [309, 223] width 326 height 18
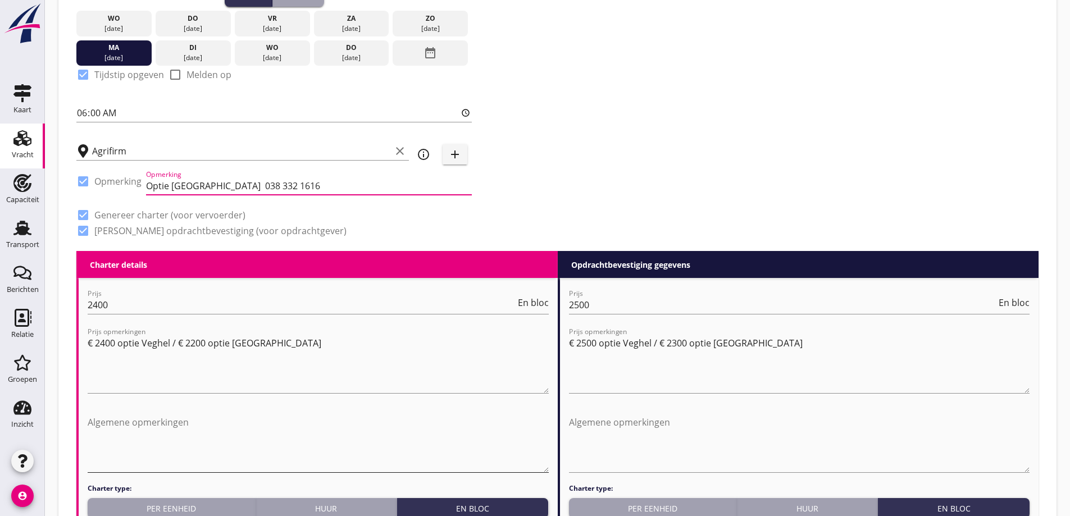
scroll to position [393, 0]
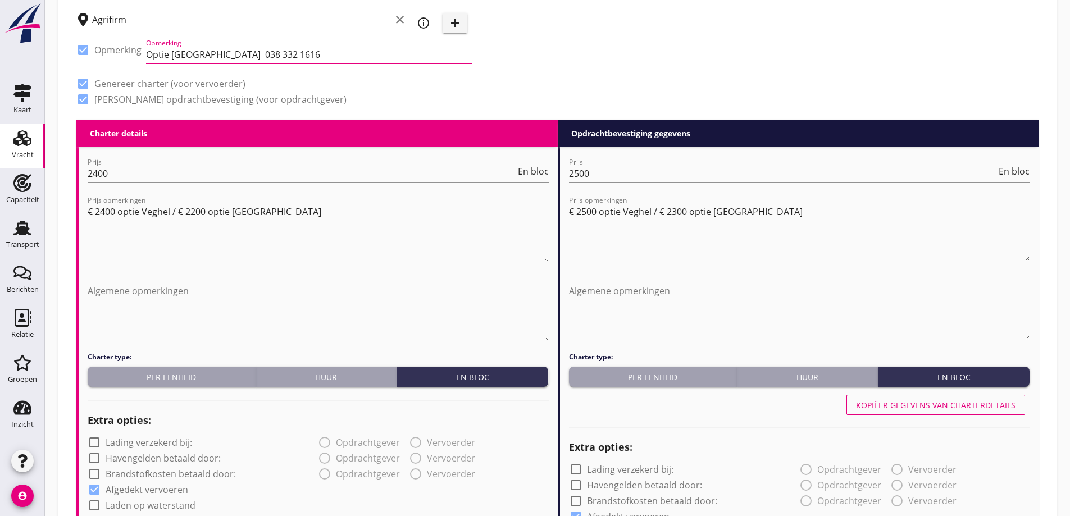
click at [211, 51] on input "Optie Kampen 038 332 1616" at bounding box center [309, 54] width 326 height 18
click at [279, 58] on input "Optie Kampen 038 332 1616" at bounding box center [309, 54] width 326 height 18
click at [209, 52] on input "Optie Kampen 038 332 1616" at bounding box center [309, 54] width 326 height 18
type input "Optie Kampen Tel: 038 332 1616"
click at [404, 88] on div "check_box Genereer charter (voor vervoerder)" at bounding box center [273, 83] width 395 height 16
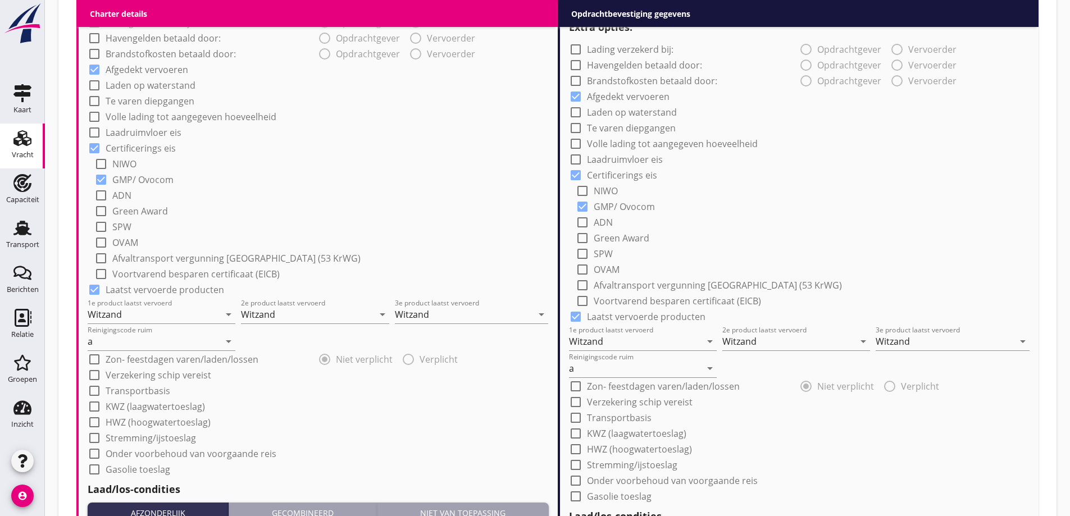
scroll to position [842, 0]
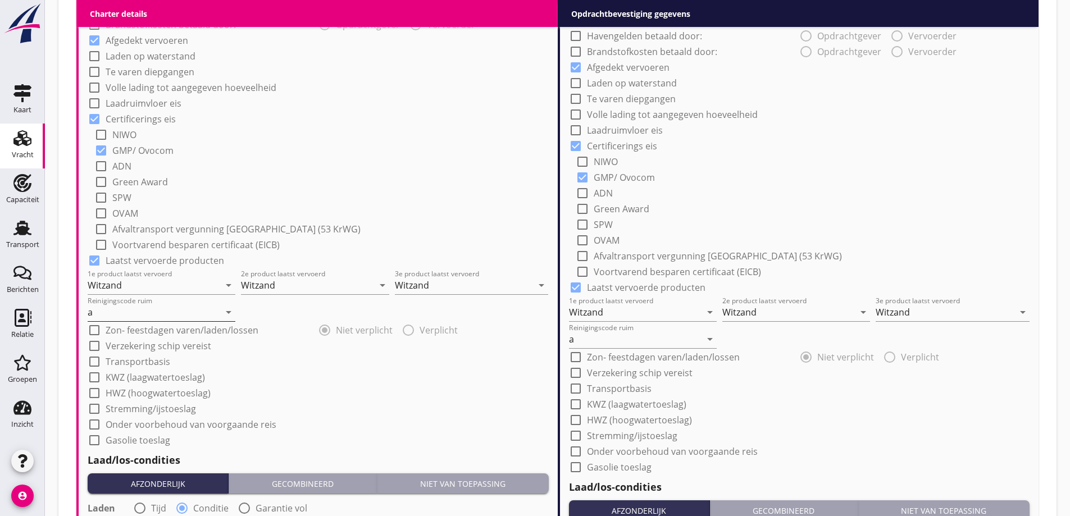
click at [154, 314] on input "a" at bounding box center [154, 312] width 132 height 18
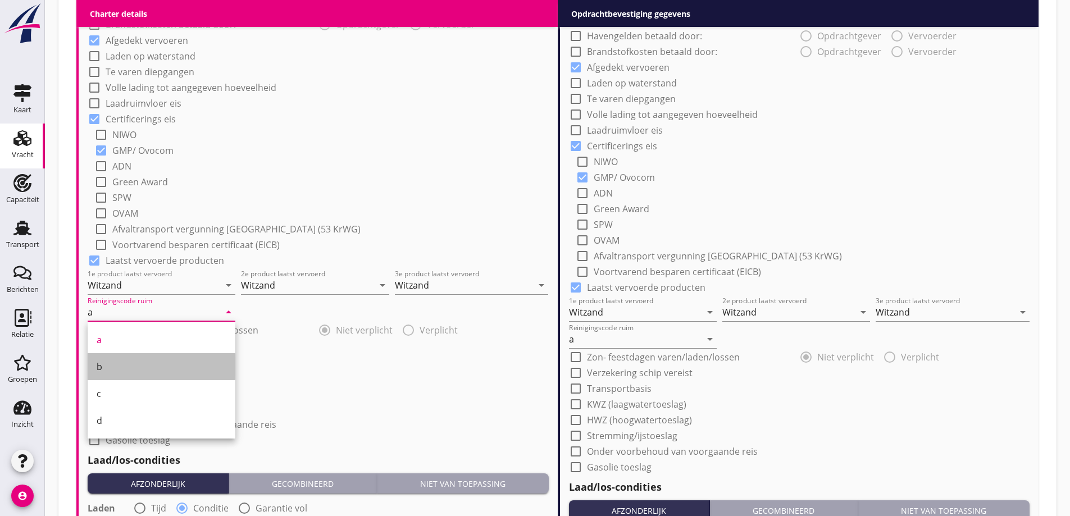
click at [139, 372] on div "b" at bounding box center [162, 366] width 130 height 13
type input "b"
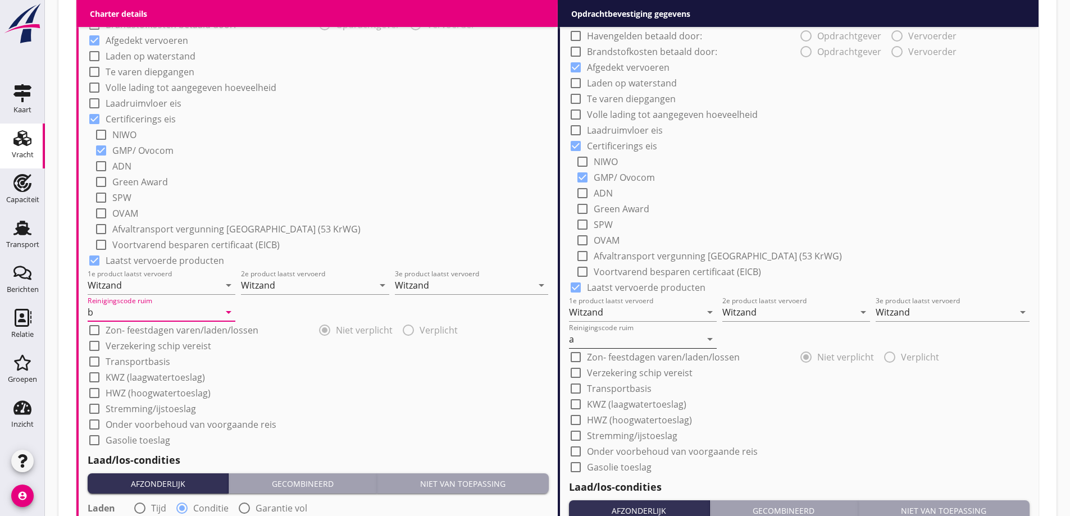
click at [696, 335] on input "a" at bounding box center [635, 339] width 132 height 18
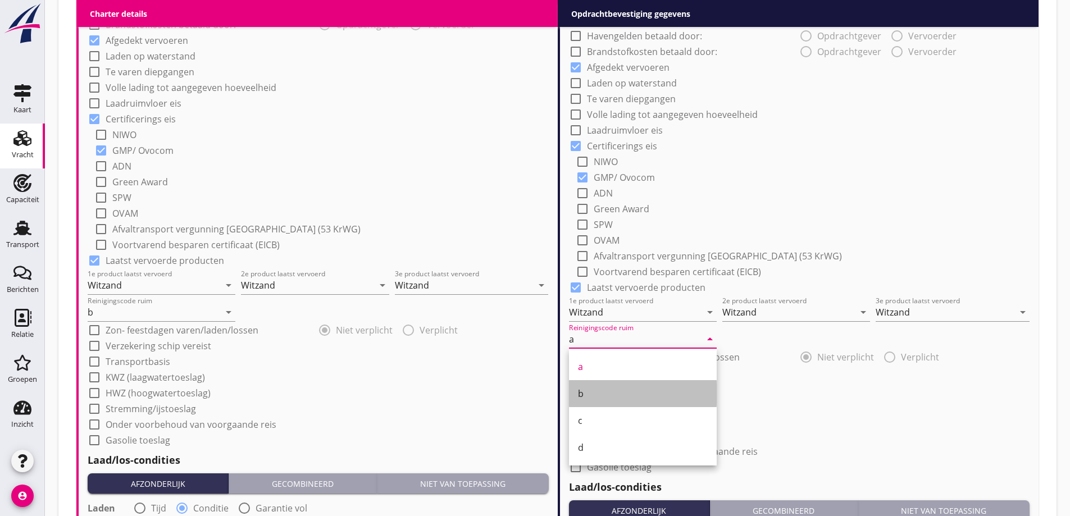
click at [613, 399] on div "b" at bounding box center [643, 393] width 130 height 13
type input "b"
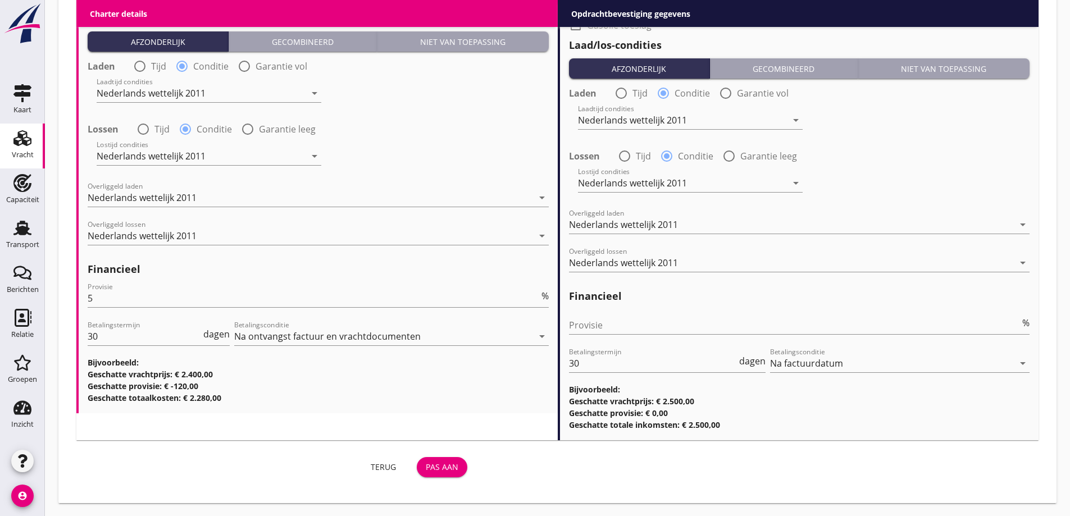
scroll to position [1285, 0]
click at [458, 465] on div "Pas aan" at bounding box center [442, 467] width 33 height 12
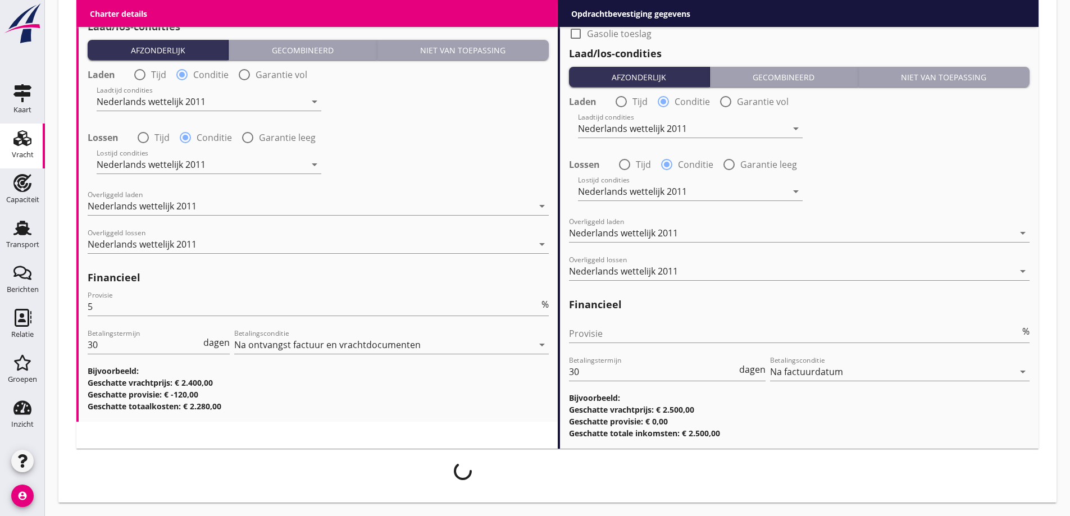
scroll to position [1276, 0]
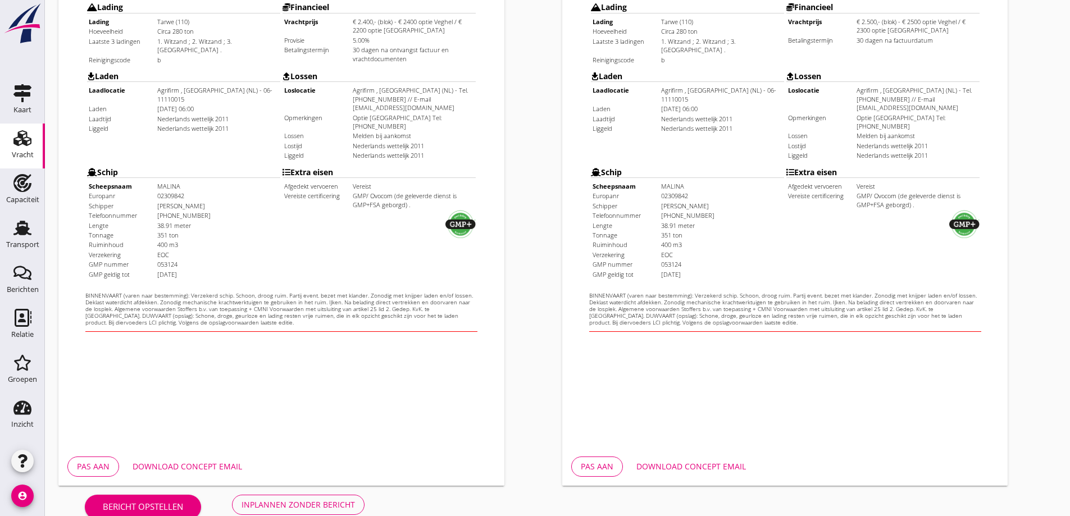
scroll to position [316, 0]
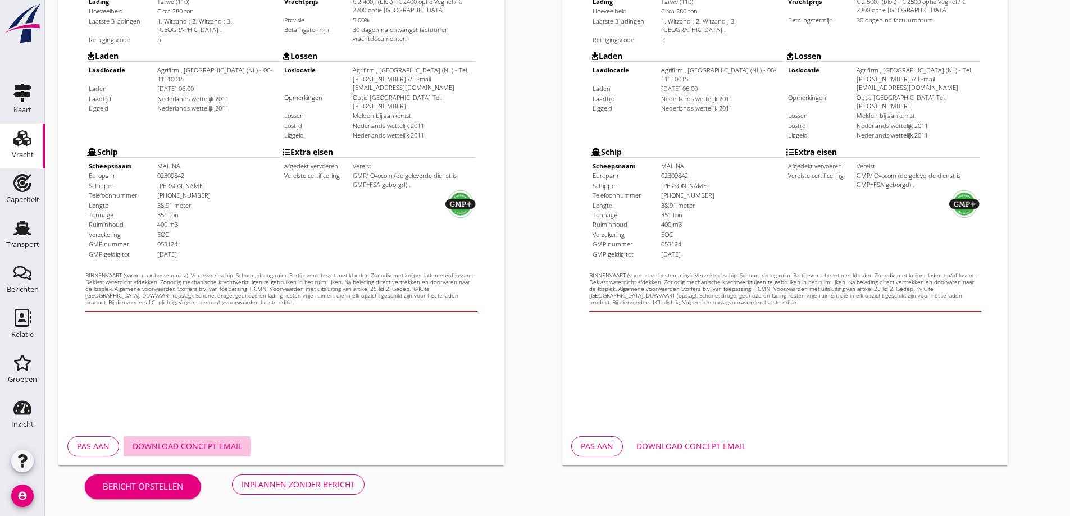
click at [218, 447] on div "Download concept email" at bounding box center [188, 446] width 110 height 12
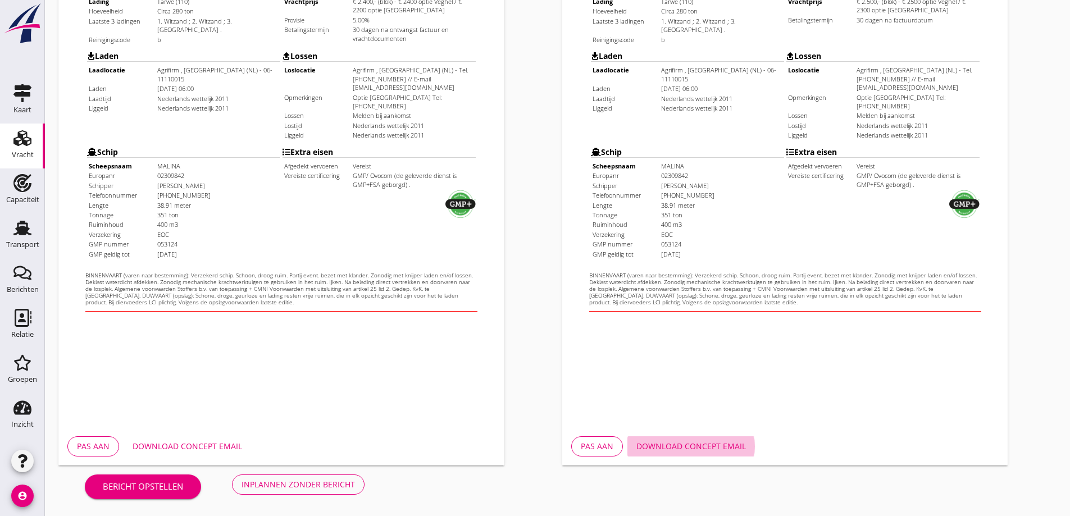
click at [717, 447] on div "Download concept email" at bounding box center [691, 446] width 110 height 12
click at [299, 489] on div "Inplannen zonder bericht" at bounding box center [298, 485] width 113 height 12
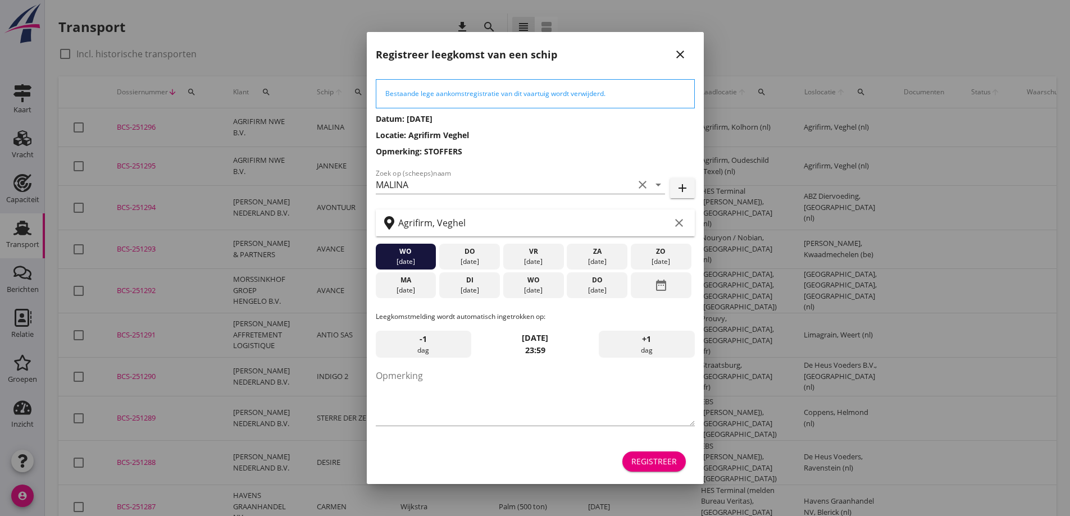
click at [530, 293] on div "[DATE]" at bounding box center [532, 290] width 55 height 10
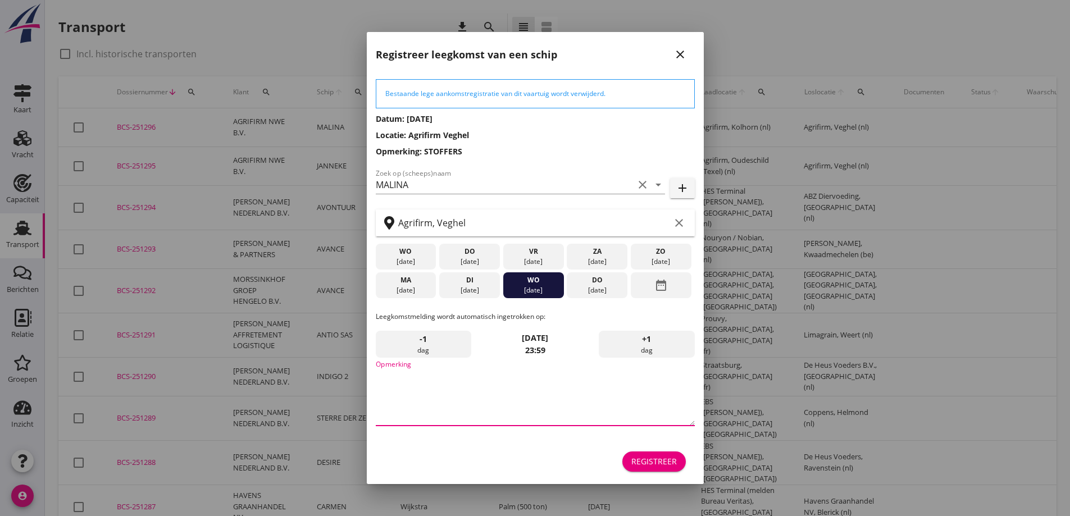
click at [490, 416] on textarea "Opmerking" at bounding box center [535, 396] width 319 height 59
type textarea "s"
type textarea "STOFFERS"
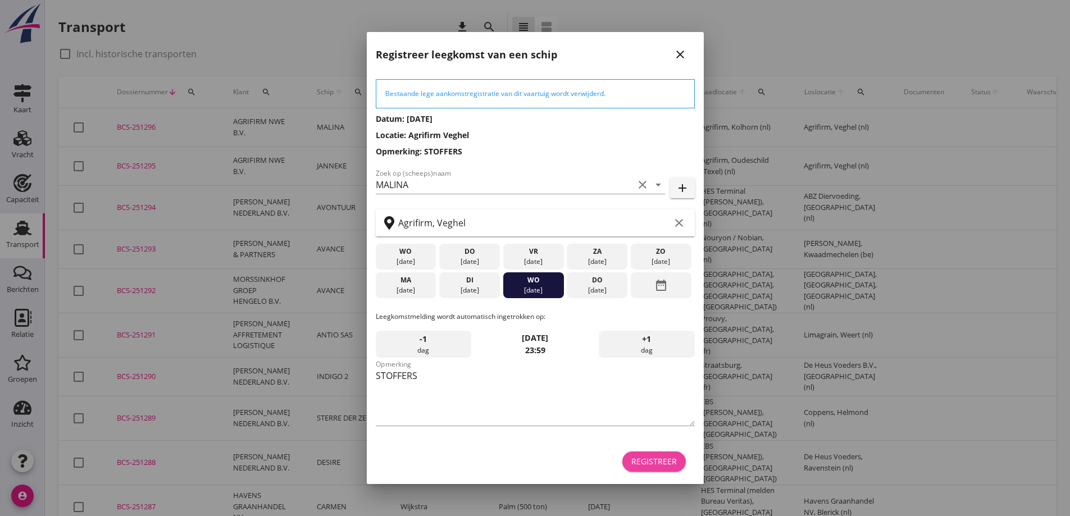
click at [654, 468] on button "Registreer" at bounding box center [653, 462] width 63 height 20
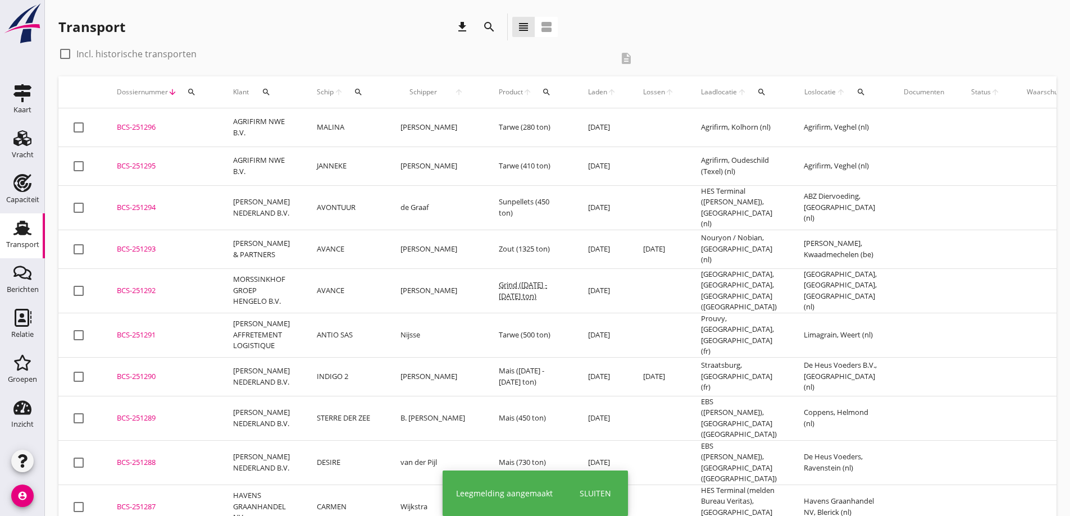
click at [161, 126] on div "BCS-251296" at bounding box center [161, 127] width 89 height 11
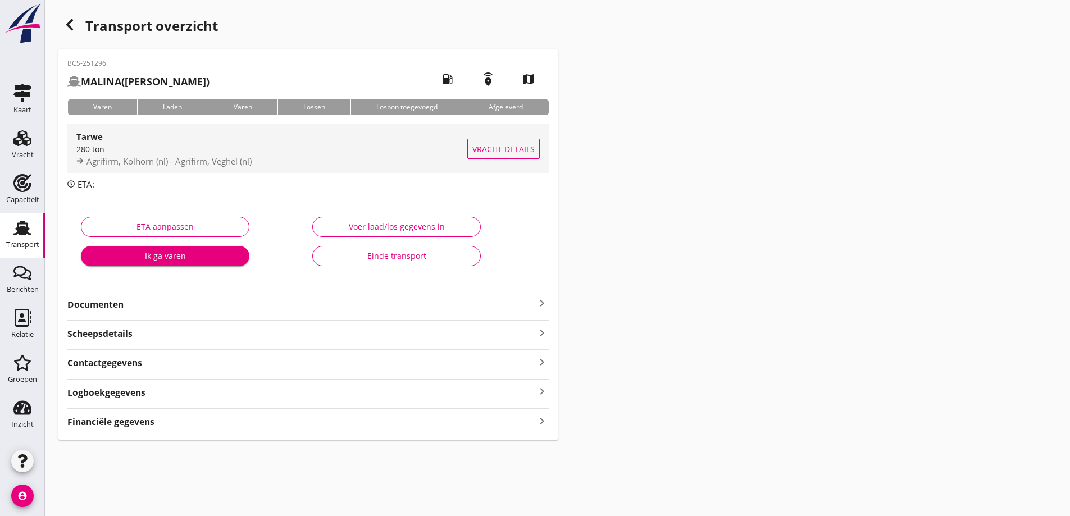
click at [494, 147] on span "Vracht details" at bounding box center [503, 149] width 62 height 12
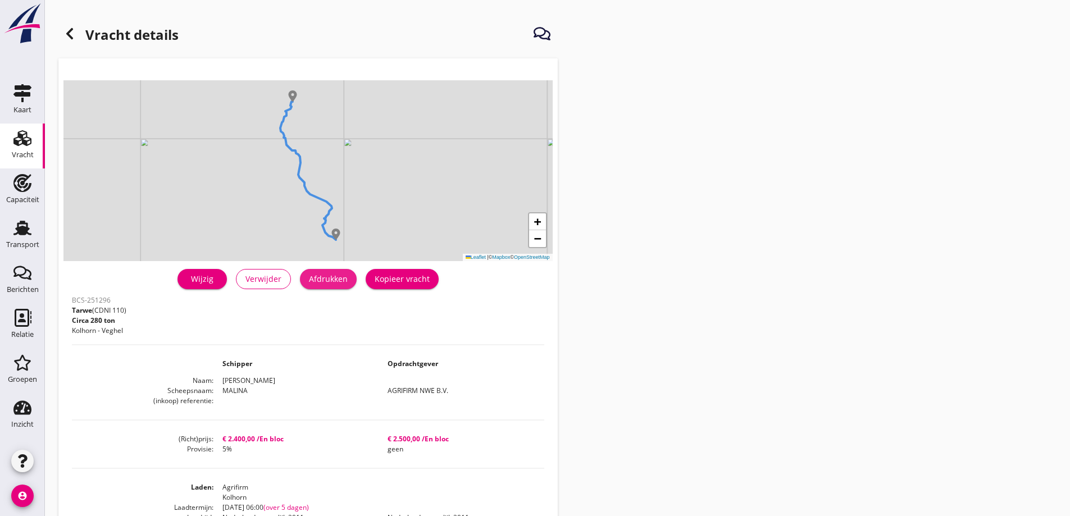
click at [330, 277] on div "Afdrukken" at bounding box center [328, 279] width 39 height 12
click at [72, 34] on icon at bounding box center [69, 33] width 13 height 13
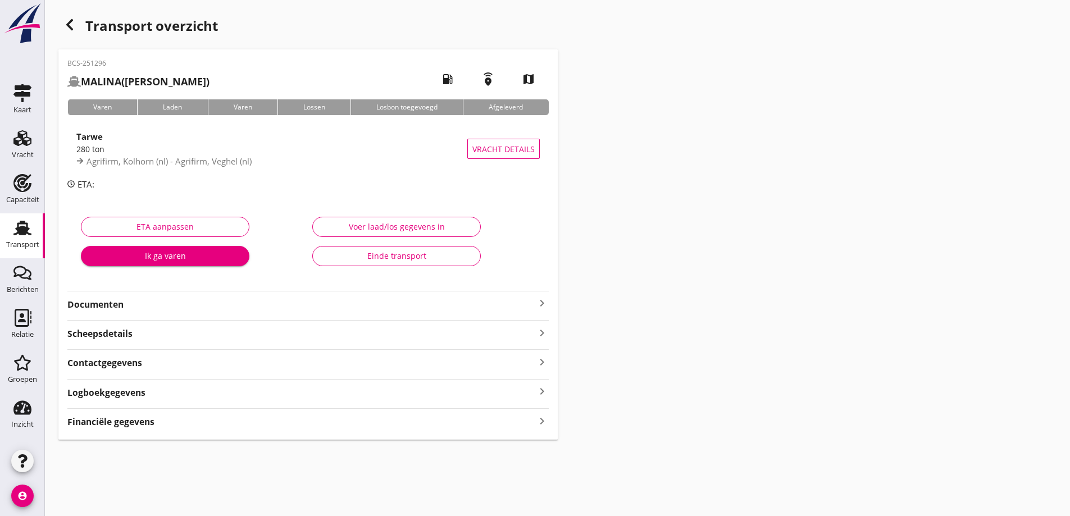
click at [336, 299] on strong "Documenten" at bounding box center [301, 304] width 468 height 13
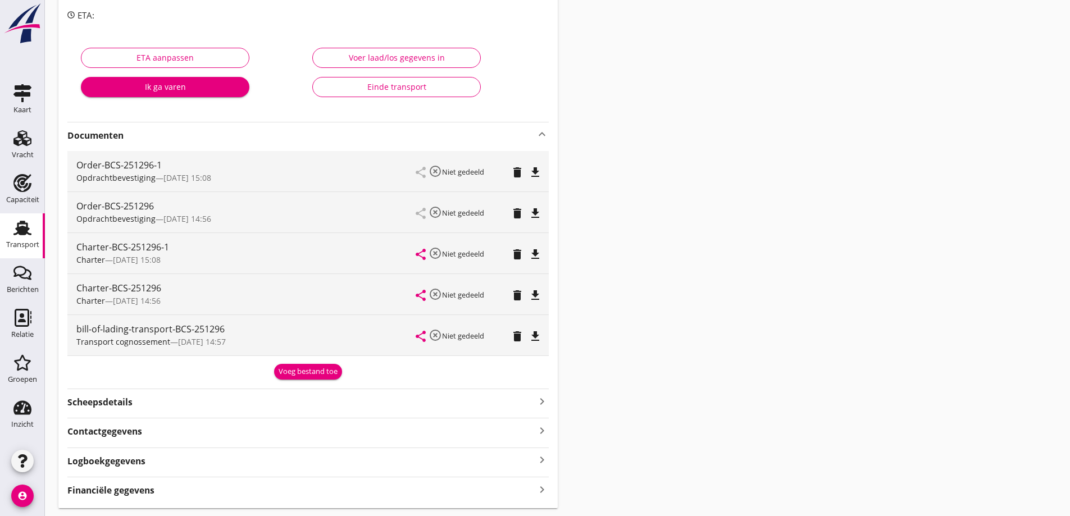
scroll to position [175, 0]
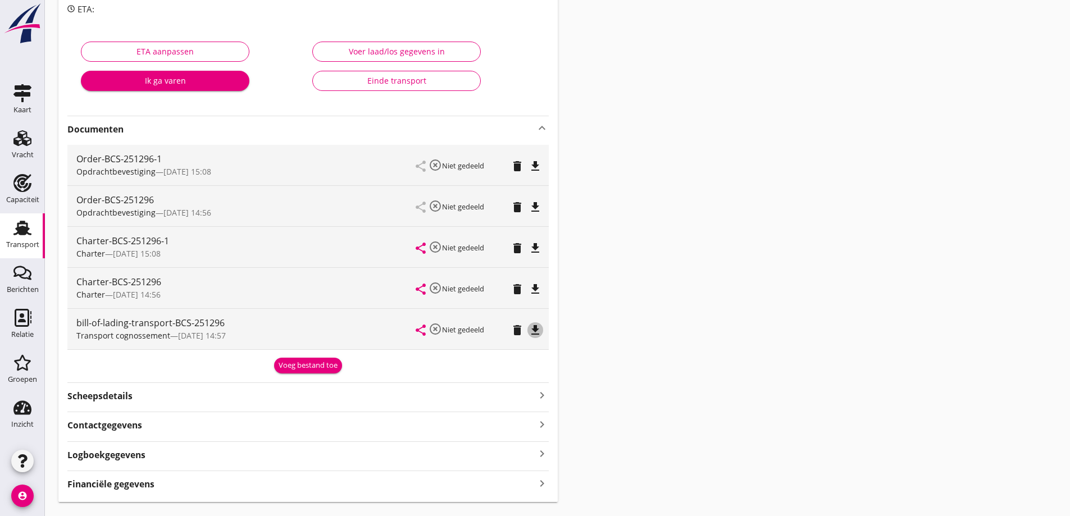
click at [534, 334] on icon "file_download" at bounding box center [535, 330] width 13 height 13
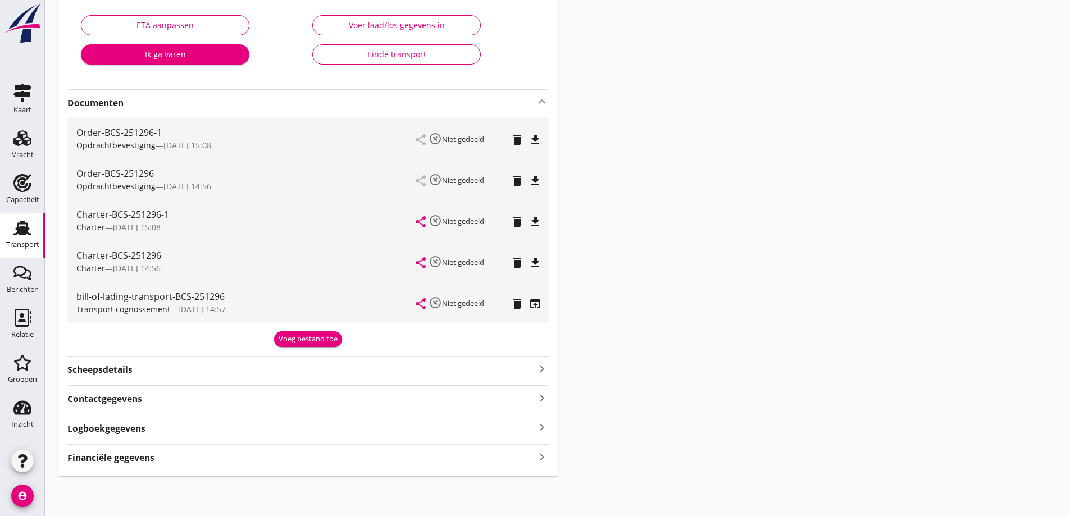
click at [189, 450] on div "Financiële gegevens keyboard_arrow_right" at bounding box center [307, 454] width 481 height 20
click at [199, 462] on div "Financiële gegevens keyboard_arrow_right" at bounding box center [307, 456] width 481 height 15
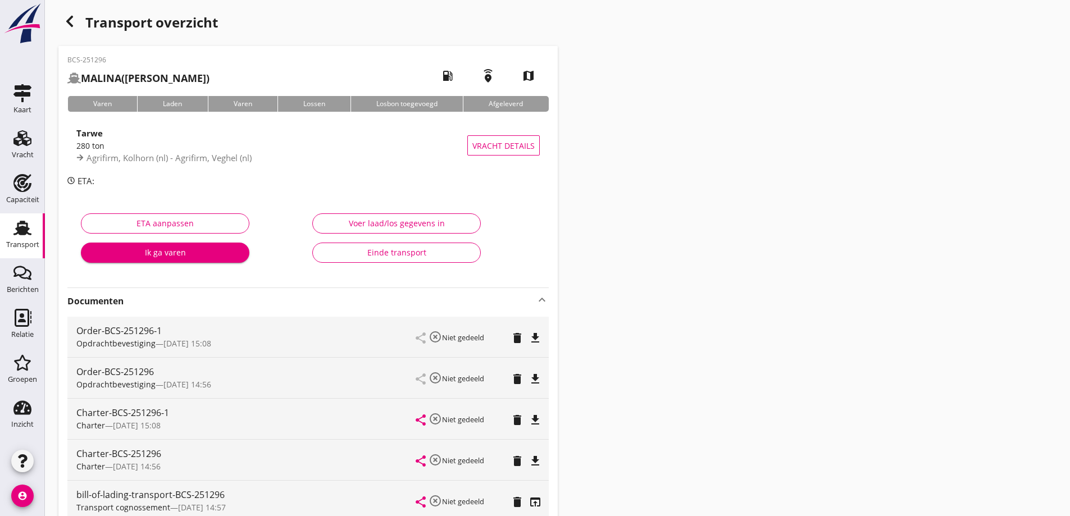
scroll to position [0, 0]
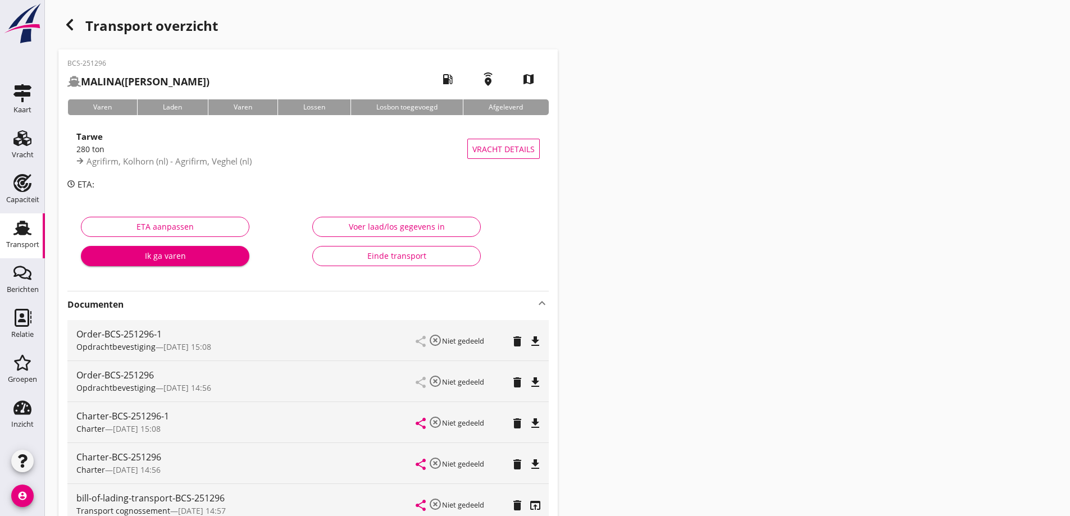
click at [14, 231] on icon "Transport" at bounding box center [22, 228] width 18 height 18
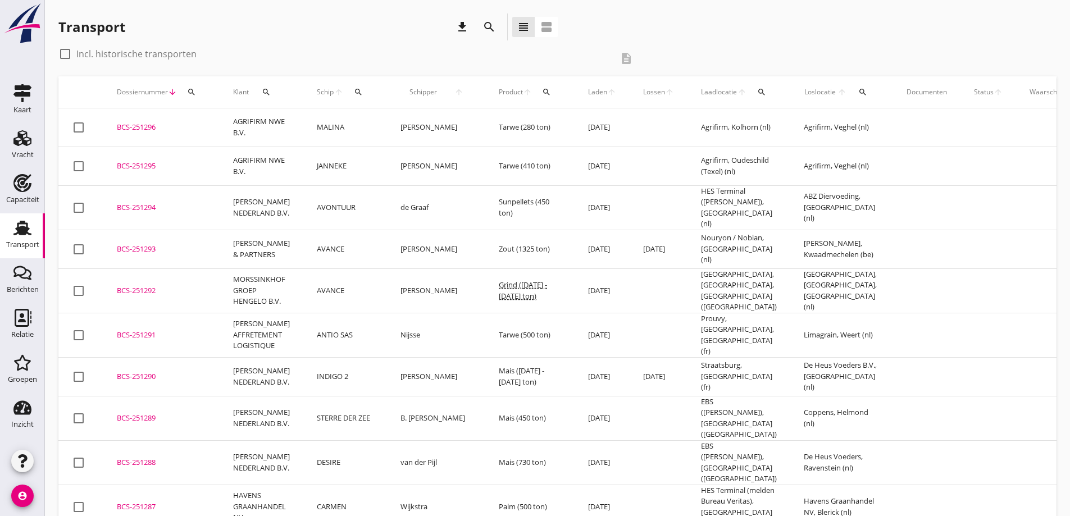
click at [363, 170] on td "JANNEKE" at bounding box center [345, 166] width 84 height 39
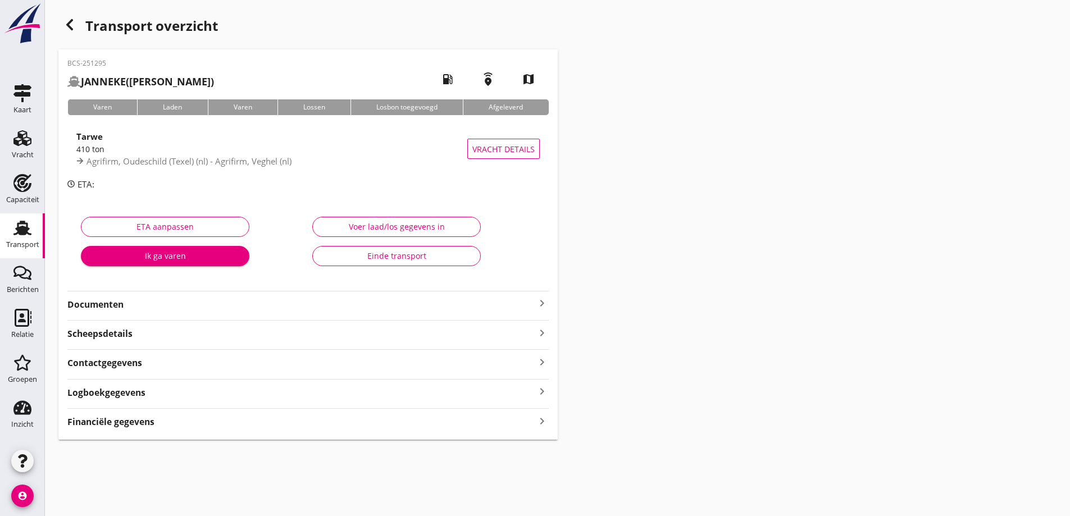
click at [768, 102] on div "Transport overzicht BCS-251295 JANNEKE (Van Noort) local_gas_station emergency_…" at bounding box center [557, 226] width 1025 height 453
click at [29, 240] on div "Transport" at bounding box center [22, 245] width 33 height 16
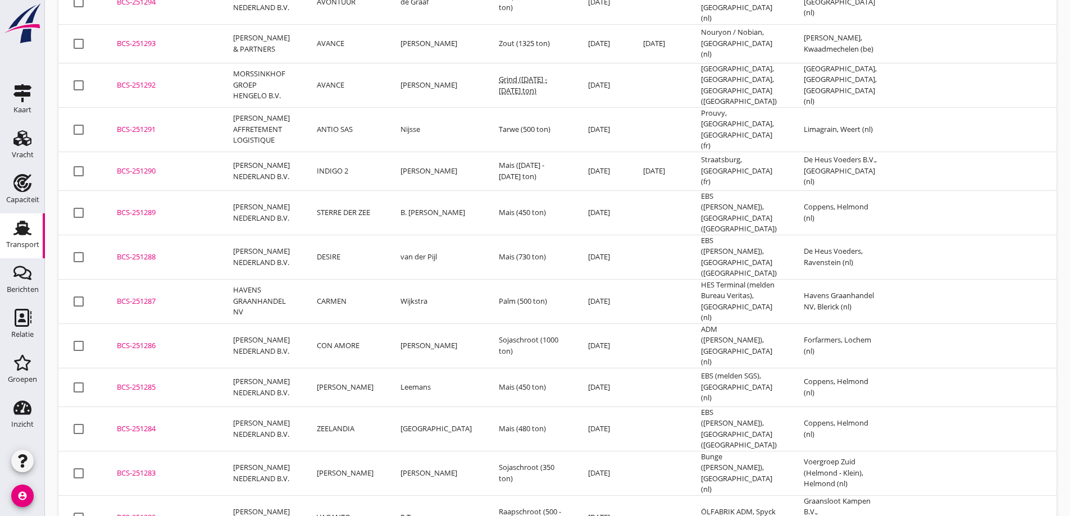
scroll to position [211, 0]
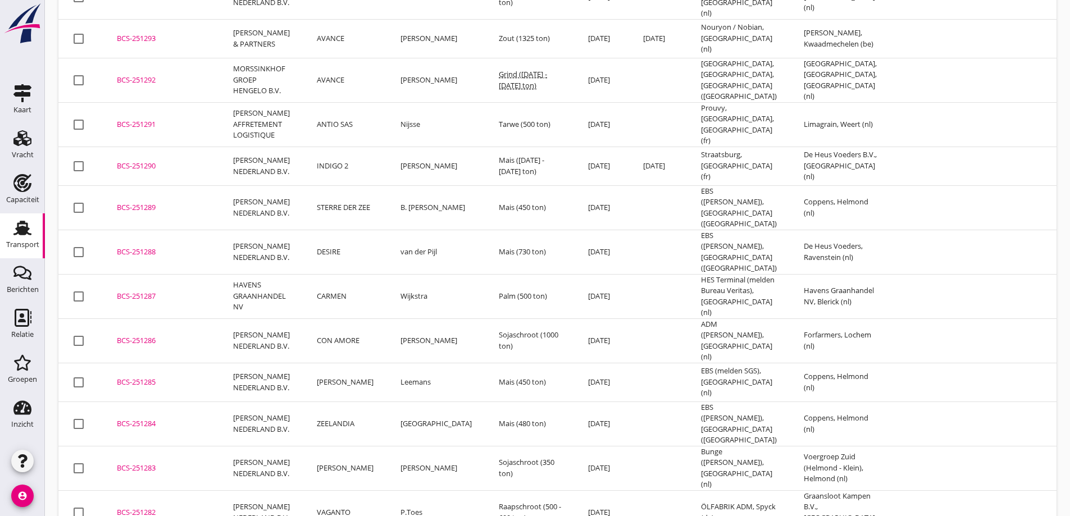
click at [365, 230] on td "DESIRE" at bounding box center [345, 252] width 84 height 44
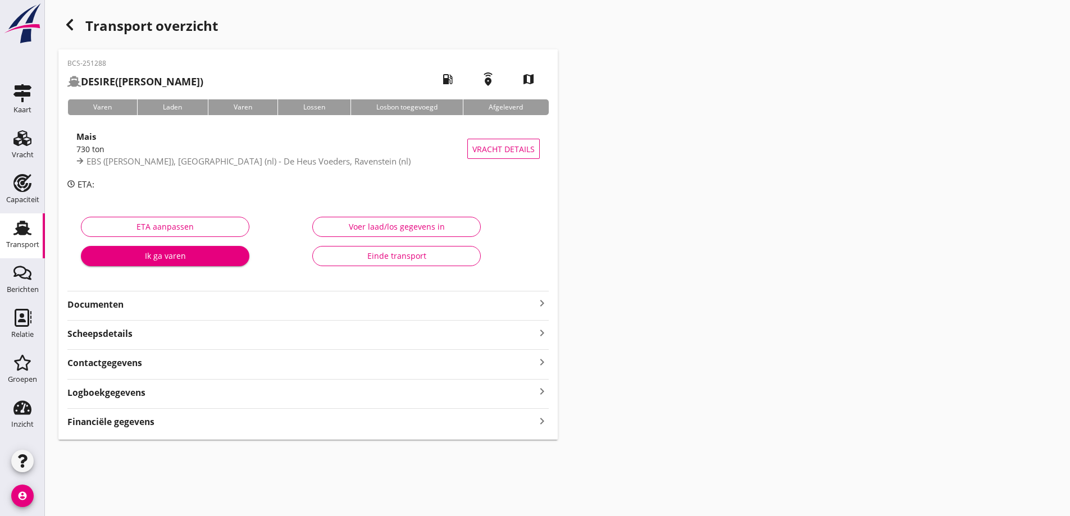
drag, startPoint x: 763, startPoint y: 75, endPoint x: 749, endPoint y: 70, distance: 14.9
click at [763, 75] on div "Transport overzicht BCS-251288 DESIRE (van der Pijl) local_gas_station emergenc…" at bounding box center [557, 226] width 1025 height 453
click at [24, 239] on div "Transport" at bounding box center [22, 245] width 33 height 16
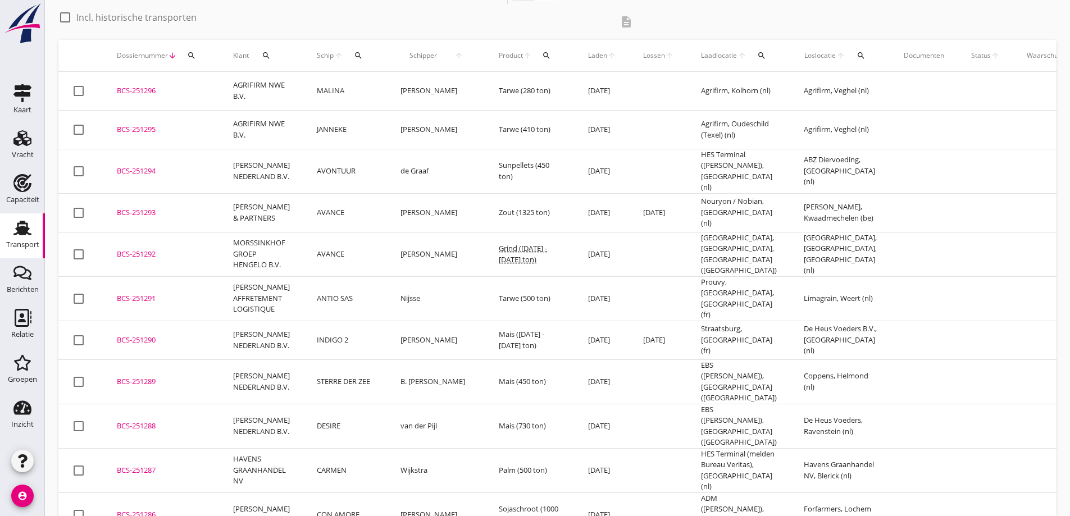
scroll to position [56, 0]
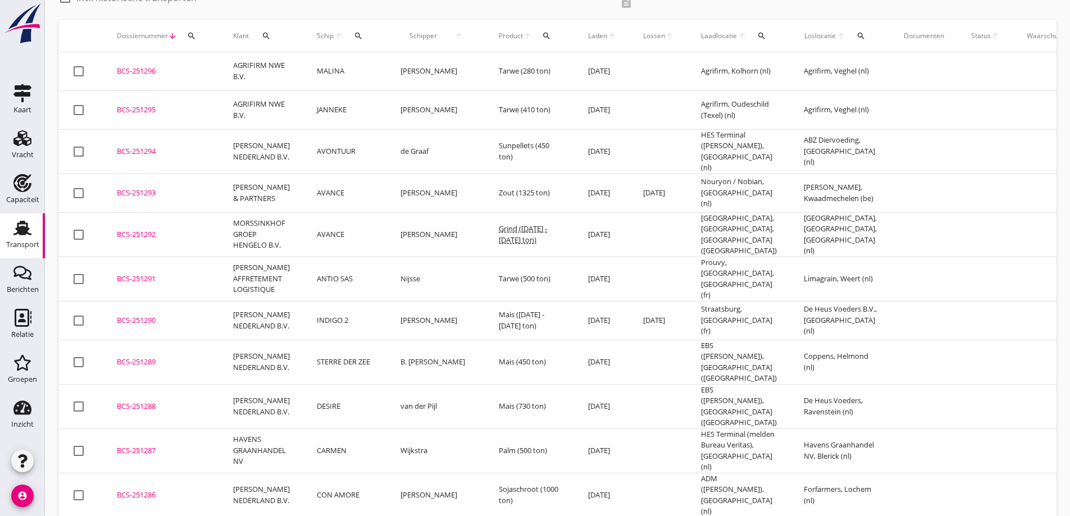
click at [263, 15] on div "check_box_outline_blank Incl. historische transporten description" at bounding box center [349, 2] width 582 height 27
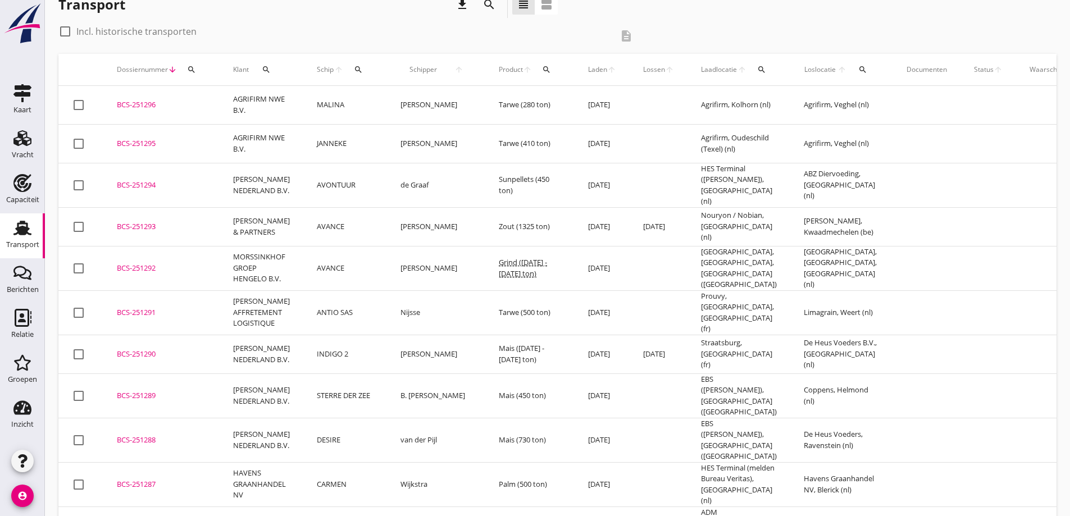
scroll to position [0, 0]
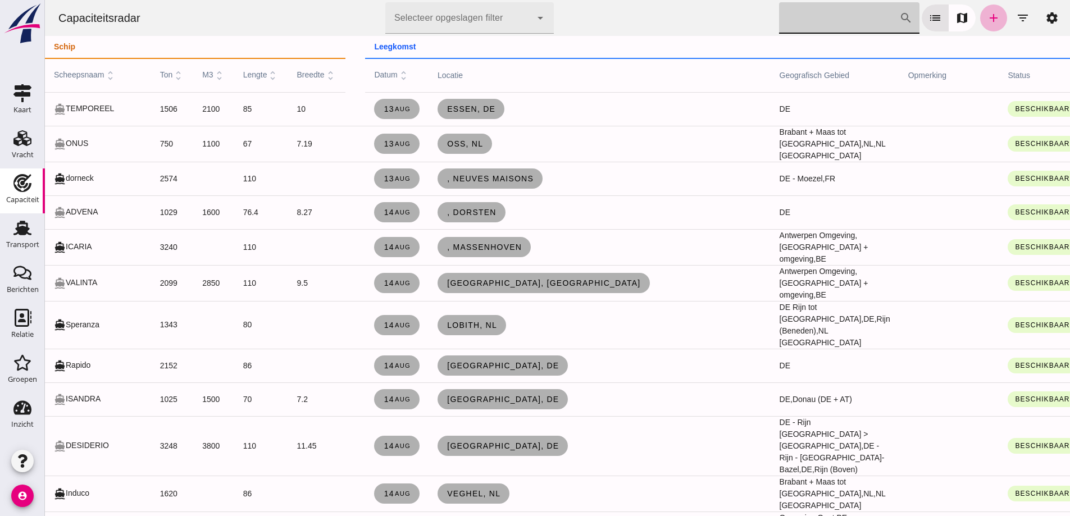
click at [991, 22] on icon "add" at bounding box center [993, 17] width 13 height 13
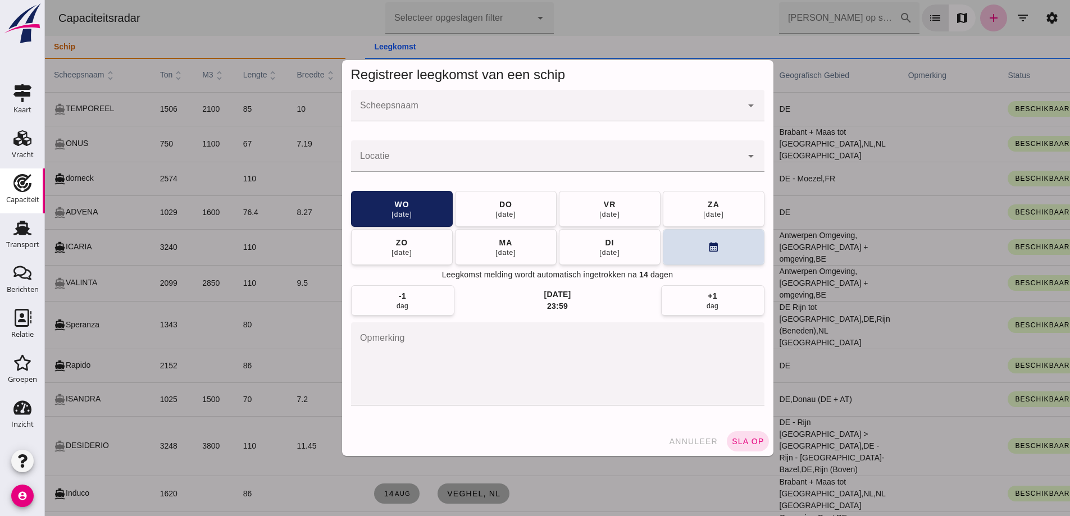
click input "Scheepsnaam"
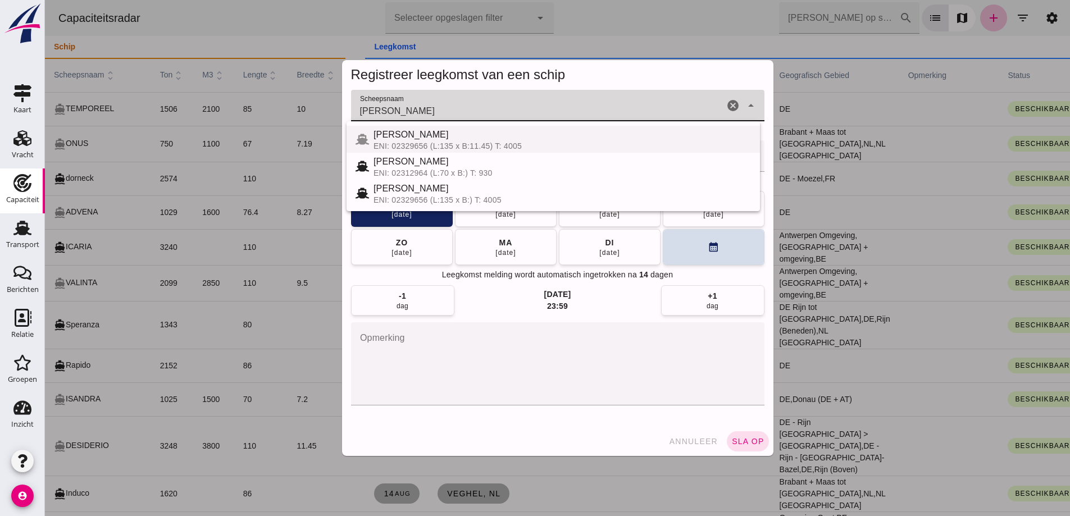
click at [497, 143] on div "ENI: 02329656 (L:135 x B:11.45) T: 4005" at bounding box center [561, 146] width 377 height 9
type input "[PERSON_NAME]"
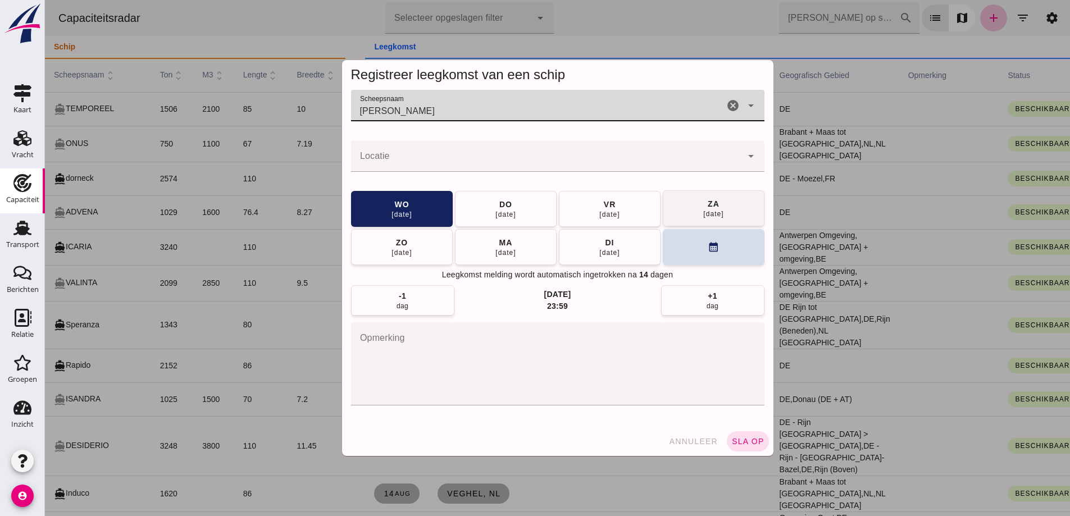
click button "za 23 aug"
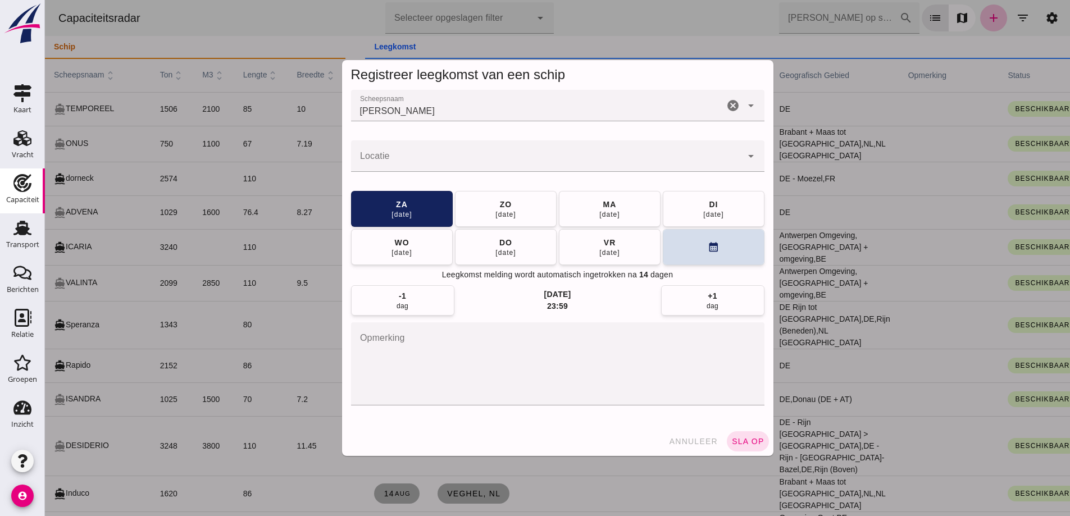
click input "Locatie"
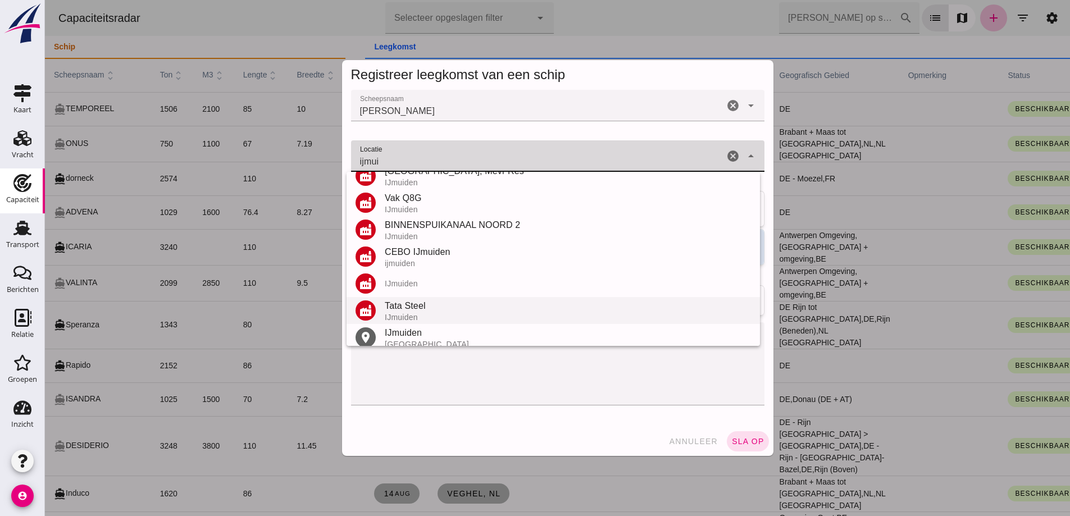
scroll to position [131, 0]
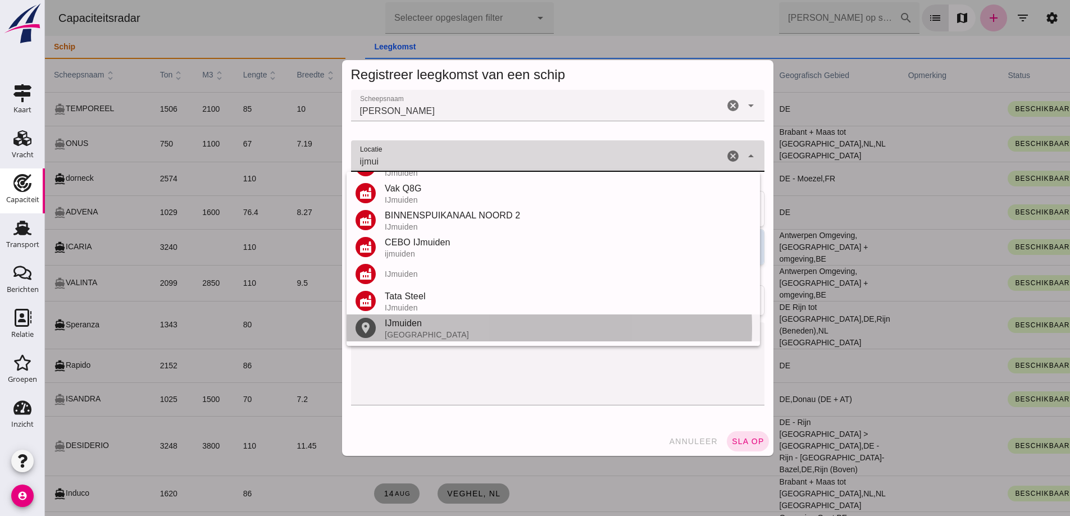
click at [433, 333] on div "[GEOGRAPHIC_DATA]" at bounding box center [568, 334] width 366 height 9
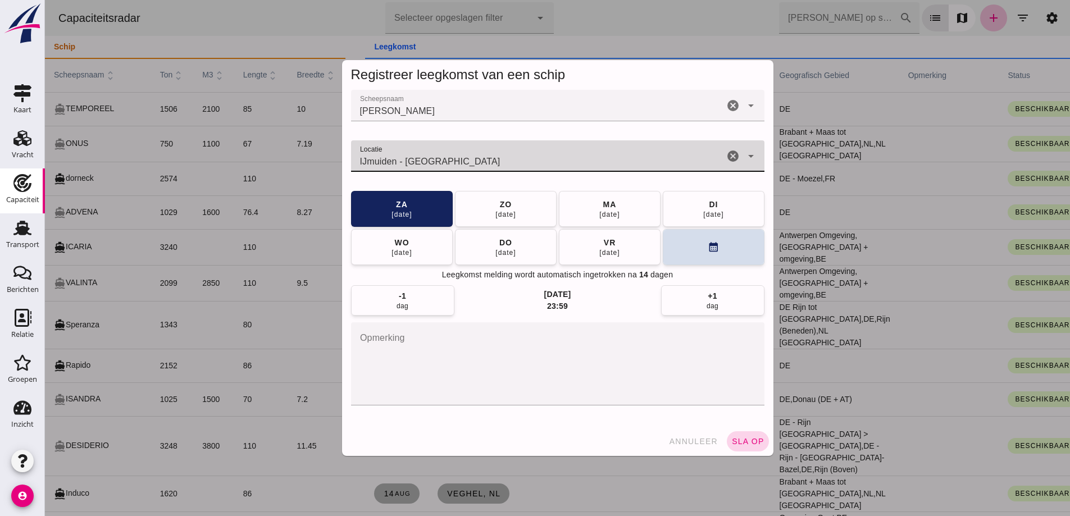
type input "IJmuiden - Noord-Holland"
click span "sla op"
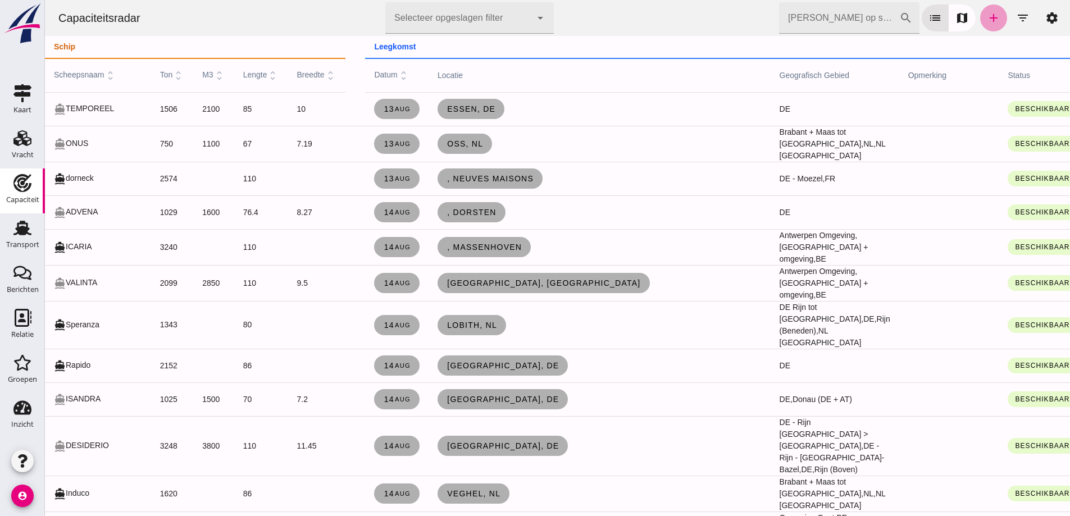
click link "add"
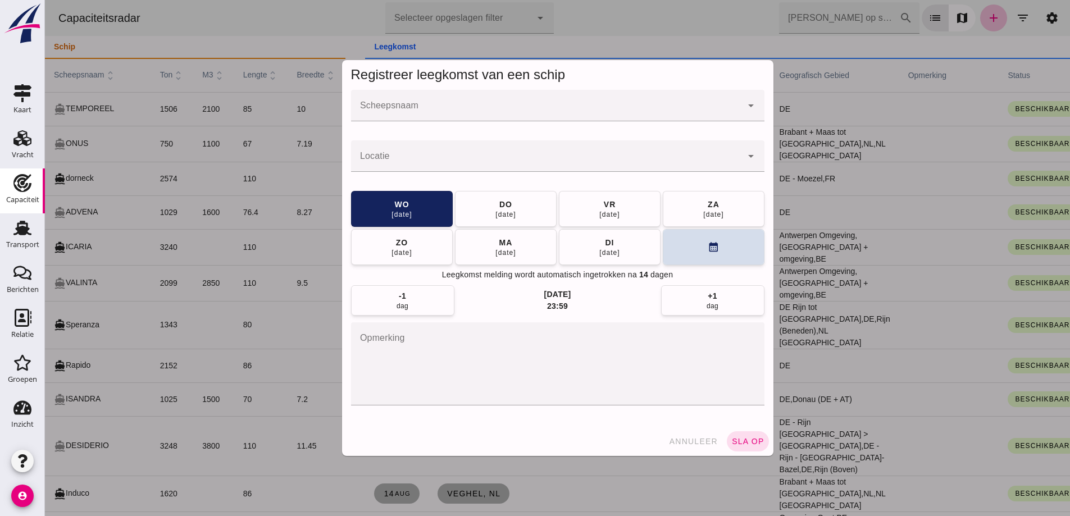
click input "Scheepsnaam"
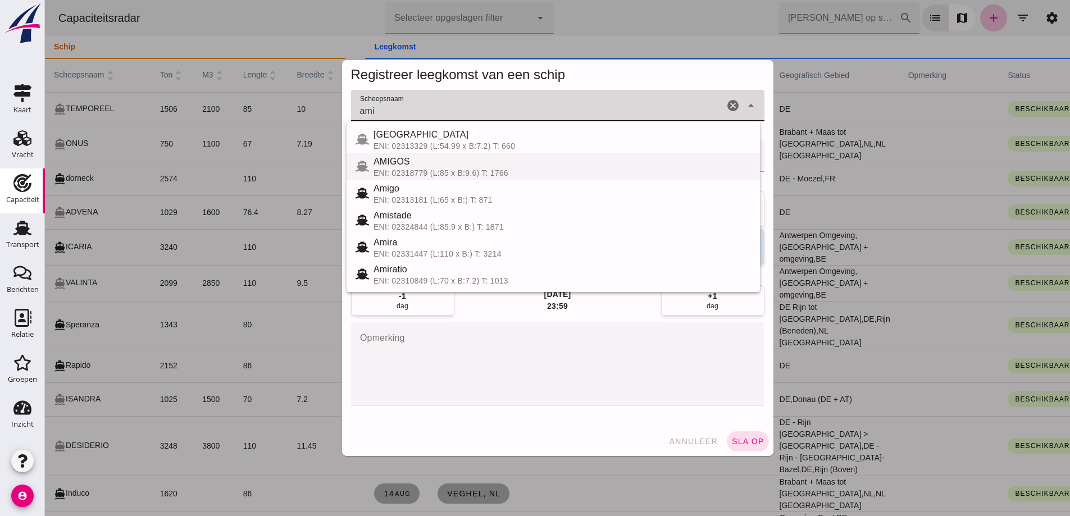
click at [439, 165] on div "AMIGOS" at bounding box center [561, 161] width 377 height 13
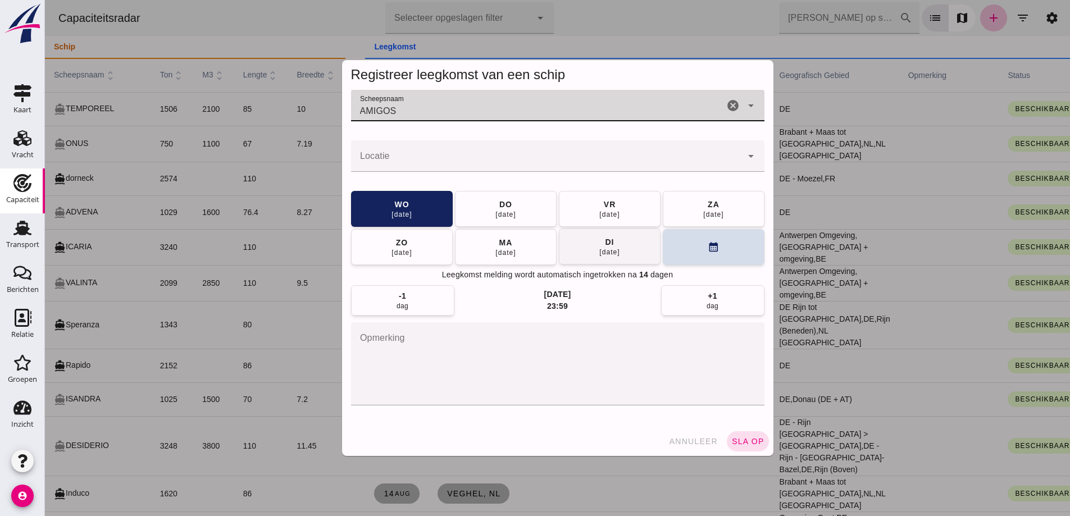
type input "AMIGOS"
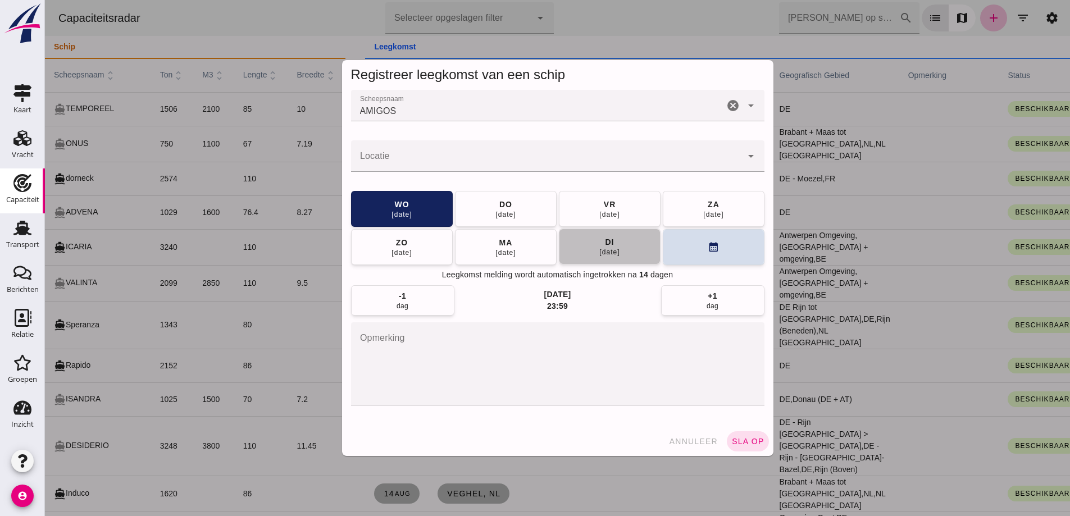
click div "26 aug"
click div
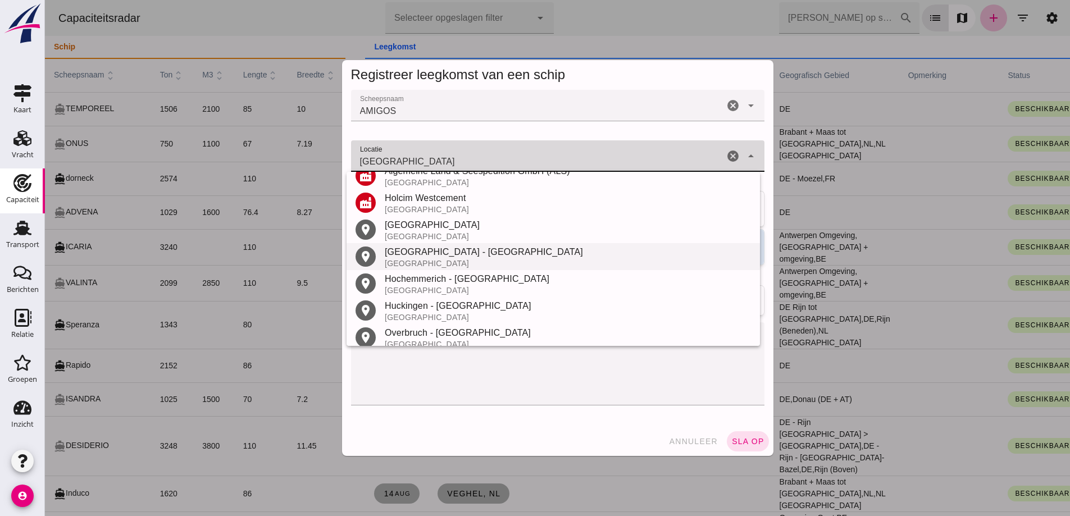
scroll to position [239, 0]
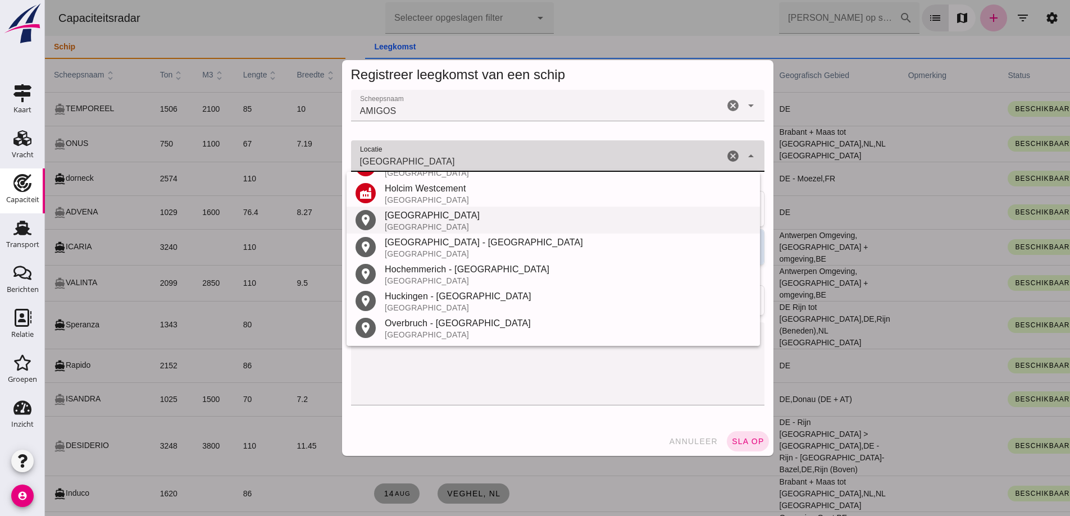
click at [421, 218] on div "Duisburg" at bounding box center [568, 215] width 366 height 13
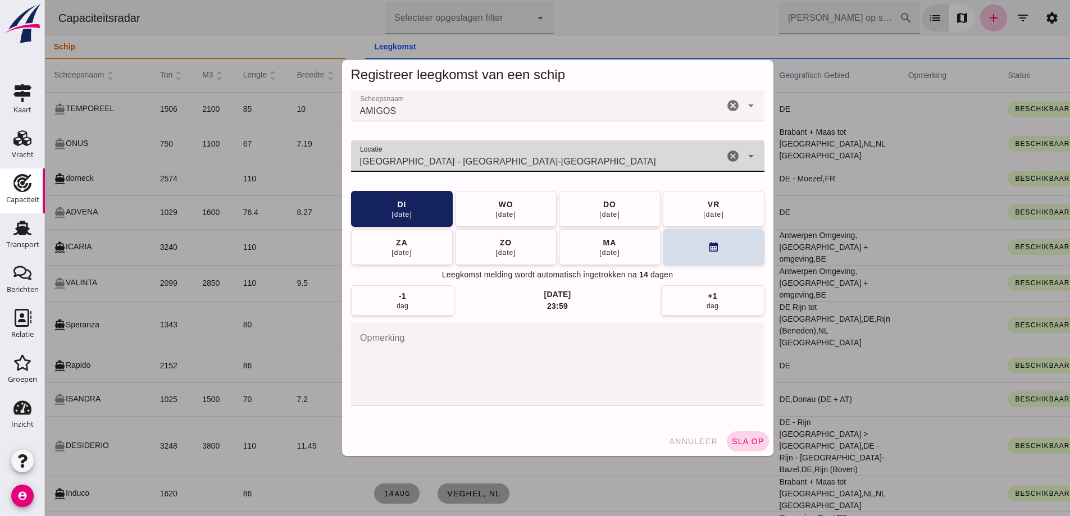
type input "Duisburg - Noordrijn-Westfalen"
click span "sla op"
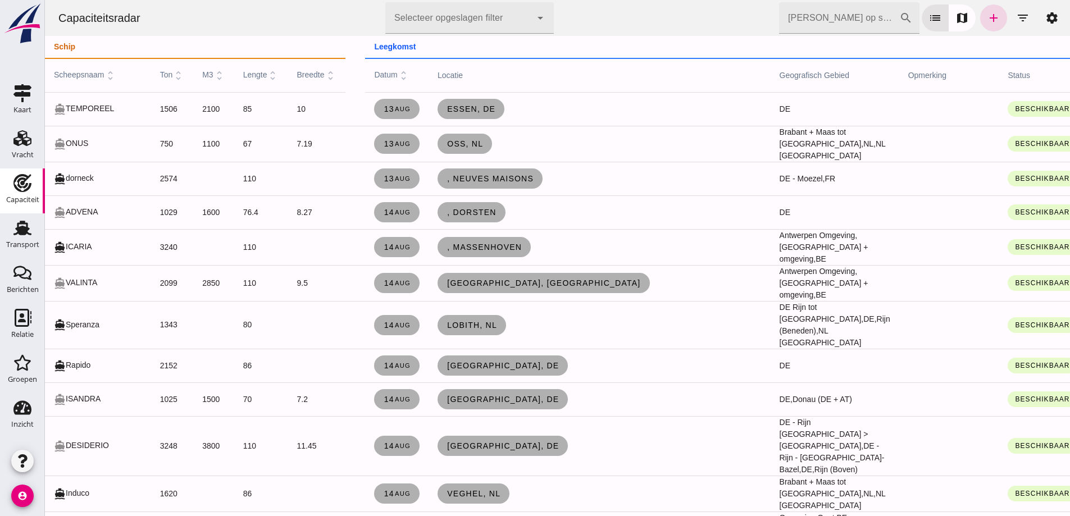
click input "[PERSON_NAME] op scheepsnaam"
click at [987, 16] on icon "add" at bounding box center [993, 17] width 13 height 13
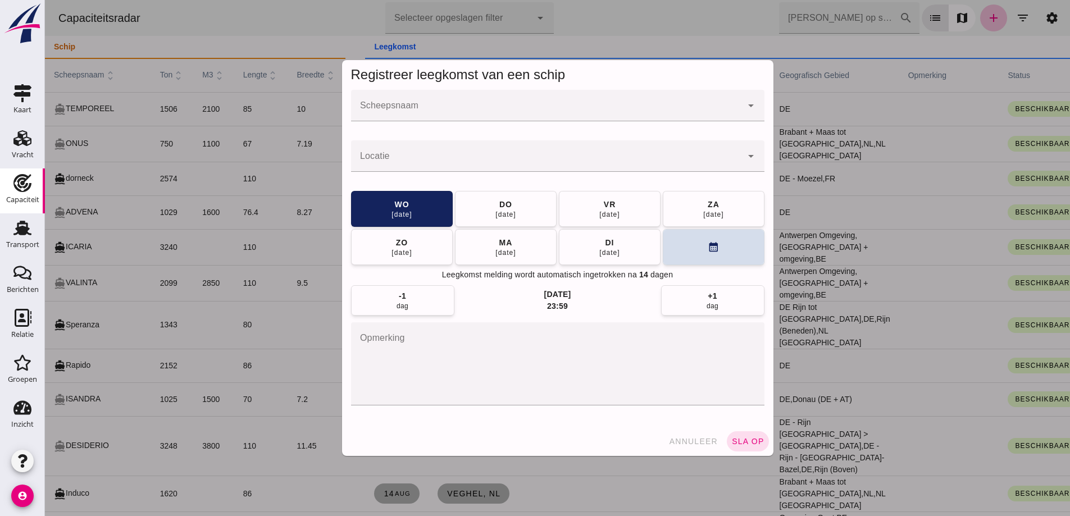
click input "Scheepsnaam"
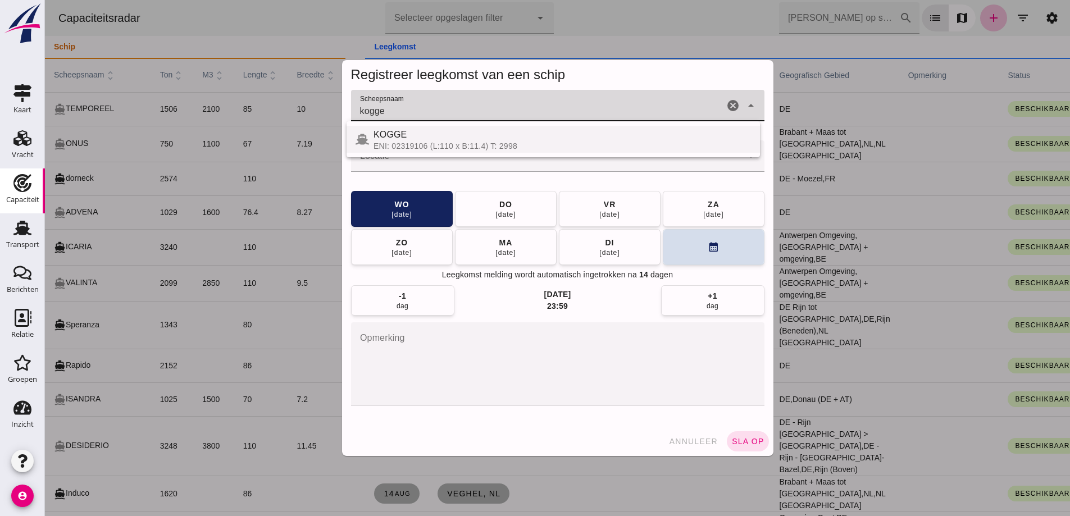
click at [436, 133] on div "KOGGE" at bounding box center [561, 134] width 377 height 13
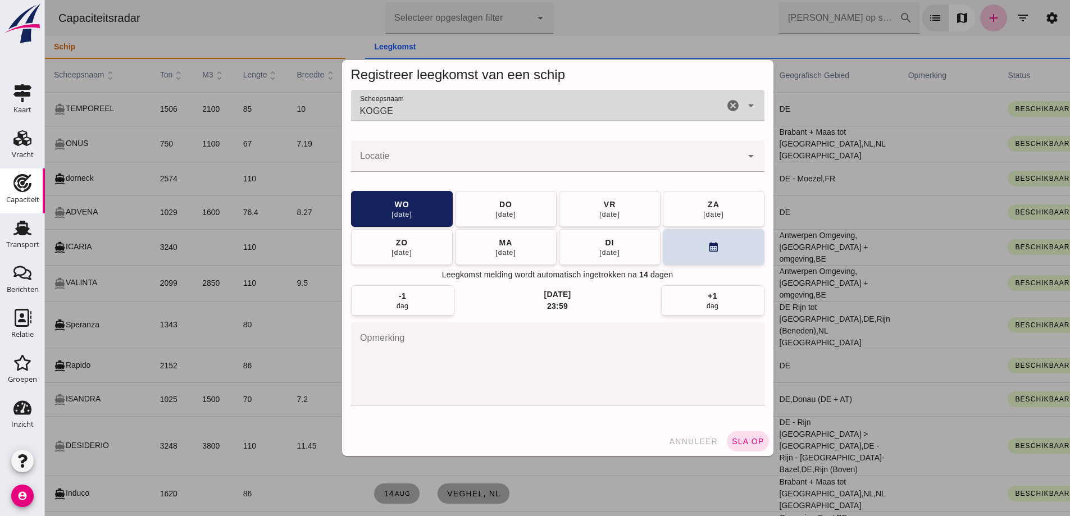
type input "KOGGE"
click div
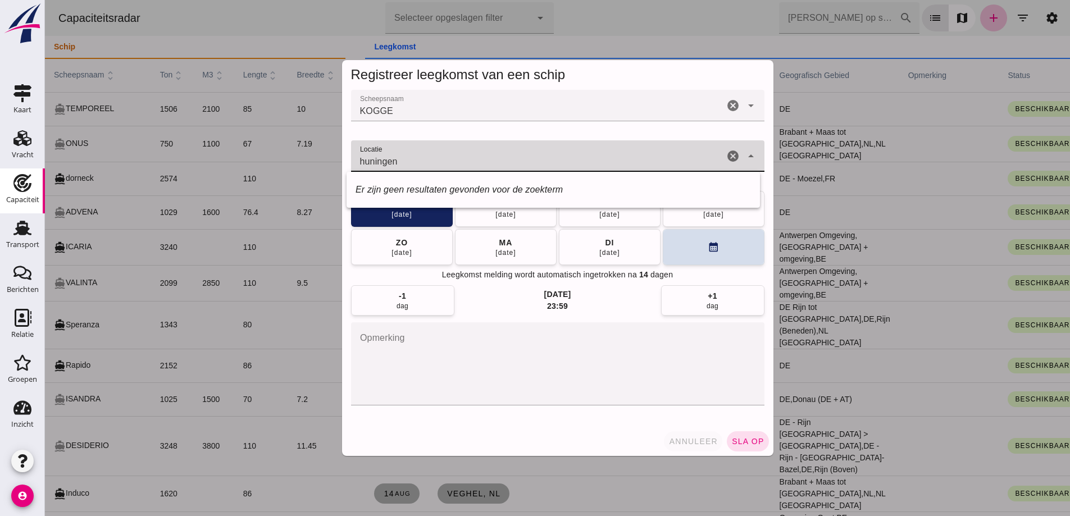
type input "huningen"
click span "annuleer"
click at [734, 25] on div at bounding box center [557, 258] width 1025 height 516
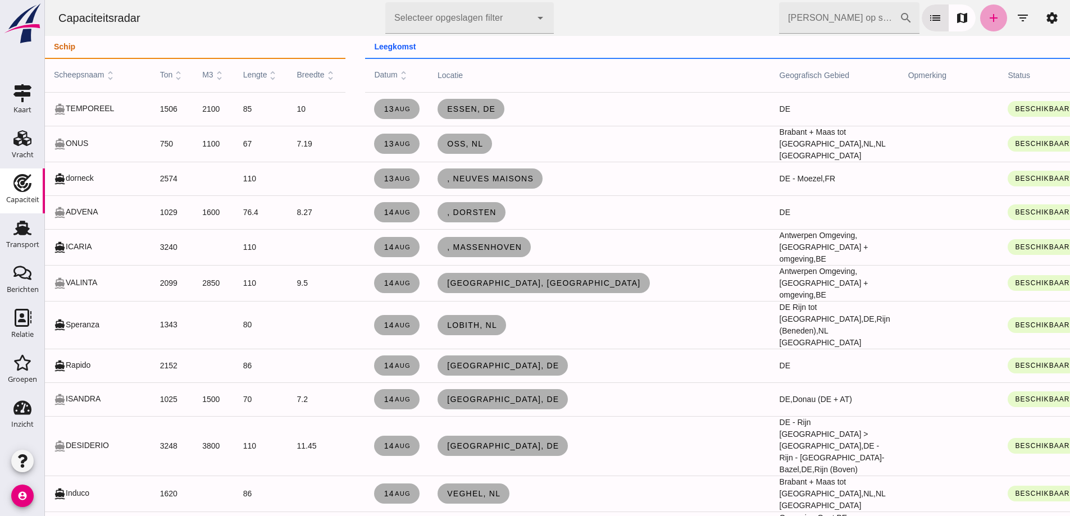
click at [987, 22] on icon "add" at bounding box center [993, 17] width 13 height 13
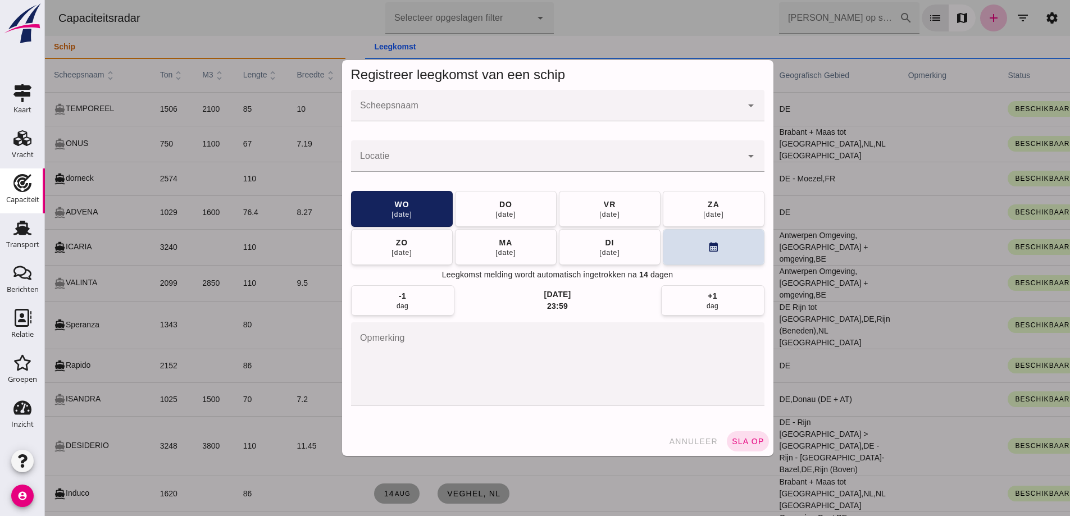
click input "Scheepsnaam"
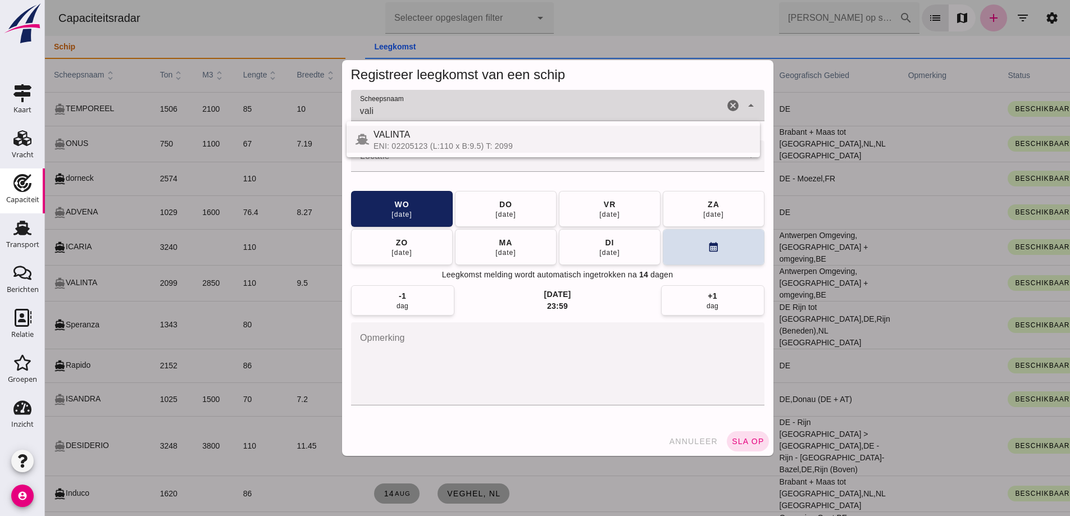
click at [488, 135] on div "VALINTA" at bounding box center [561, 134] width 377 height 13
type input "VALINTA"
click input "Locatie"
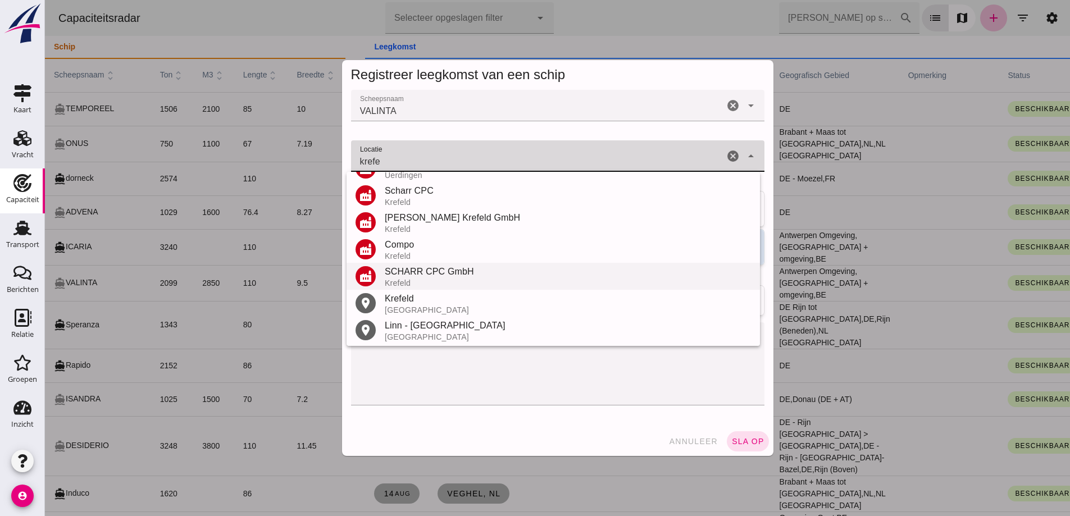
scroll to position [158, 0]
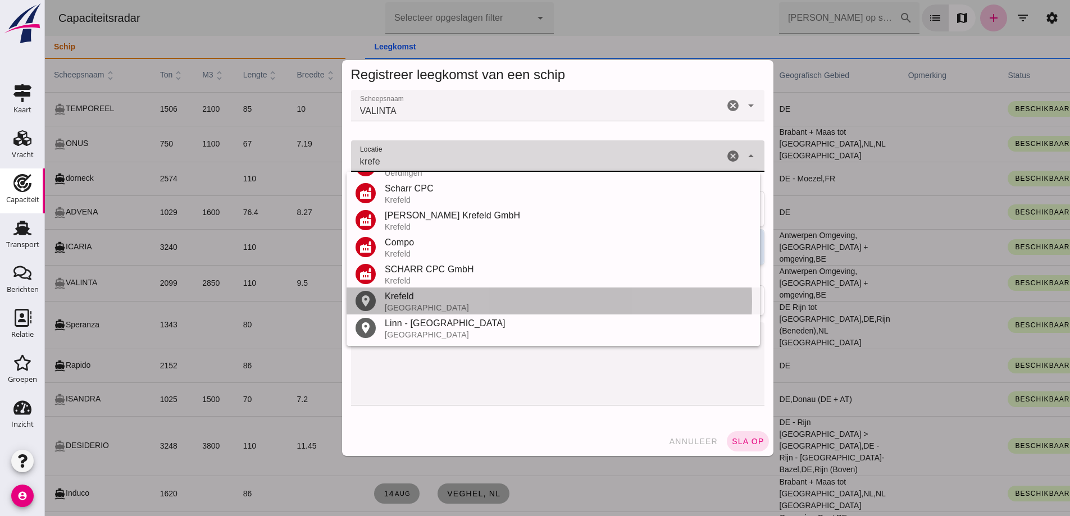
click at [447, 303] on div "Krefeld" at bounding box center [568, 296] width 366 height 13
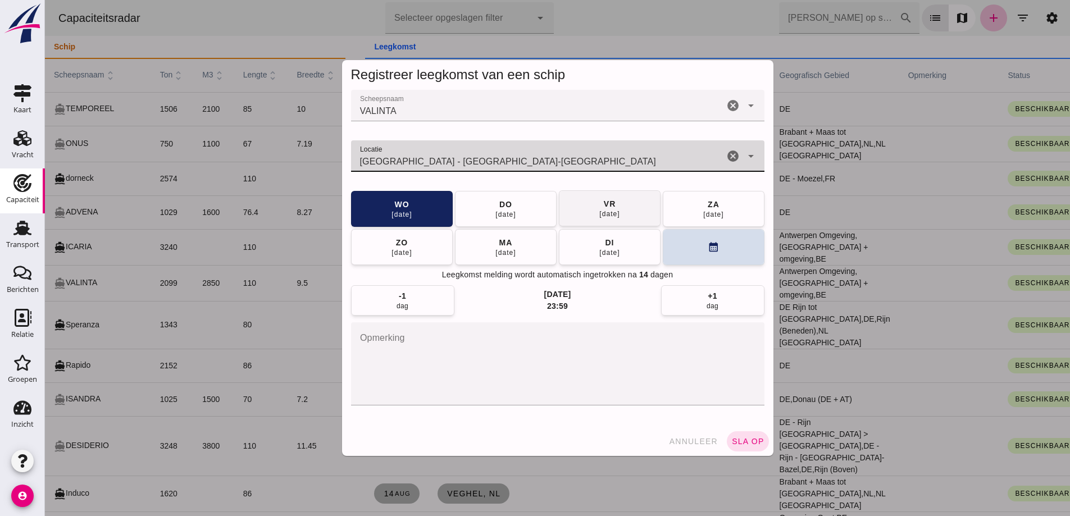
type input "Krefeld - Noordrijn-Westfalen"
click button "vr 22 aug"
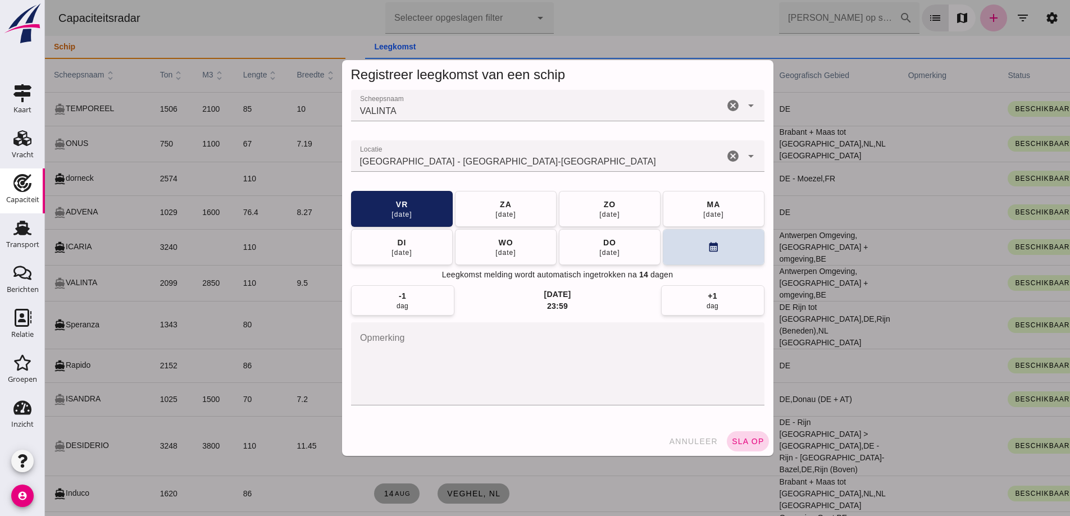
click span "sla op"
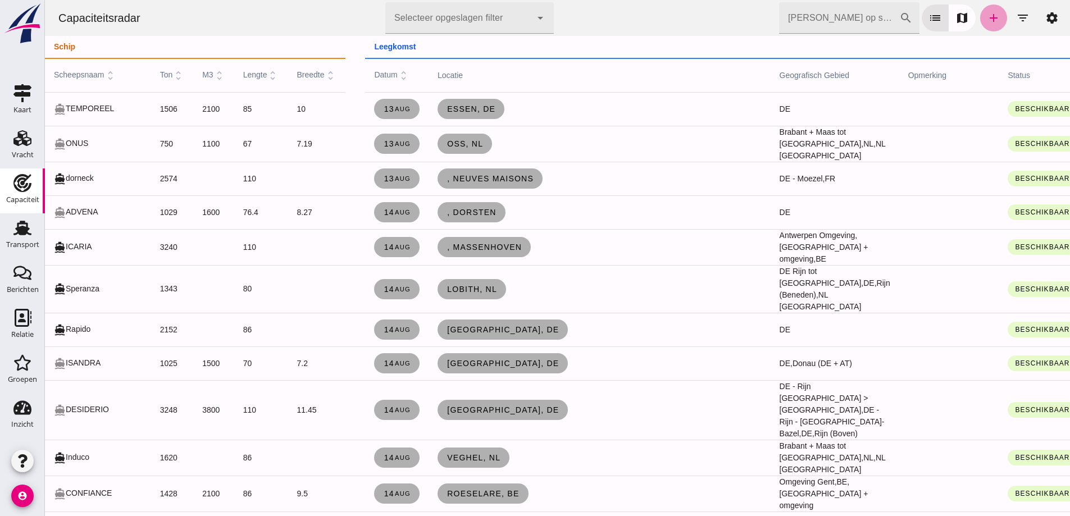
click at [988, 19] on icon "add" at bounding box center [993, 17] width 13 height 13
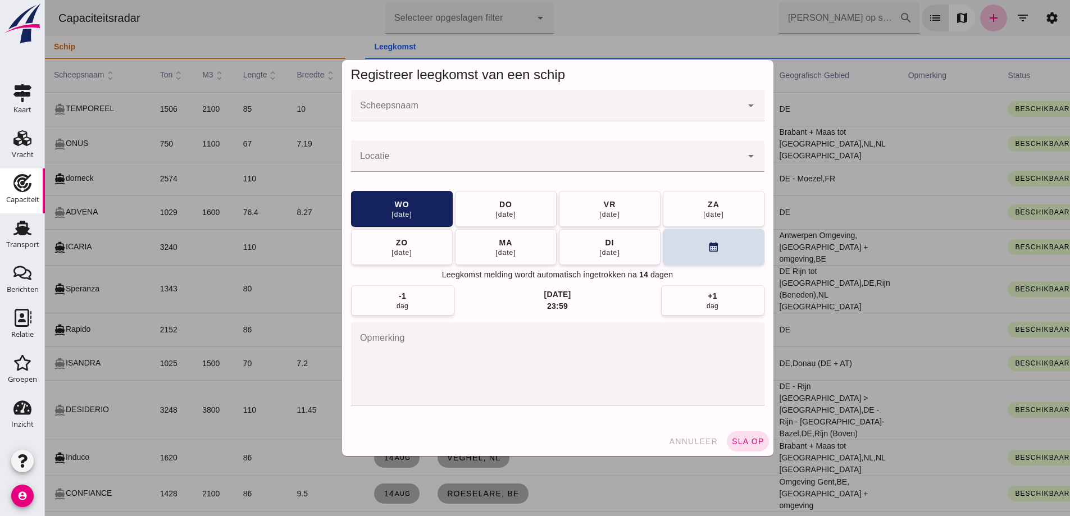
click div
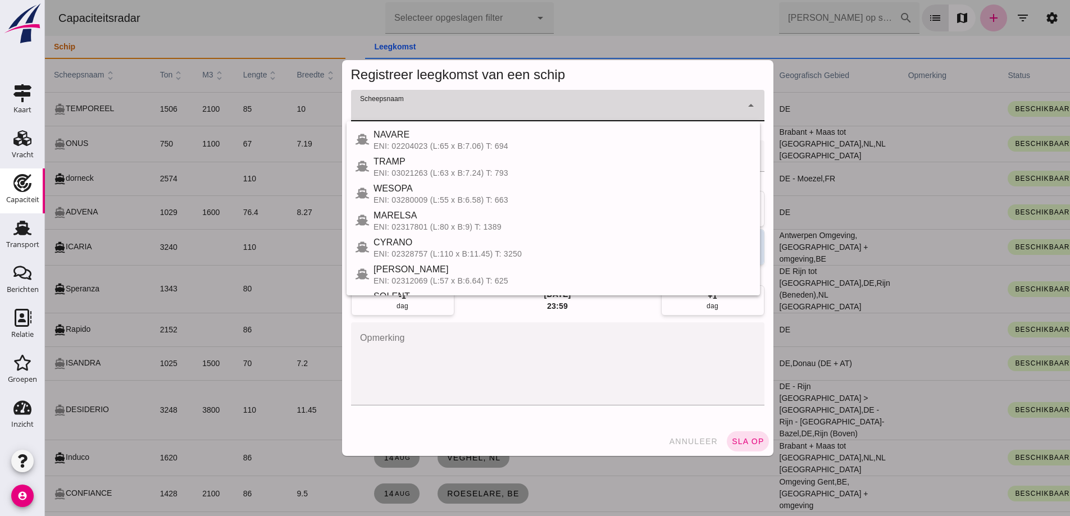
click input "Scheepsnaam"
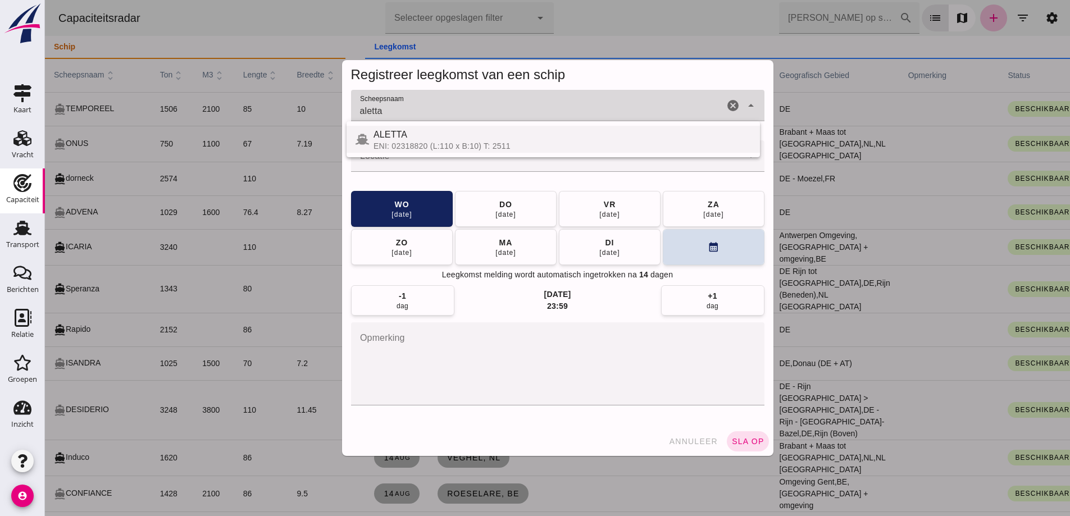
click div "ALETTA ENI: 02318820 (L:110 x B:10) T: 2511"
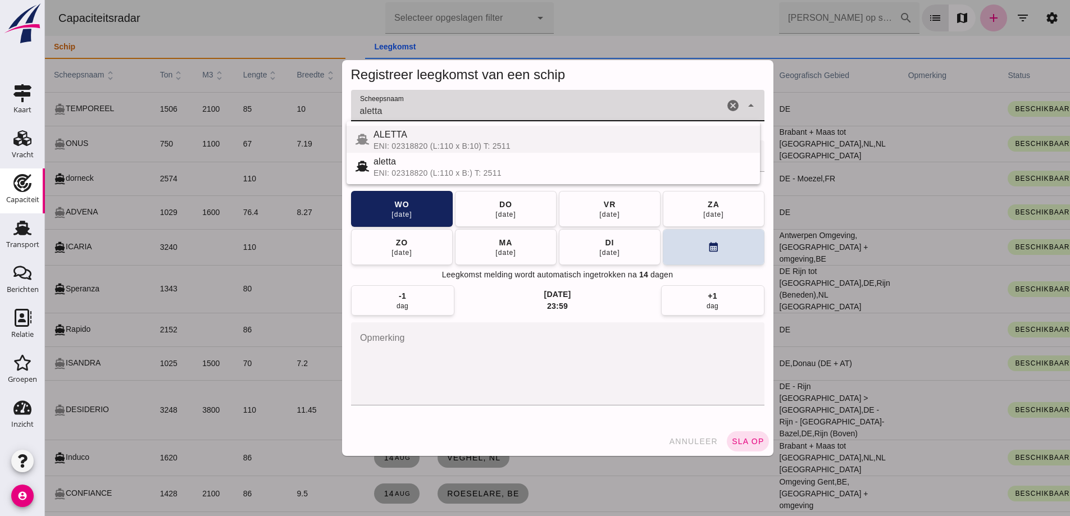
click at [486, 143] on div "ENI: 02318820 (L:110 x B:10) T: 2511" at bounding box center [561, 146] width 377 height 9
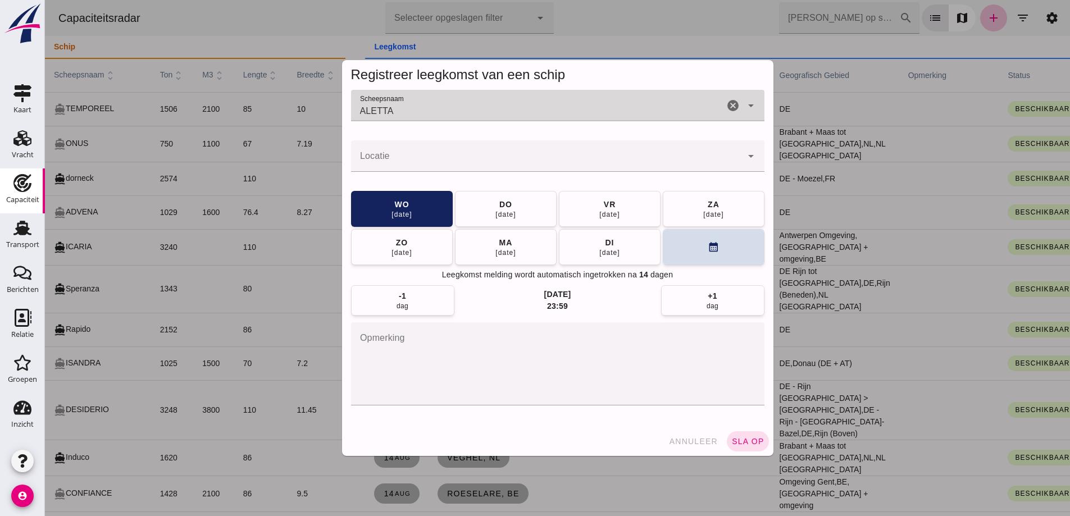
type input "ALETTA"
click input "Locatie"
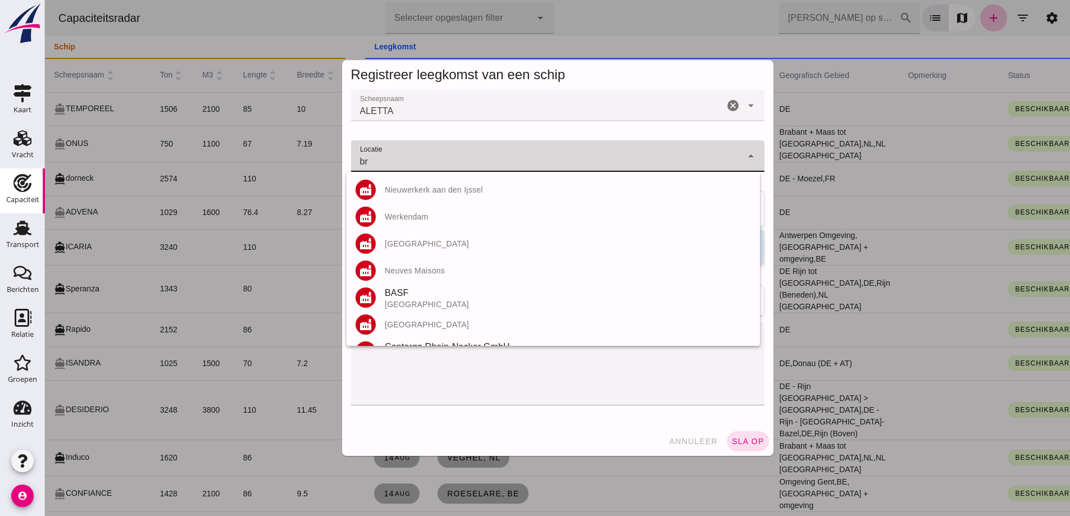
type input "b"
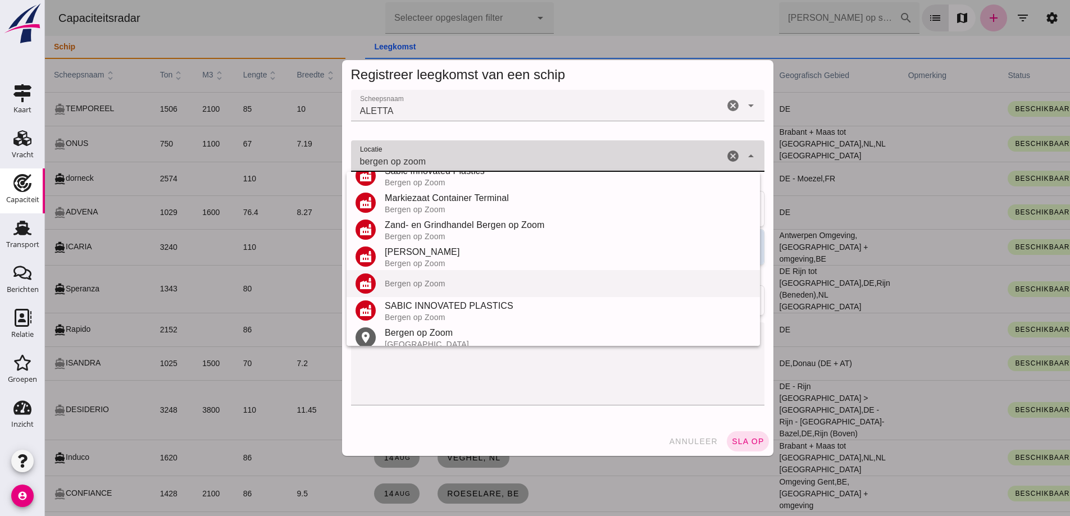
scroll to position [131, 0]
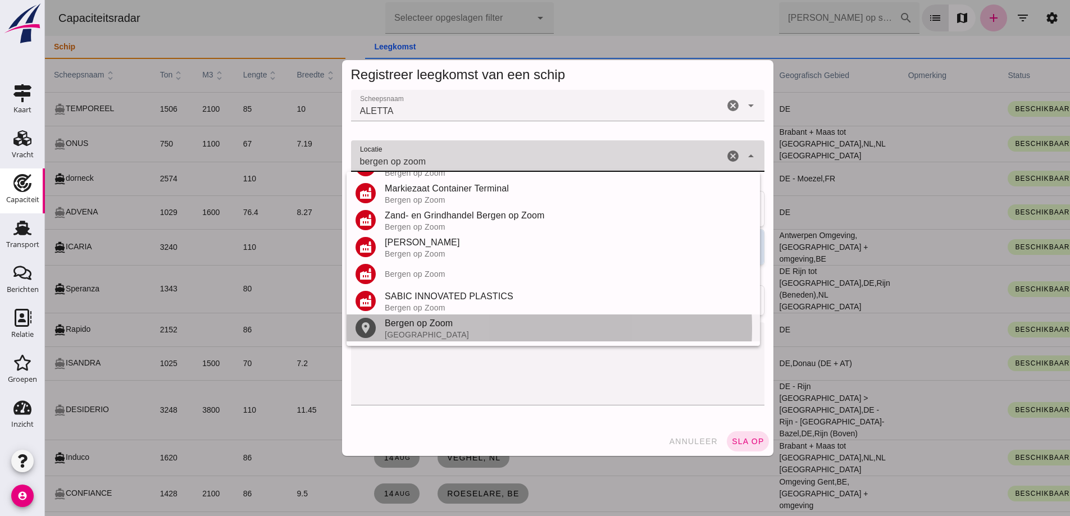
click at [434, 336] on div "Nederland" at bounding box center [568, 334] width 366 height 9
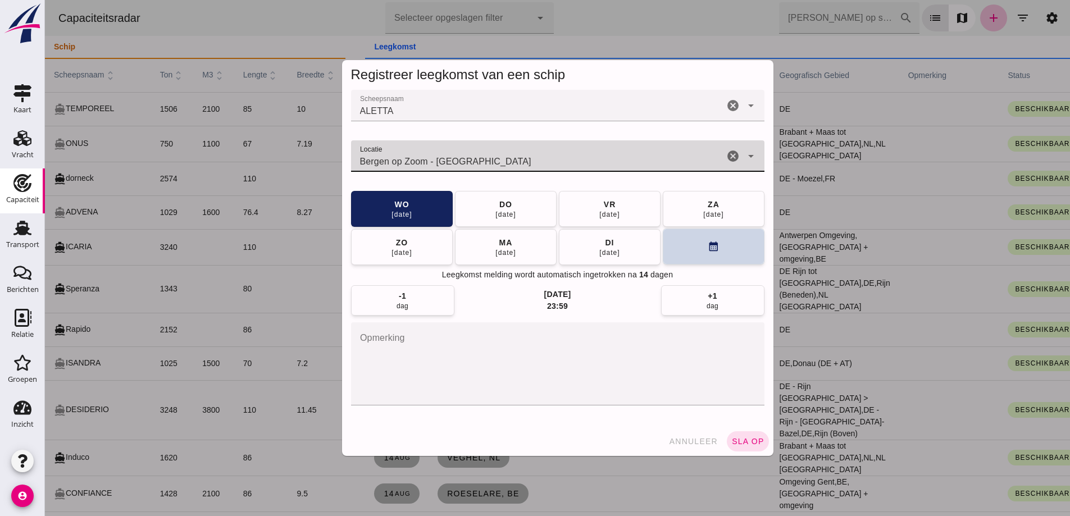
type input "Bergen op Zoom - Noord-Brabant"
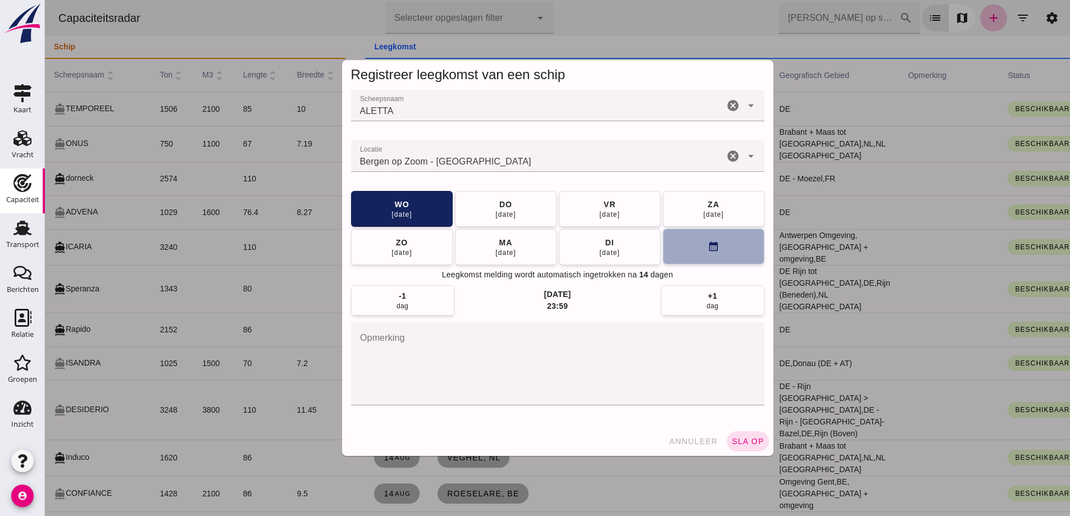
click button "calendar_month"
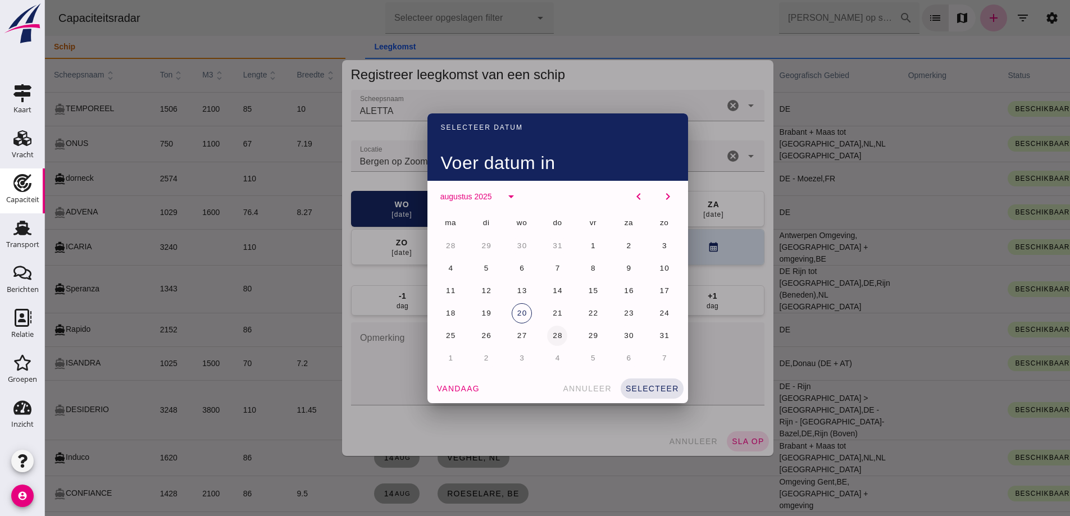
click span "28"
click div "vandaag annuleer selecteer"
click span "selecteer"
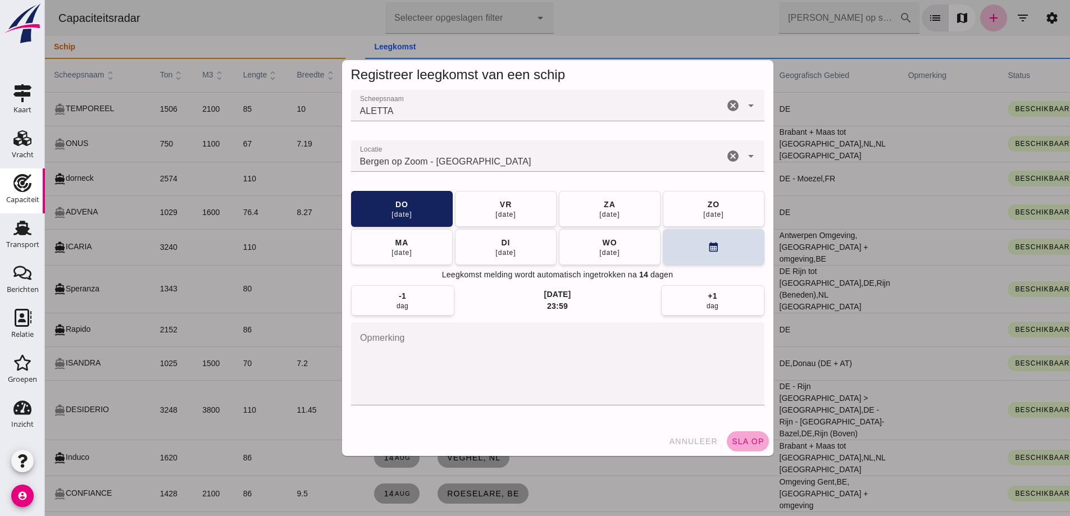
click button "sla op"
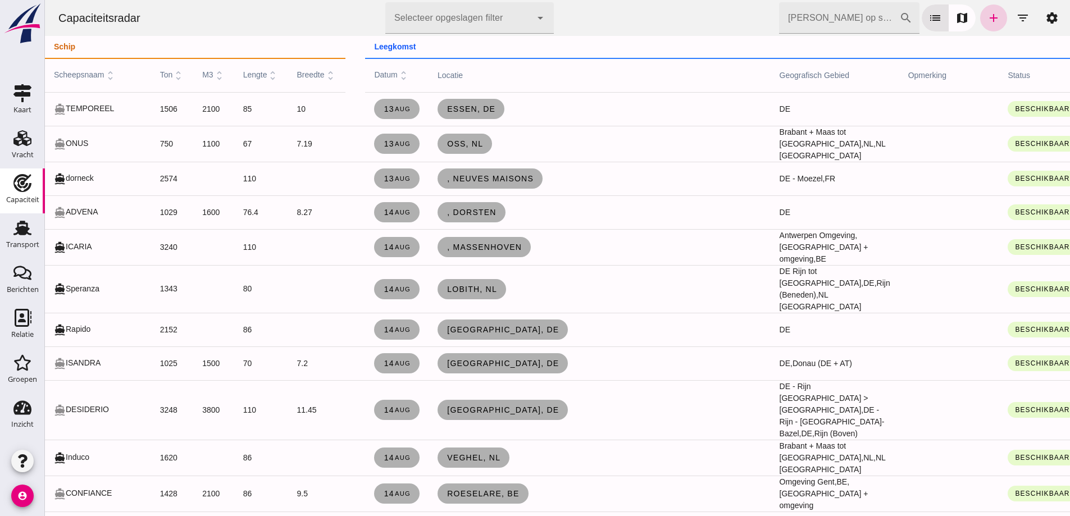
click at [990, 19] on icon "add" at bounding box center [993, 17] width 13 height 13
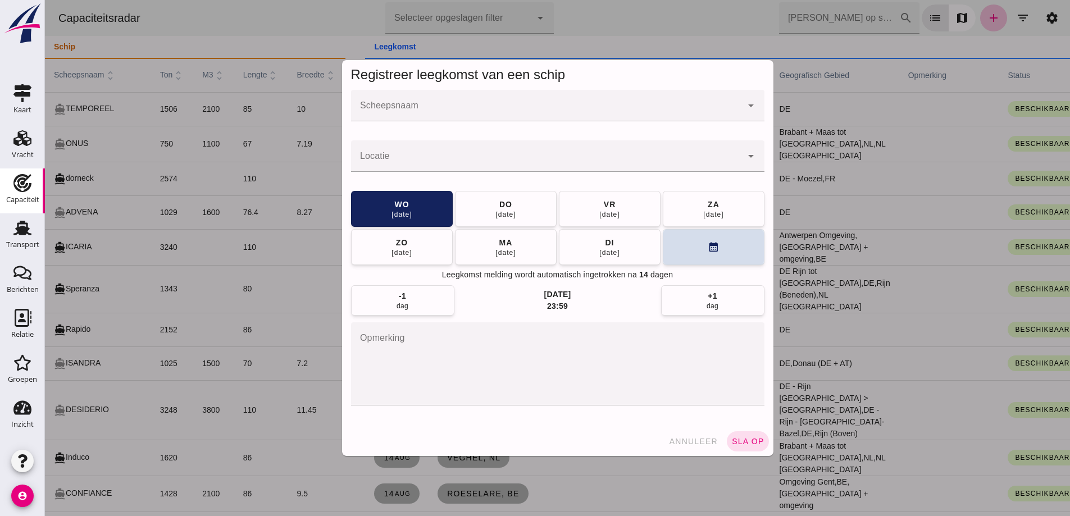
click input "Scheepsnaam"
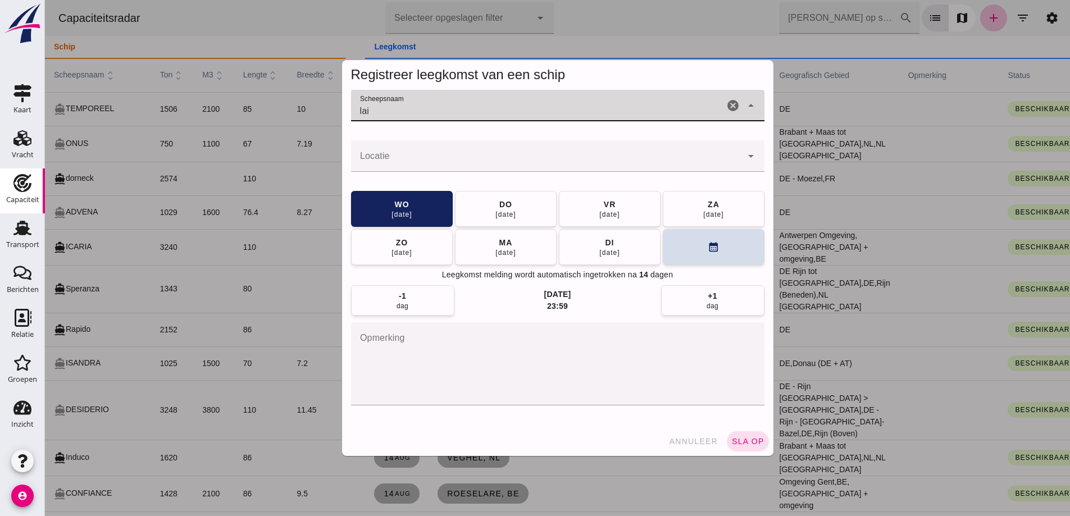
type input "lai"
click at [827, 43] on div at bounding box center [557, 258] width 1025 height 516
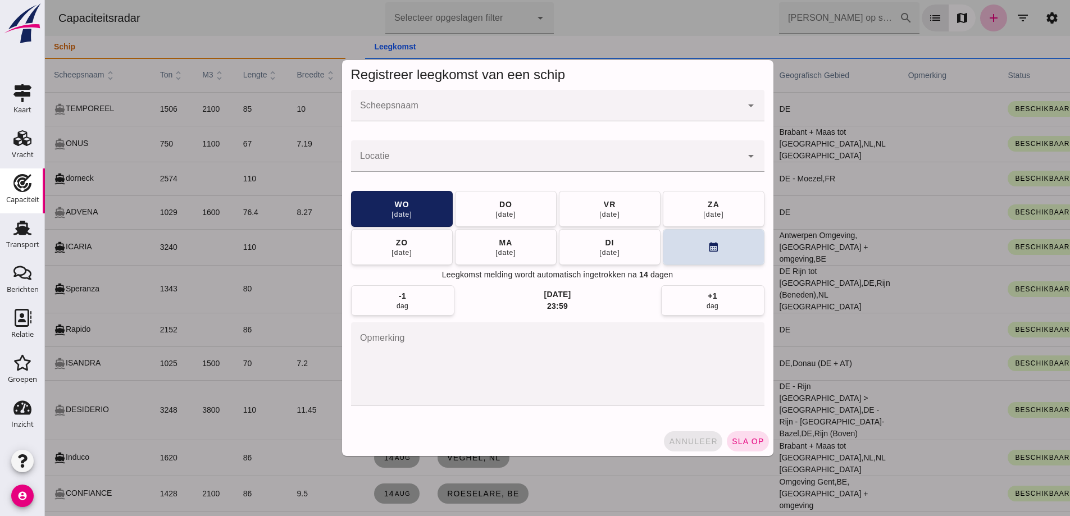
click span "annuleer"
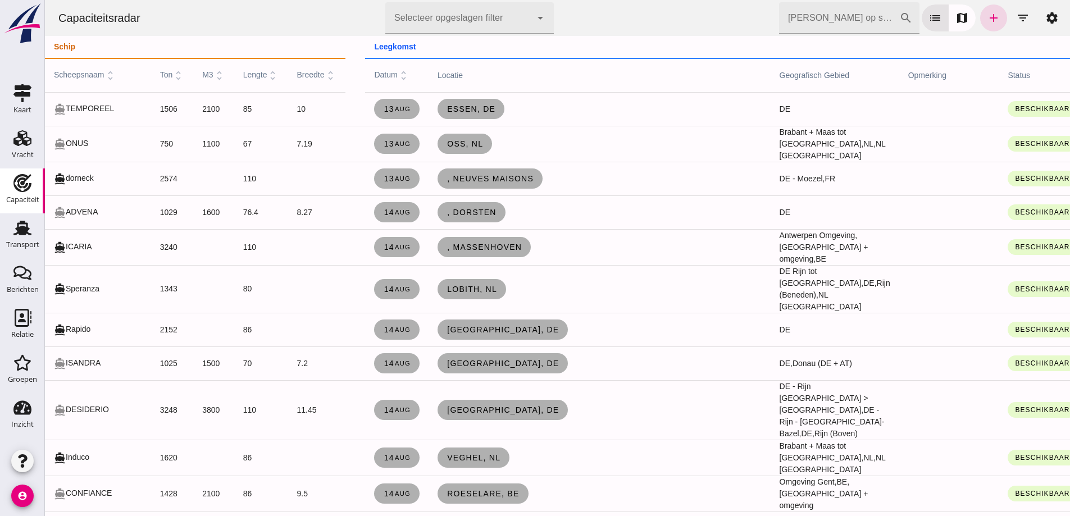
click at [659, 75] on th "locatie" at bounding box center [600, 75] width 342 height 34
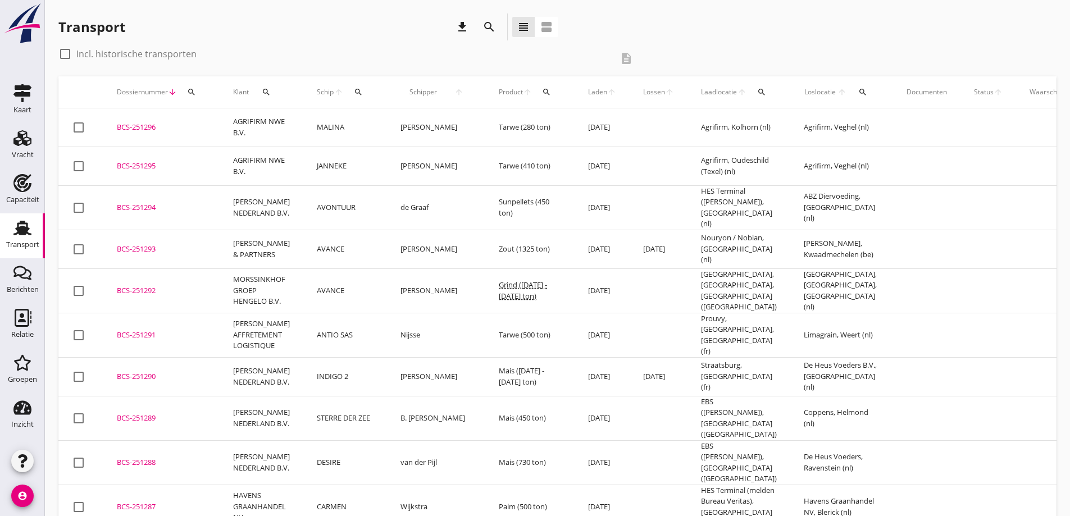
click at [914, 62] on div "check_box_outline_blank Incl. historische transporten description" at bounding box center [557, 60] width 998 height 31
